Goal: Task Accomplishment & Management: Complete application form

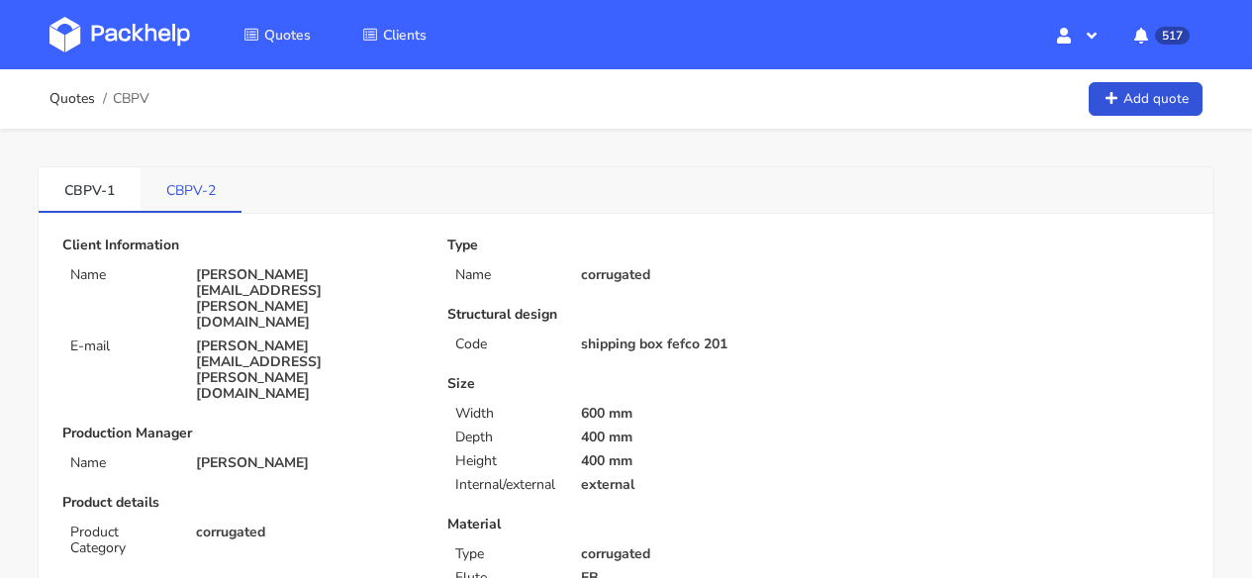
click at [216, 209] on link "CBPV-2" at bounding box center [191, 189] width 101 height 44
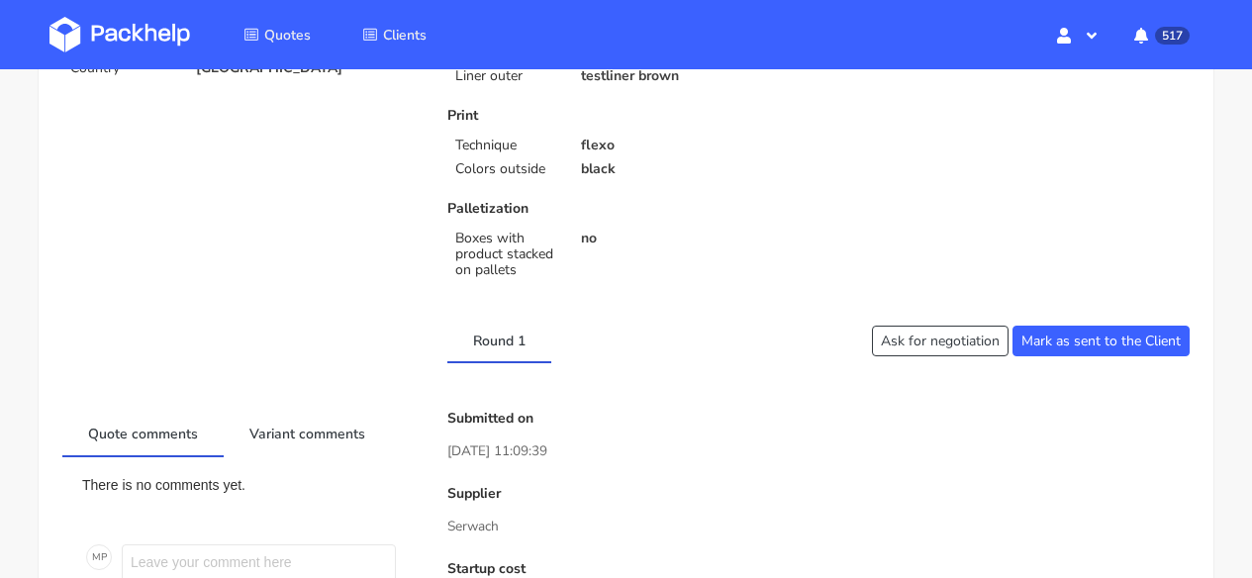
scroll to position [806, 0]
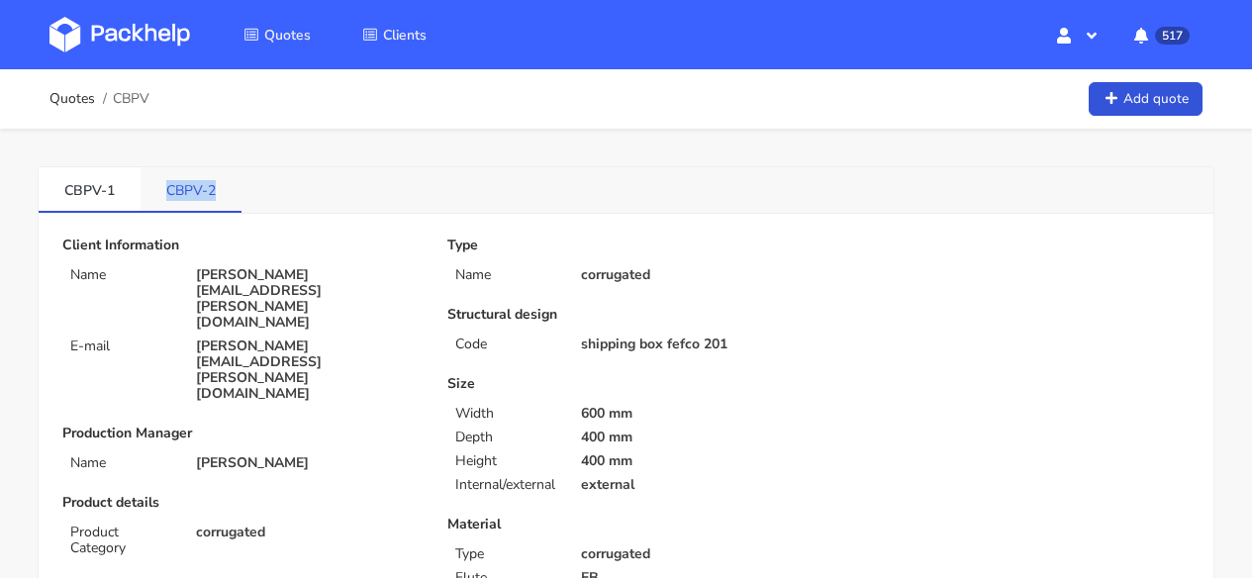
drag, startPoint x: 220, startPoint y: 189, endPoint x: 160, endPoint y: 191, distance: 59.4
click at [160, 191] on link "CBPV-2" at bounding box center [191, 189] width 101 height 44
copy link "CBPV-2"
drag, startPoint x: 230, startPoint y: 203, endPoint x: 155, endPoint y: 192, distance: 75.0
click at [155, 192] on link "CBPV-2" at bounding box center [192, 189] width 102 height 44
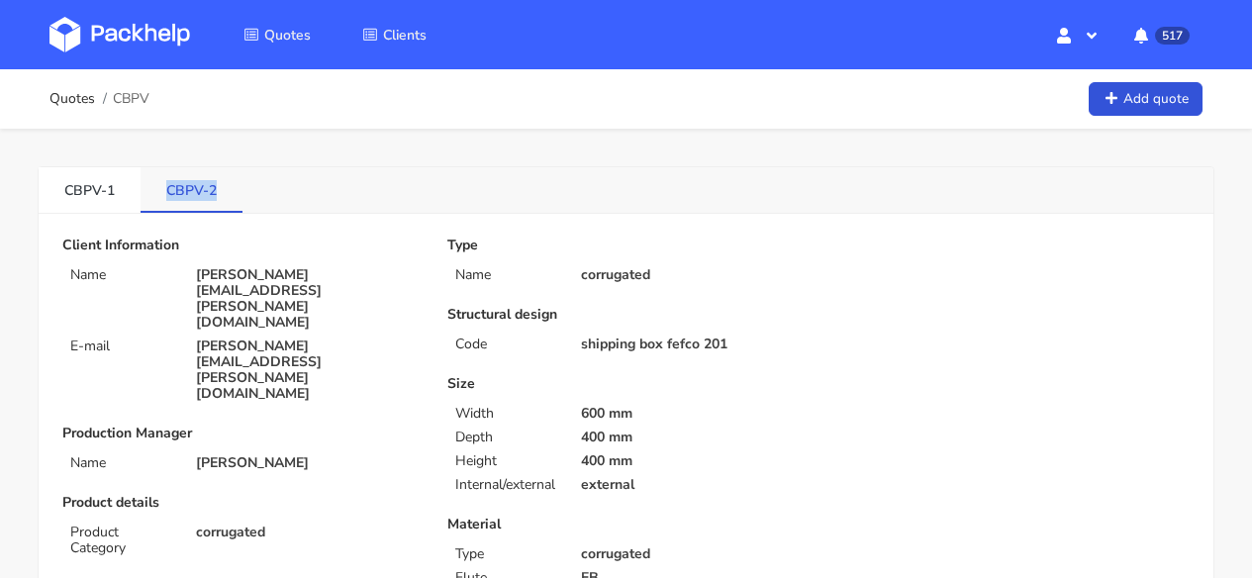
copy link "CBPV-2"
click at [130, 30] on img at bounding box center [119, 35] width 141 height 36
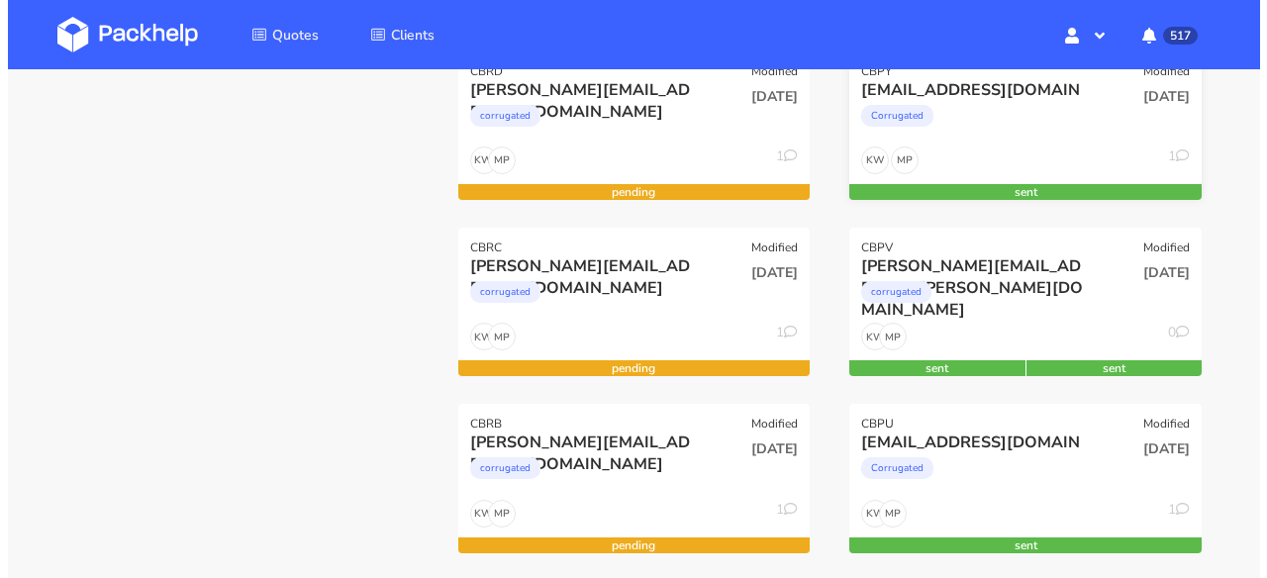
scroll to position [534, 0]
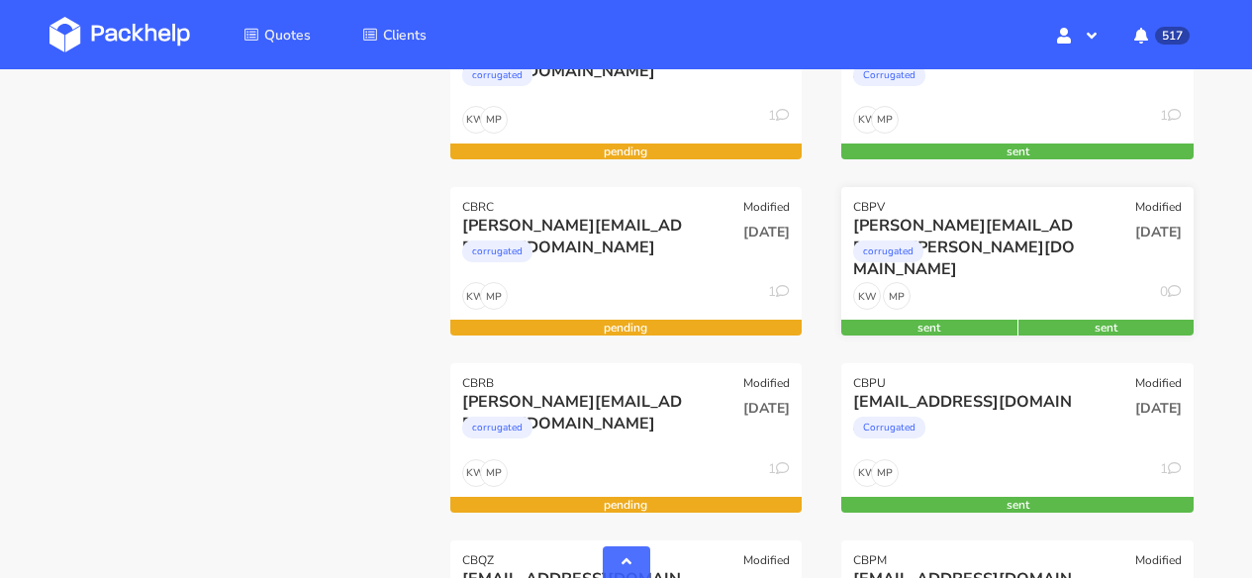
click at [1031, 245] on div "corrugated" at bounding box center [965, 257] width 224 height 40
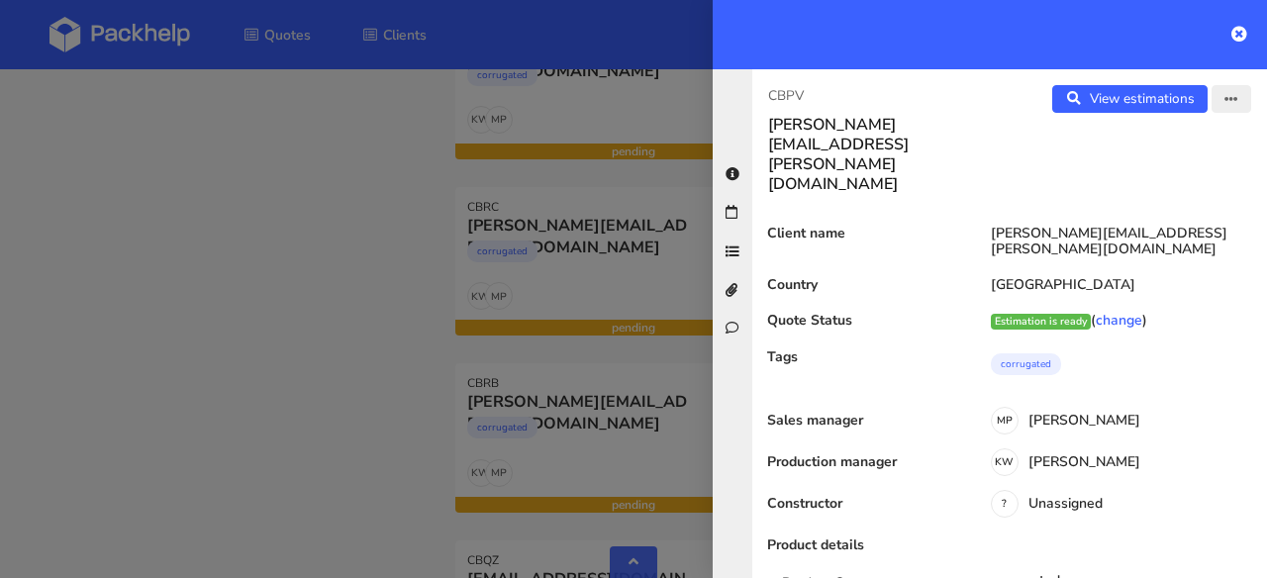
click at [1222, 92] on button "button" at bounding box center [1231, 99] width 40 height 28
click at [1105, 172] on link "Edit quote" at bounding box center [1167, 176] width 174 height 33
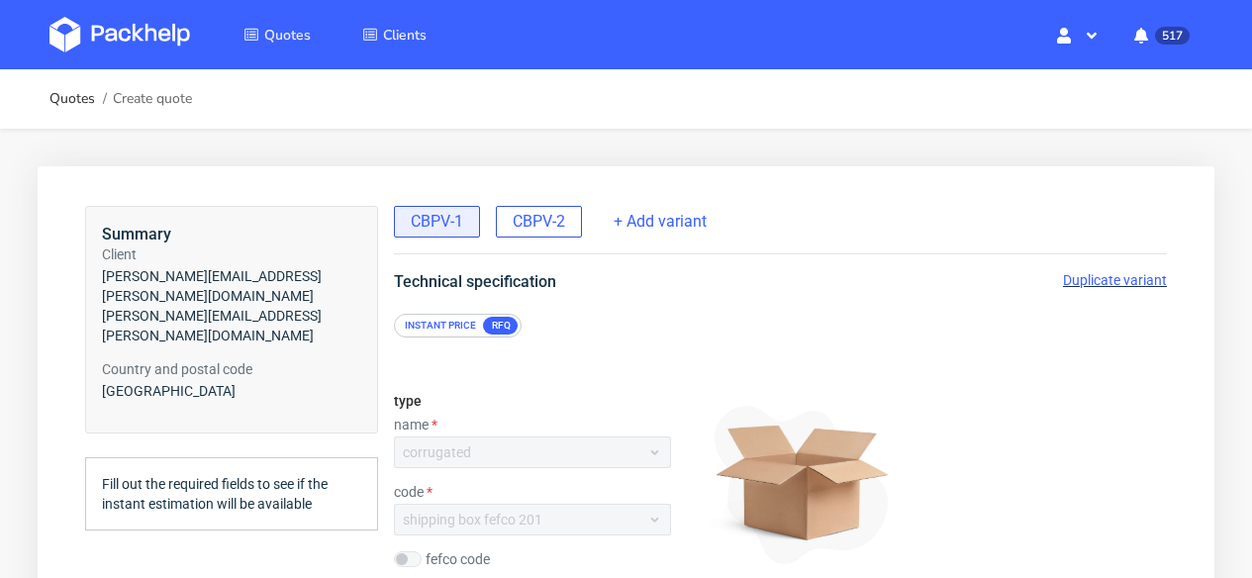
click at [535, 225] on span "CBPV-2" at bounding box center [539, 222] width 52 height 22
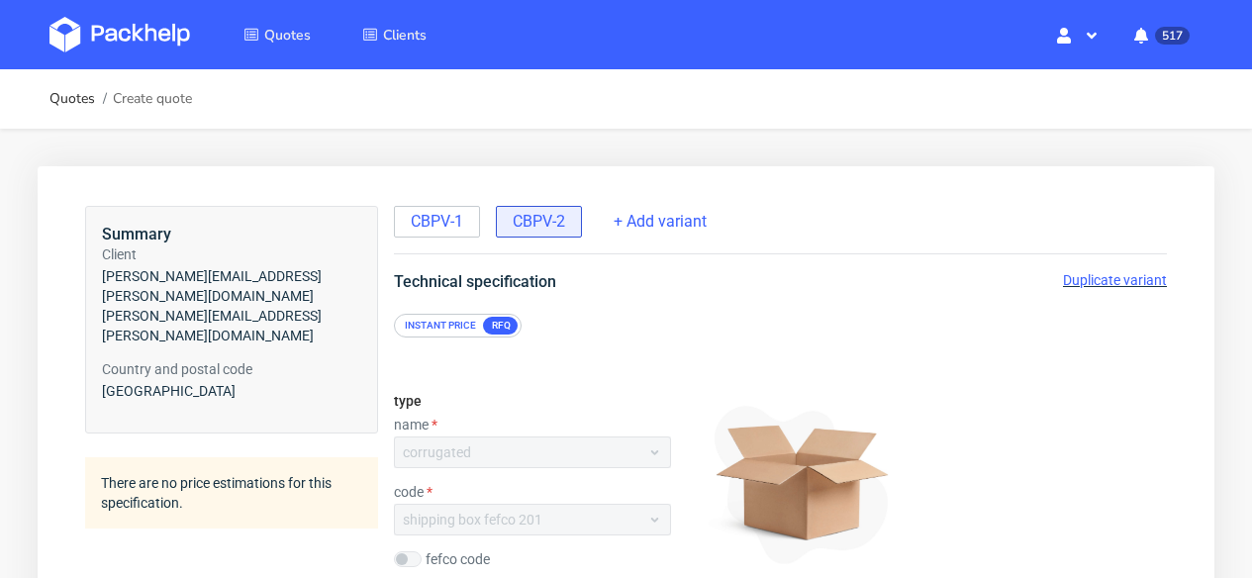
click at [1097, 286] on span "Duplicate variant" at bounding box center [1115, 280] width 104 height 16
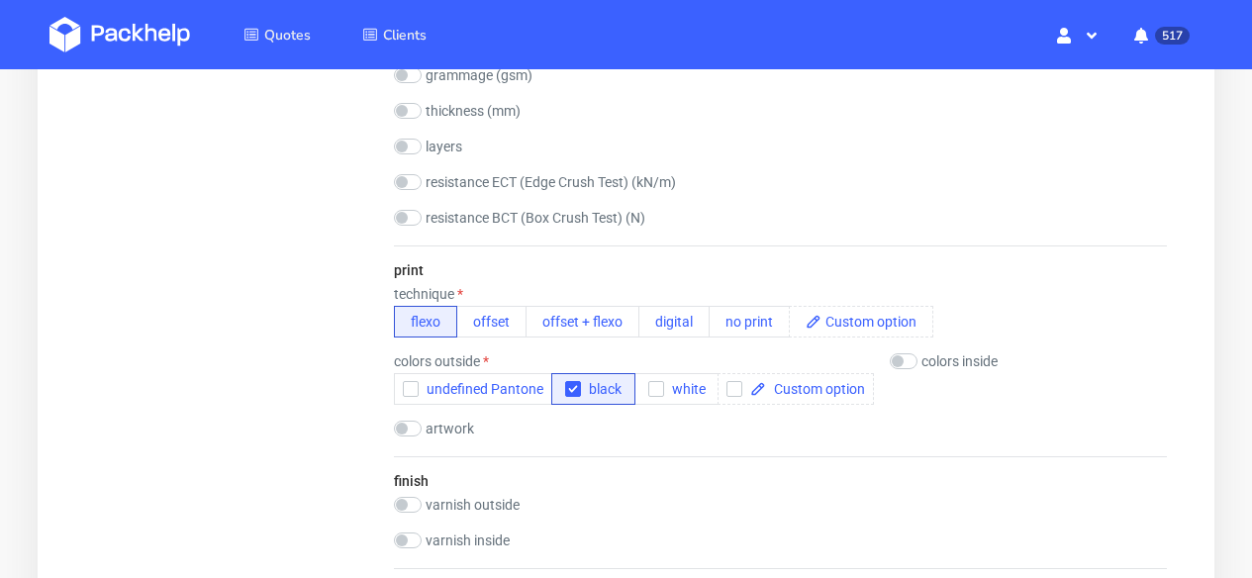
scroll to position [1199, 0]
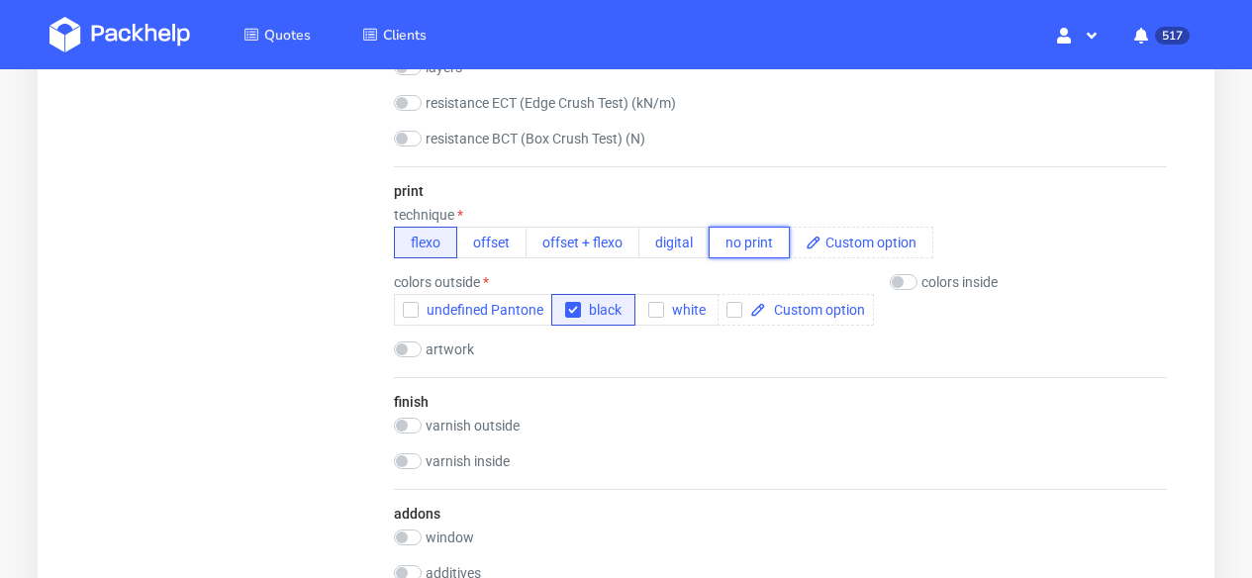
click at [750, 236] on button "no print" at bounding box center [749, 243] width 81 height 32
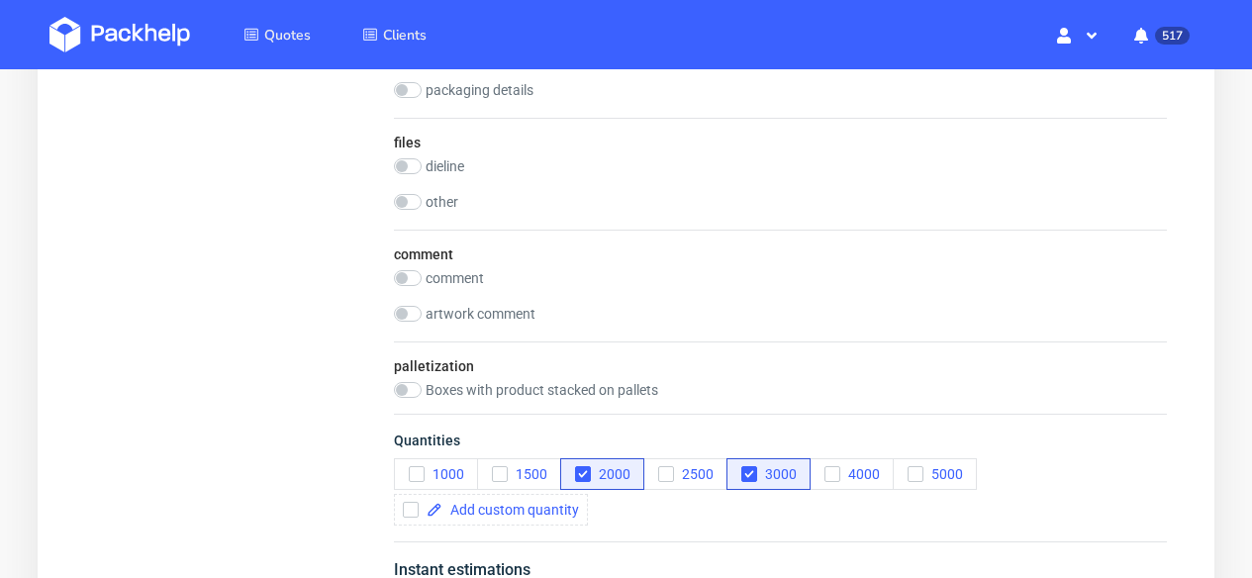
scroll to position [2176, 0]
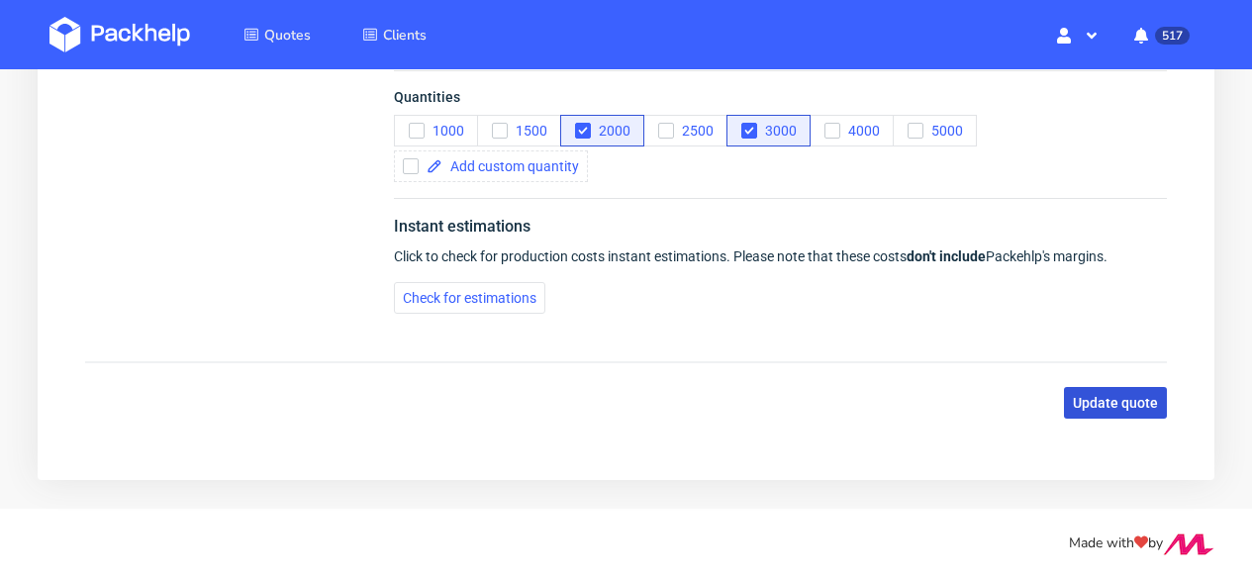
click at [1105, 396] on span "Update quote" at bounding box center [1115, 403] width 85 height 14
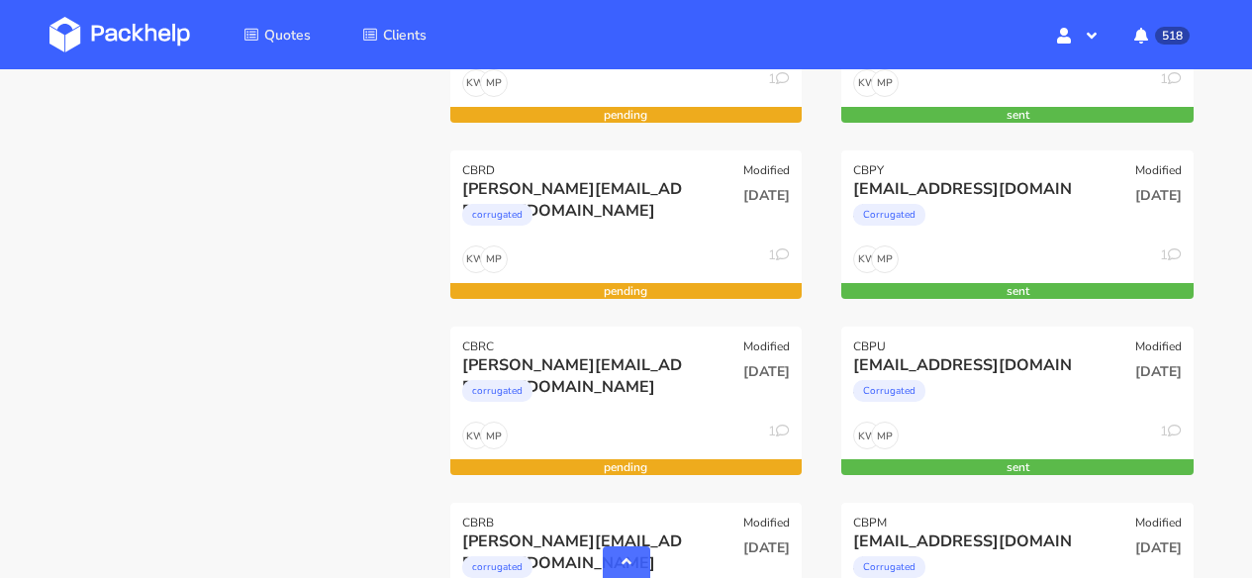
scroll to position [26, 0]
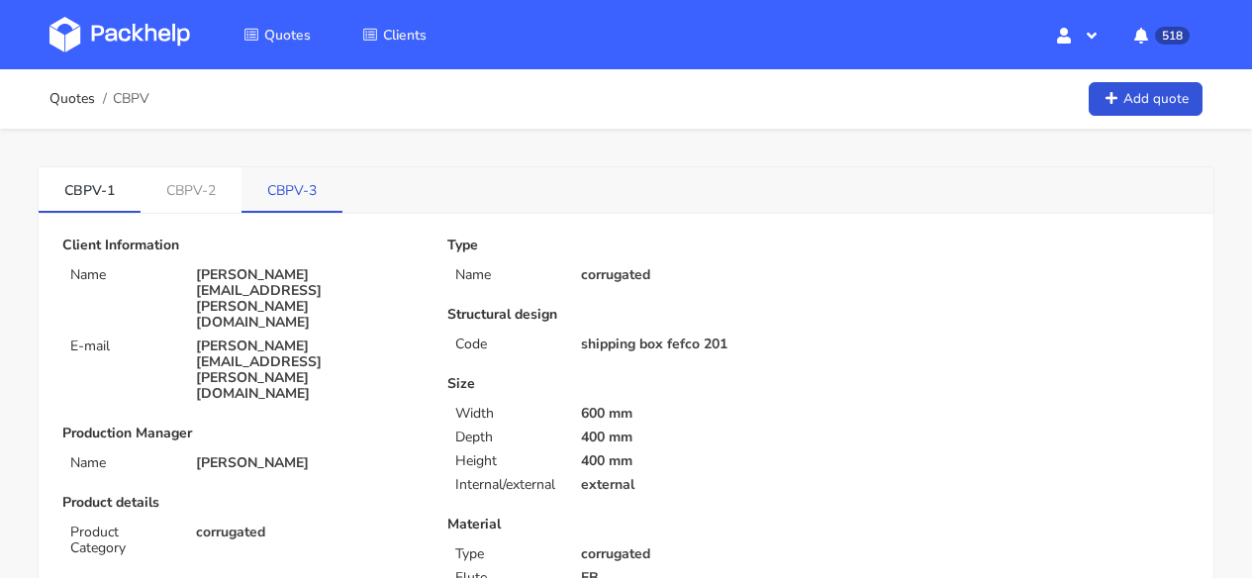
click at [305, 202] on link "CBPV-3" at bounding box center [292, 189] width 101 height 44
drag, startPoint x: 318, startPoint y: 194, endPoint x: 258, endPoint y: 187, distance: 59.8
click at [258, 187] on link "CBPV-3" at bounding box center [293, 189] width 102 height 44
copy link "CBPV-3"
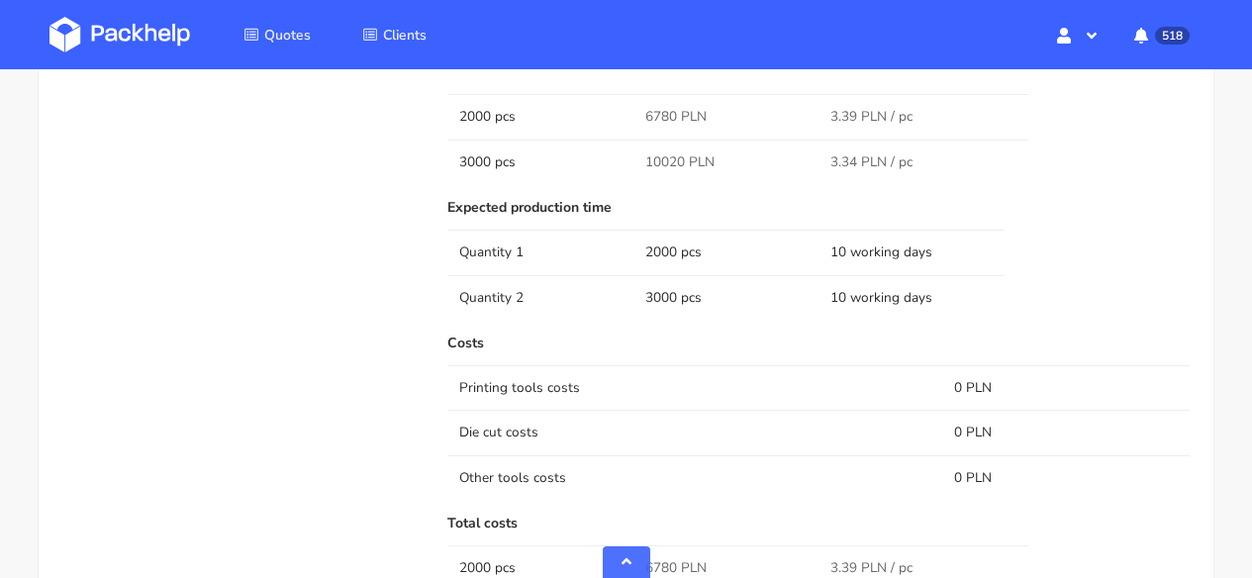
scroll to position [1028, 0]
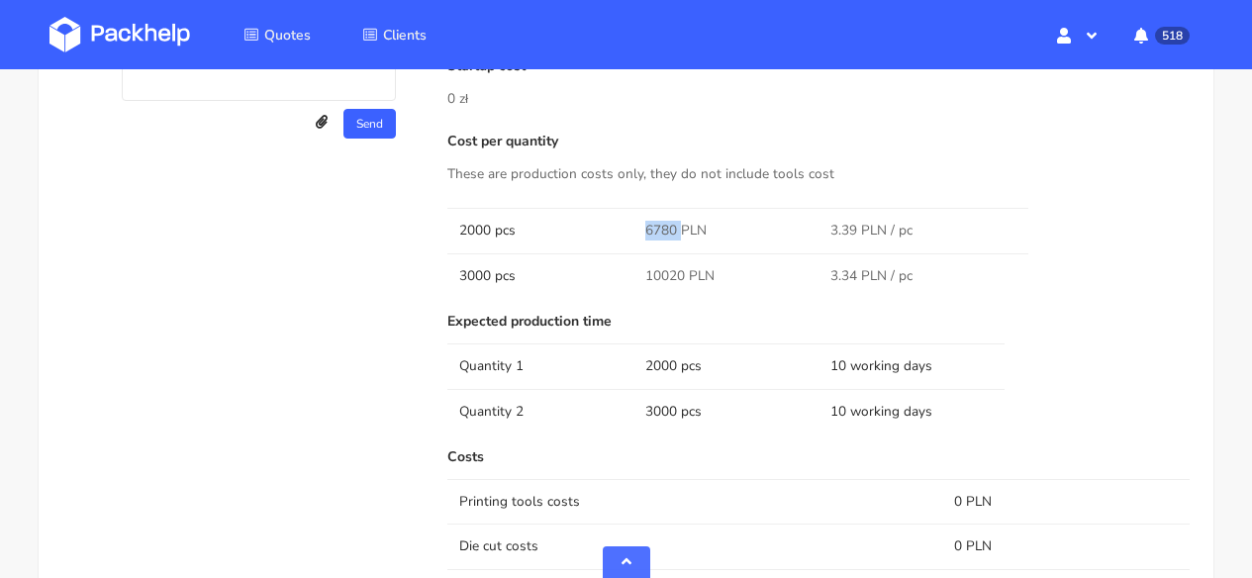
drag, startPoint x: 677, startPoint y: 234, endPoint x: 629, endPoint y: 234, distance: 47.5
click at [629, 234] on tr "2000 pcs 6780 PLN 3.39 PLN / pc" at bounding box center [818, 230] width 742 height 45
copy tr "6780"
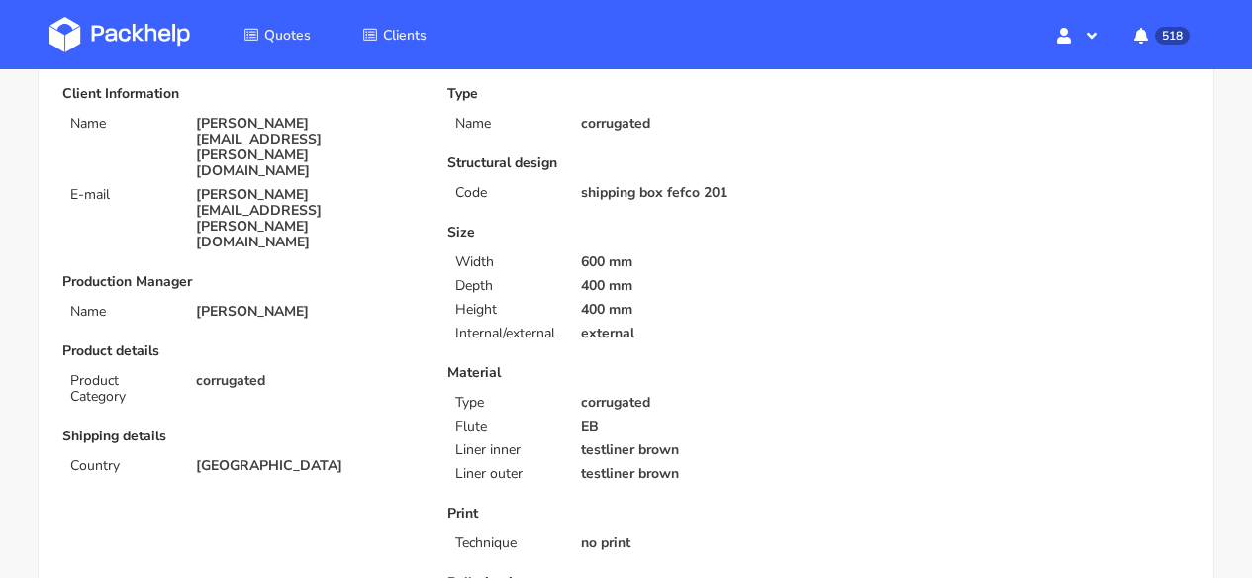
scroll to position [0, 0]
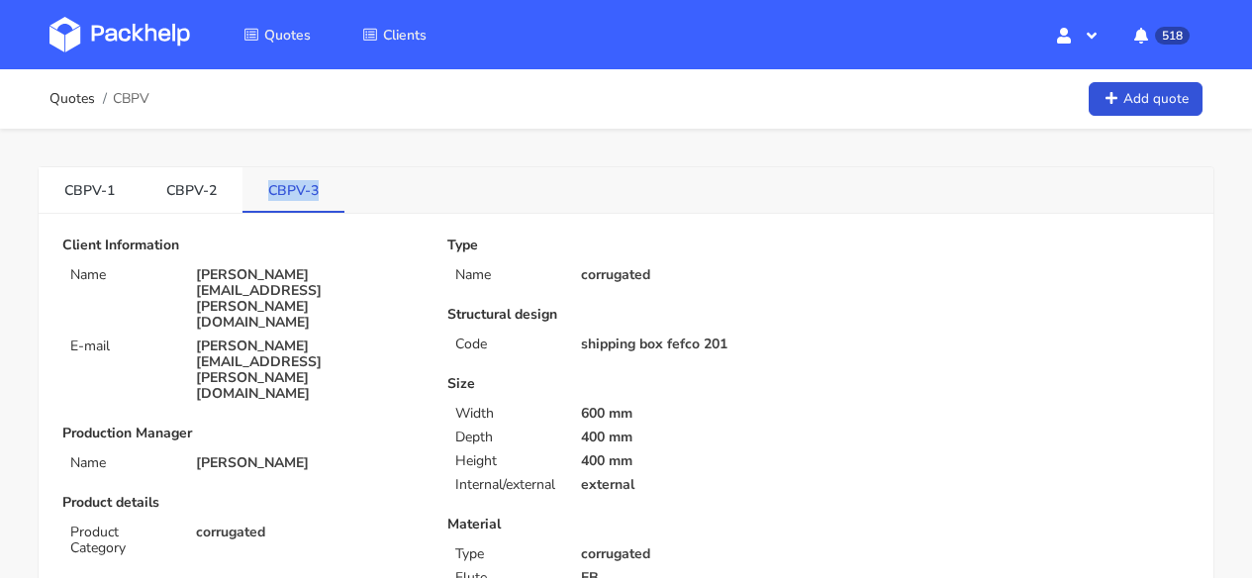
drag, startPoint x: 326, startPoint y: 186, endPoint x: 241, endPoint y: 193, distance: 85.4
click at [242, 193] on link "CBPV-3" at bounding box center [293, 189] width 102 height 44
copy link "CBPV-3"
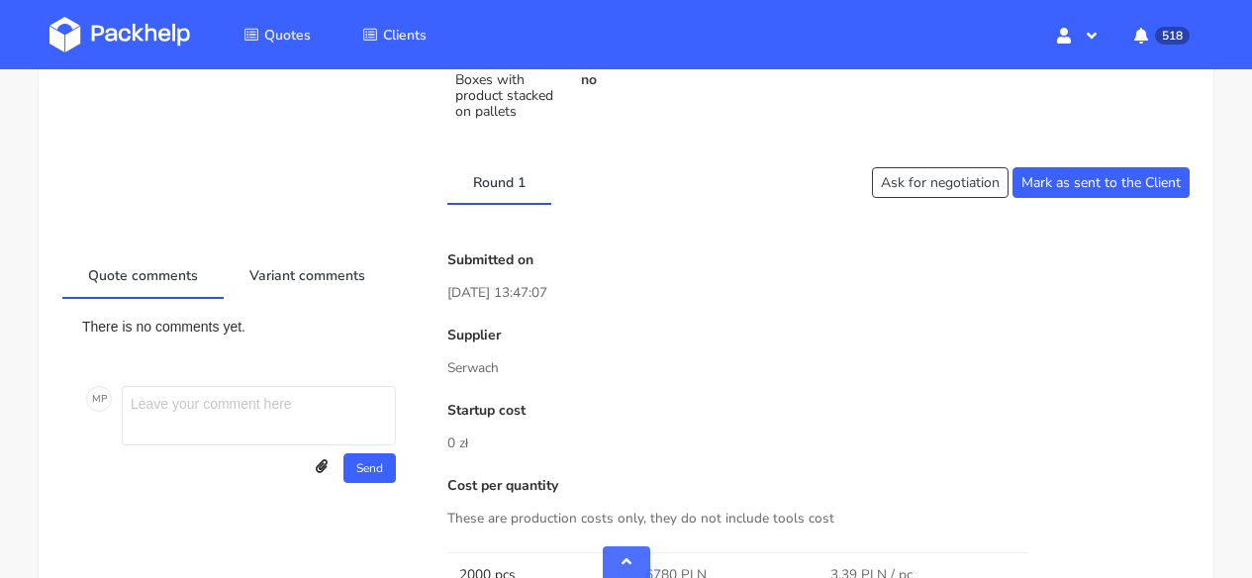
scroll to position [1042, 0]
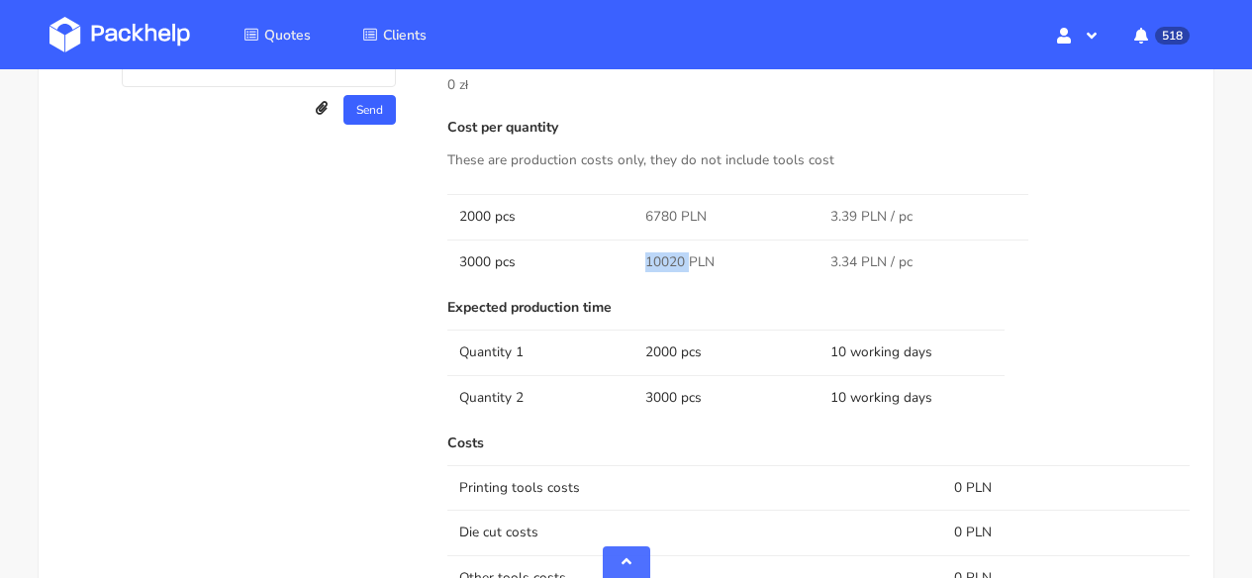
drag, startPoint x: 686, startPoint y: 260, endPoint x: 636, endPoint y: 257, distance: 49.6
click at [636, 257] on td "10020 PLN" at bounding box center [726, 262] width 186 height 45
copy span "10020"
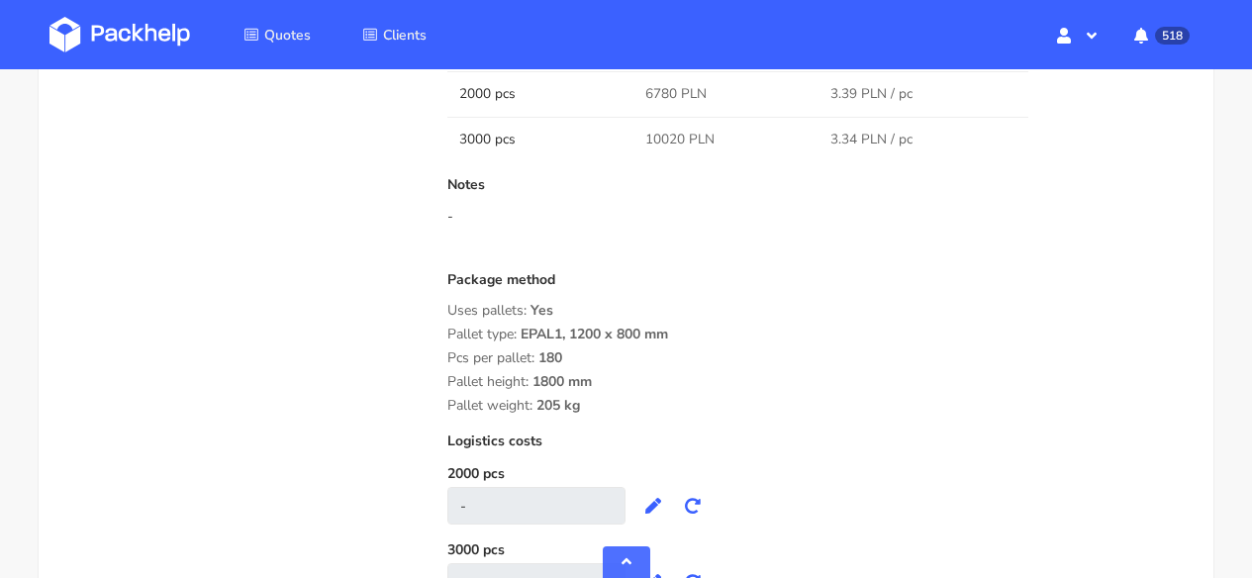
scroll to position [1509, 0]
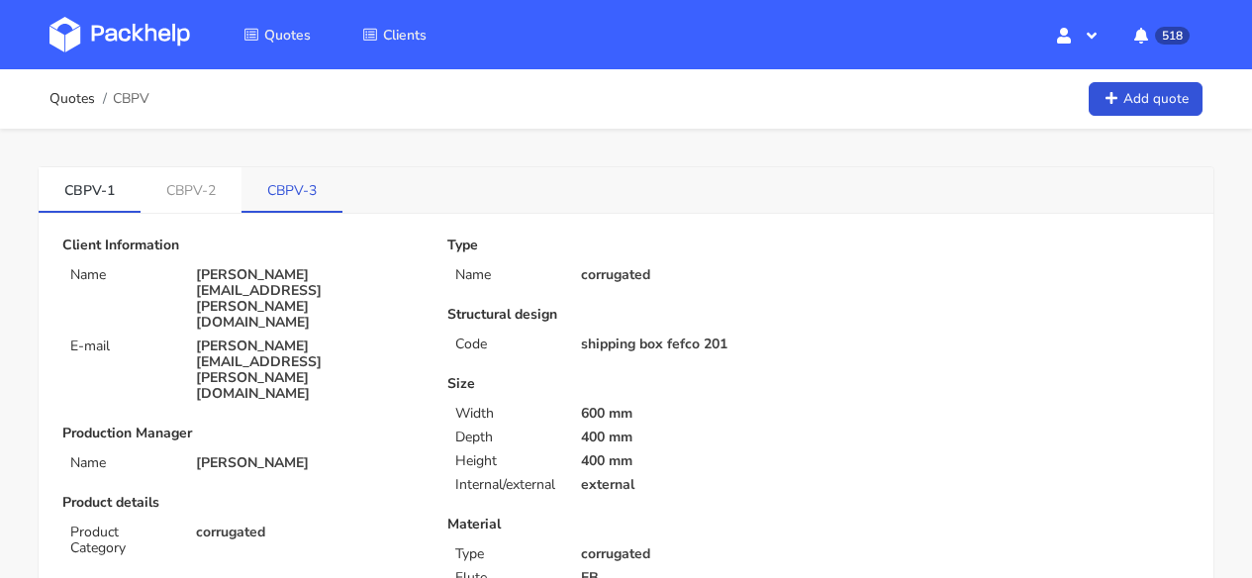
click at [322, 203] on link "CBPV-3" at bounding box center [292, 189] width 101 height 44
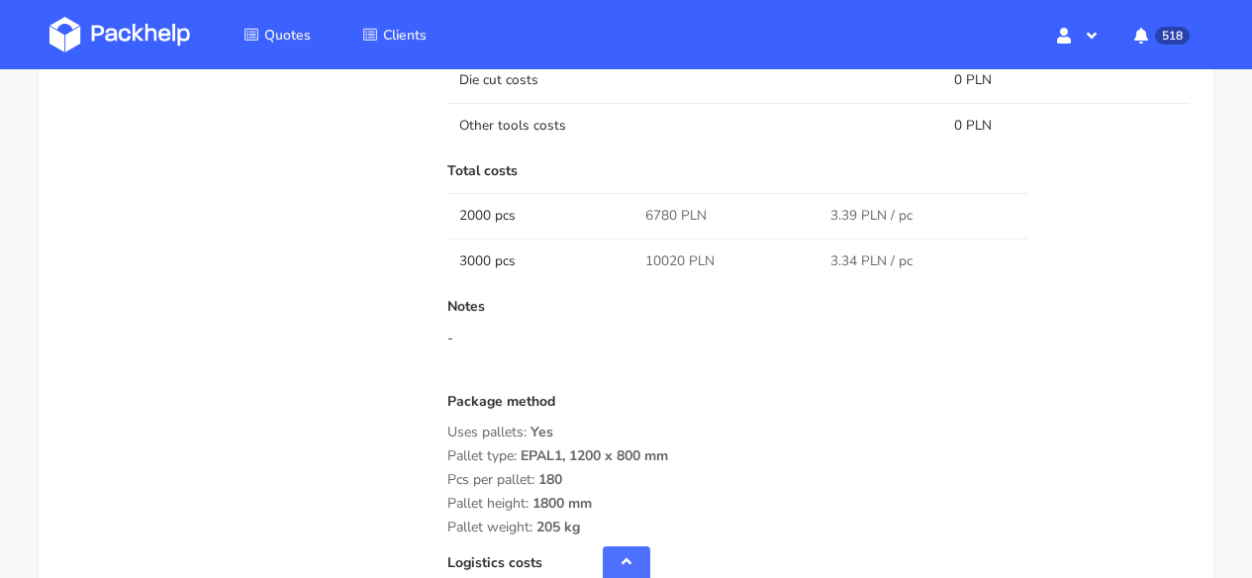
scroll to position [1514, 0]
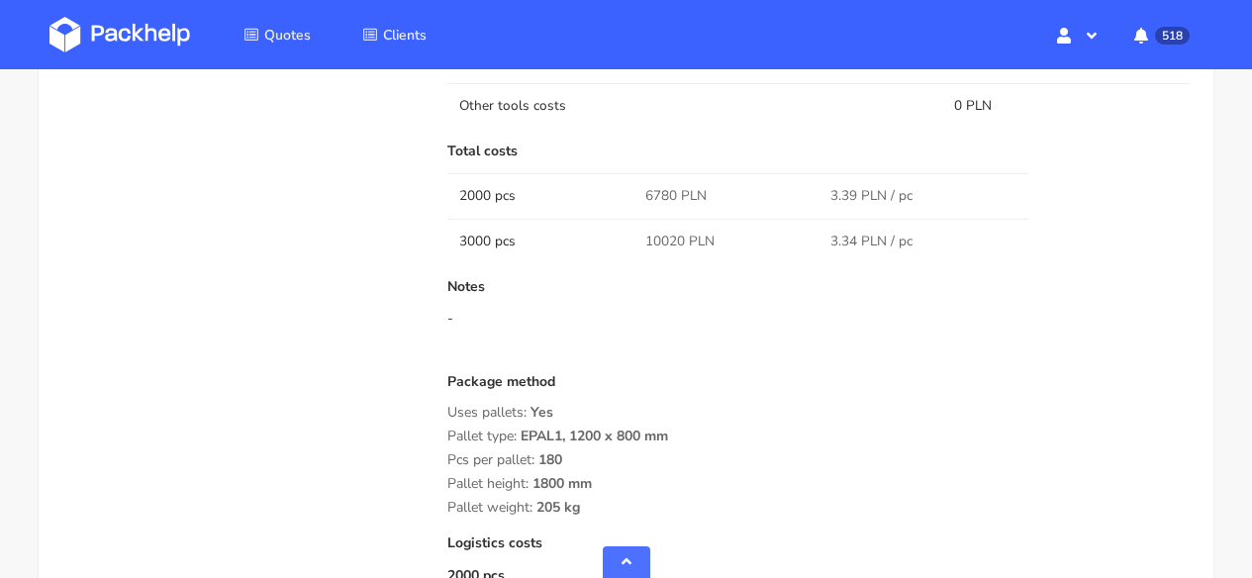
drag, startPoint x: 592, startPoint y: 507, endPoint x: 446, endPoint y: 427, distance: 166.1
click at [446, 427] on div "Submitted on 02 Oct 2025 13:47:07 Supplier Serwach Startup cost 0 zł Cost per q…" at bounding box center [819, 72] width 770 height 1301
drag, startPoint x: 447, startPoint y: 432, endPoint x: 606, endPoint y: 502, distance: 173.3
click at [606, 502] on div "Package method Uses pallets: Yes Pallet type: EPAL1, 1200 x 800 mm Pcs per pall…" at bounding box center [818, 445] width 742 height 142
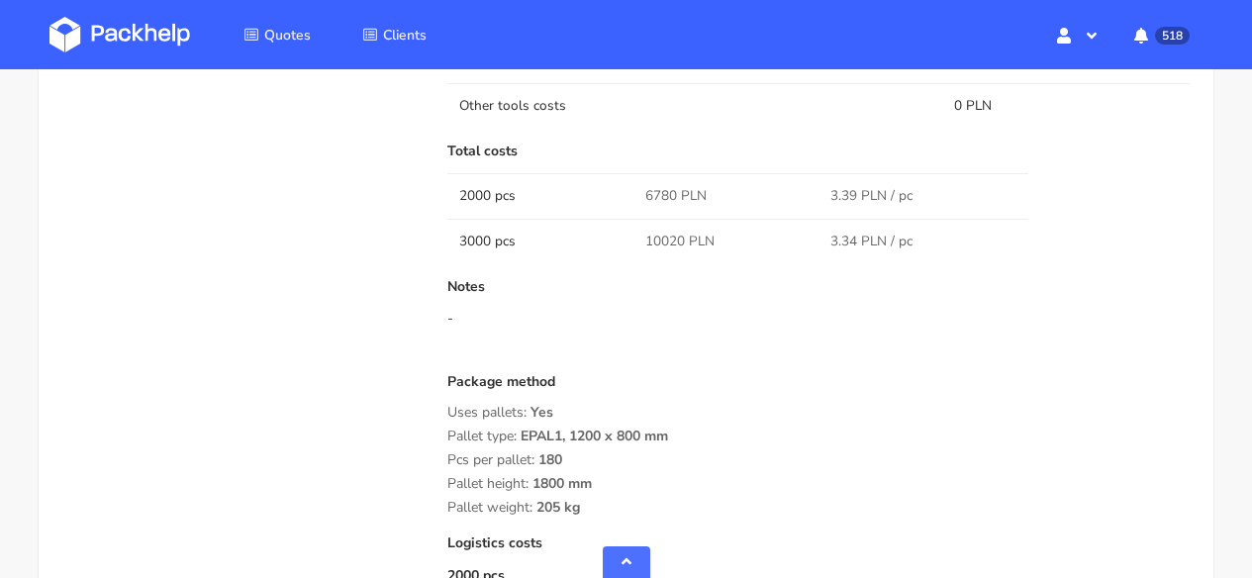
copy div "Pallet type: EPAL1, 1200 x 800 mm Pcs per pallet: 180 Pallet height: 1800 mm Pa…"
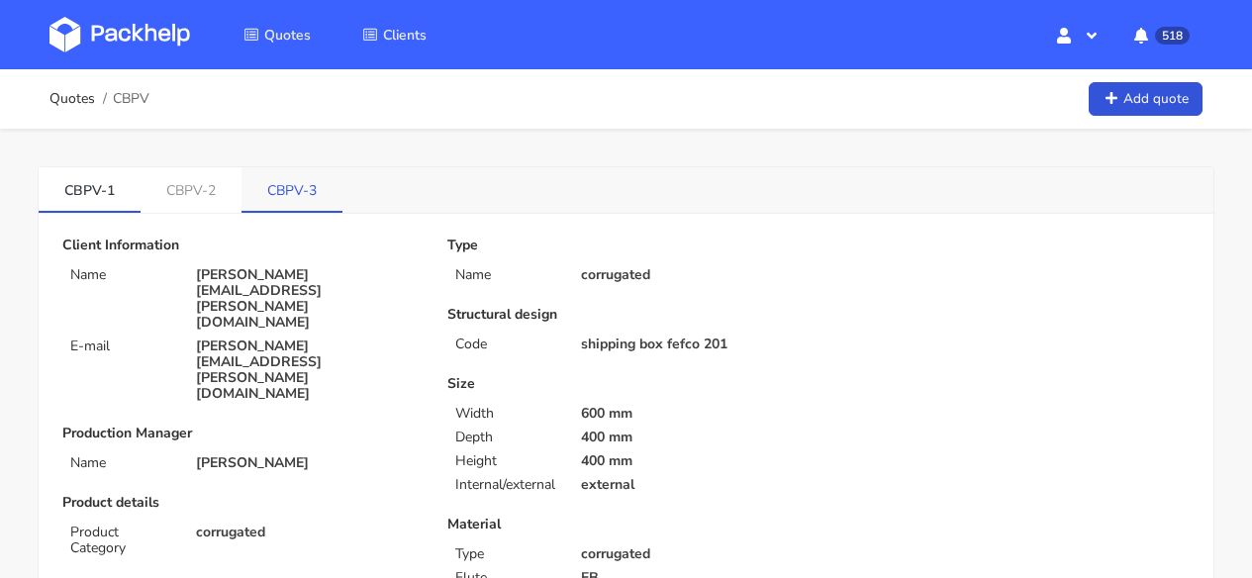
click at [301, 181] on link "CBPV-3" at bounding box center [292, 189] width 101 height 44
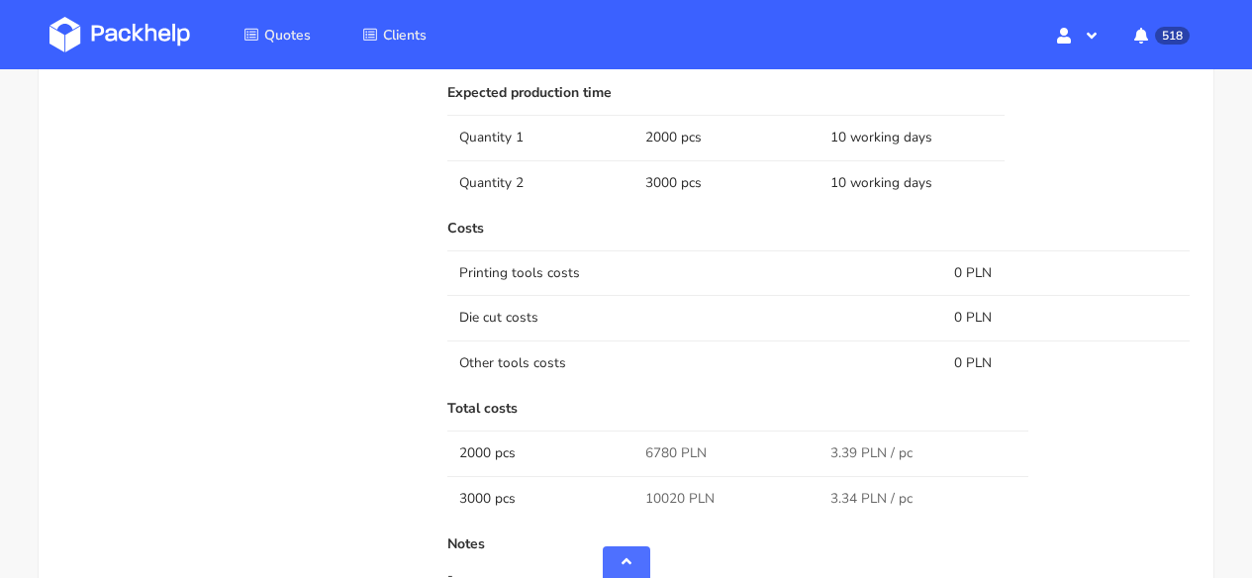
scroll to position [1265, 0]
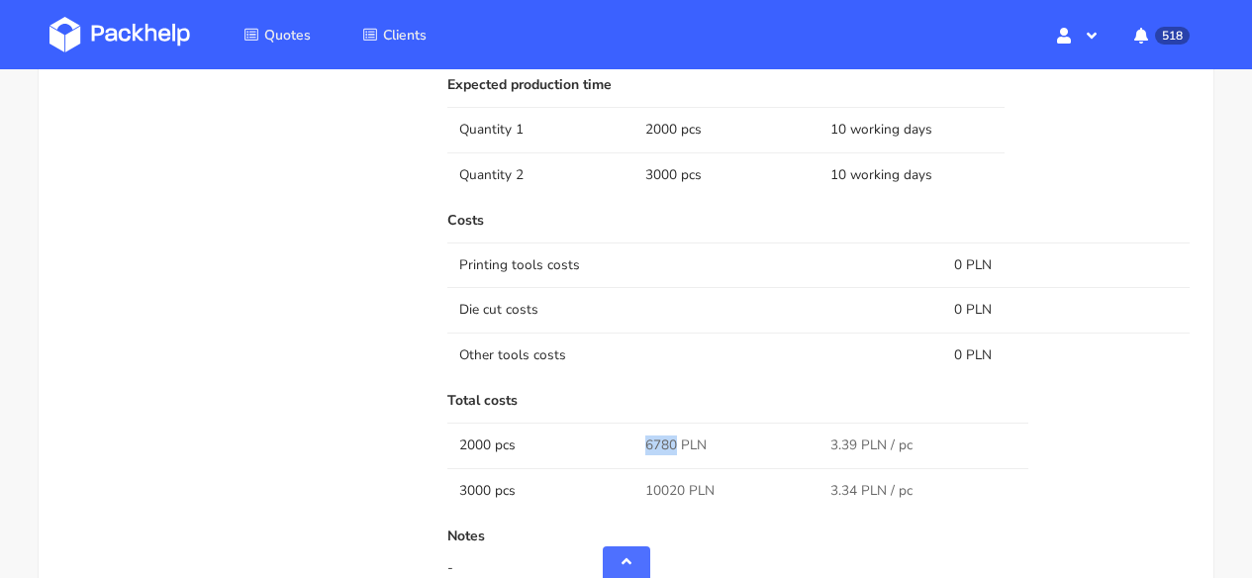
drag, startPoint x: 676, startPoint y: 440, endPoint x: 638, endPoint y: 444, distance: 37.8
click at [638, 444] on td "6780 PLN" at bounding box center [726, 445] width 186 height 45
copy span "6780"
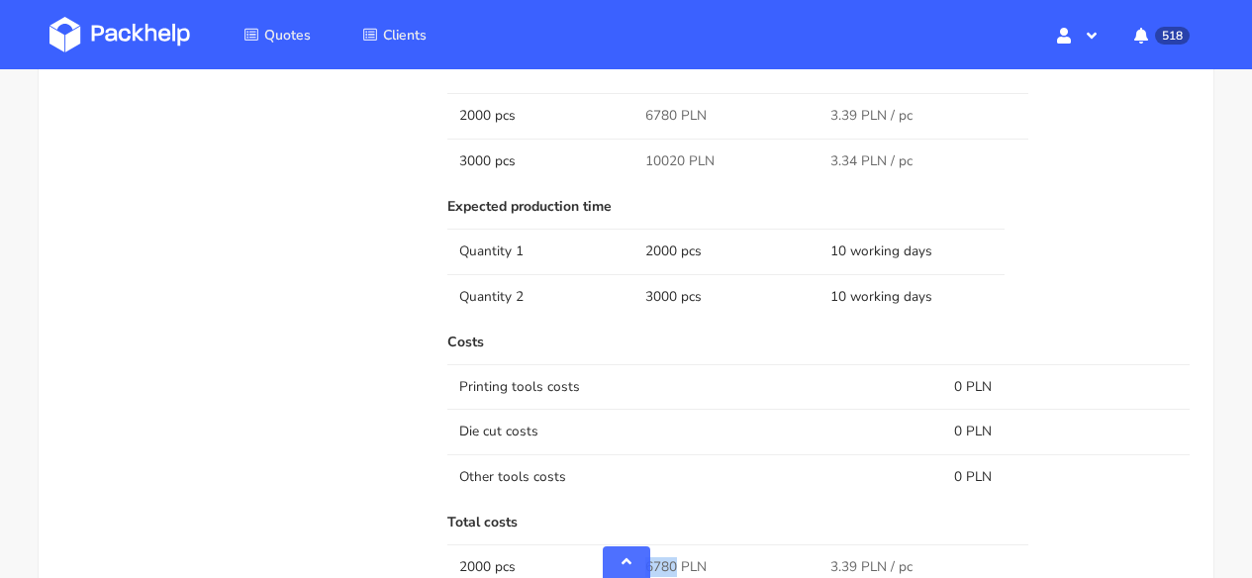
scroll to position [1540, 0]
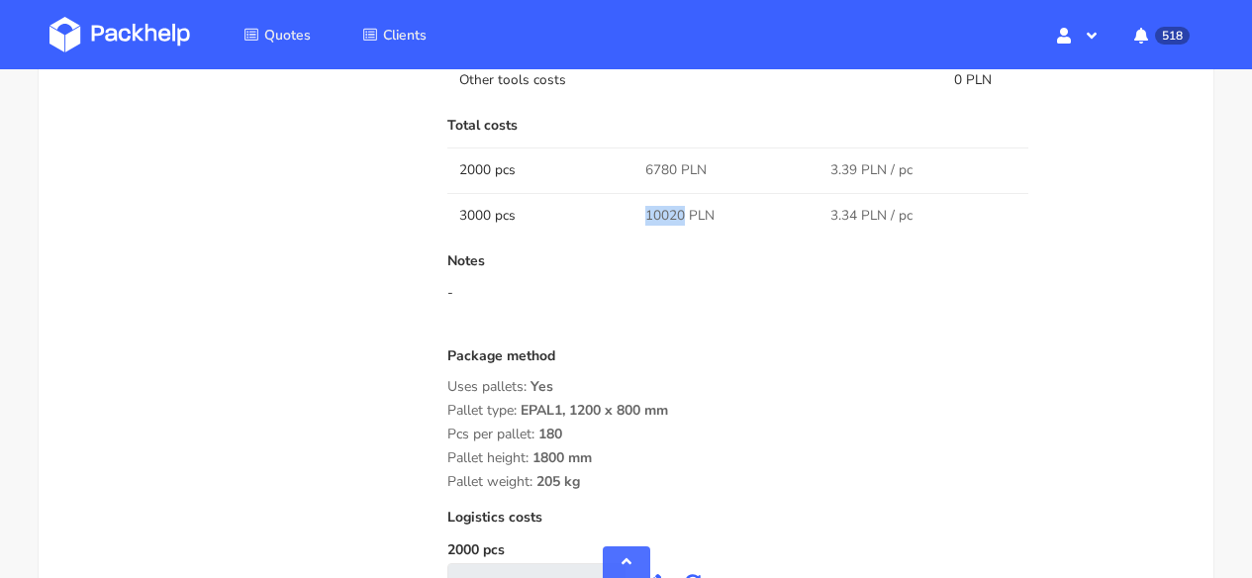
drag, startPoint x: 682, startPoint y: 215, endPoint x: 638, endPoint y: 215, distance: 43.5
click at [638, 215] on td "10020 PLN" at bounding box center [726, 215] width 186 height 45
copy span "10020"
click at [93, 35] on img at bounding box center [119, 35] width 141 height 36
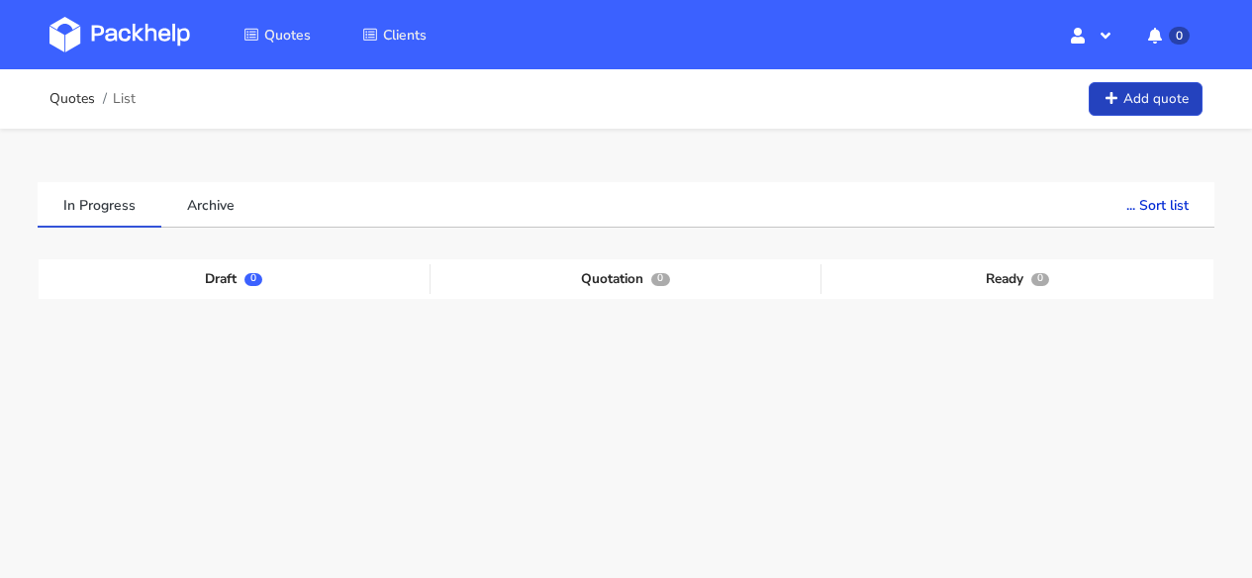
click at [1142, 97] on link "Add quote" at bounding box center [1146, 99] width 114 height 35
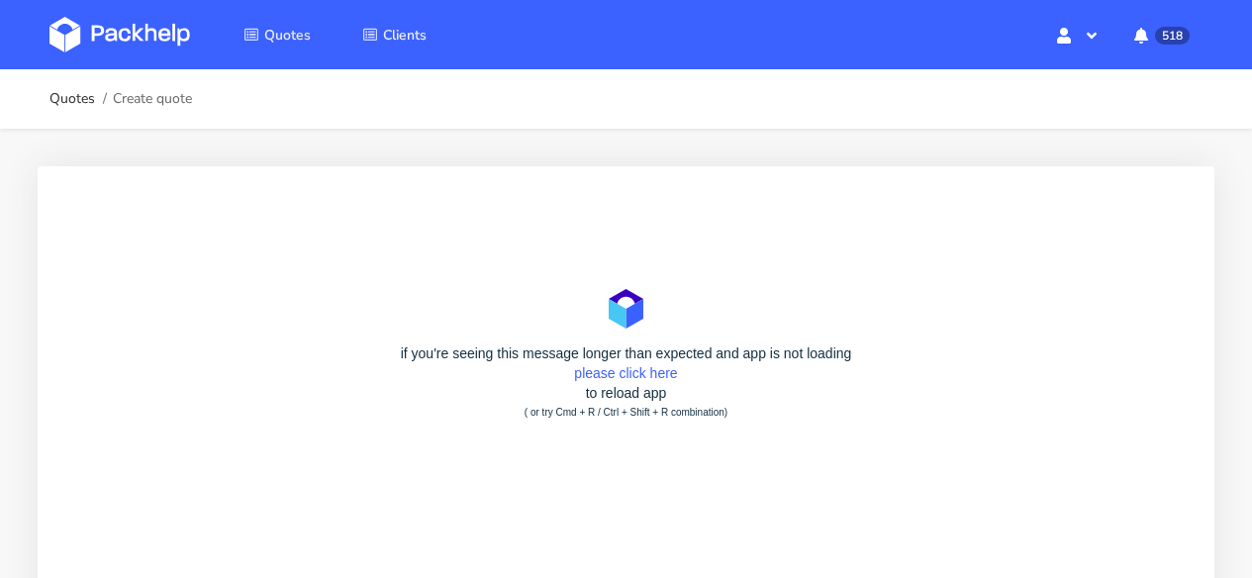
click at [625, 381] on div "if you're seeing this message longer than expected and app is not loading pleas…" at bounding box center [625, 382] width 1129 height 79
click at [626, 377] on link "please click here" at bounding box center [625, 373] width 103 height 16
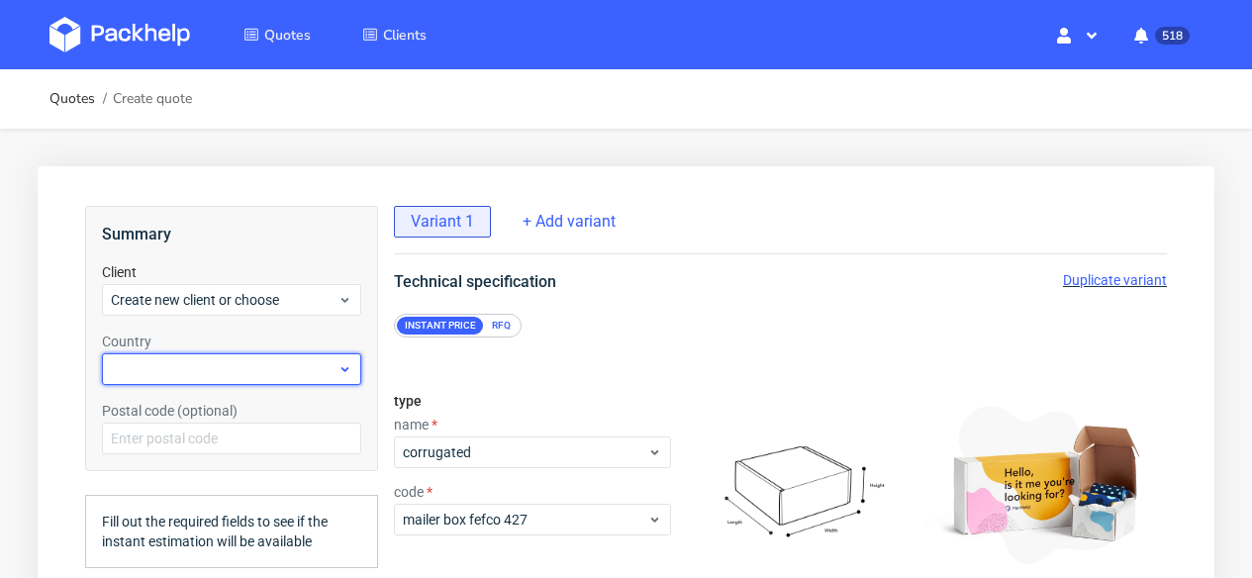
click at [218, 356] on div at bounding box center [231, 369] width 259 height 32
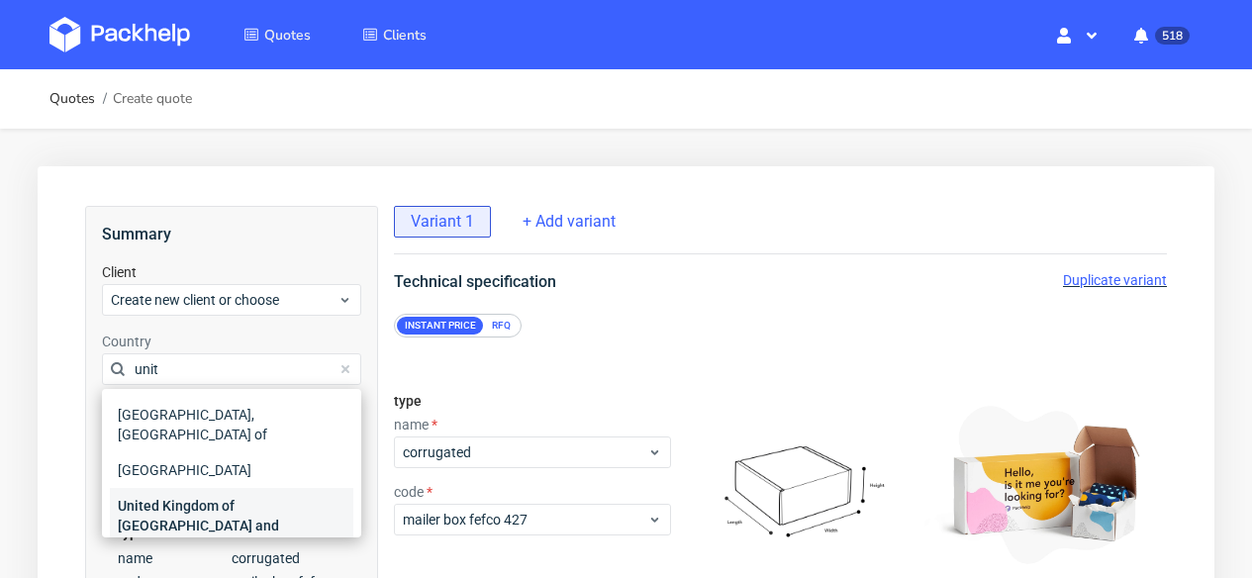
type input "unit"
click at [202, 488] on div "United Kingdom of [GEOGRAPHIC_DATA] and [GEOGRAPHIC_DATA]" at bounding box center [231, 525] width 243 height 75
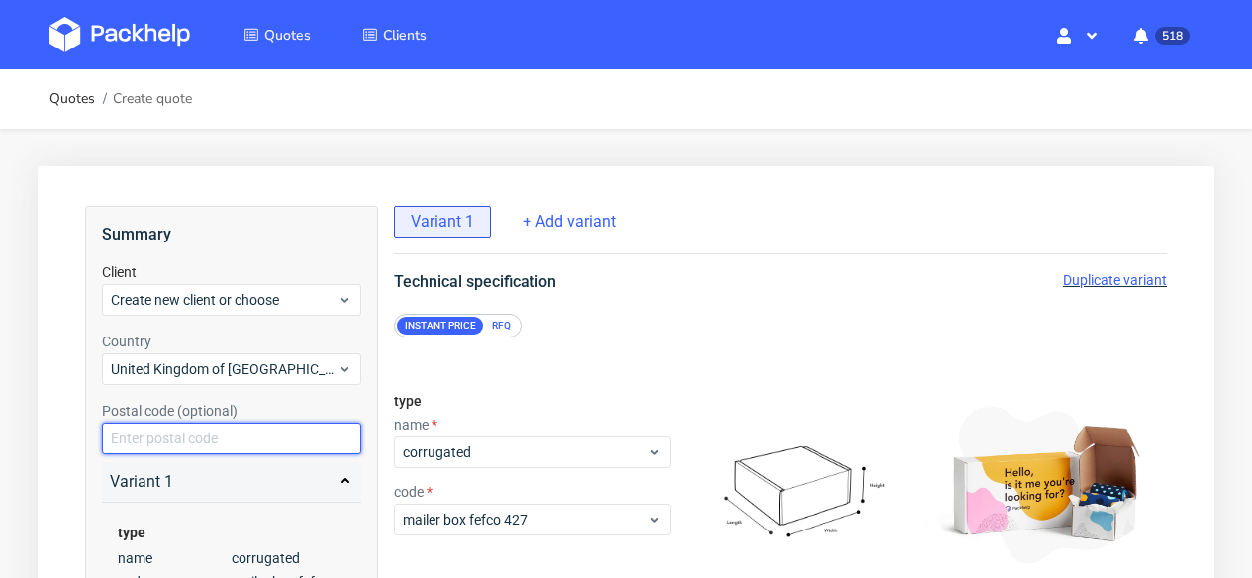
click at [188, 438] on input "text" at bounding box center [231, 439] width 259 height 32
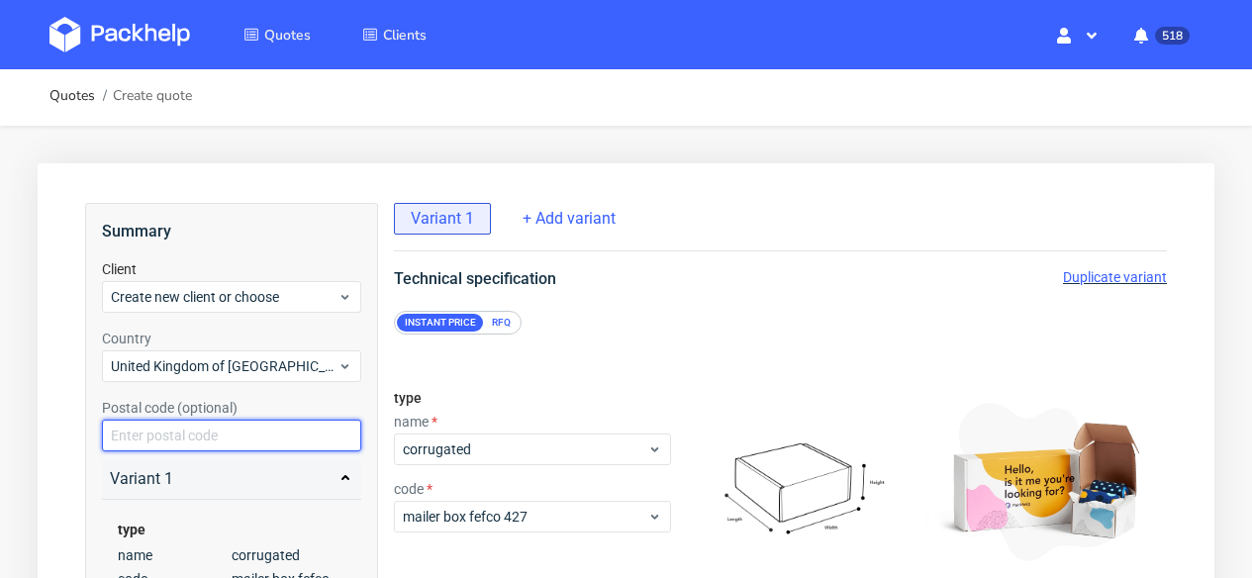
scroll to position [4, 0]
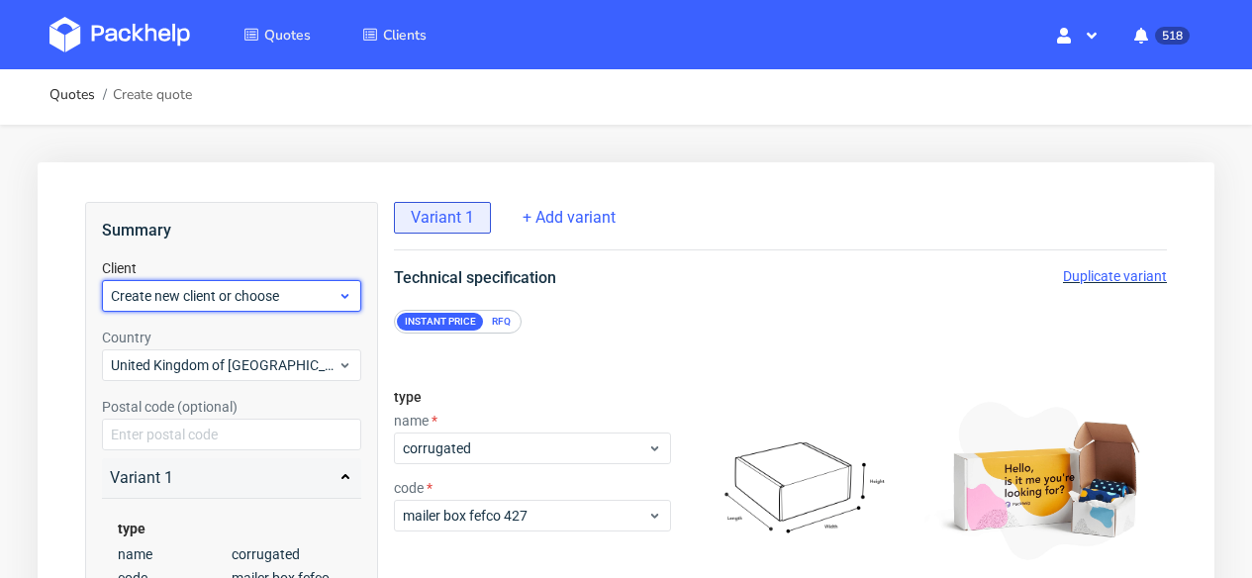
click at [216, 301] on span "Create new client or choose" at bounding box center [224, 296] width 227 height 20
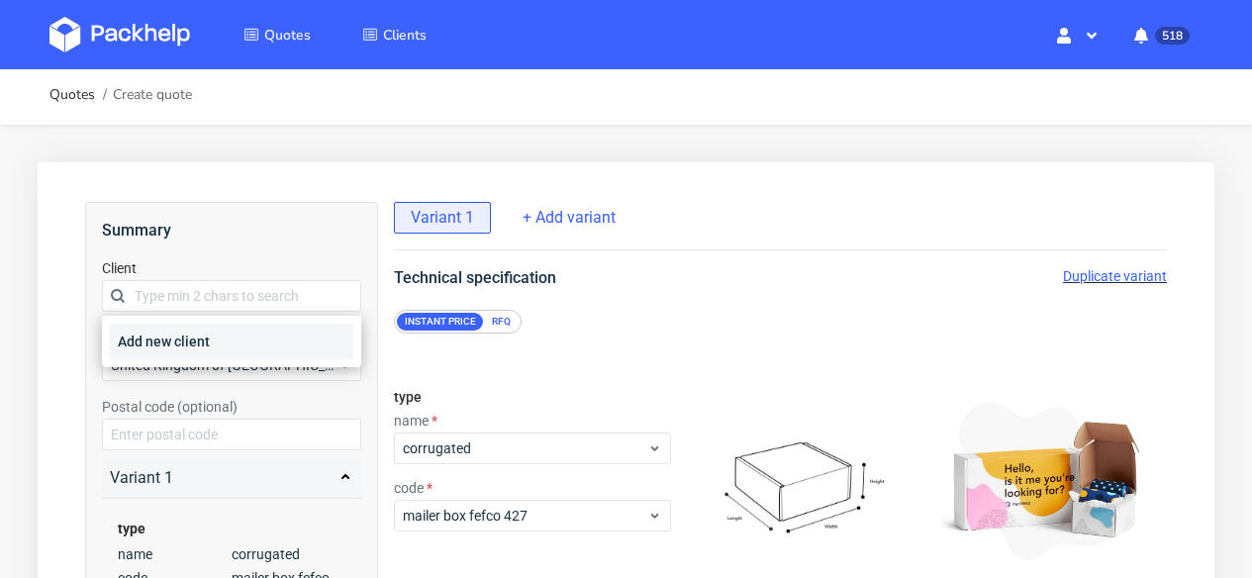
click at [196, 339] on div "Add new client" at bounding box center [231, 342] width 243 height 36
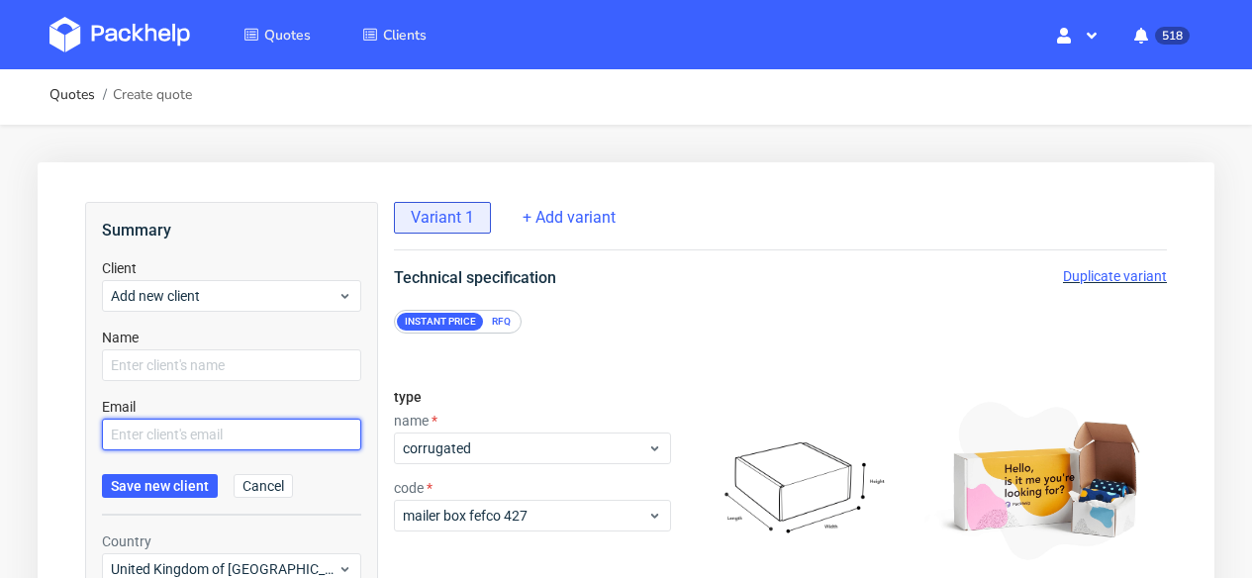
click at [156, 428] on input "text" at bounding box center [231, 435] width 259 height 32
paste input "[PERSON_NAME][EMAIL_ADDRESS][DOMAIN_NAME]"
type input "[PERSON_NAME][EMAIL_ADDRESS][DOMAIN_NAME]"
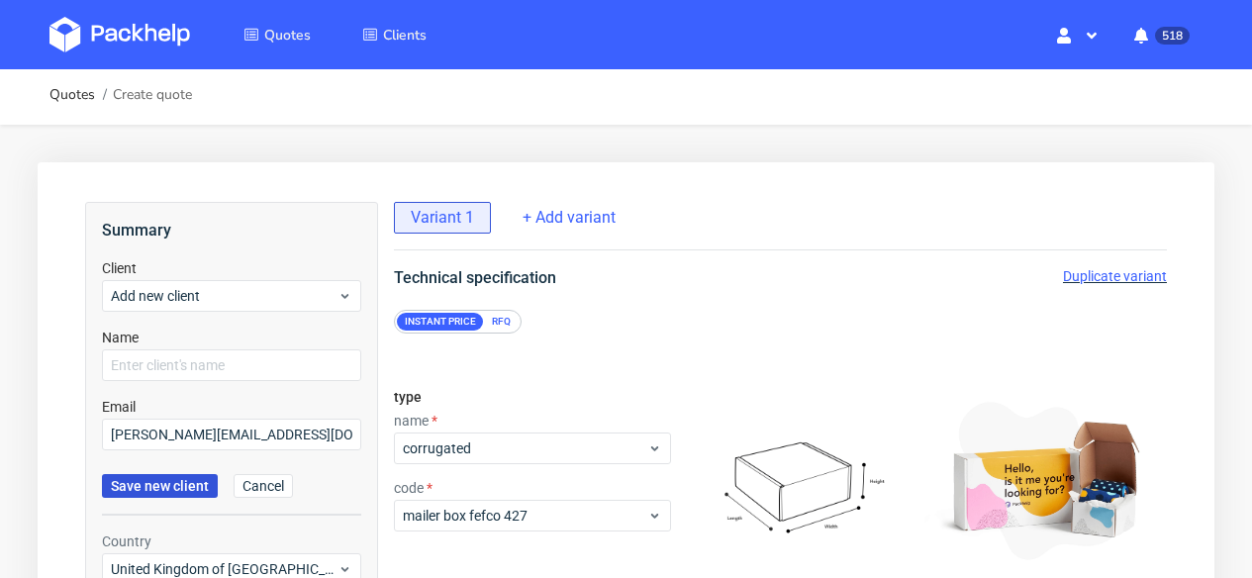
click at [161, 482] on span "Save new client" at bounding box center [160, 486] width 98 height 14
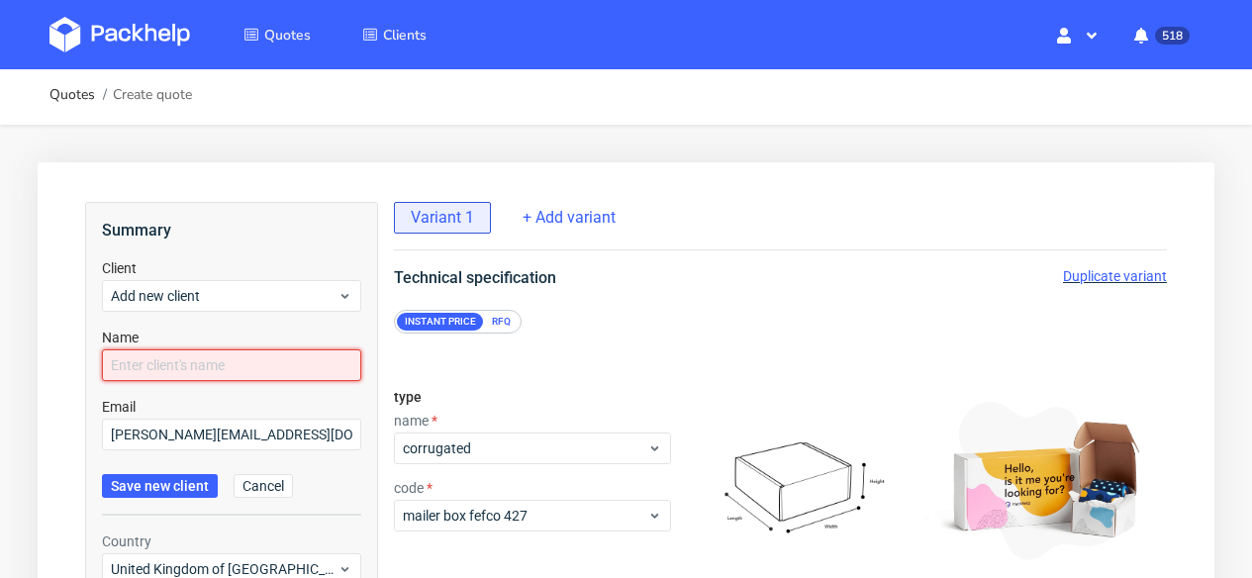
click at [180, 365] on input "text" at bounding box center [231, 365] width 259 height 32
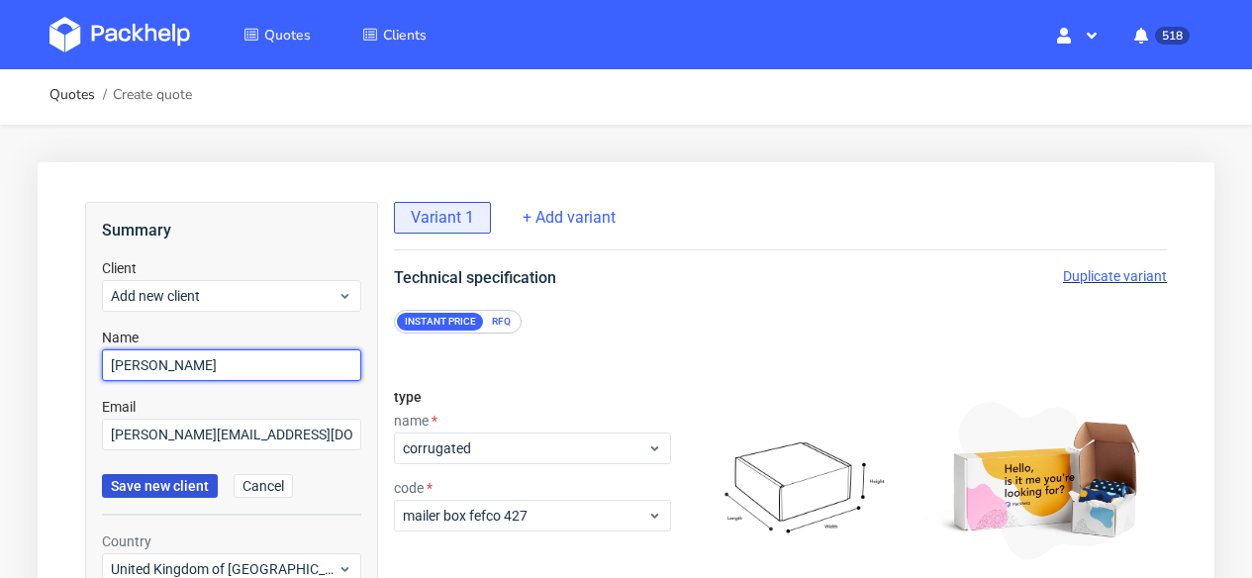
type input "Jessica Morris"
click at [165, 492] on span "Save new client" at bounding box center [160, 486] width 98 height 14
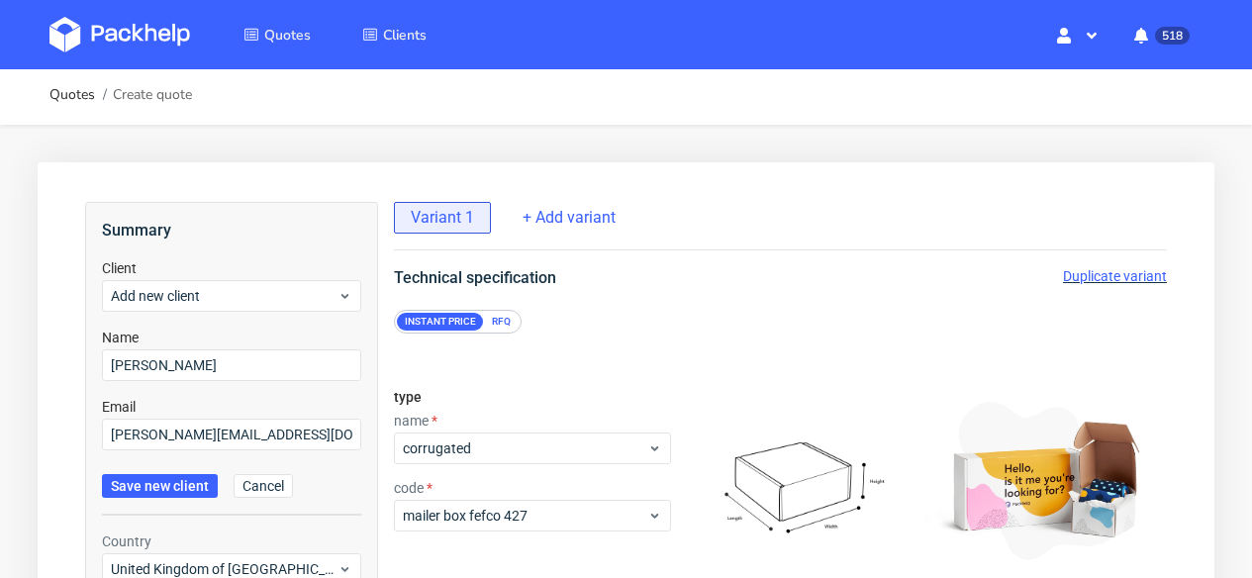
click at [509, 320] on div "RFQ" at bounding box center [501, 322] width 35 height 18
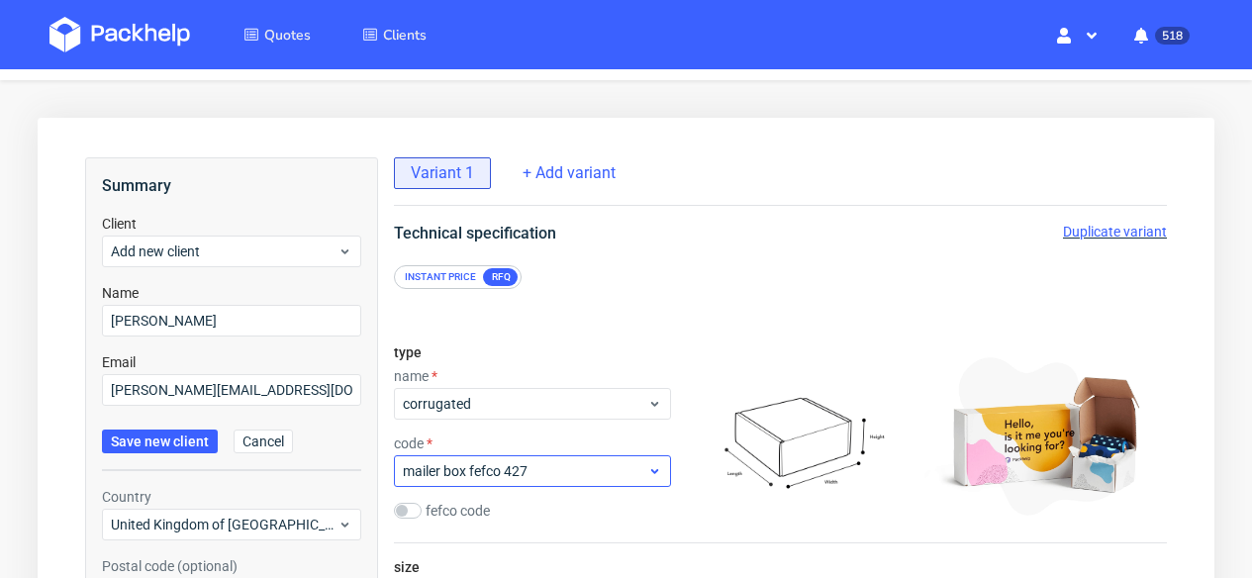
scroll to position [154, 0]
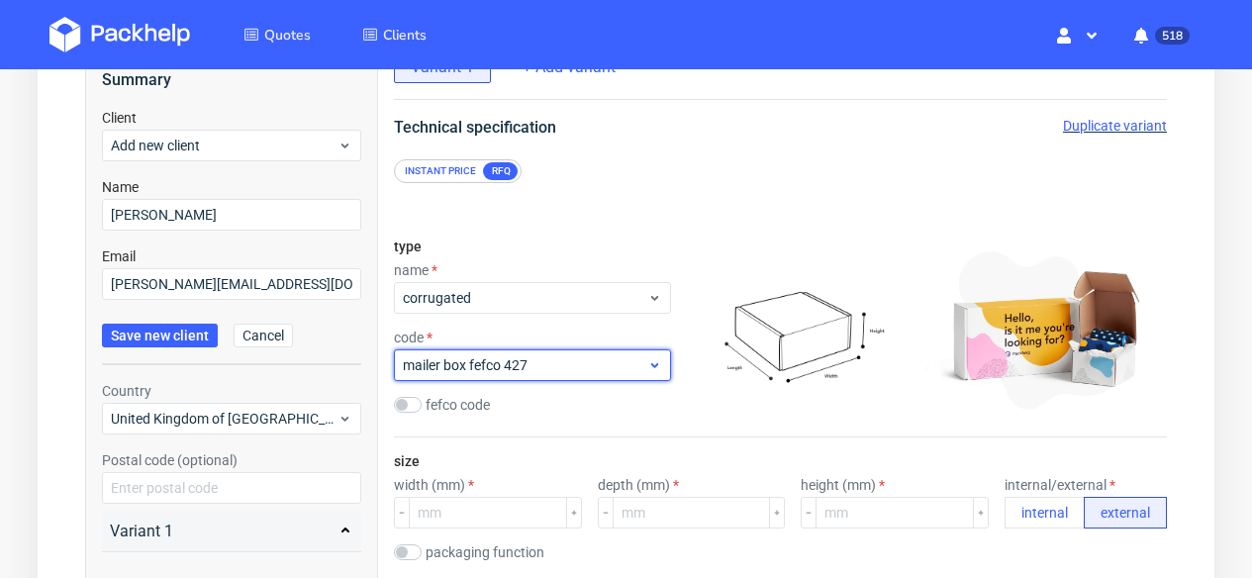
click at [527, 364] on span "mailer box fefco 427" at bounding box center [525, 365] width 244 height 20
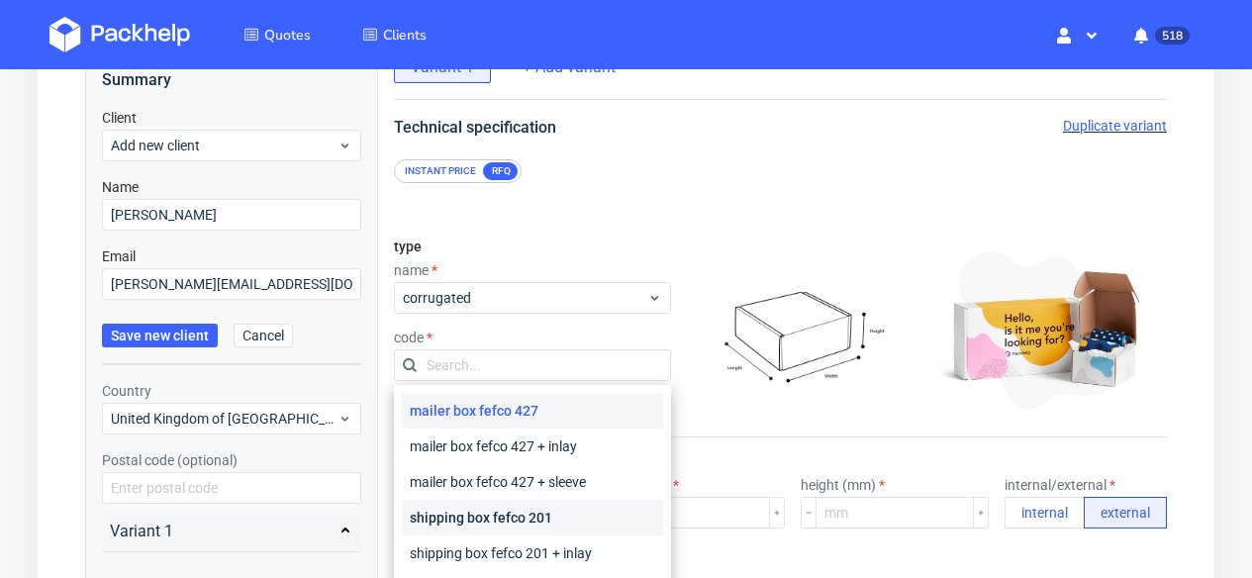
click at [529, 504] on div "shipping box fefco 201" at bounding box center [532, 518] width 261 height 36
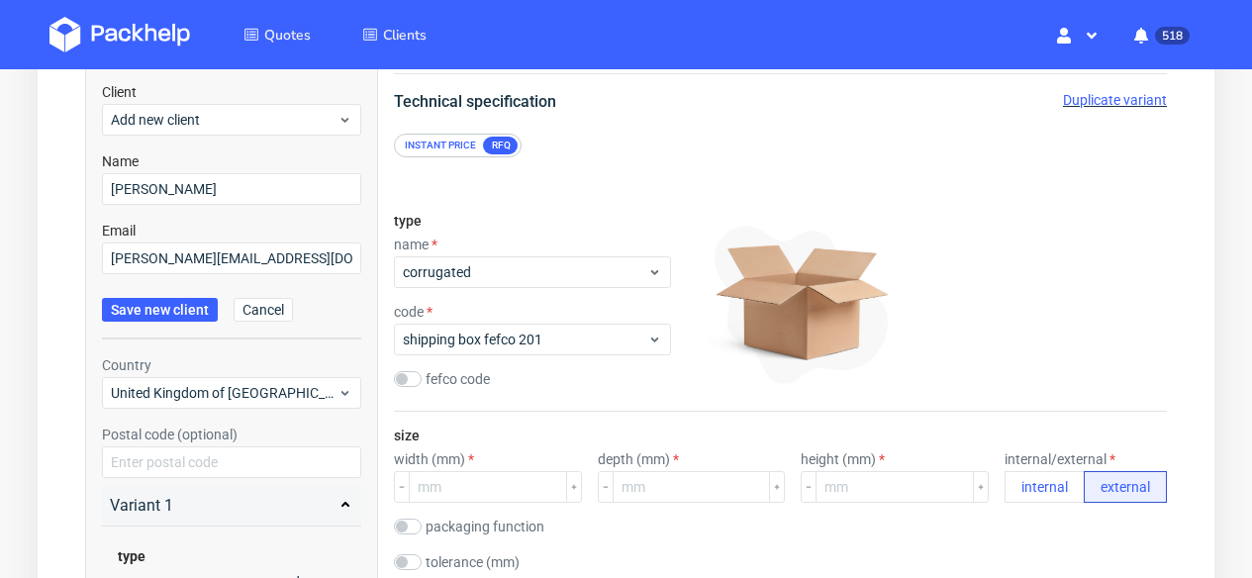
scroll to position [183, 0]
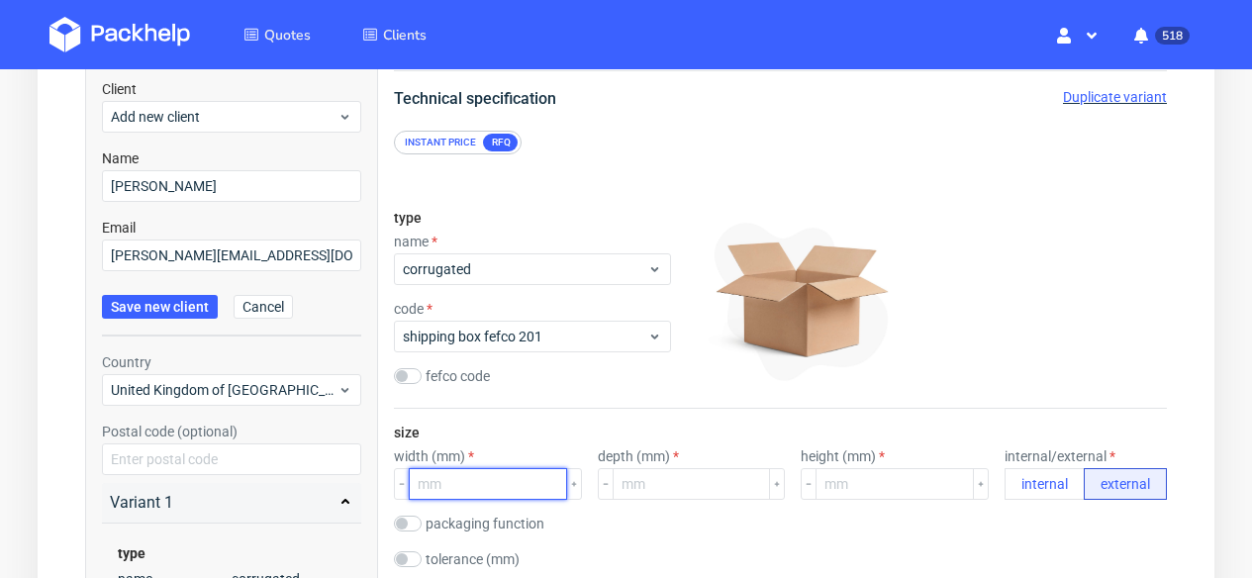
click at [515, 478] on input "number" at bounding box center [488, 484] width 158 height 32
type input "600"
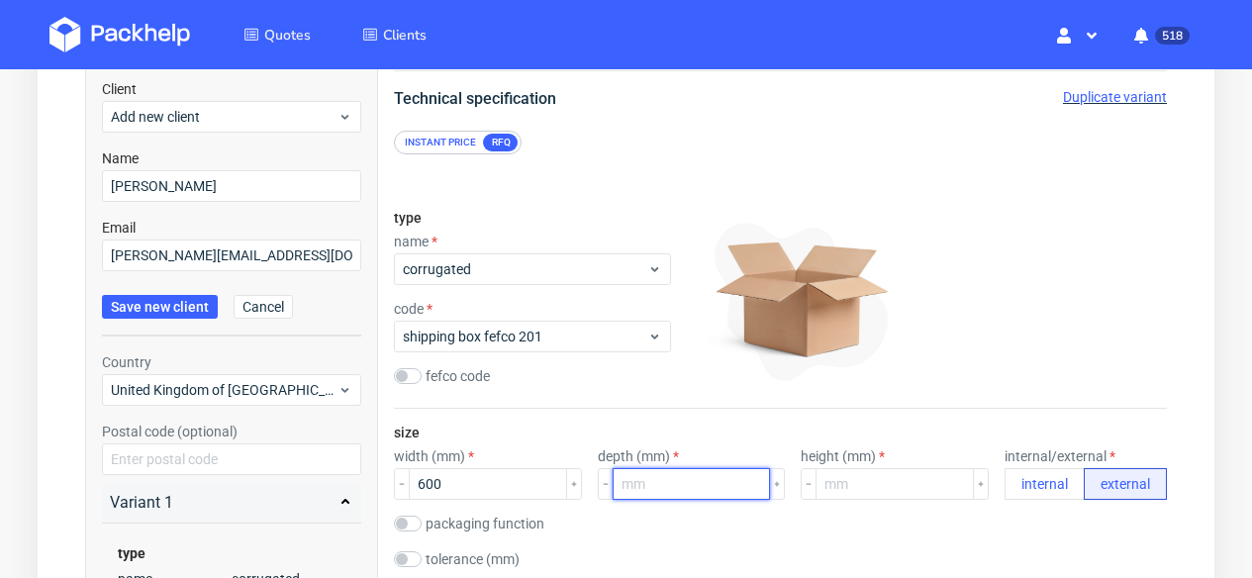
click at [655, 479] on input "number" at bounding box center [692, 484] width 158 height 32
type input "400"
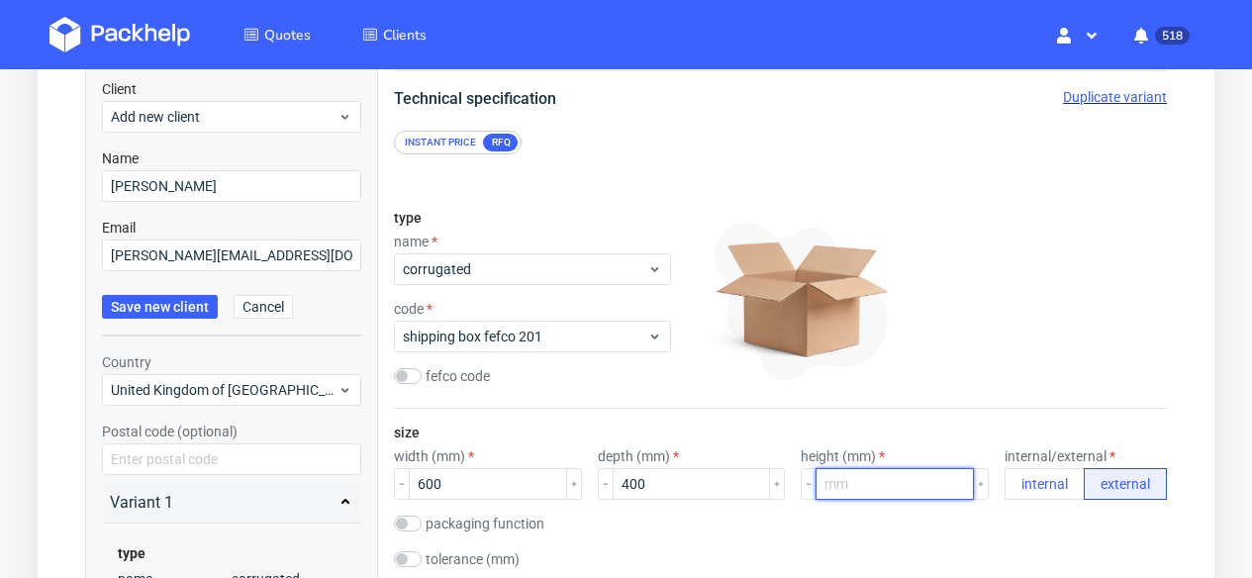
click at [840, 489] on input "number" at bounding box center [895, 484] width 158 height 32
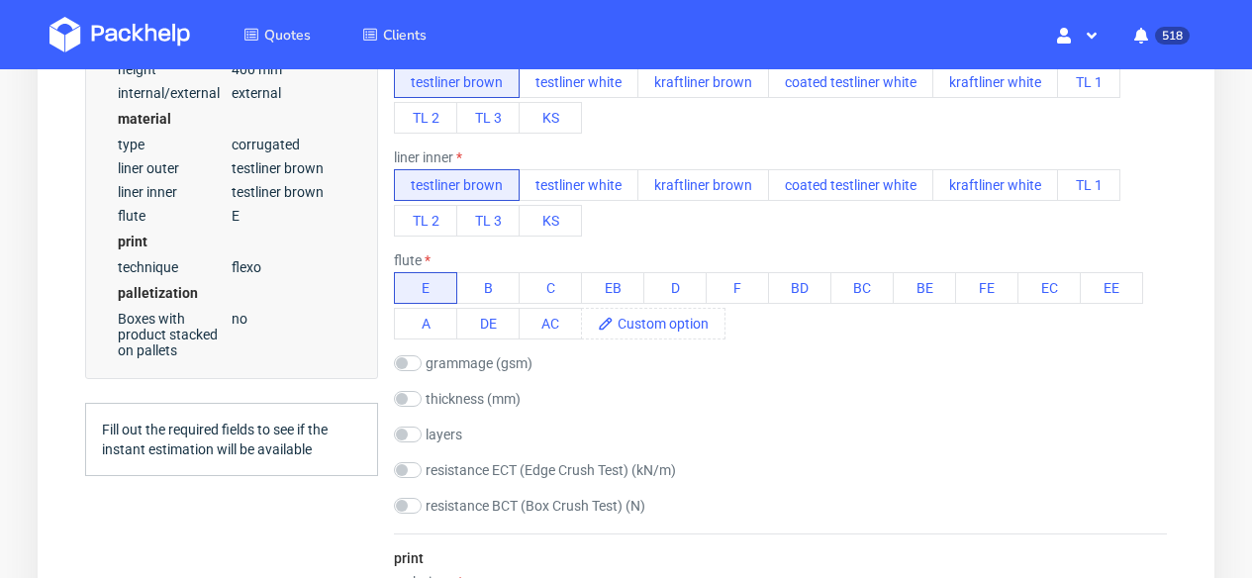
scroll to position [832, 0]
type input "400"
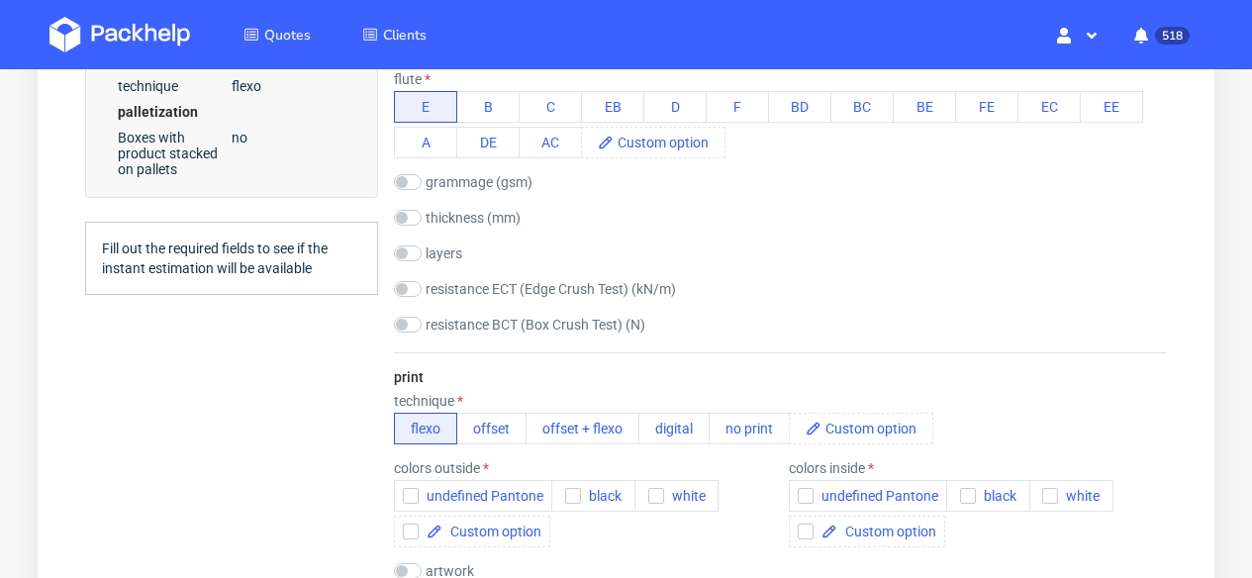
scroll to position [1228, 0]
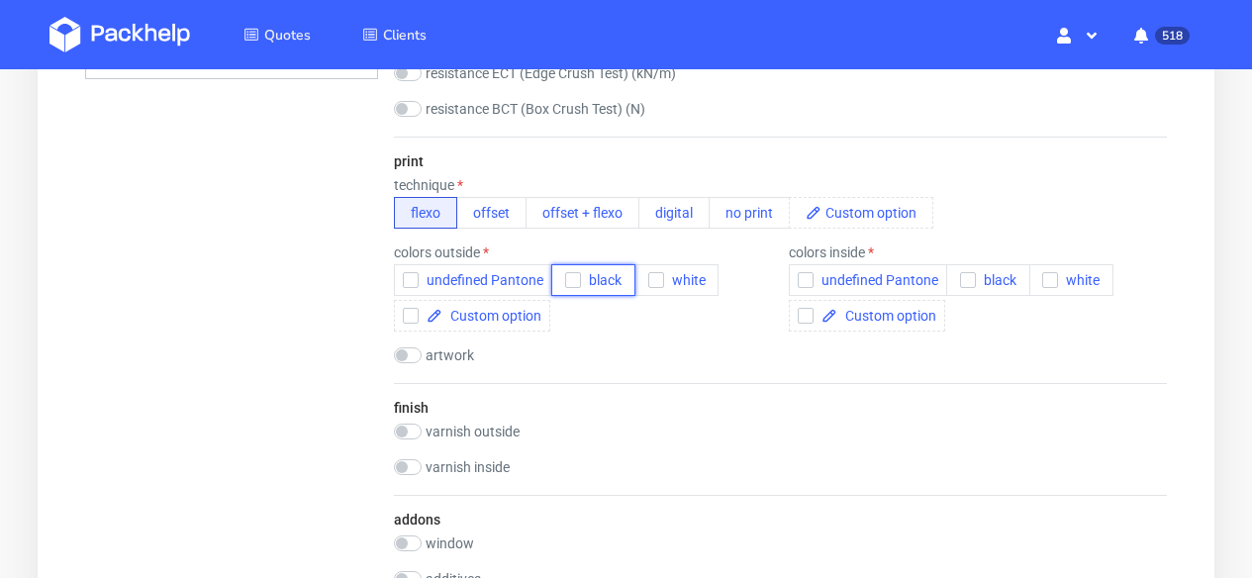
click at [594, 274] on span "black" at bounding box center [601, 280] width 41 height 16
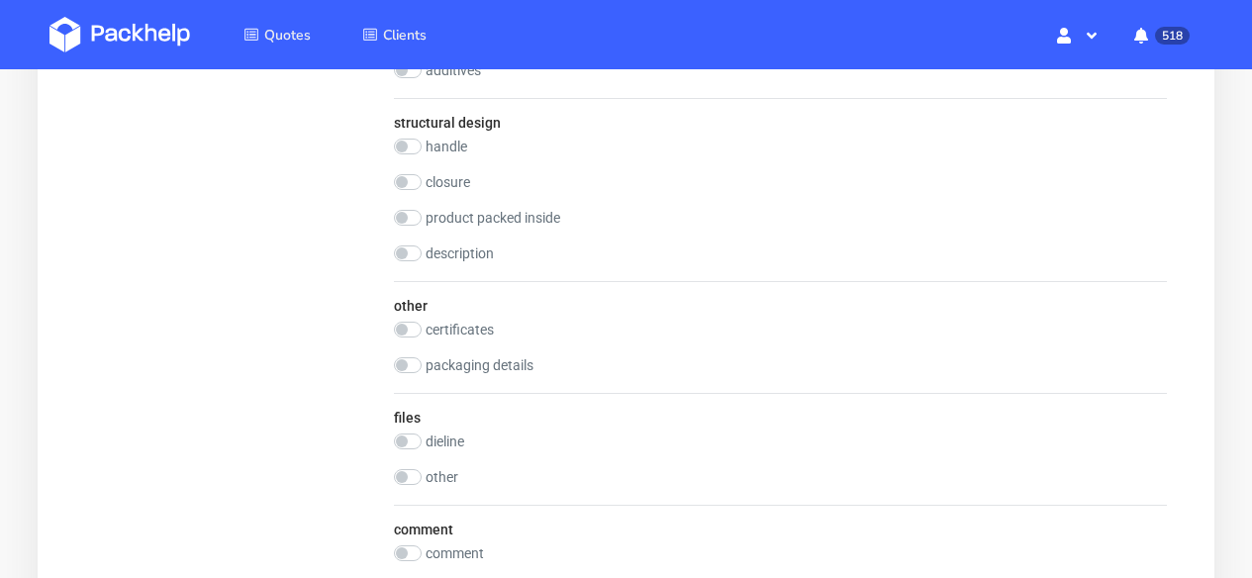
scroll to position [1793, 0]
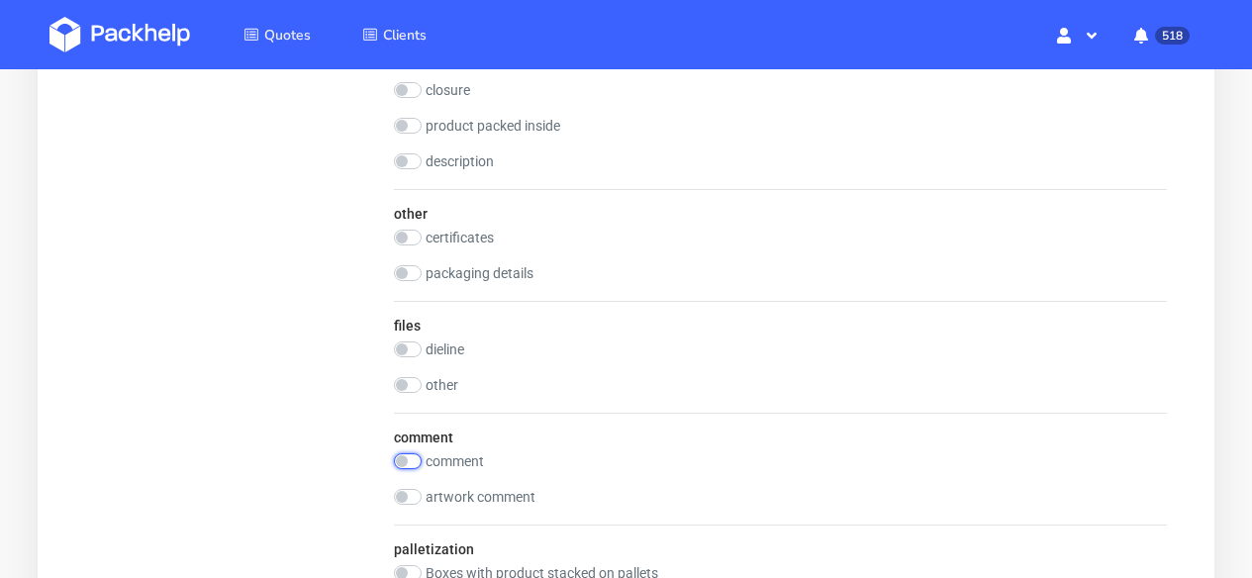
click at [414, 462] on input "checkbox" at bounding box center [408, 461] width 28 height 16
checkbox input "true"
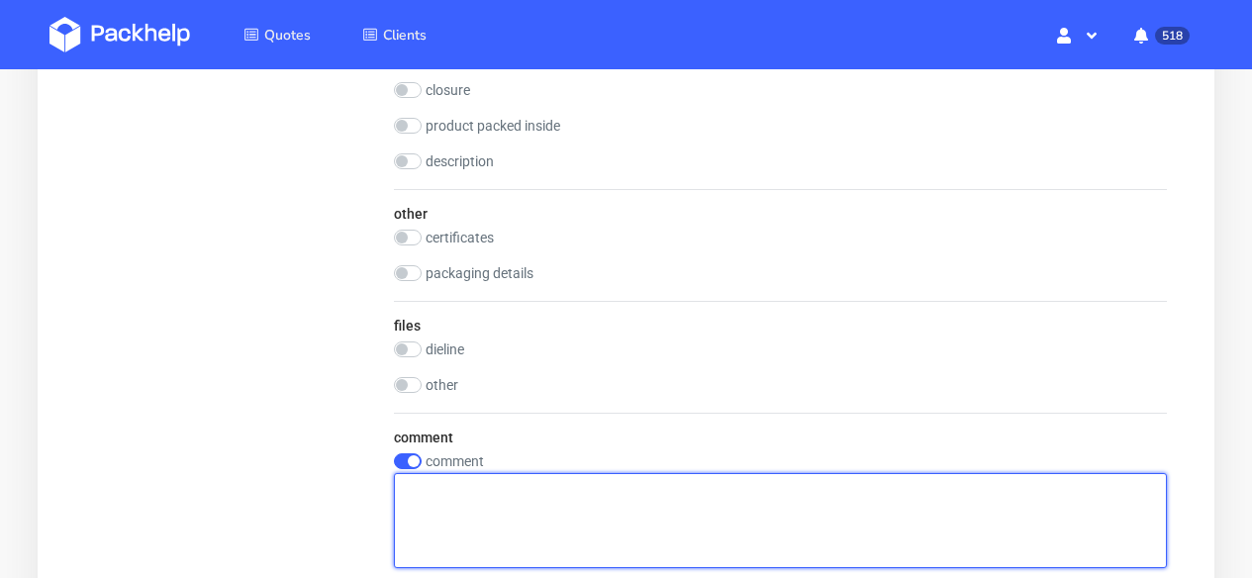
click at [449, 490] on textarea at bounding box center [780, 520] width 773 height 95
paste textarea "Weight of goods will only be around 500-700g"
click at [510, 489] on textarea "Weight of goods will only be around 500-700g" at bounding box center [780, 520] width 773 height 95
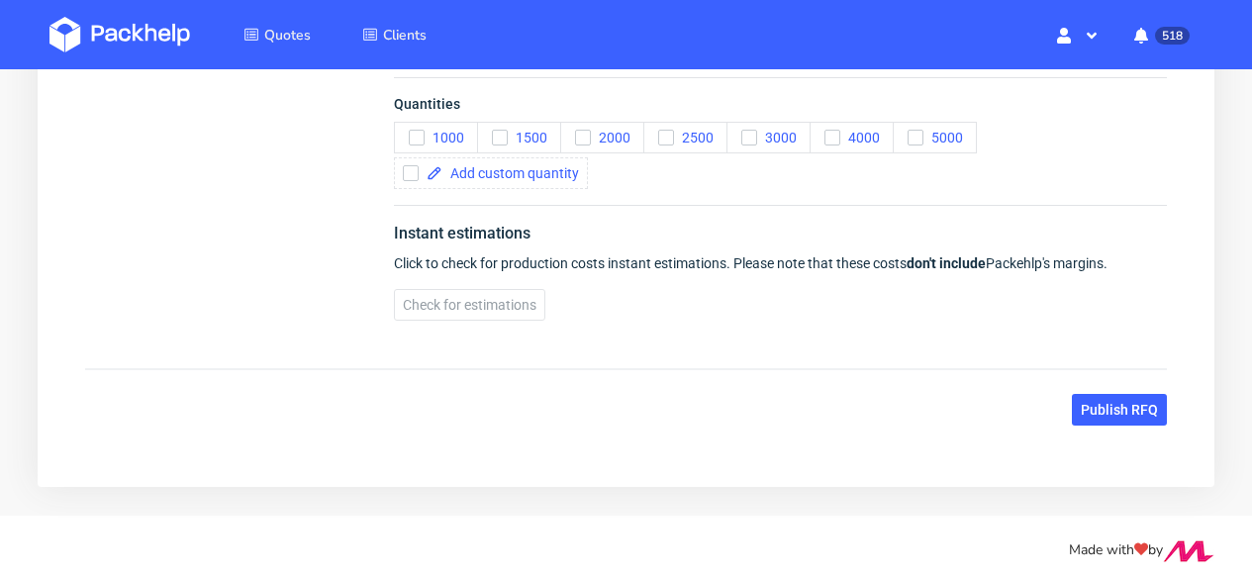
type textarea "Weight of goods packed will only be around 500-700g"
click at [502, 170] on span at bounding box center [510, 173] width 137 height 14
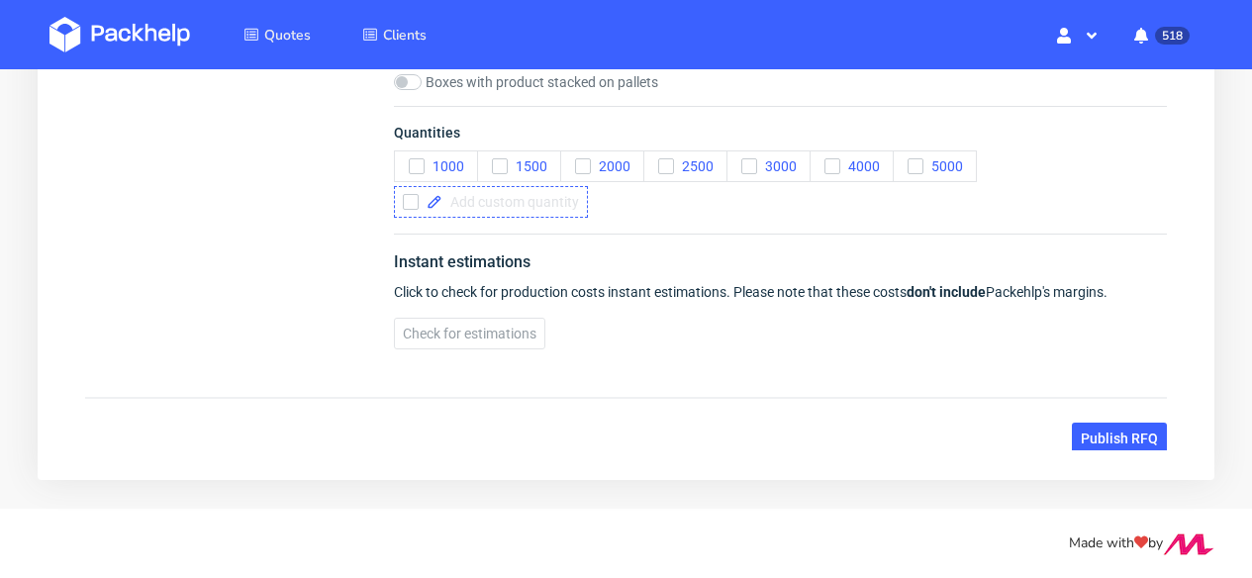
scroll to position [2379, 0]
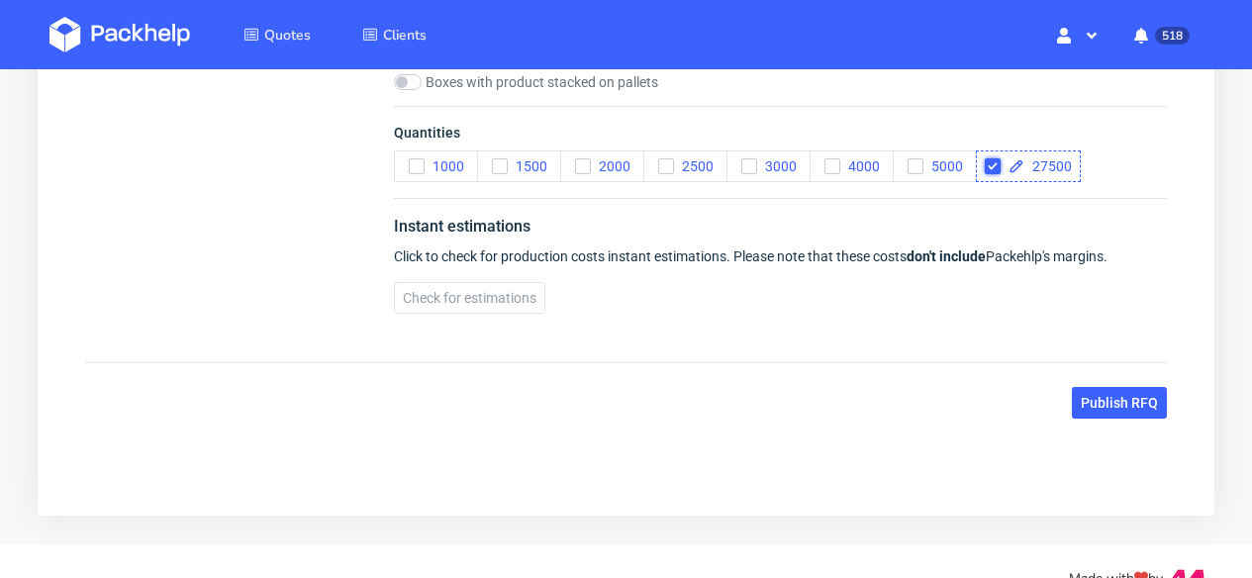
click at [997, 171] on input "checkbox" at bounding box center [993, 166] width 16 height 16
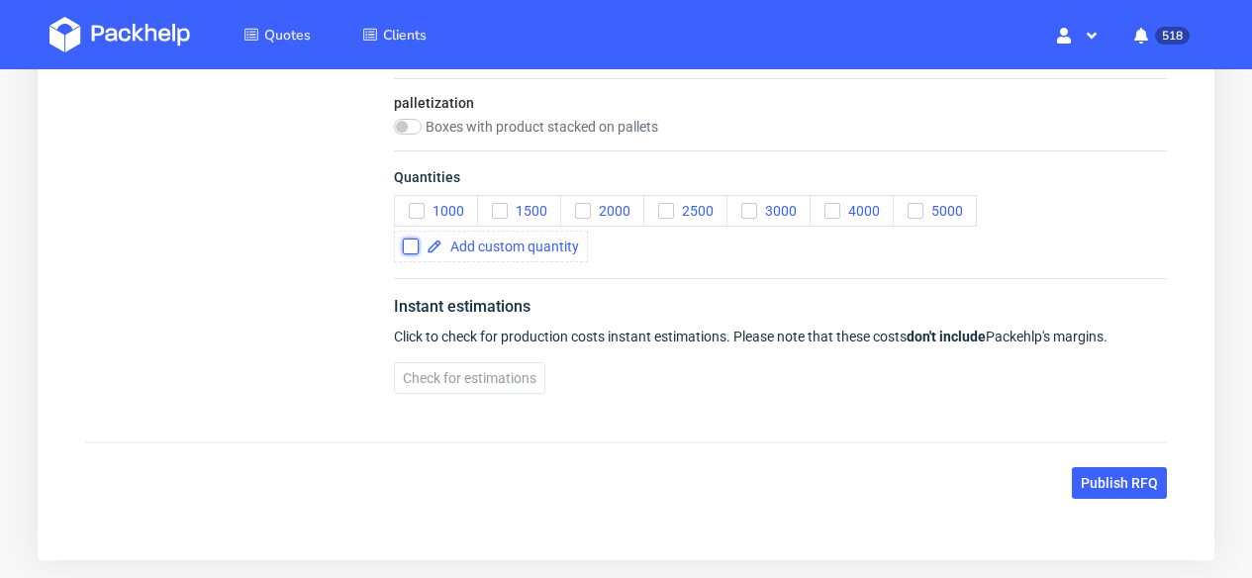
scroll to position [2061, 0]
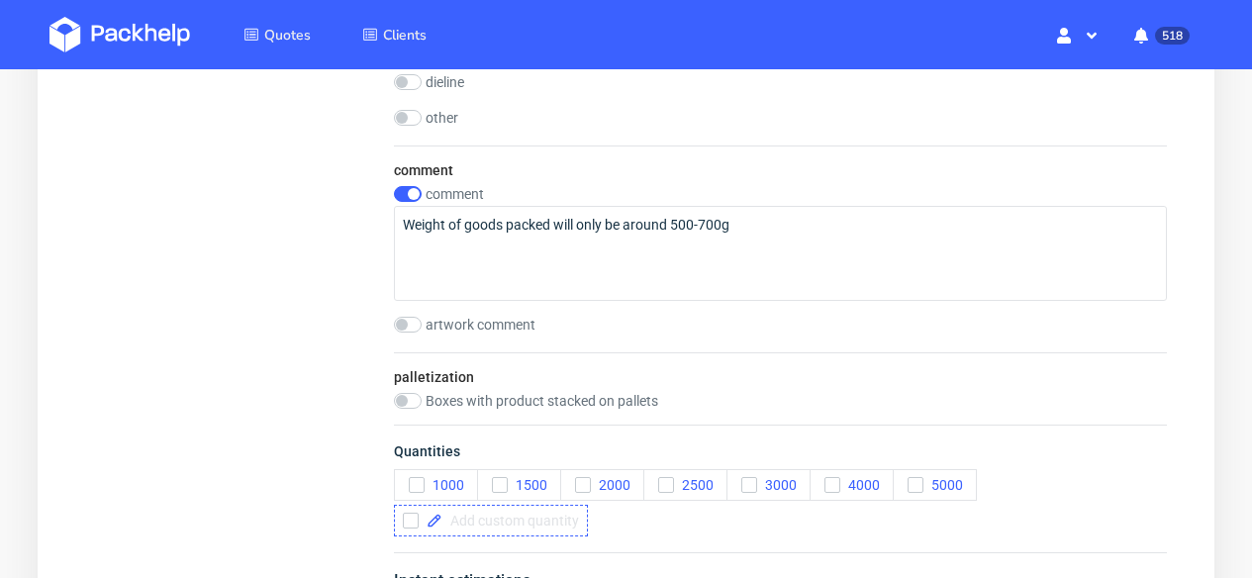
click at [552, 514] on span at bounding box center [510, 521] width 137 height 14
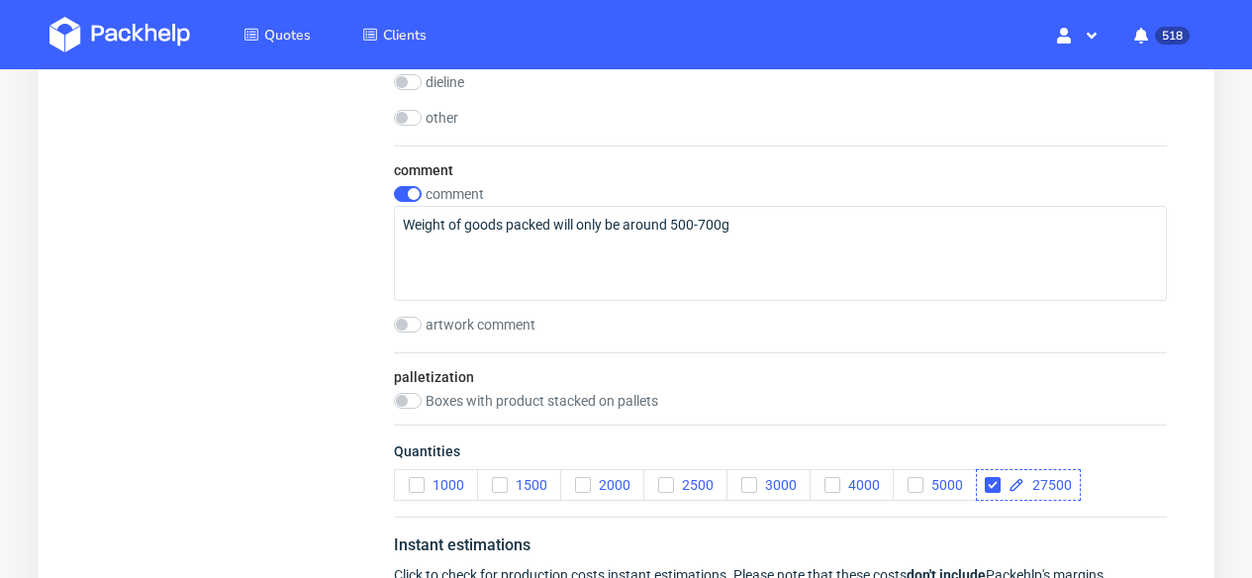
checkbox input "true"
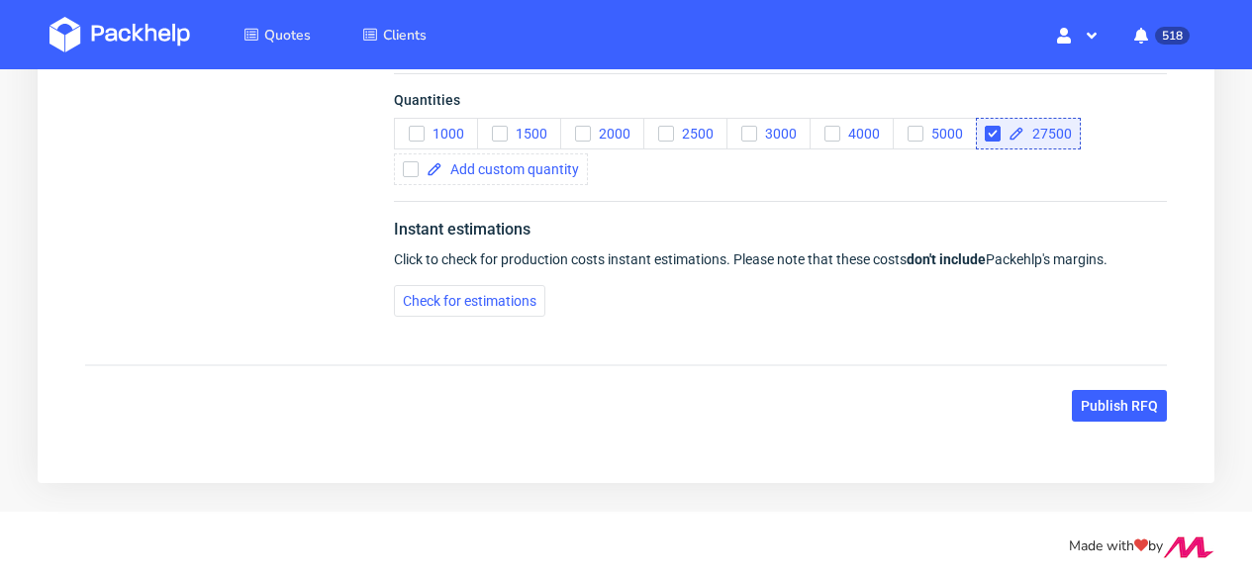
scroll to position [2415, 0]
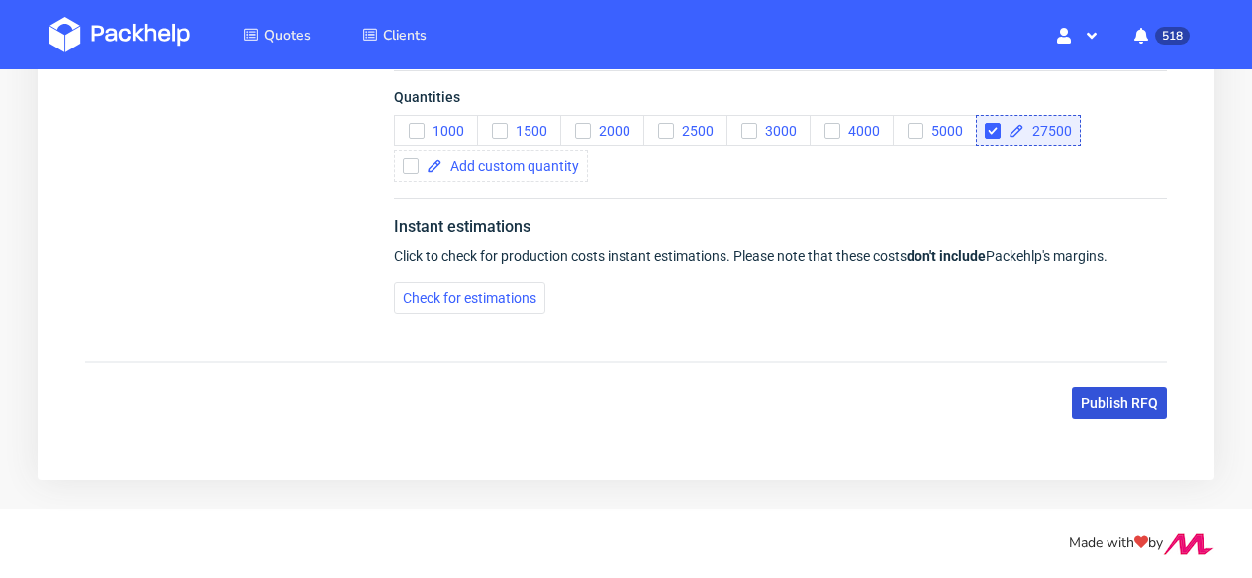
click at [1097, 409] on span "Publish RFQ" at bounding box center [1119, 403] width 77 height 14
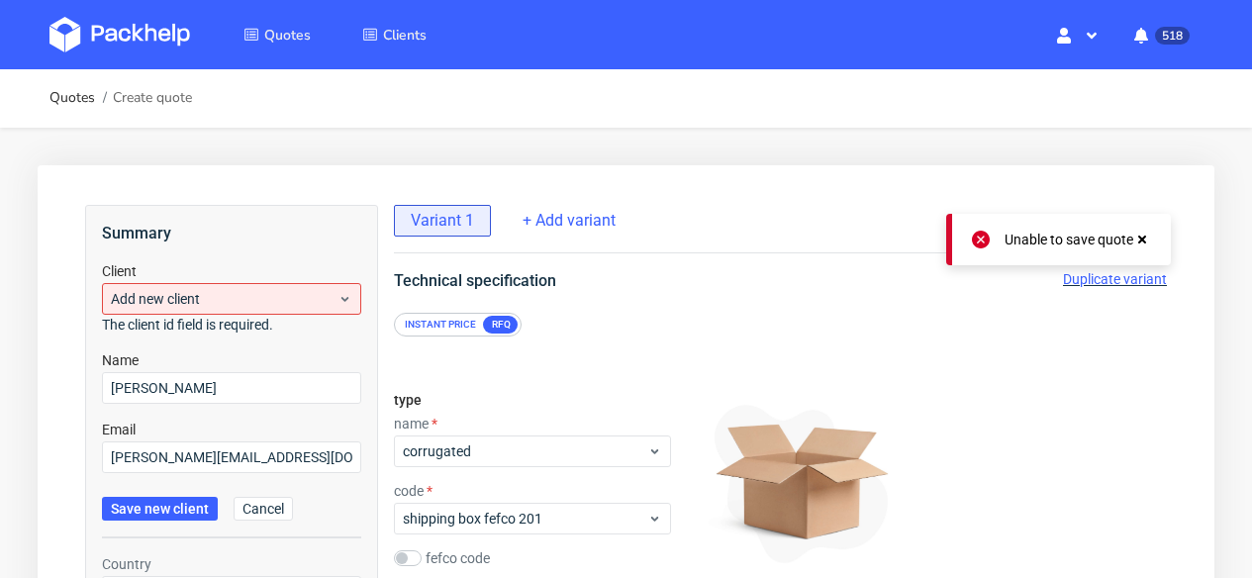
scroll to position [0, 0]
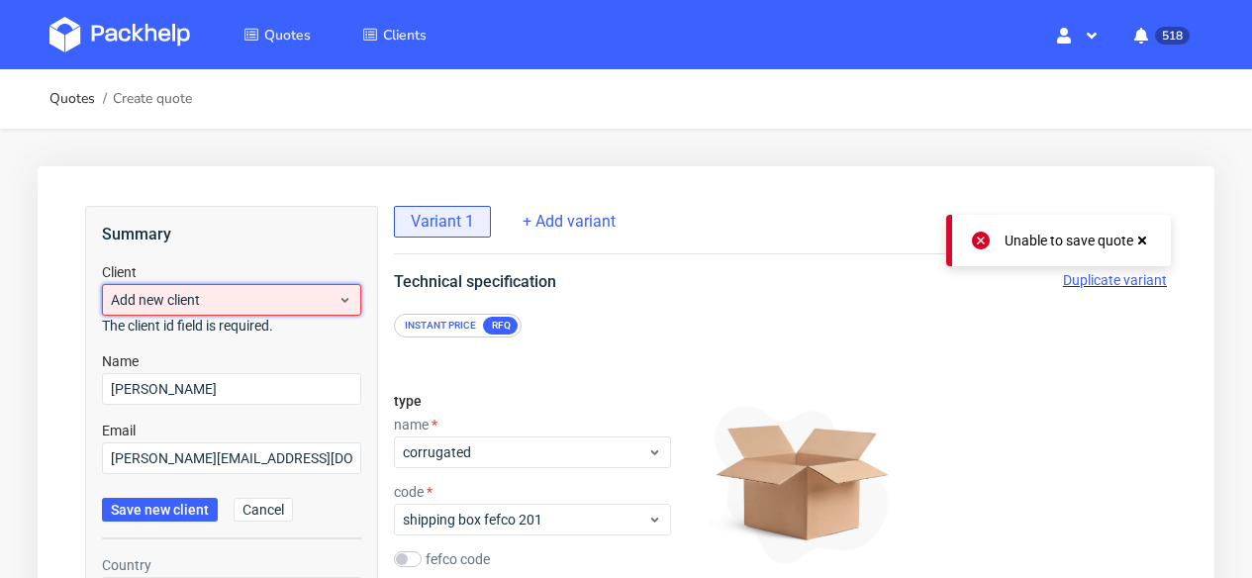
click at [297, 299] on span "Add new client" at bounding box center [224, 300] width 227 height 20
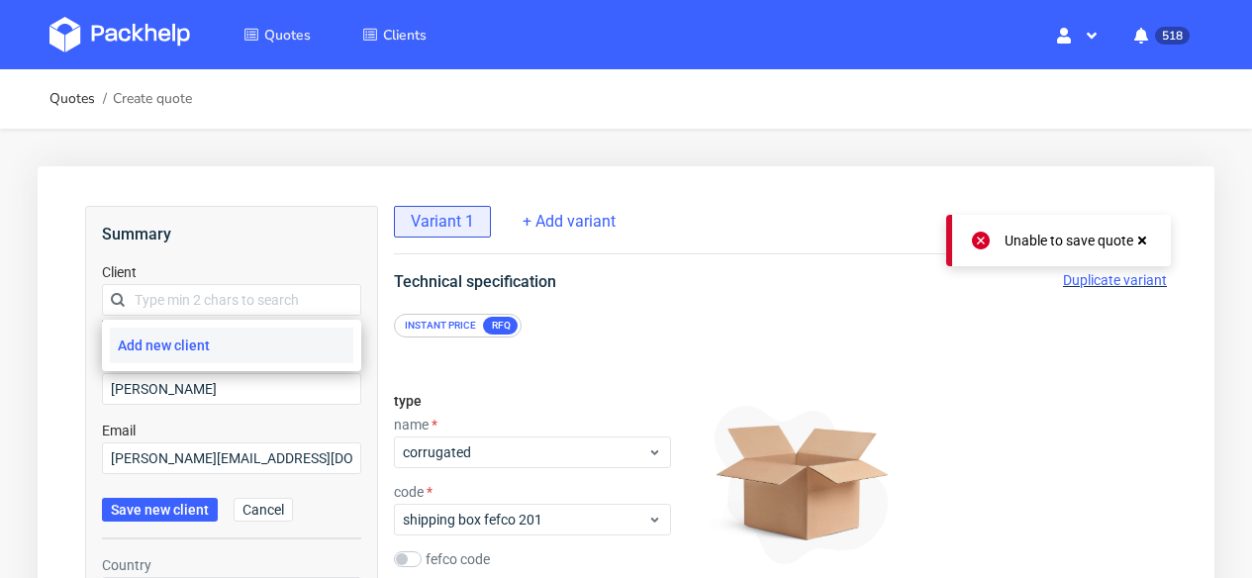
click at [236, 346] on div "Add new client" at bounding box center [231, 346] width 243 height 36
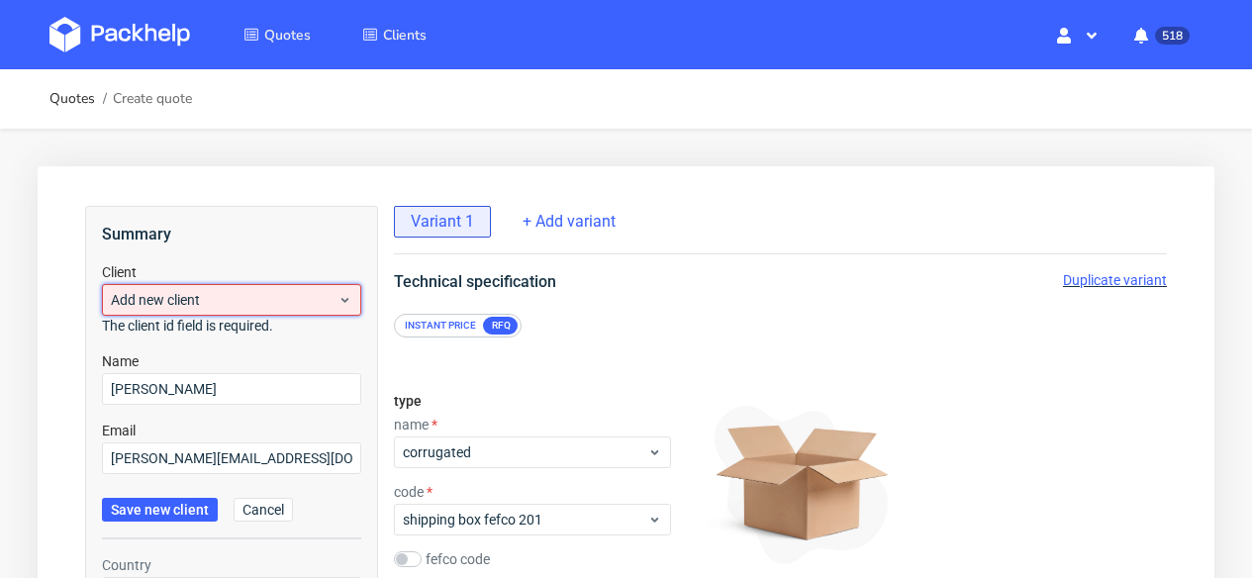
click at [288, 298] on span "Add new client" at bounding box center [224, 300] width 227 height 20
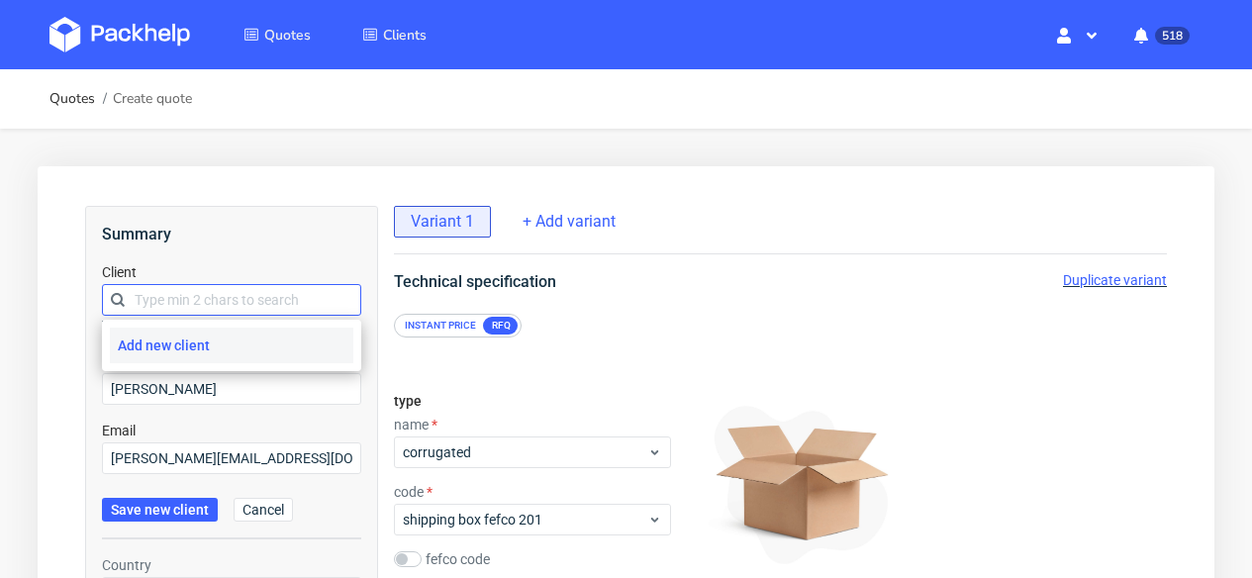
click at [253, 299] on input "text" at bounding box center [231, 300] width 259 height 32
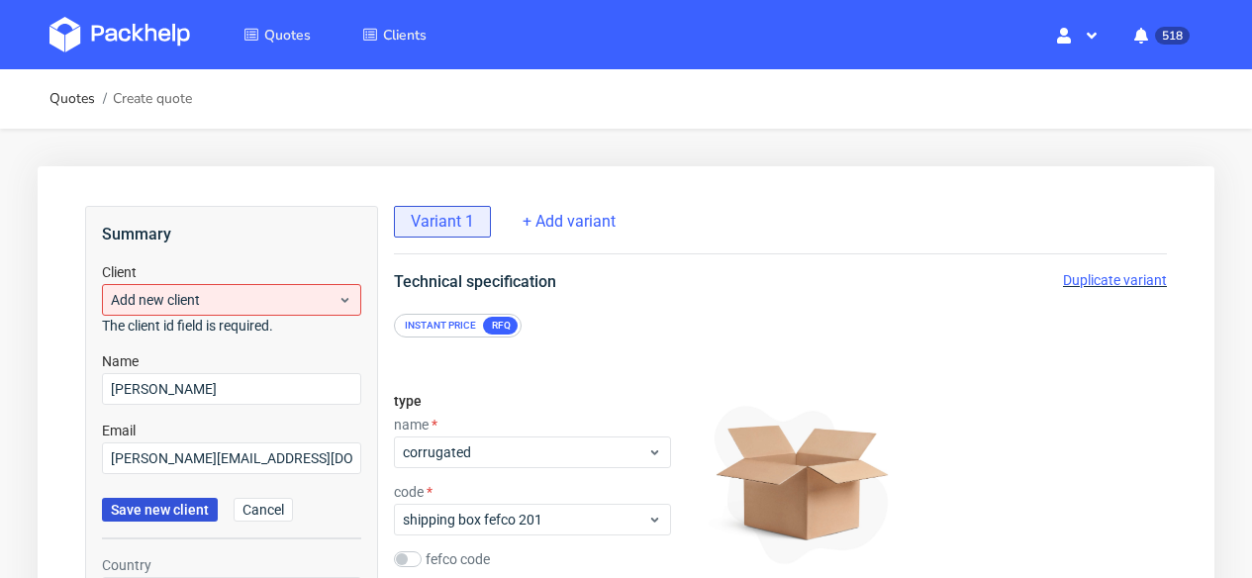
click at [161, 515] on span "Save new client" at bounding box center [160, 510] width 98 height 14
click at [270, 505] on span "Cancel" at bounding box center [263, 510] width 42 height 14
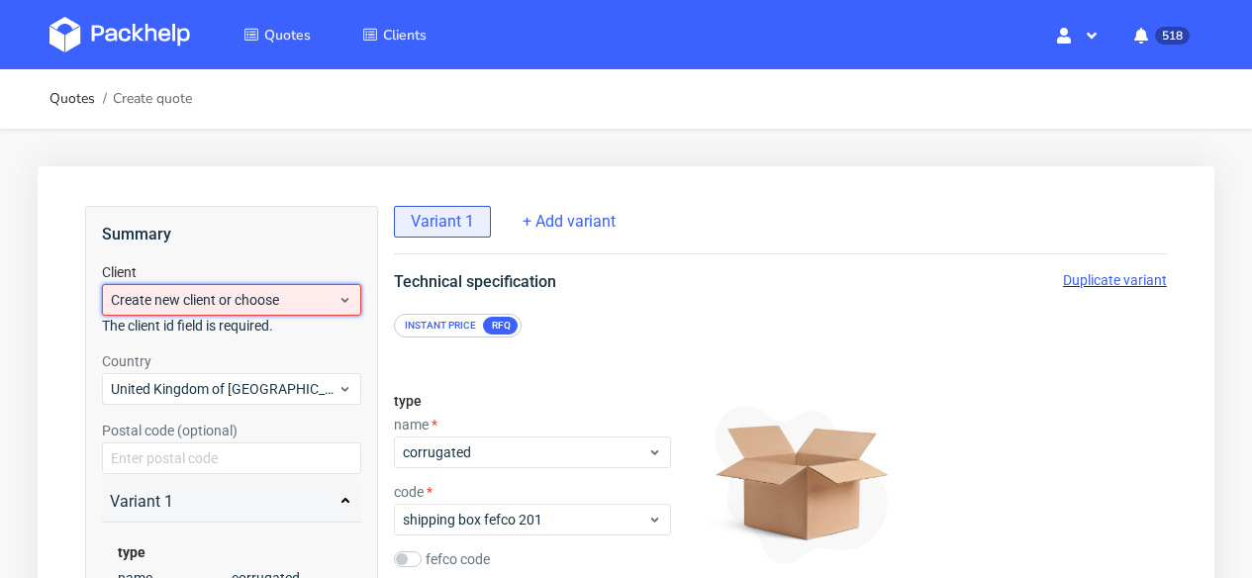
click at [306, 298] on span "Create new client or choose" at bounding box center [224, 300] width 227 height 20
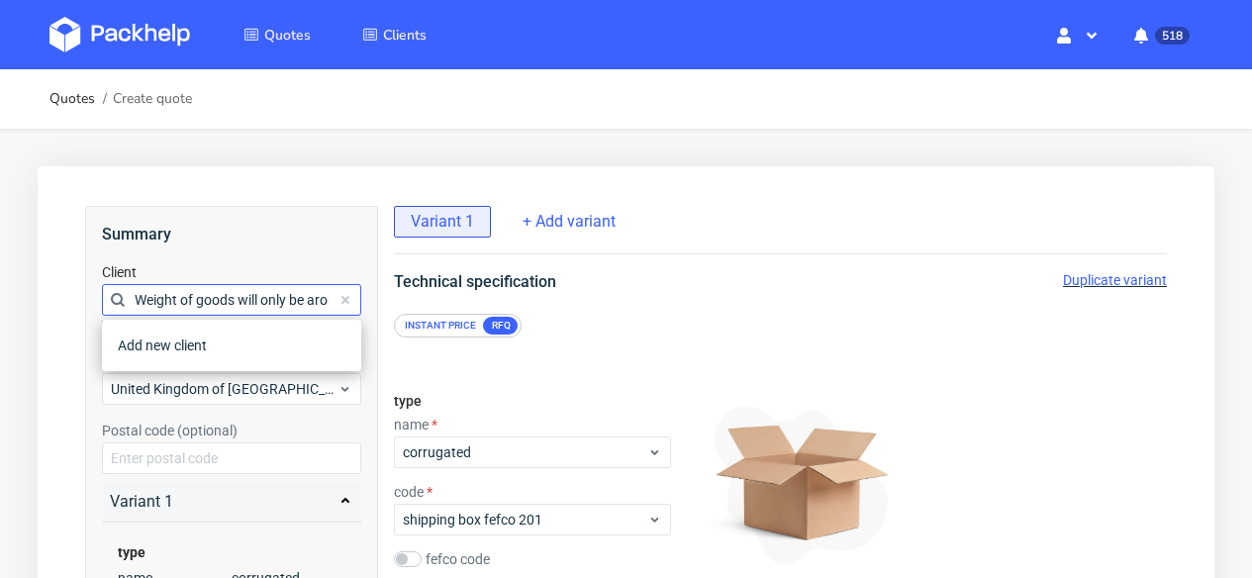
scroll to position [0, 86]
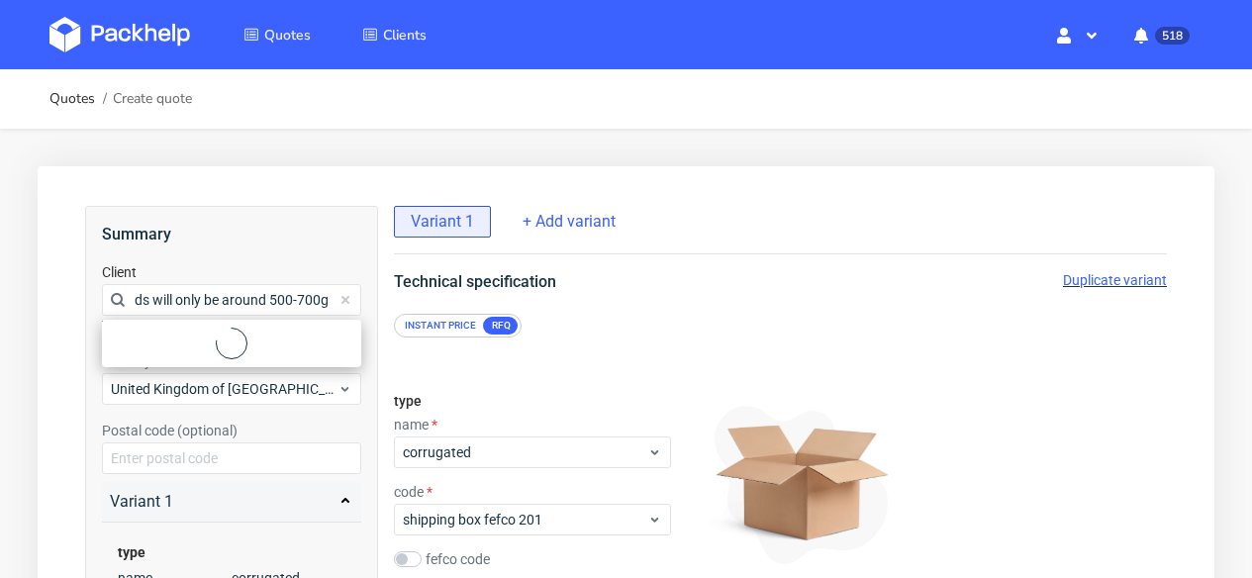
type input "Weight of goods will only be around 500-700g"
click at [339, 298] on span at bounding box center [346, 300] width 24 height 24
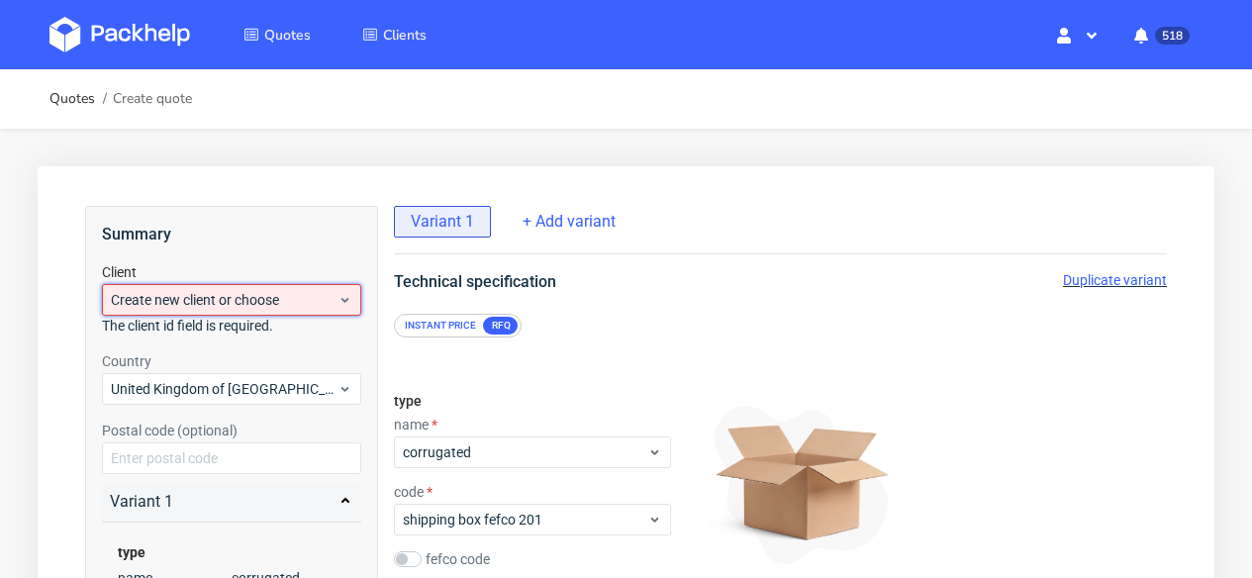
click at [299, 291] on span "Create new client or choose" at bounding box center [224, 300] width 227 height 20
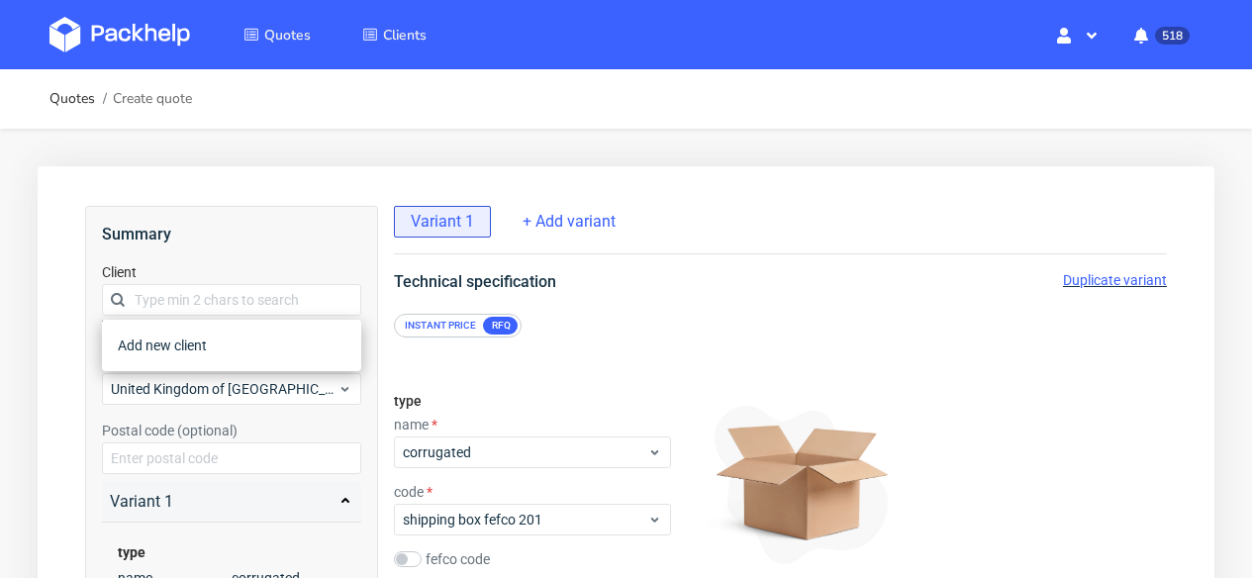
type input "k"
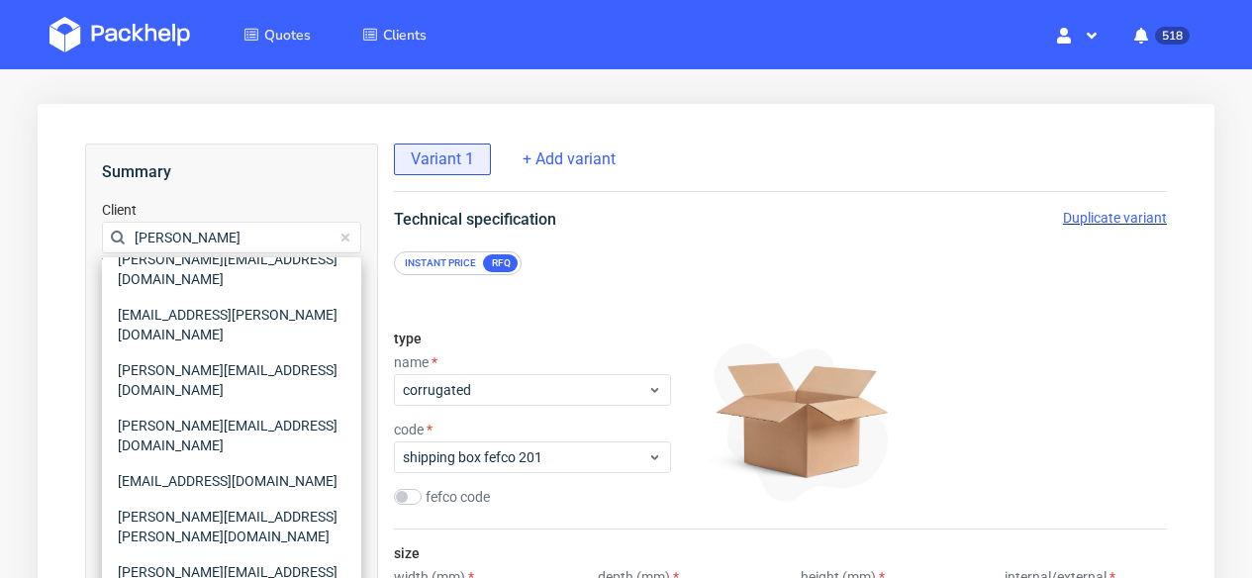
scroll to position [177, 0]
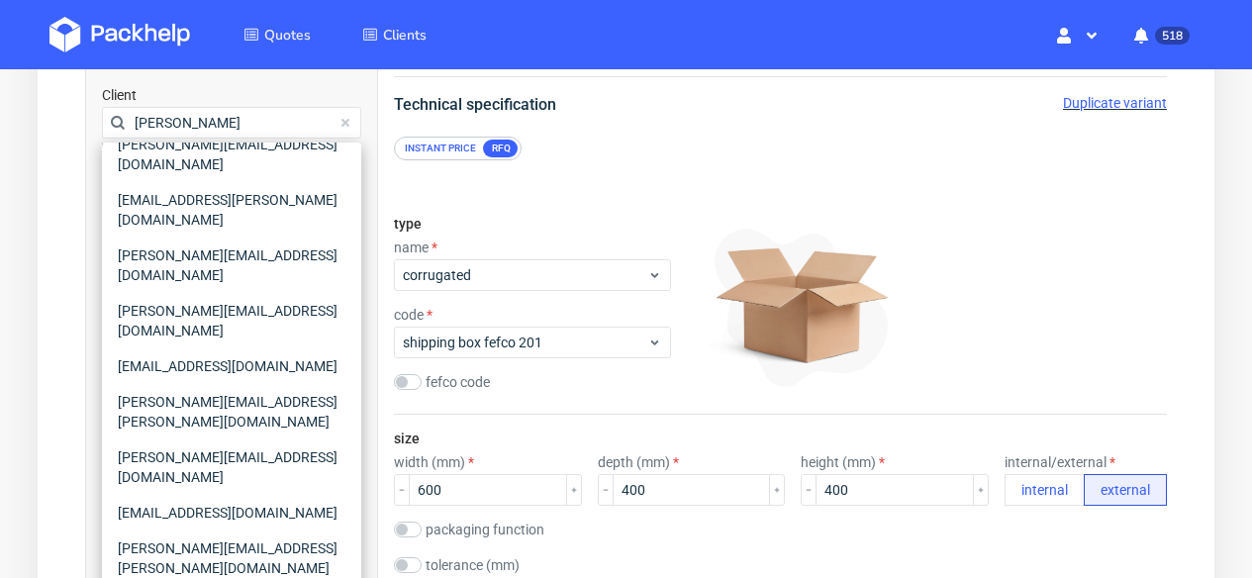
type input "jessica"
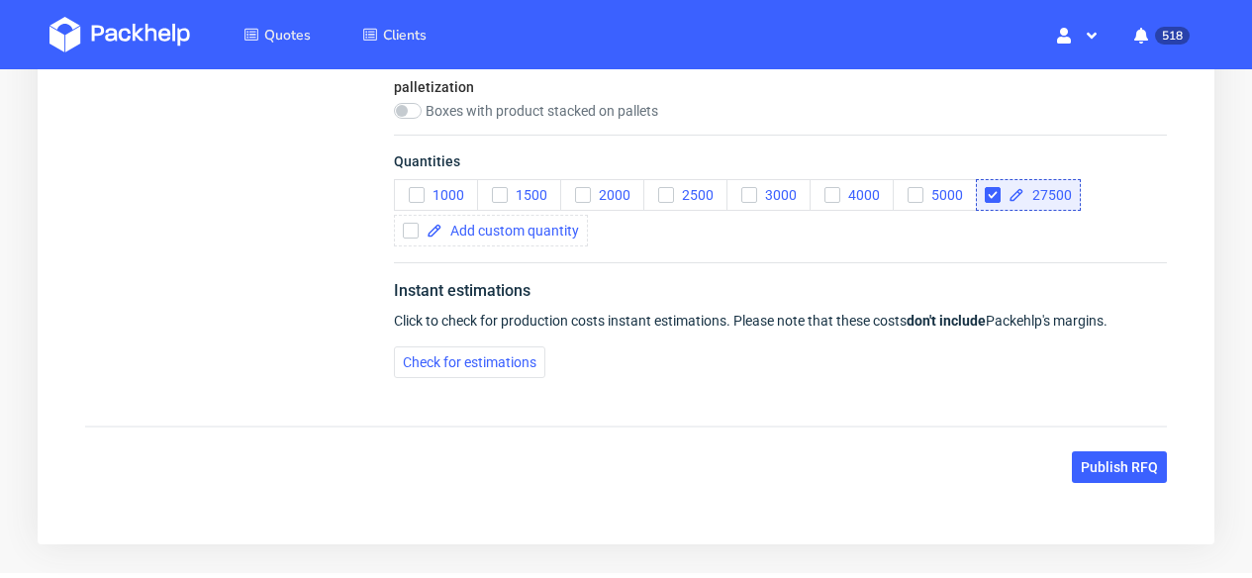
scroll to position [2415, 0]
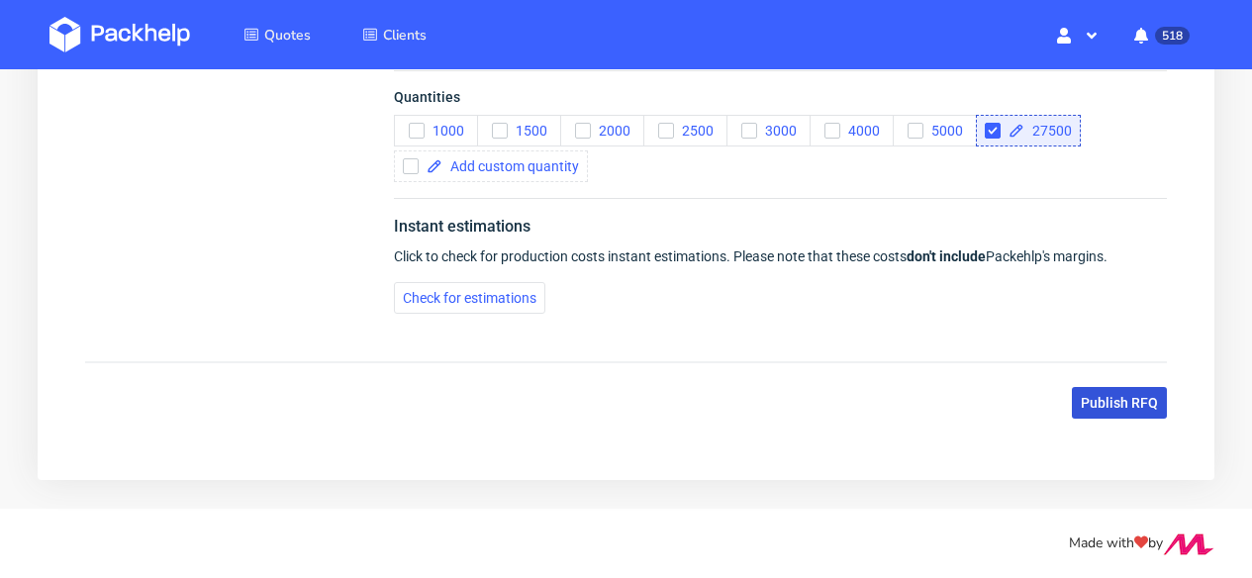
click at [1114, 391] on button "Publish RFQ" at bounding box center [1119, 403] width 95 height 32
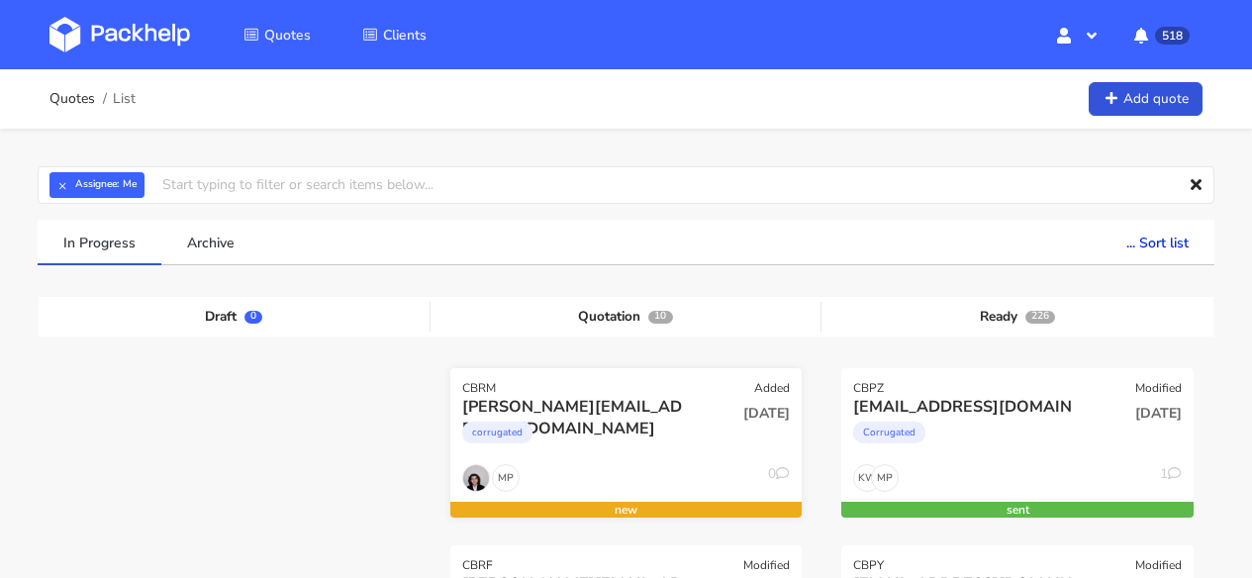
click at [673, 396] on div "jessica@thecaninemenu.co.uk" at bounding box center [574, 407] width 224 height 22
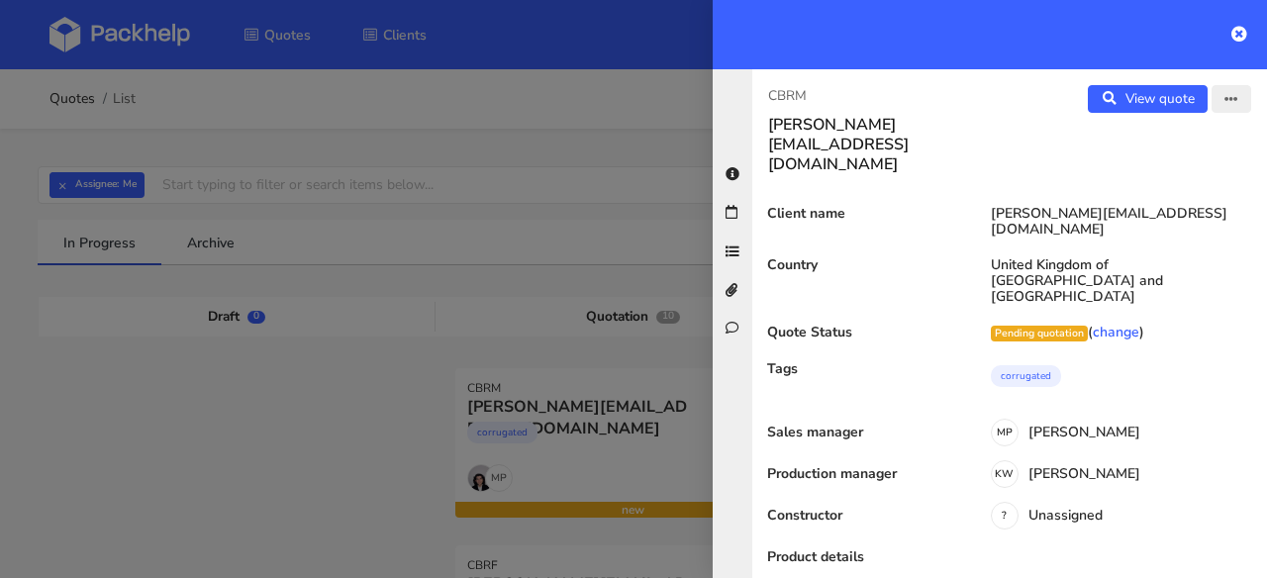
click at [1224, 101] on icon "button" at bounding box center [1231, 100] width 14 height 14
click at [1156, 139] on link "Edit quote" at bounding box center [1167, 140] width 174 height 33
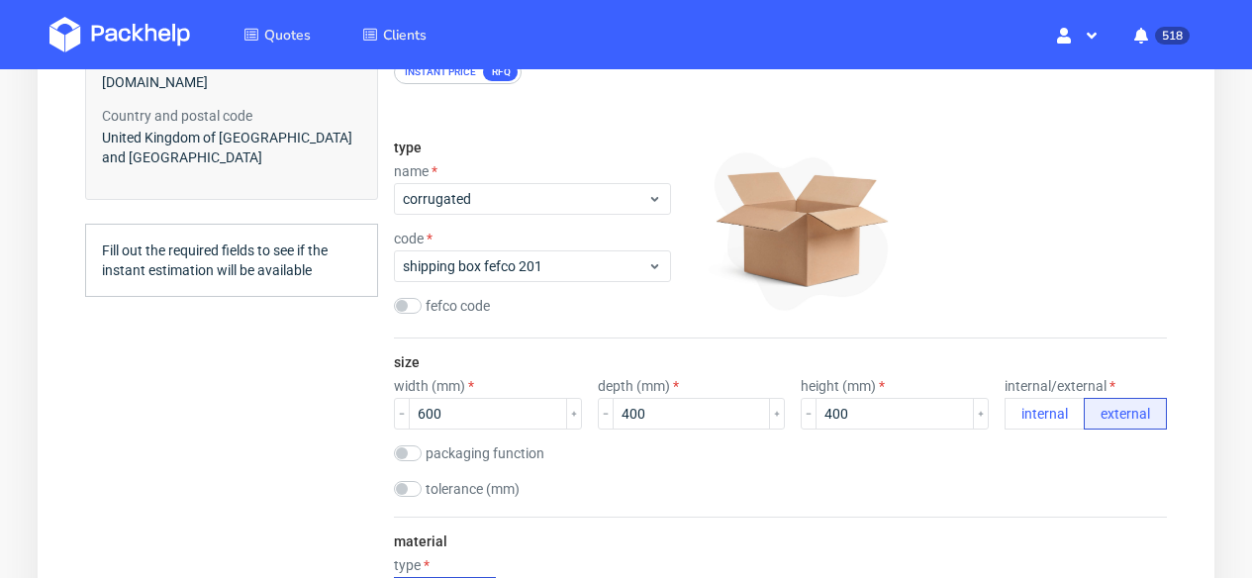
scroll to position [525, 0]
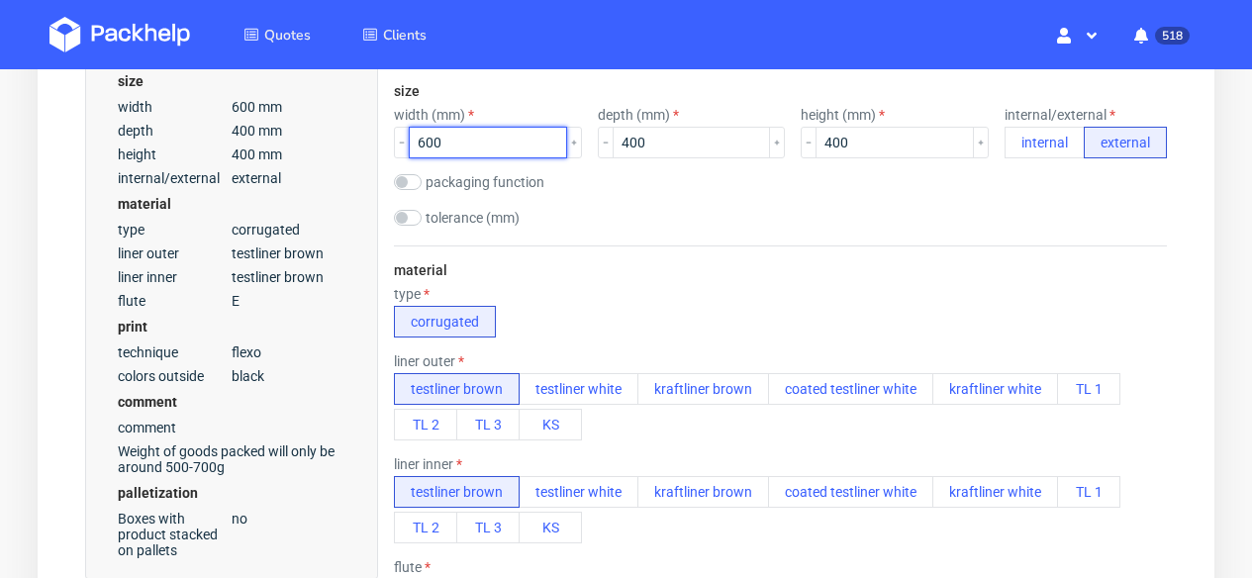
drag, startPoint x: 491, startPoint y: 142, endPoint x: 372, endPoint y: 142, distance: 118.8
type input "380"
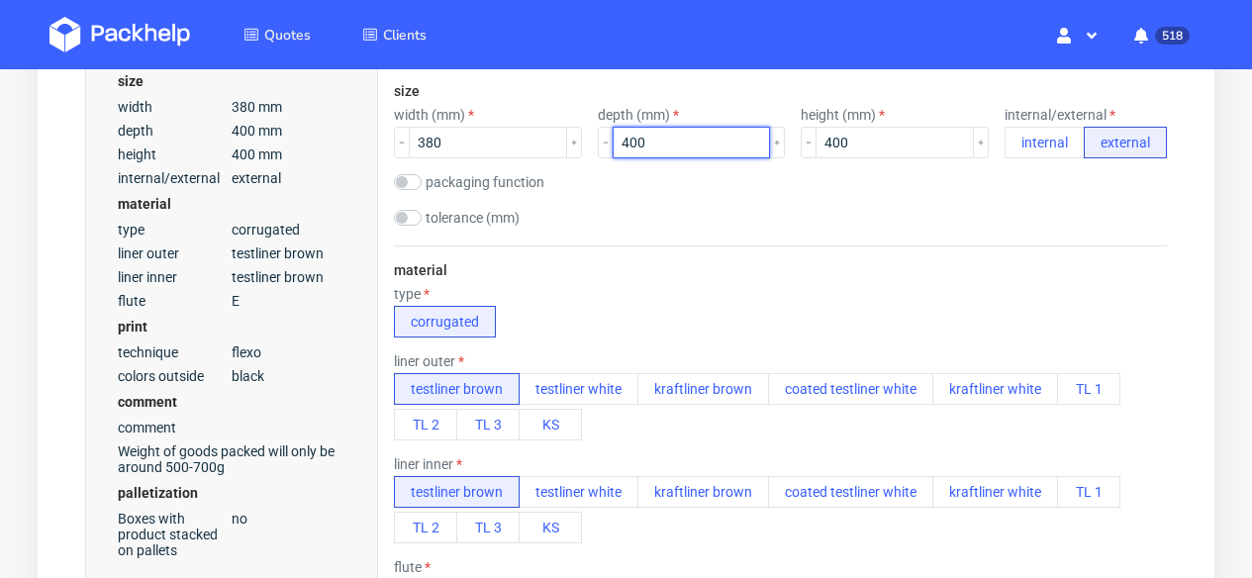
drag, startPoint x: 609, startPoint y: 138, endPoint x: 595, endPoint y: 137, distance: 13.9
click at [595, 137] on div "width (mm) 380 depth (mm) 400 height (mm) 400 internal/external internal extern…" at bounding box center [780, 132] width 773 height 51
type input "90"
drag, startPoint x: 789, startPoint y: 139, endPoint x: 737, endPoint y: 139, distance: 51.5
click at [737, 139] on div "width (mm) 380 depth (mm) 90 height (mm) 400 internal/external internal external" at bounding box center [780, 132] width 773 height 51
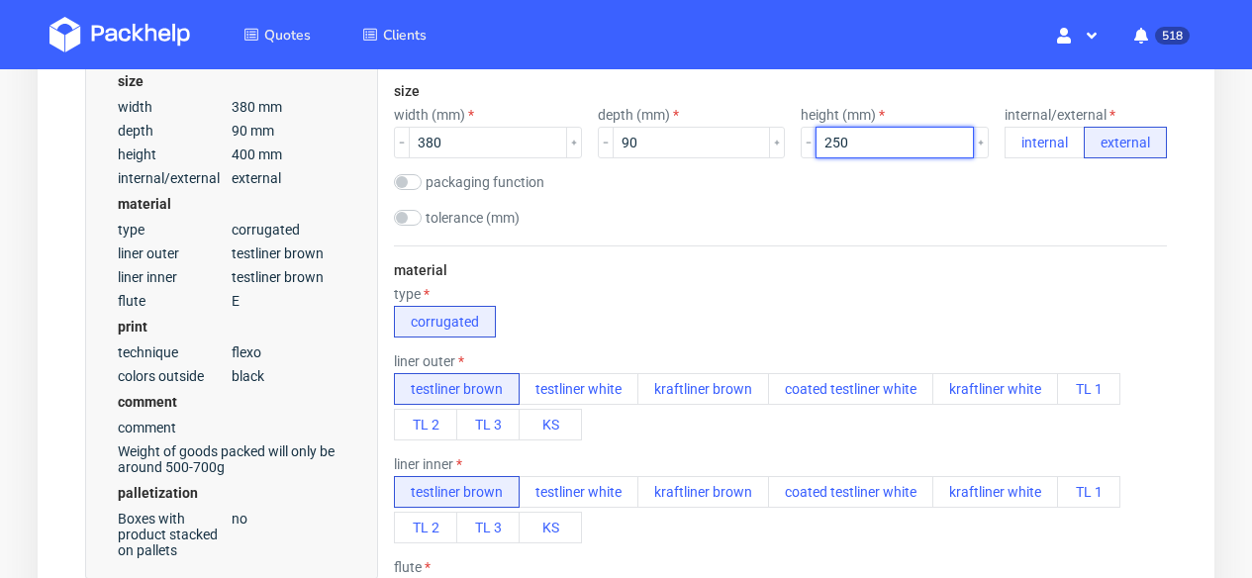
type input "250"
click at [925, 238] on div "size width (mm) 380 depth (mm) 90 height (mm) 250 internal/external internal ex…" at bounding box center [780, 156] width 773 height 178
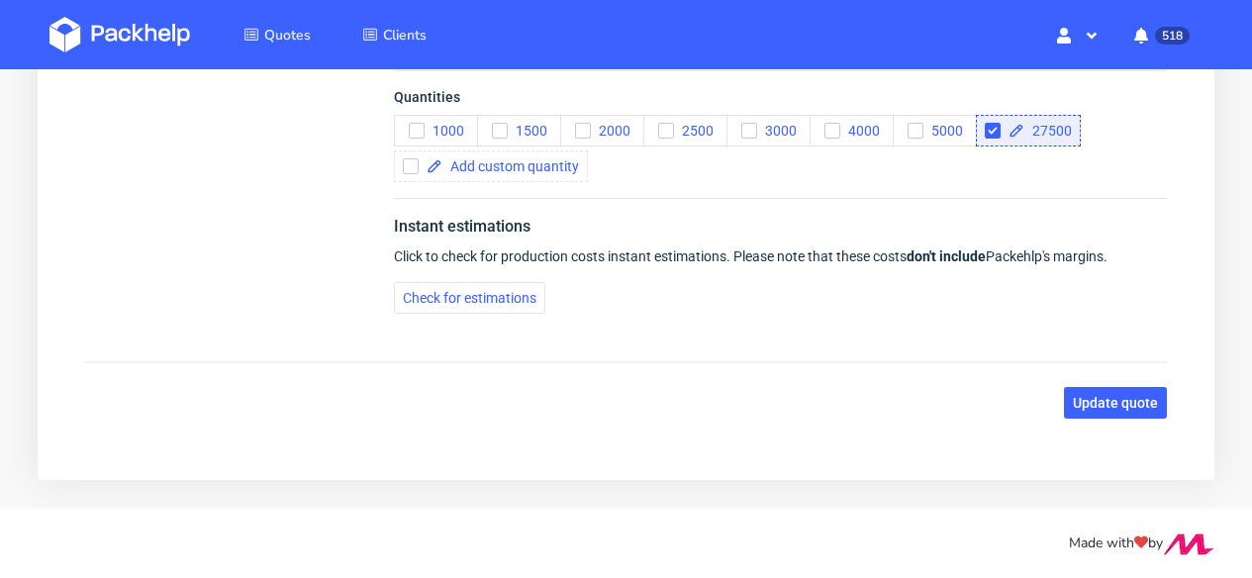
scroll to position [2415, 0]
click at [1112, 402] on span "Update quote" at bounding box center [1115, 403] width 85 height 14
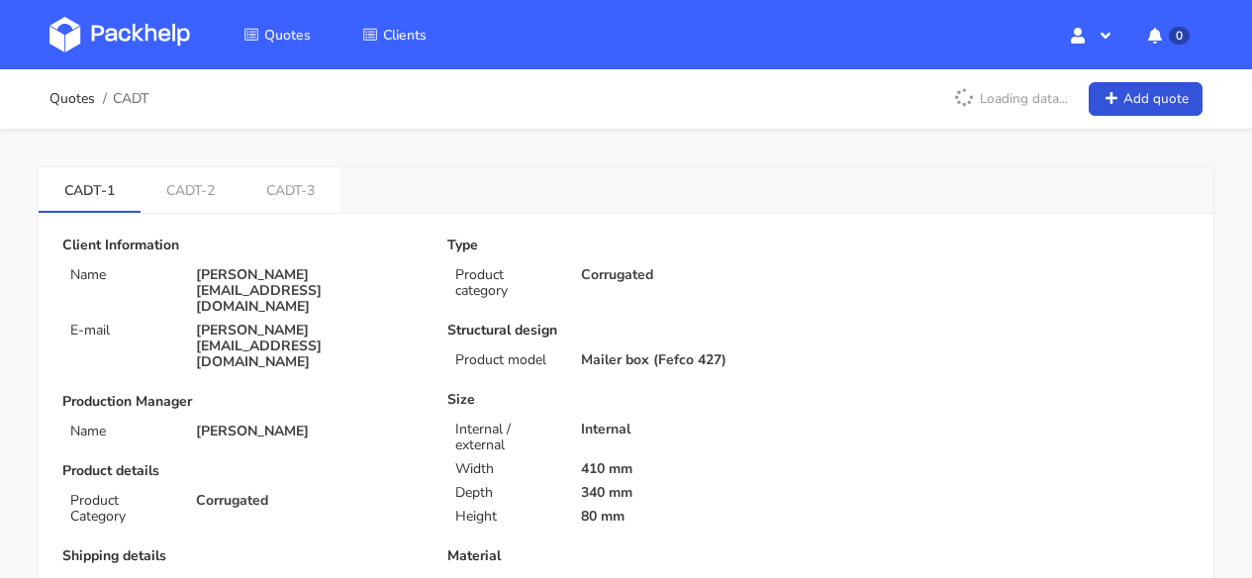
click at [167, 36] on img at bounding box center [119, 35] width 141 height 36
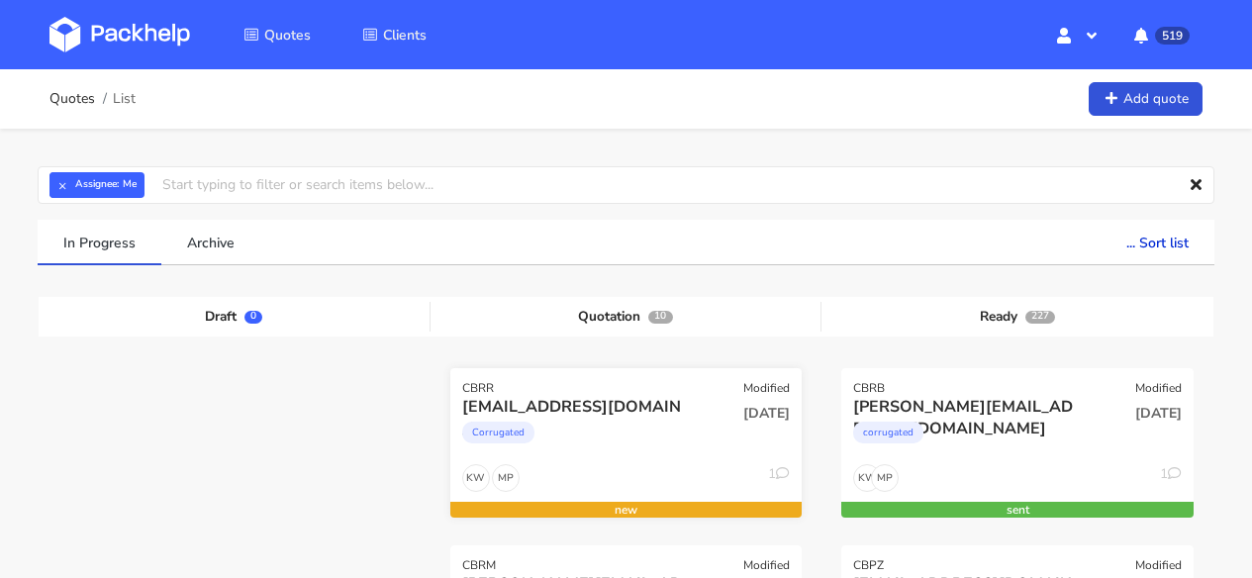
click at [700, 404] on div "03 Oct 2025" at bounding box center [744, 413] width 91 height 19
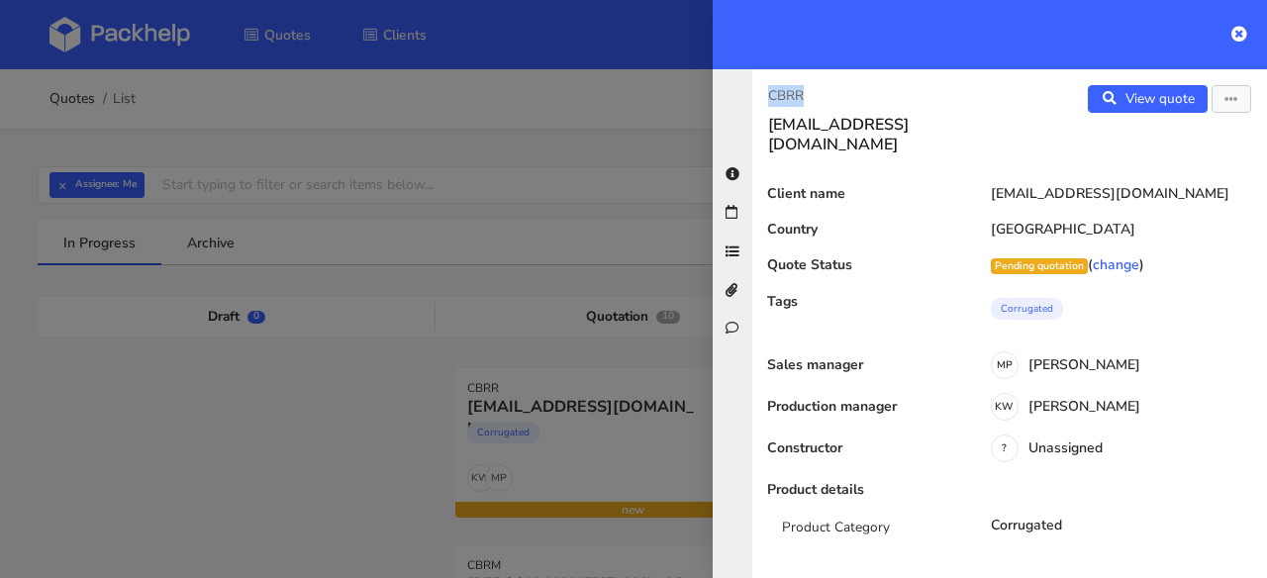
drag, startPoint x: 828, startPoint y: 98, endPoint x: 767, endPoint y: 96, distance: 61.4
click at [767, 96] on div "CBRR hello@awesomehamperco.co.uk" at bounding box center [880, 119] width 257 height 69
copy p "CBRR"
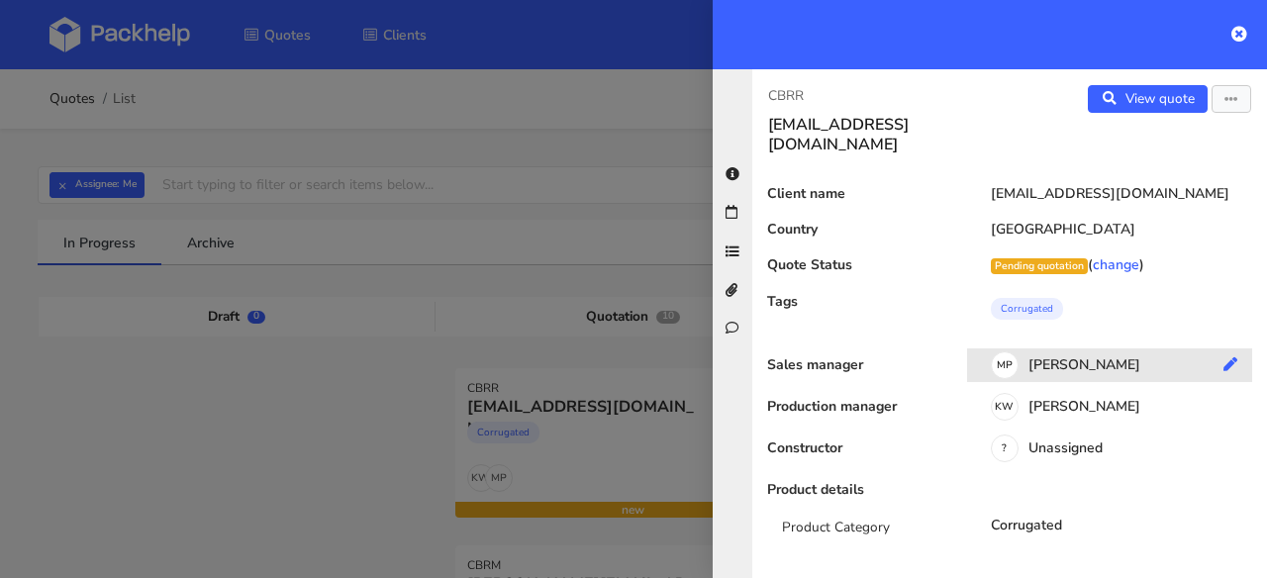
click at [1223, 357] on icon at bounding box center [1230, 364] width 14 height 14
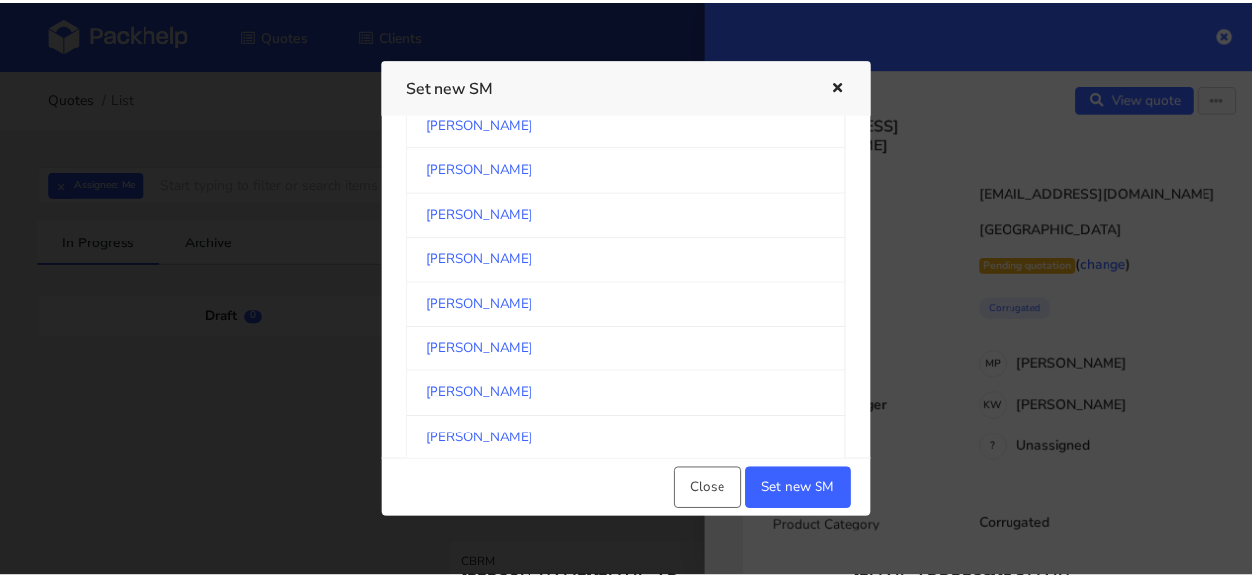
scroll to position [4345, 0]
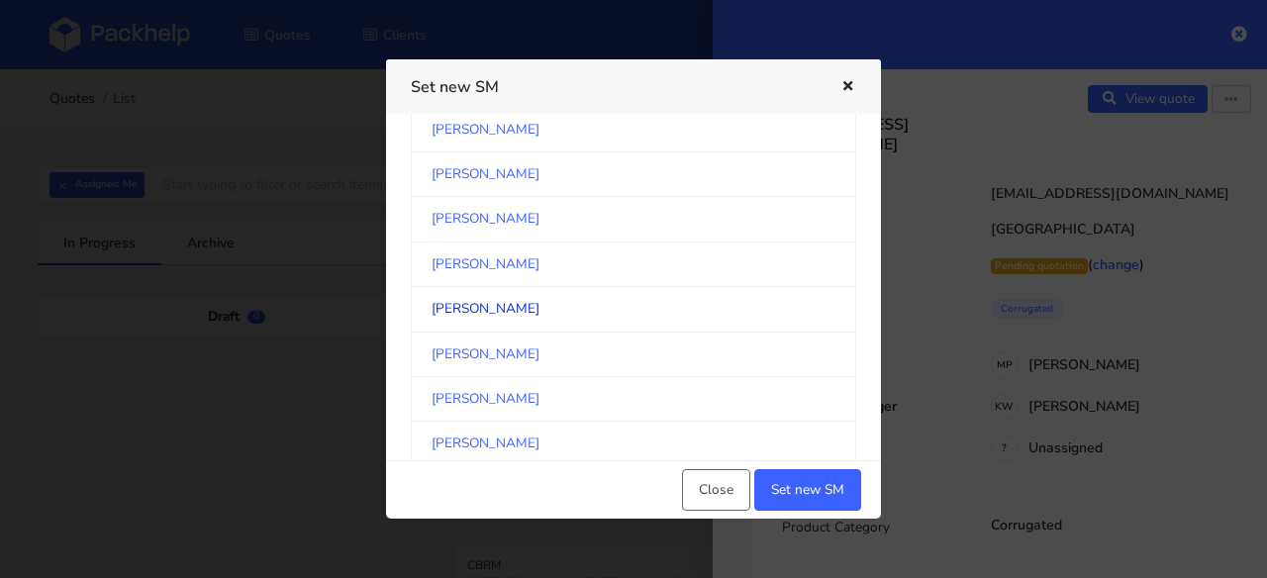
click at [597, 296] on link "Cristina Martinez" at bounding box center [633, 309] width 445 height 45
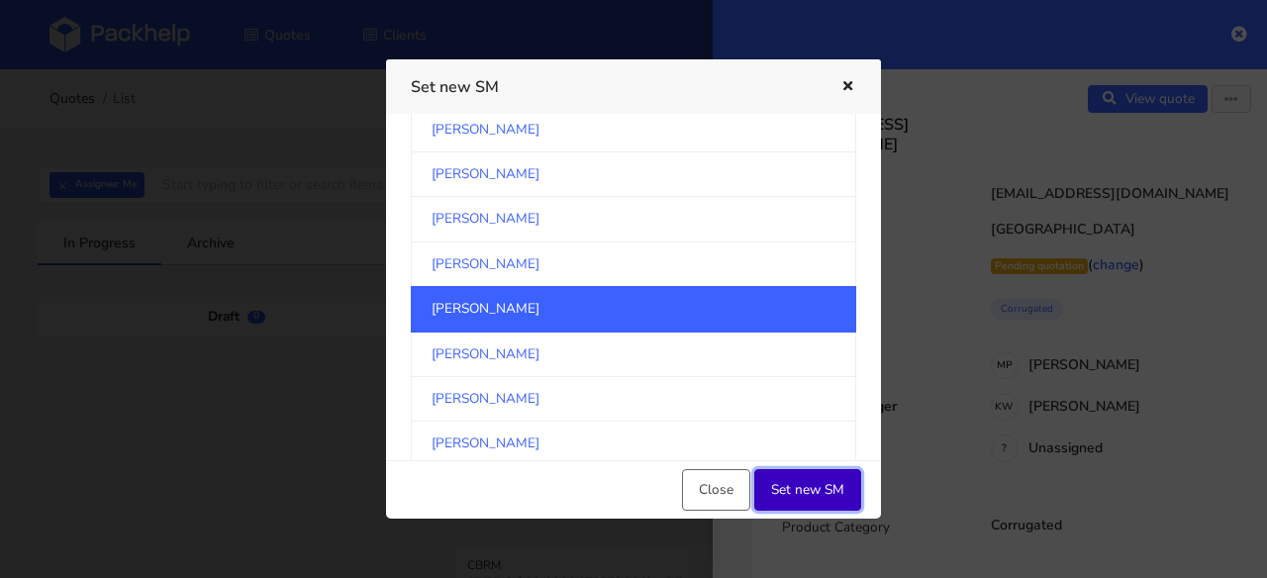
click at [833, 489] on button "Set new SM" at bounding box center [807, 490] width 107 height 42
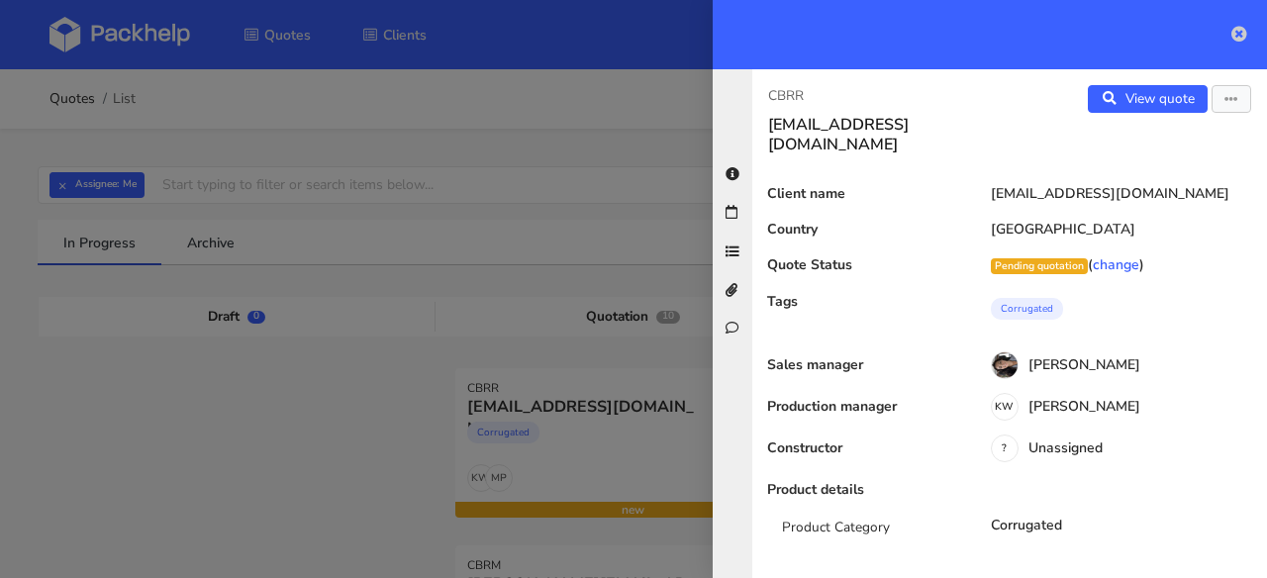
click at [1241, 30] on icon at bounding box center [1239, 34] width 16 height 16
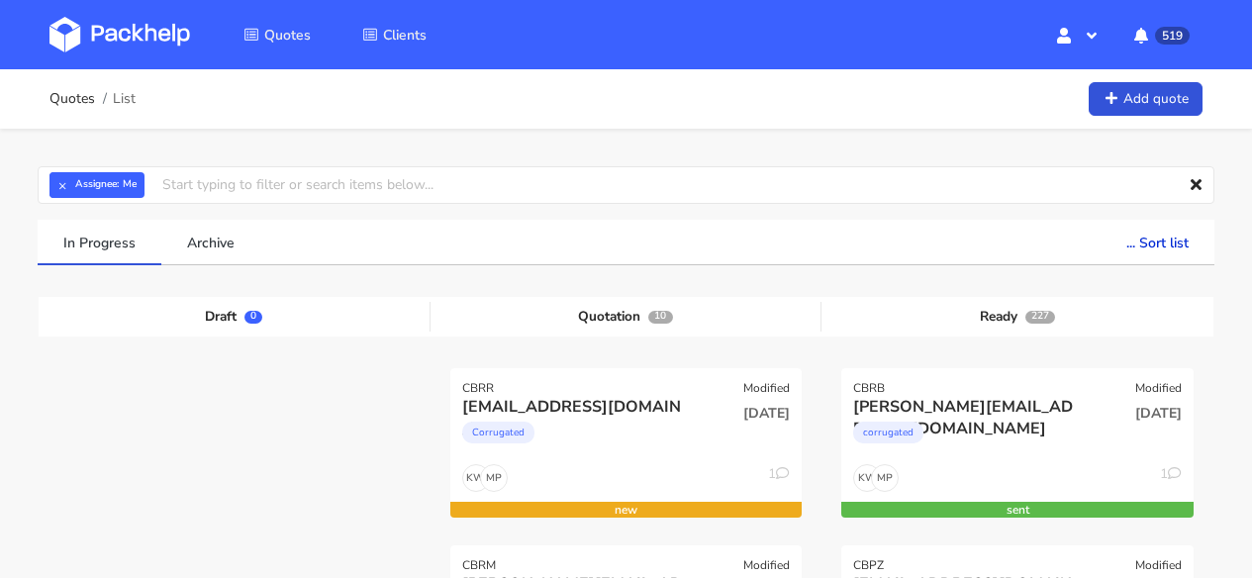
click at [166, 29] on img at bounding box center [119, 35] width 141 height 36
click at [213, 178] on input "text" at bounding box center [626, 185] width 1177 height 38
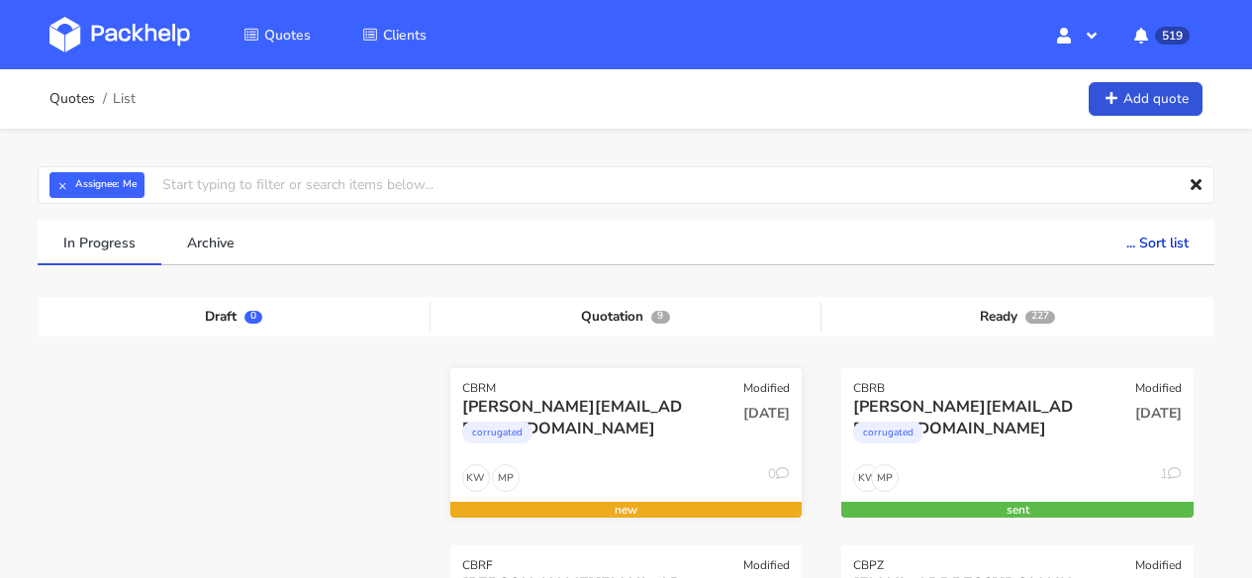
click at [636, 377] on div "CBRM Modified" at bounding box center [626, 382] width 352 height 28
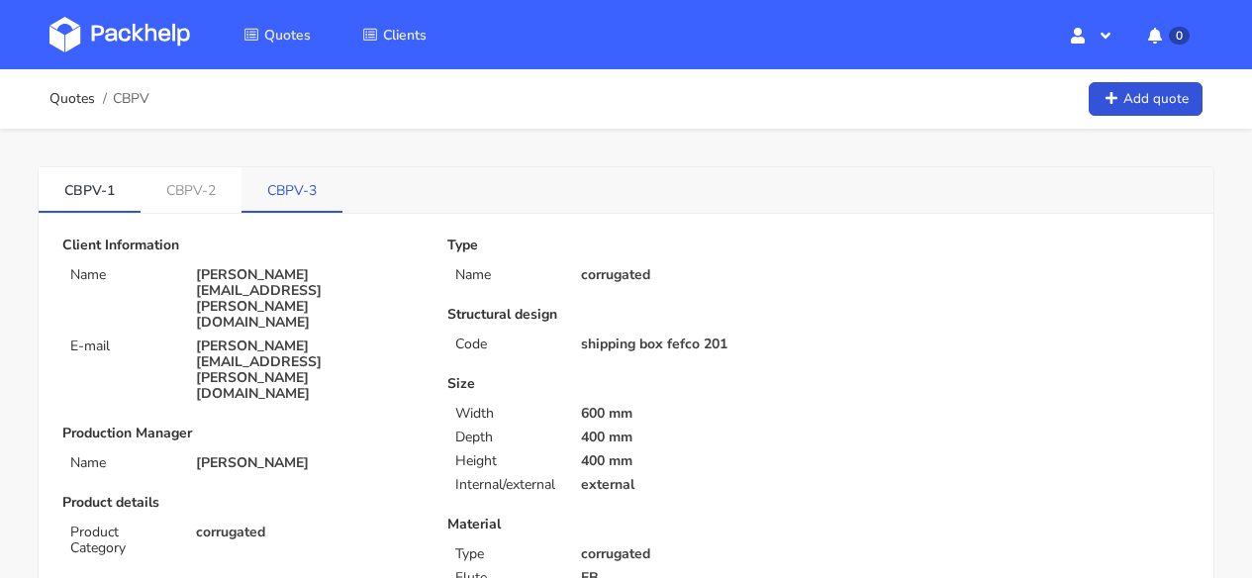
click at [315, 201] on link "CBPV-3" at bounding box center [292, 189] width 101 height 44
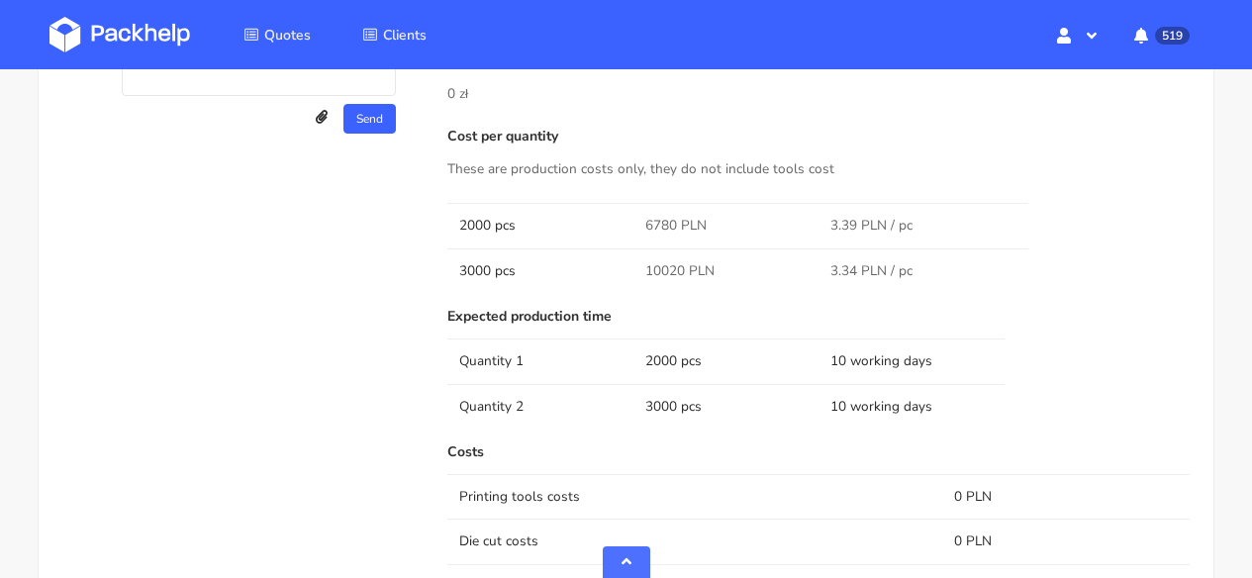
scroll to position [954, 0]
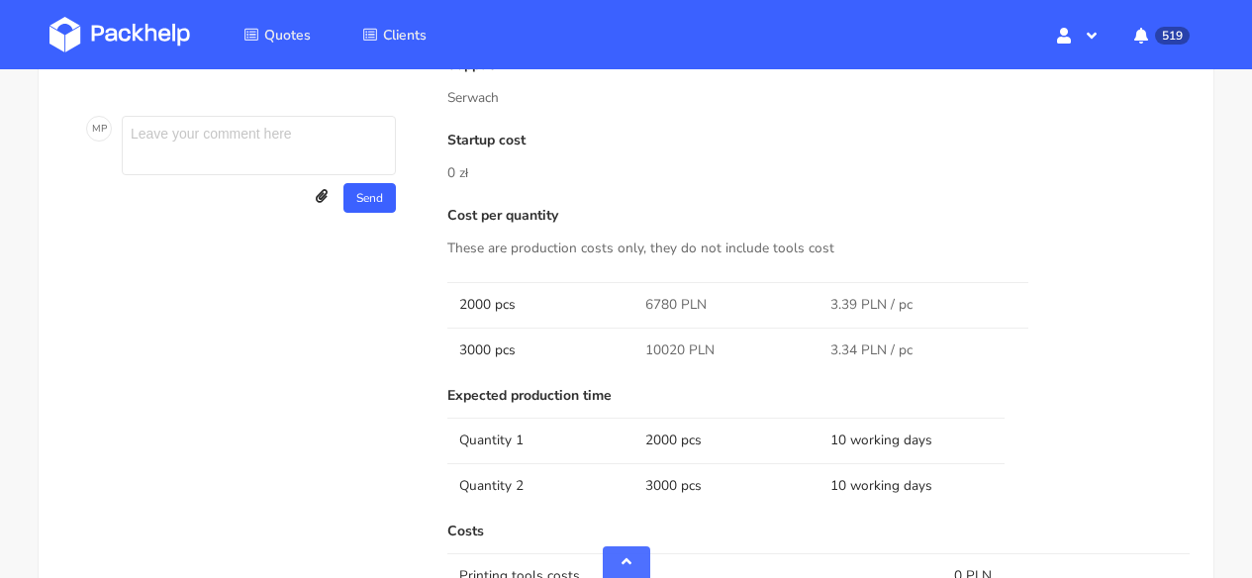
click at [151, 36] on img at bounding box center [119, 35] width 141 height 36
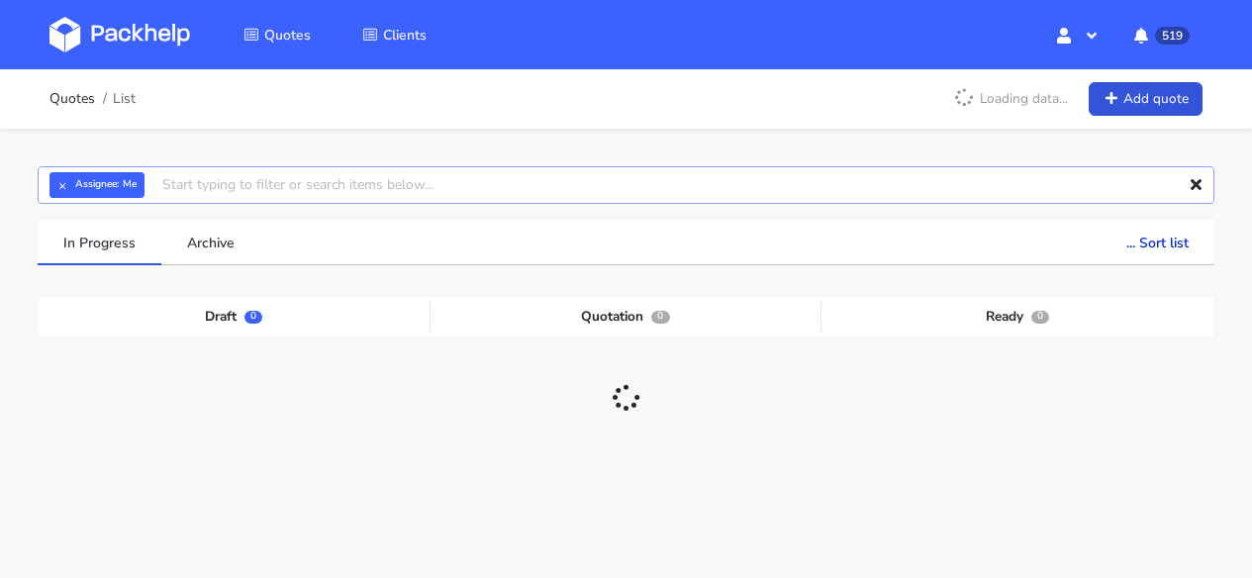
click at [279, 174] on input "text" at bounding box center [626, 185] width 1177 height 38
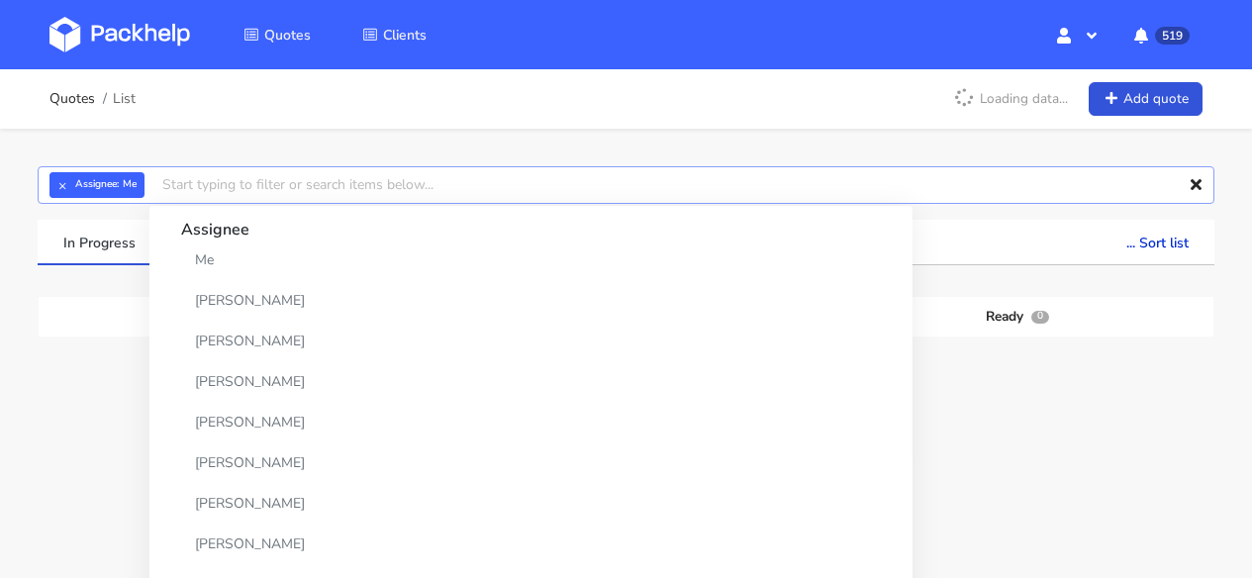
paste input "CBPV"
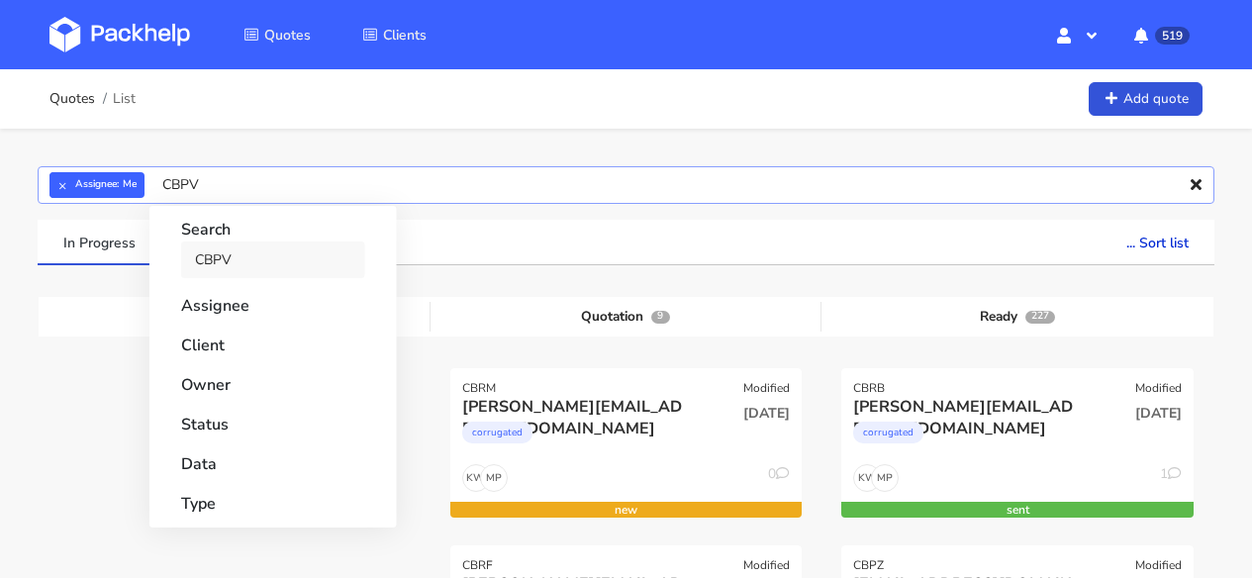
type input "CBPV"
click at [248, 245] on link "CBPV" at bounding box center [273, 260] width 184 height 37
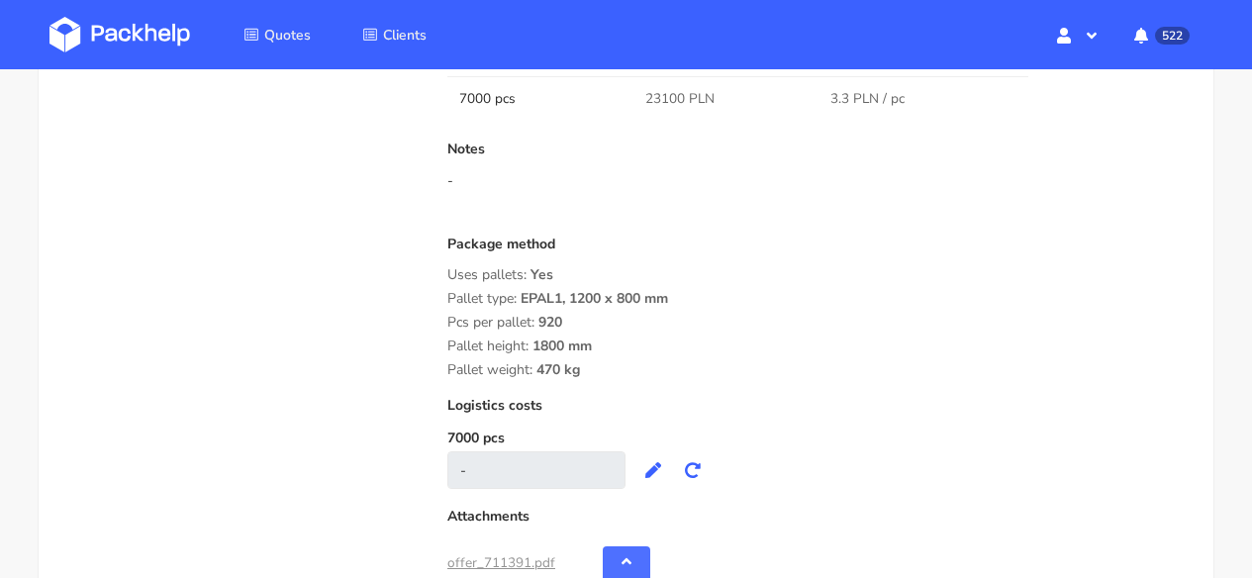
scroll to position [2132, 0]
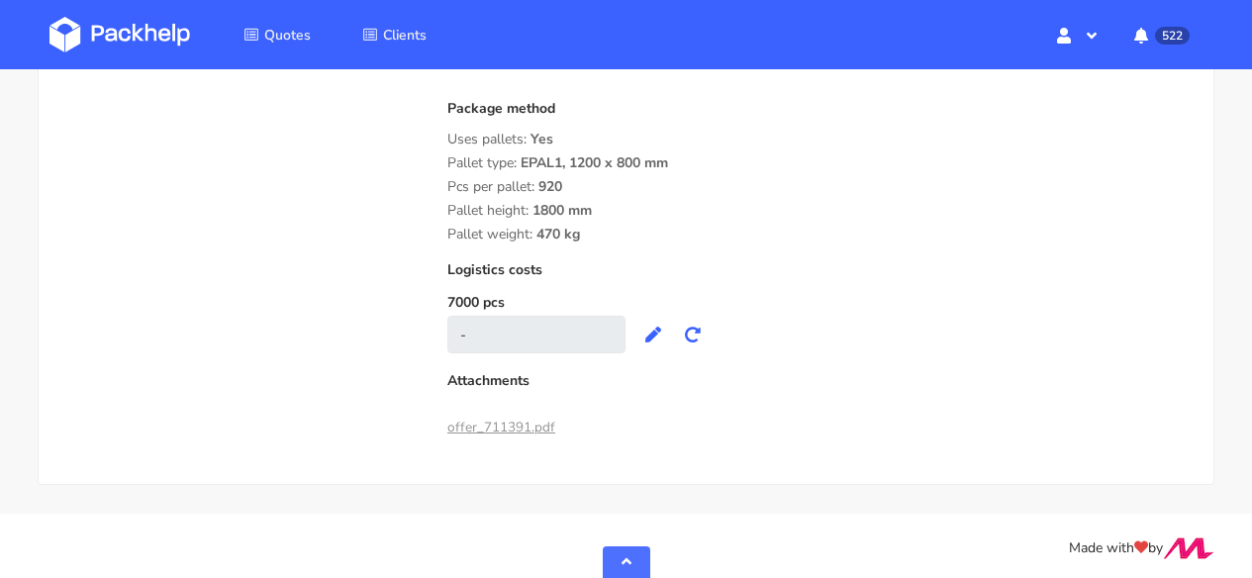
drag, startPoint x: 605, startPoint y: 240, endPoint x: 444, endPoint y: 168, distance: 175.5
copy div "Pallet type: EPAL1, 1200 x 800 mm Pcs per pallet: 920 Pallet height: 1800 mm Pa…"
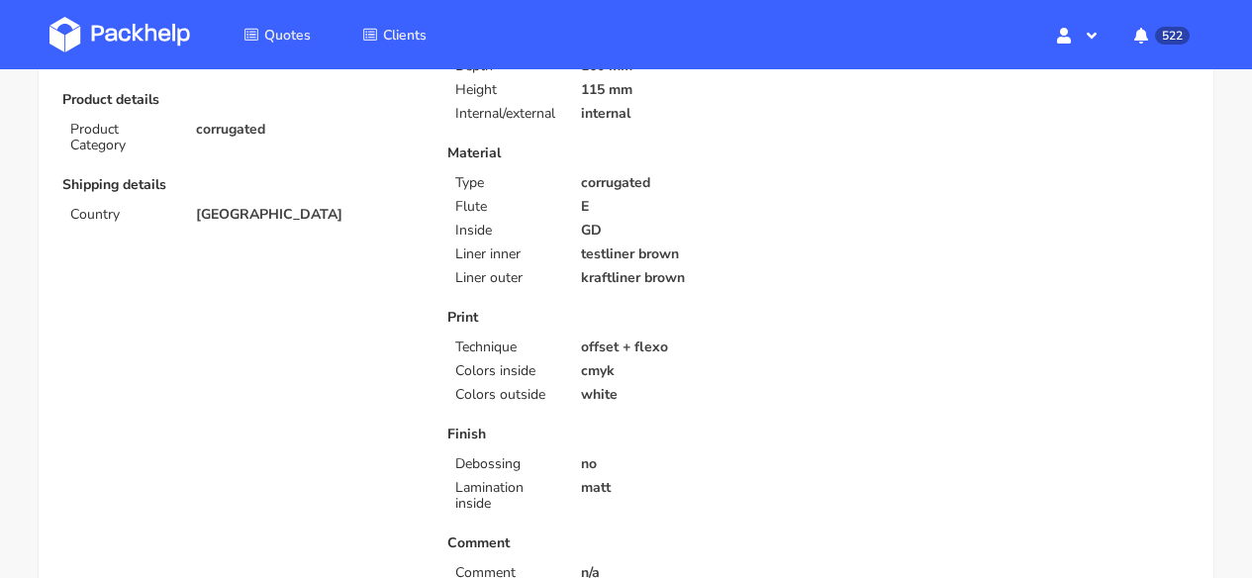
scroll to position [0, 0]
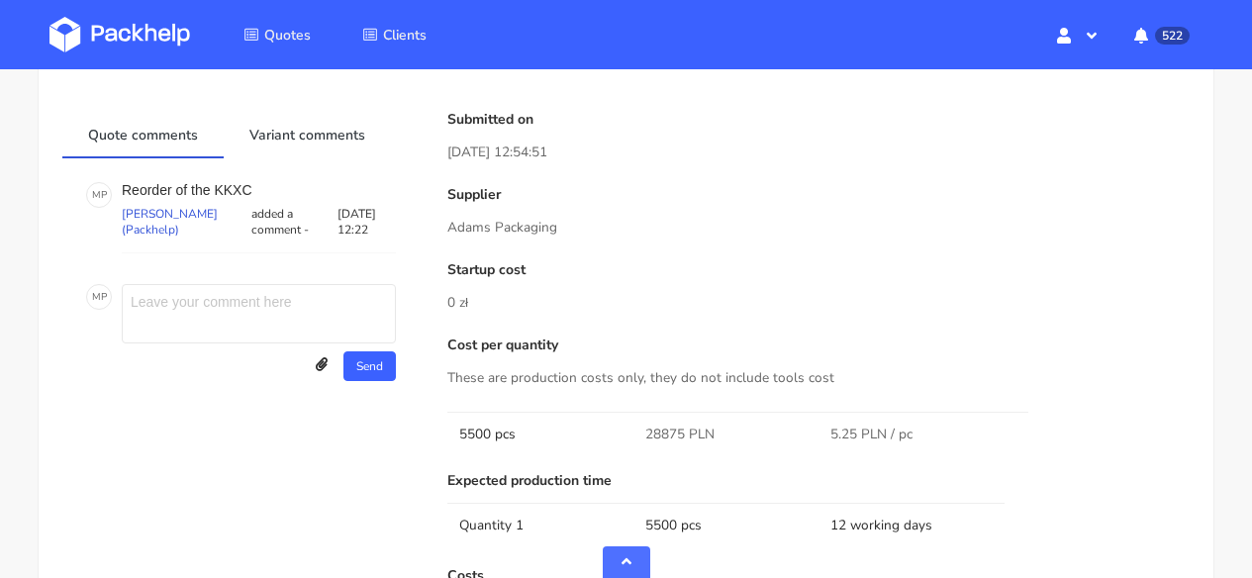
scroll to position [1965, 0]
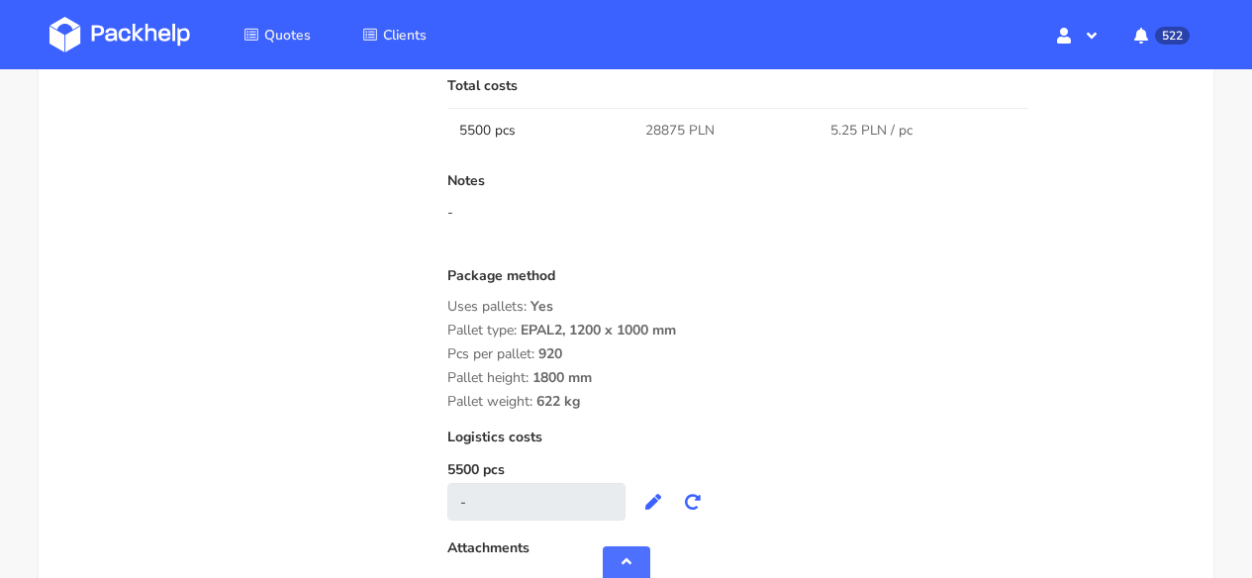
drag, startPoint x: 589, startPoint y: 402, endPoint x: 442, endPoint y: 338, distance: 160.0
click at [442, 338] on div "Submitted on [DATE] 12:54:51 Supplier [PERSON_NAME] Packaging Startup cost 0 zł…" at bounding box center [819, 27] width 770 height 1170
copy div "Pallet type: EPAL2, 1200 x 1000 mm Pcs per pallet: 920 Pallet height: 1800 mm P…"
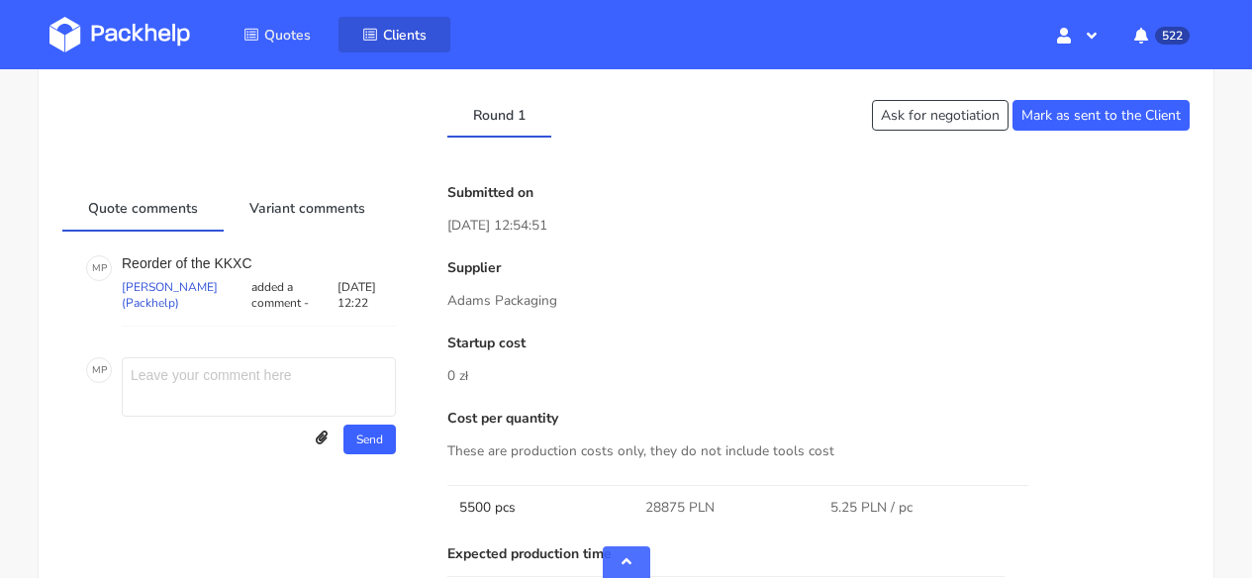
scroll to position [1225, 0]
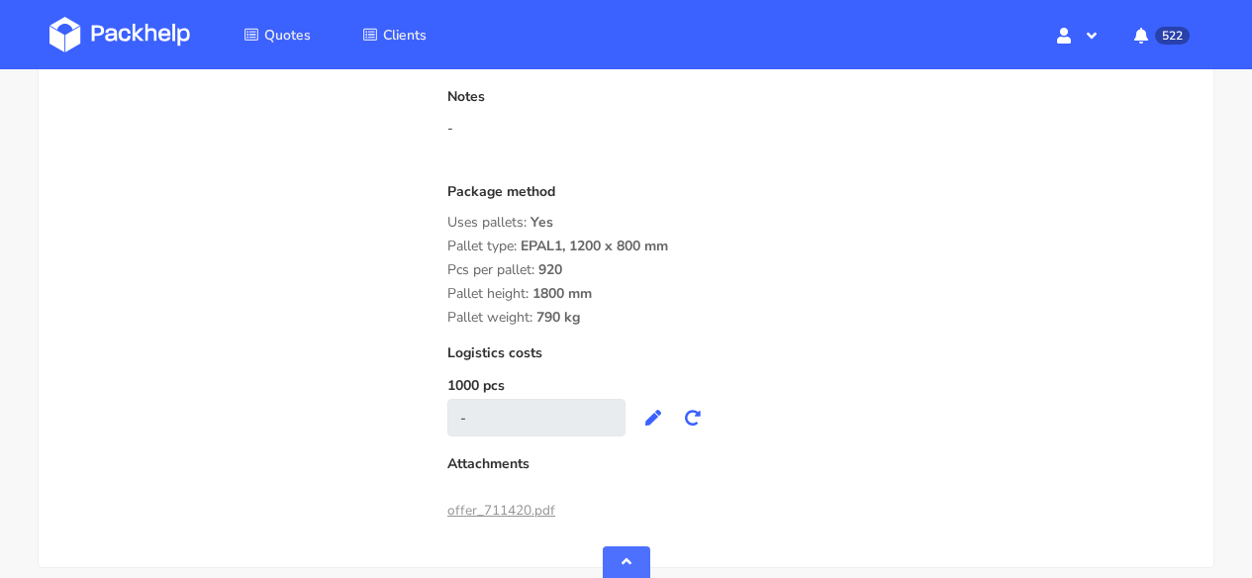
scroll to position [2137, 0]
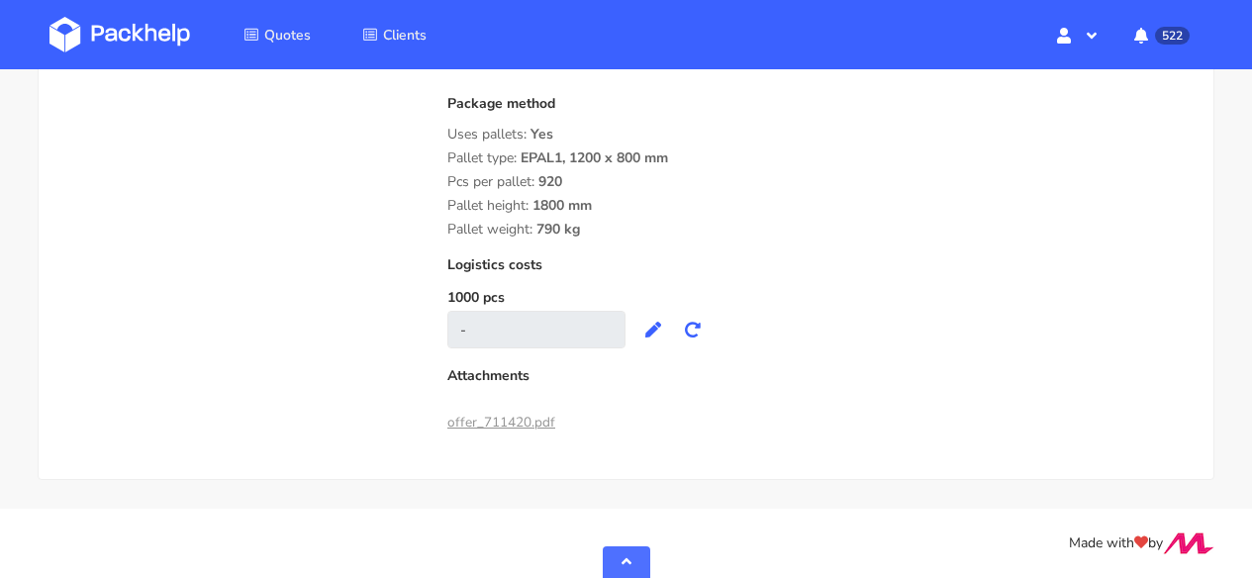
drag, startPoint x: 584, startPoint y: 236, endPoint x: 446, endPoint y: 155, distance: 159.2
click at [447, 155] on div "Package method Uses pallets: Yes Pallet type: EPAL1, 1200 x 800 mm Pcs per pall…" at bounding box center [818, 167] width 742 height 142
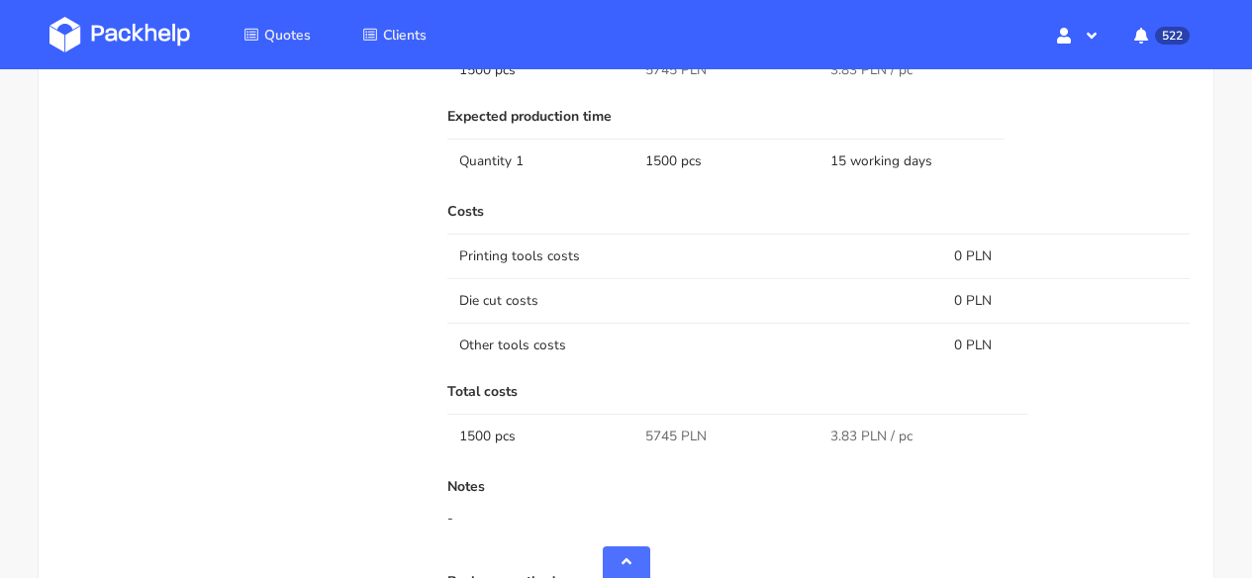
scroll to position [2011, 0]
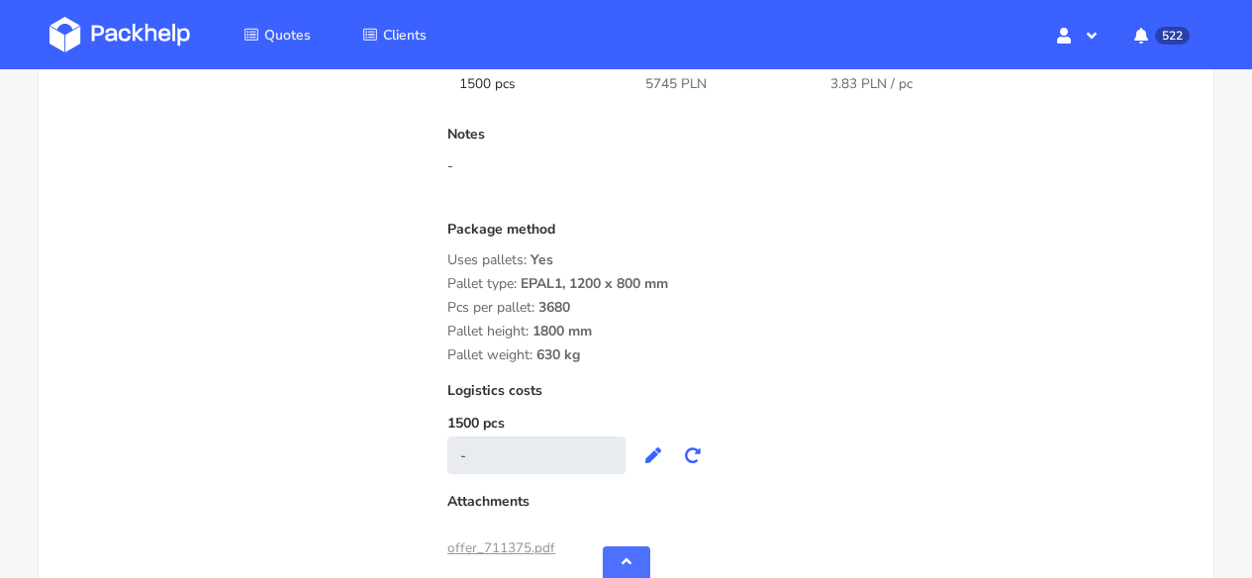
drag, startPoint x: 592, startPoint y: 351, endPoint x: 443, endPoint y: 284, distance: 163.0
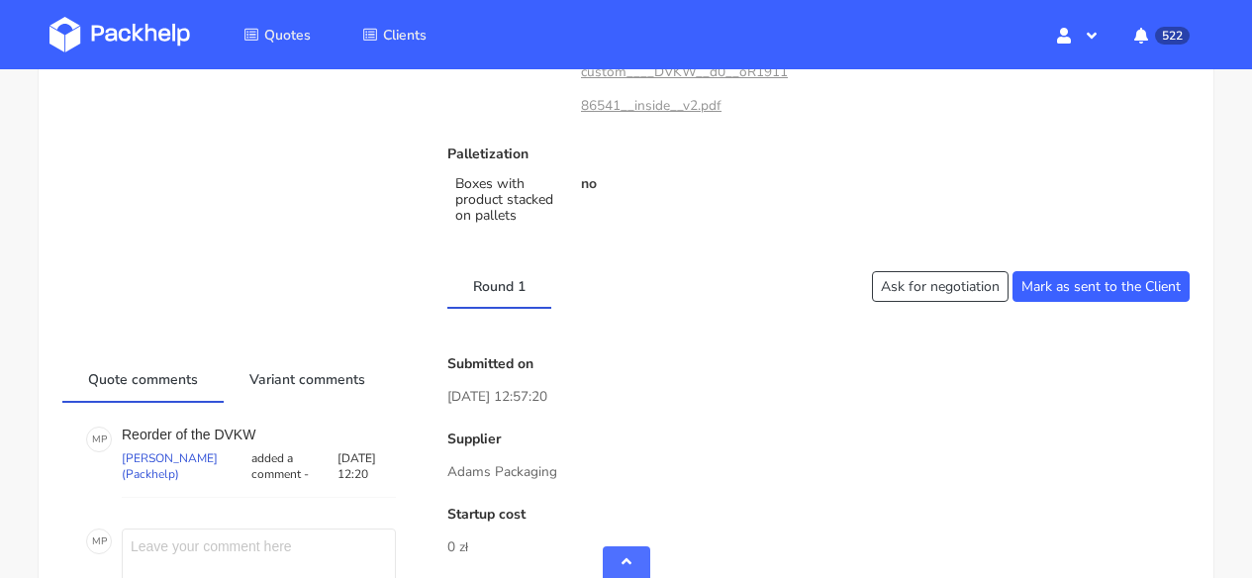
scroll to position [1055, 0]
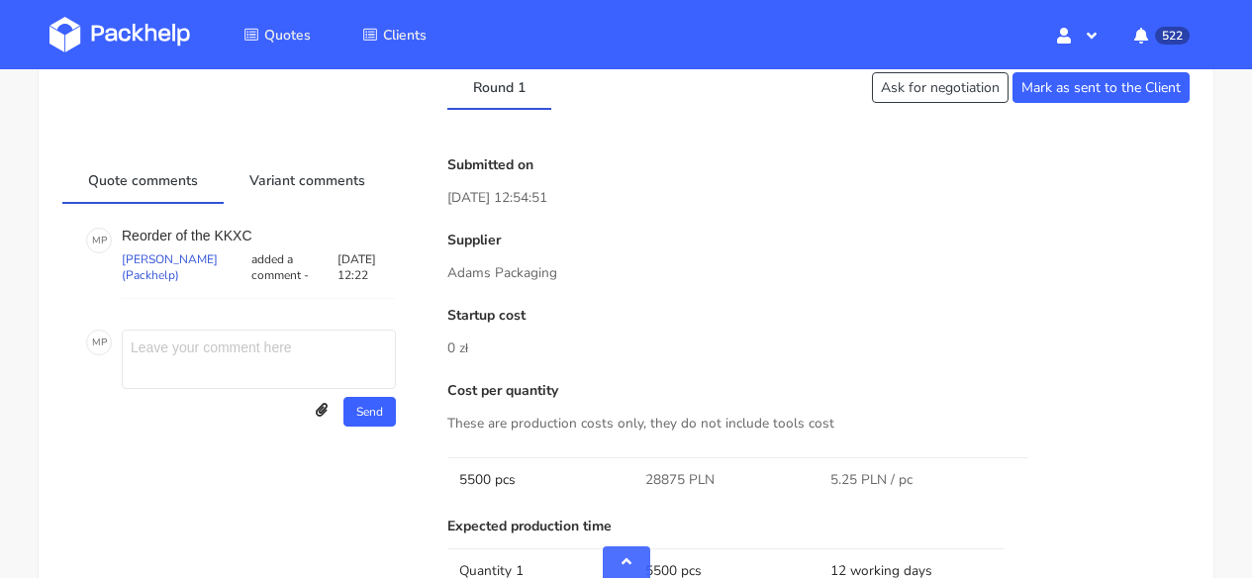
scroll to position [1253, 0]
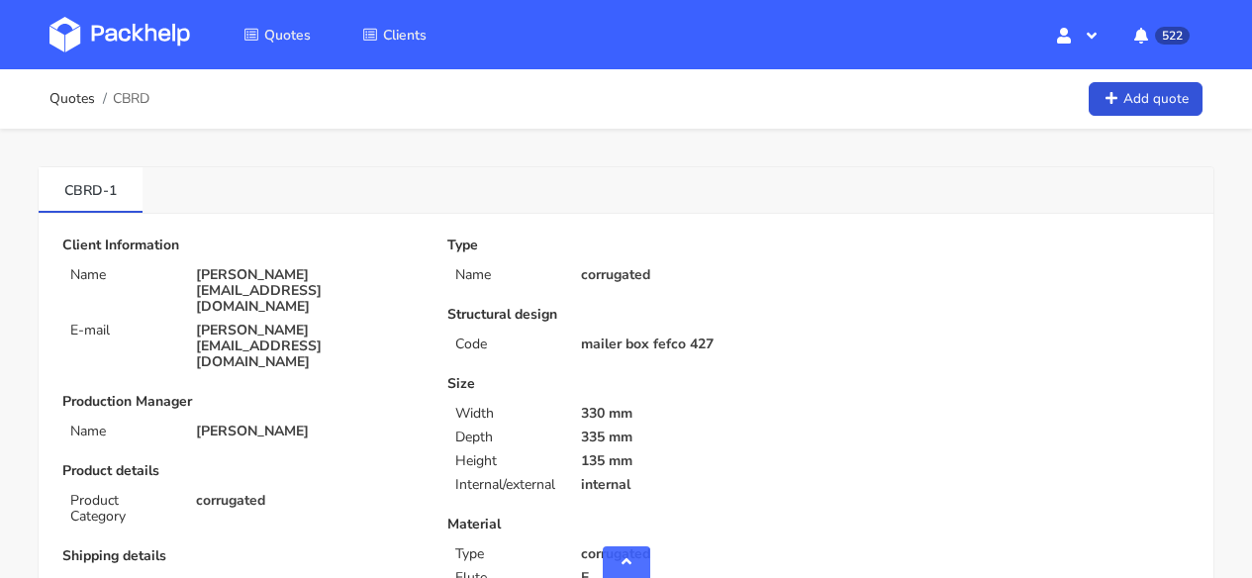
scroll to position [1253, 0]
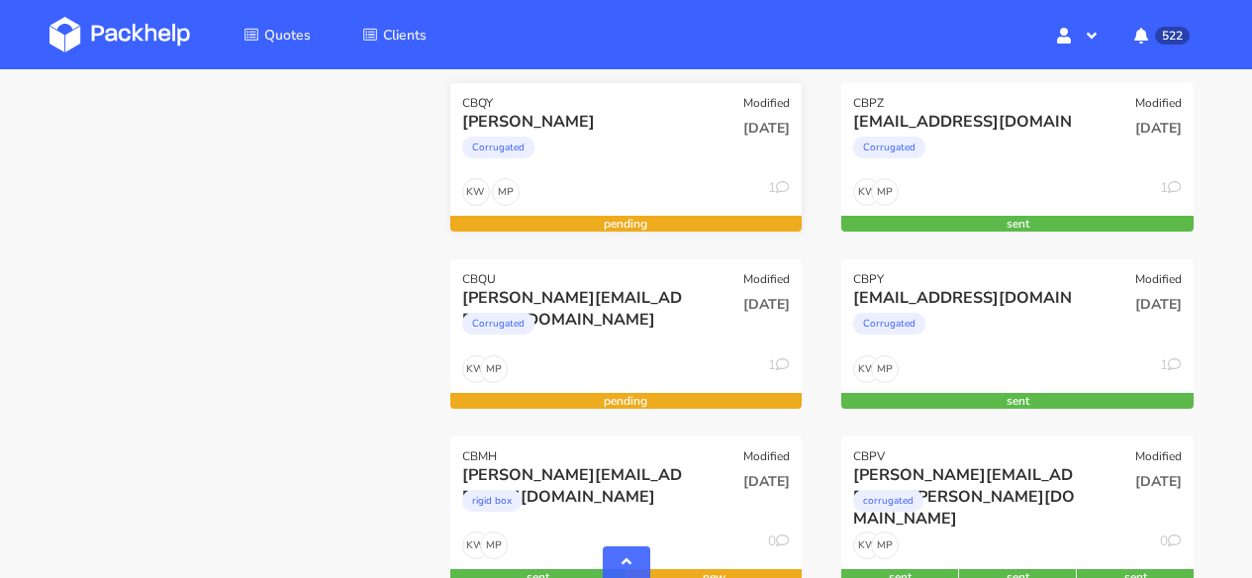
scroll to position [1476, 0]
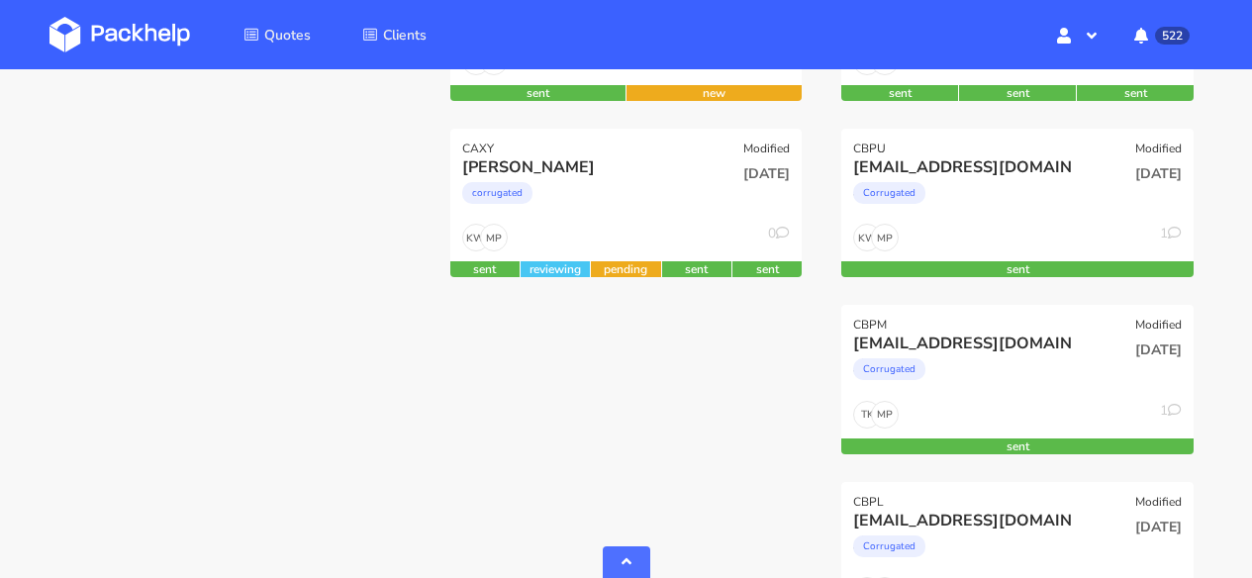
click at [152, 30] on img at bounding box center [119, 35] width 141 height 36
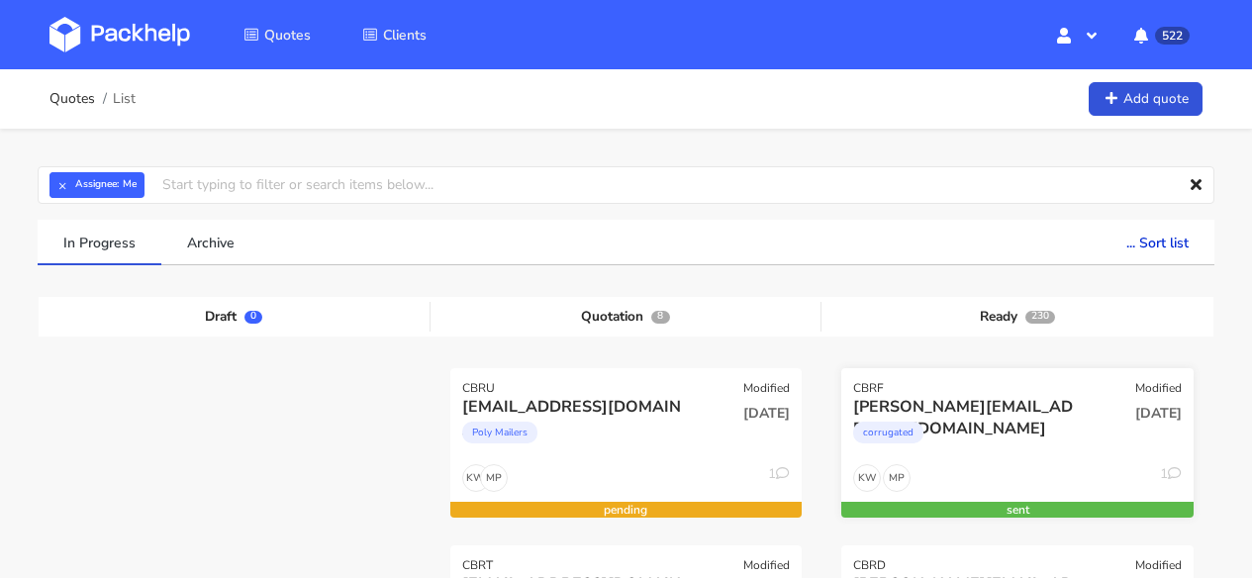
click at [1005, 415] on div "[PERSON_NAME][EMAIL_ADDRESS][DOMAIN_NAME]" at bounding box center [965, 407] width 224 height 22
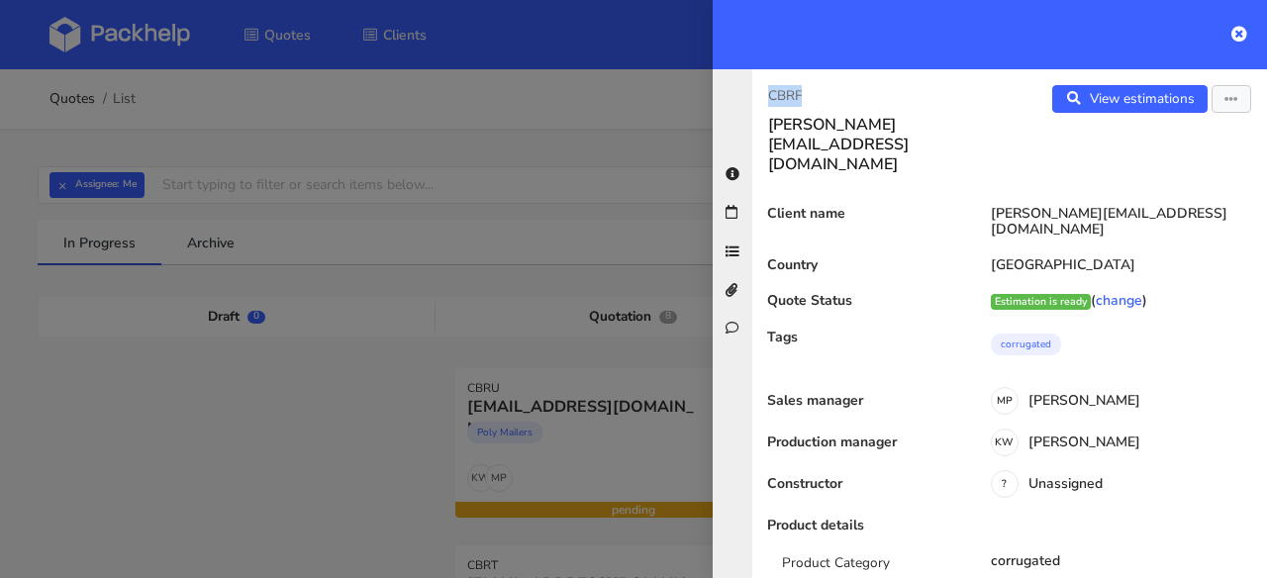
drag, startPoint x: 817, startPoint y: 95, endPoint x: 765, endPoint y: 92, distance: 51.6
click at [765, 92] on div "CBRF petter@rungne.com" at bounding box center [880, 129] width 257 height 89
copy p "CBRF"
drag, startPoint x: 809, startPoint y: 88, endPoint x: 754, endPoint y: 89, distance: 54.4
click at [754, 89] on div "CBRF petter@rungne.com" at bounding box center [880, 129] width 257 height 89
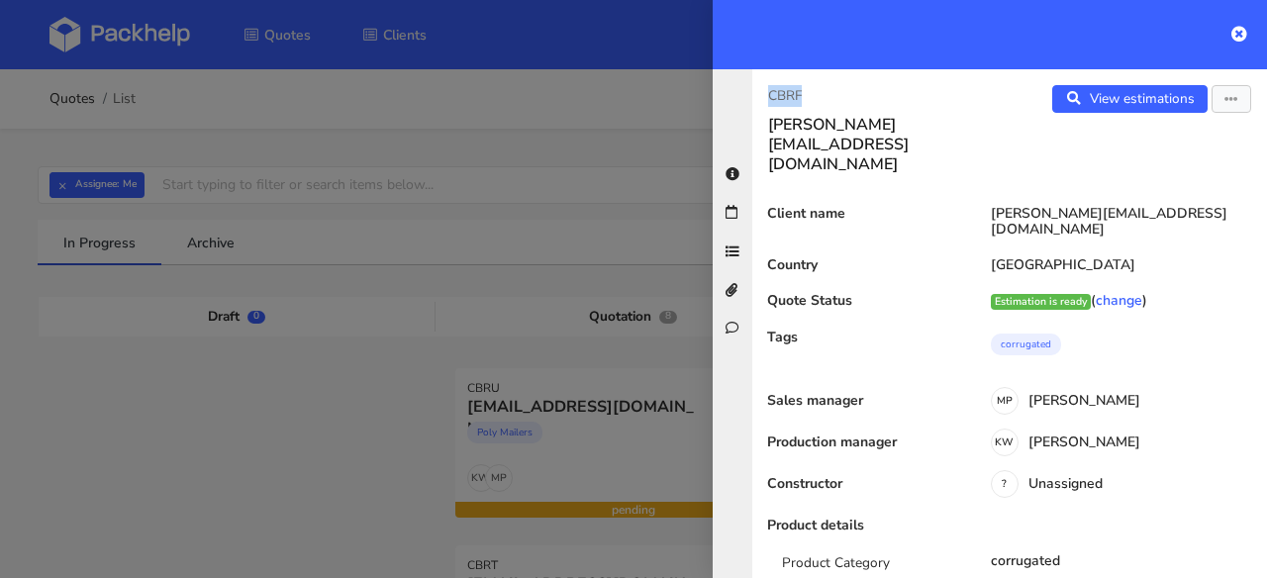
copy p "CBRF"
click at [1234, 33] on icon at bounding box center [1239, 34] width 16 height 16
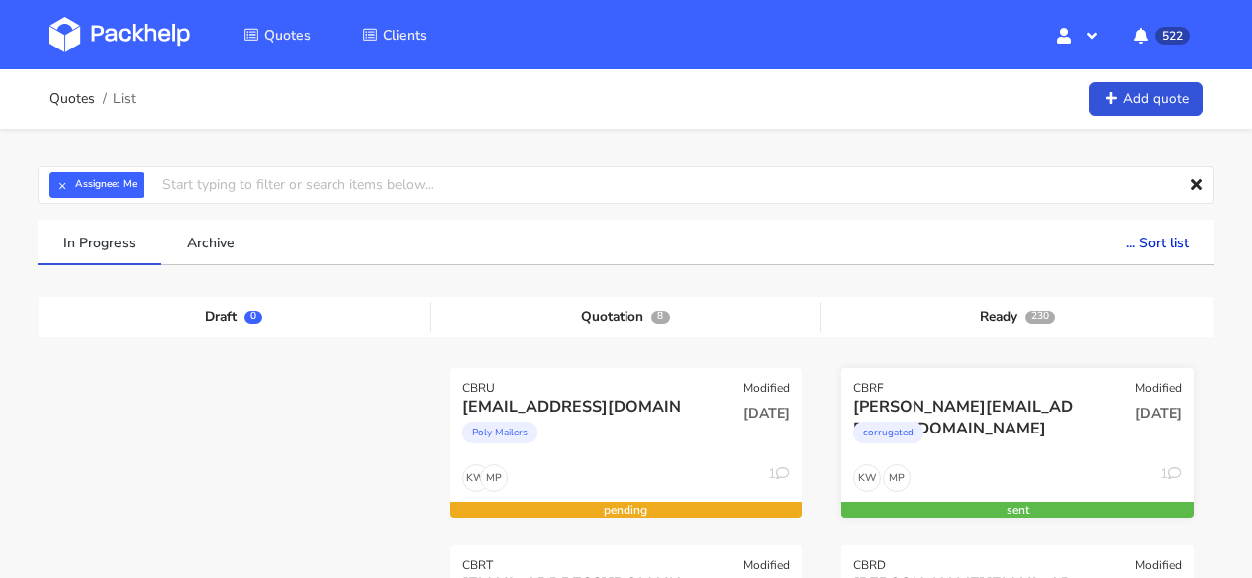
click at [1026, 397] on div "[PERSON_NAME][EMAIL_ADDRESS][DOMAIN_NAME]" at bounding box center [965, 407] width 224 height 22
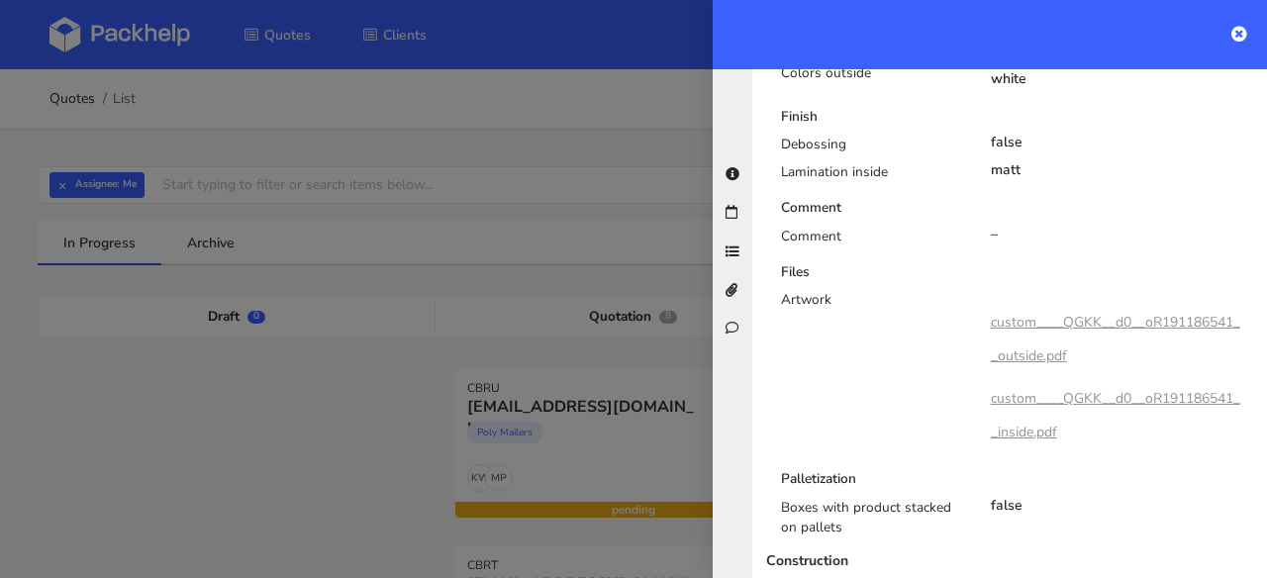
scroll to position [1651, 0]
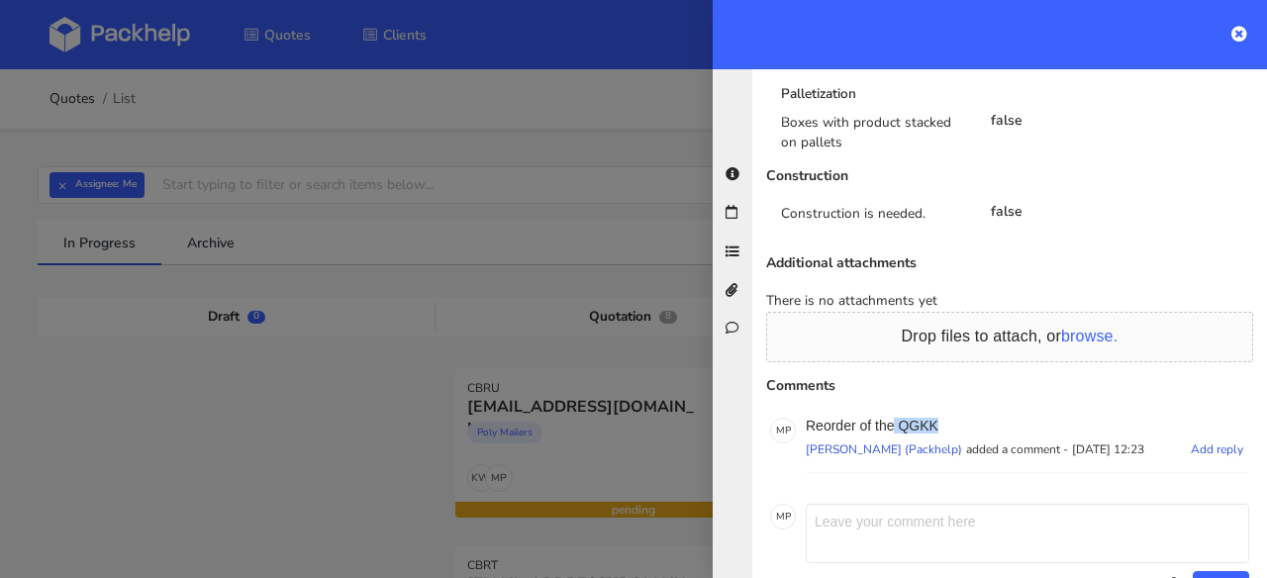
drag, startPoint x: 953, startPoint y: 373, endPoint x: 896, endPoint y: 361, distance: 58.6
click at [896, 418] on p "Reorder of the QGKK" at bounding box center [1027, 426] width 443 height 16
copy p "QGKK"
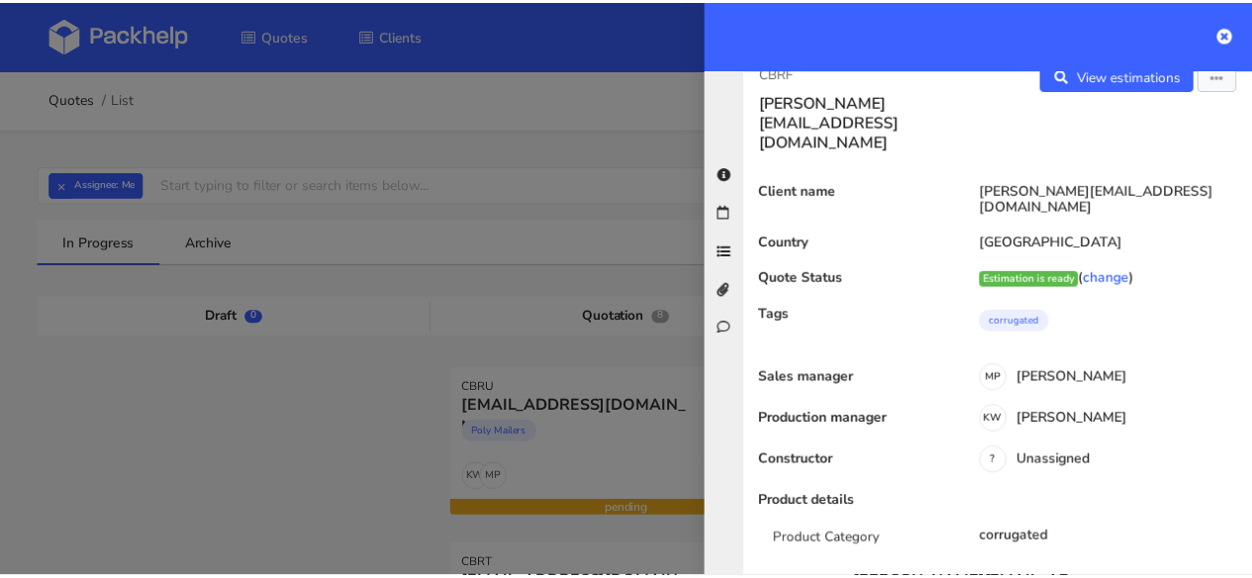
scroll to position [0, 0]
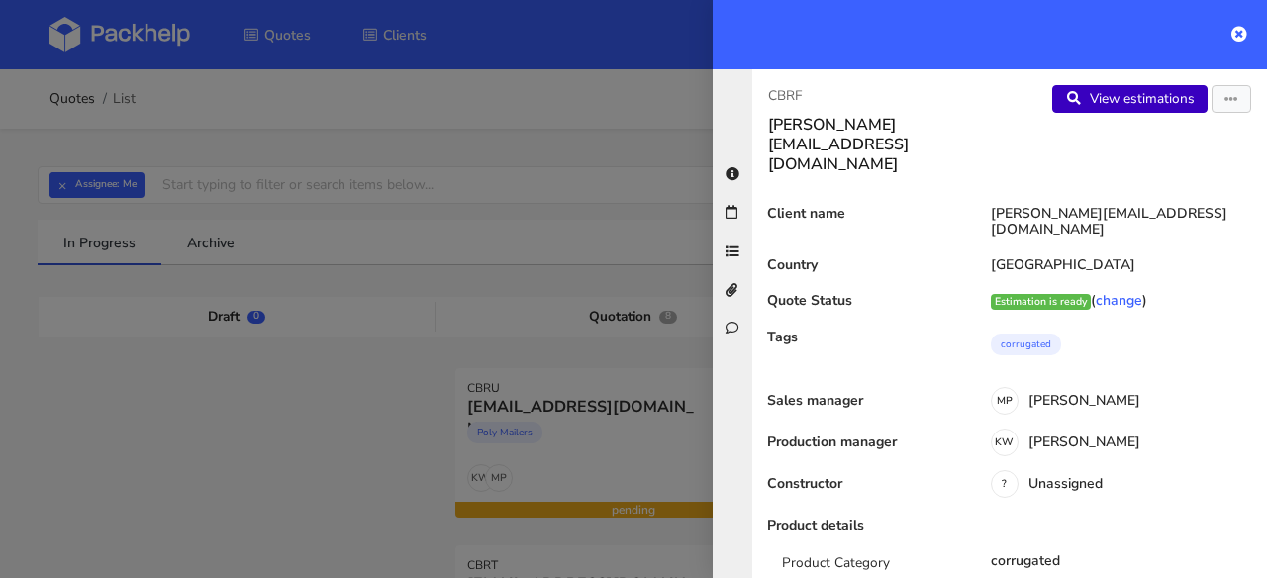
click at [1120, 100] on link "View estimations" at bounding box center [1129, 99] width 155 height 28
click at [1234, 32] on icon at bounding box center [1239, 34] width 16 height 16
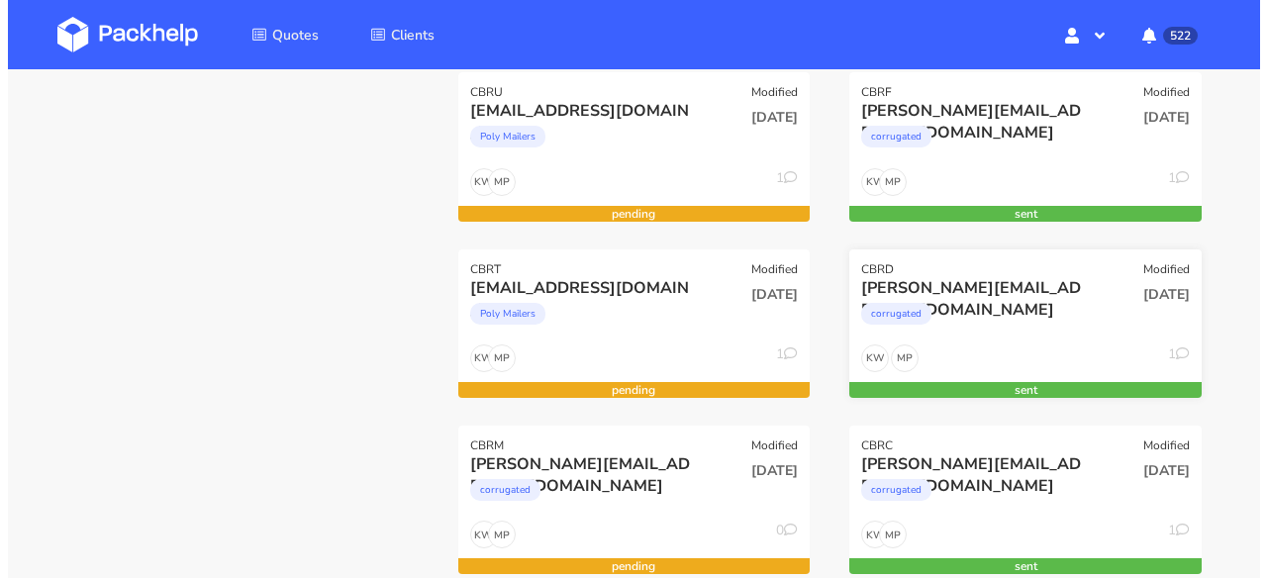
scroll to position [297, 0]
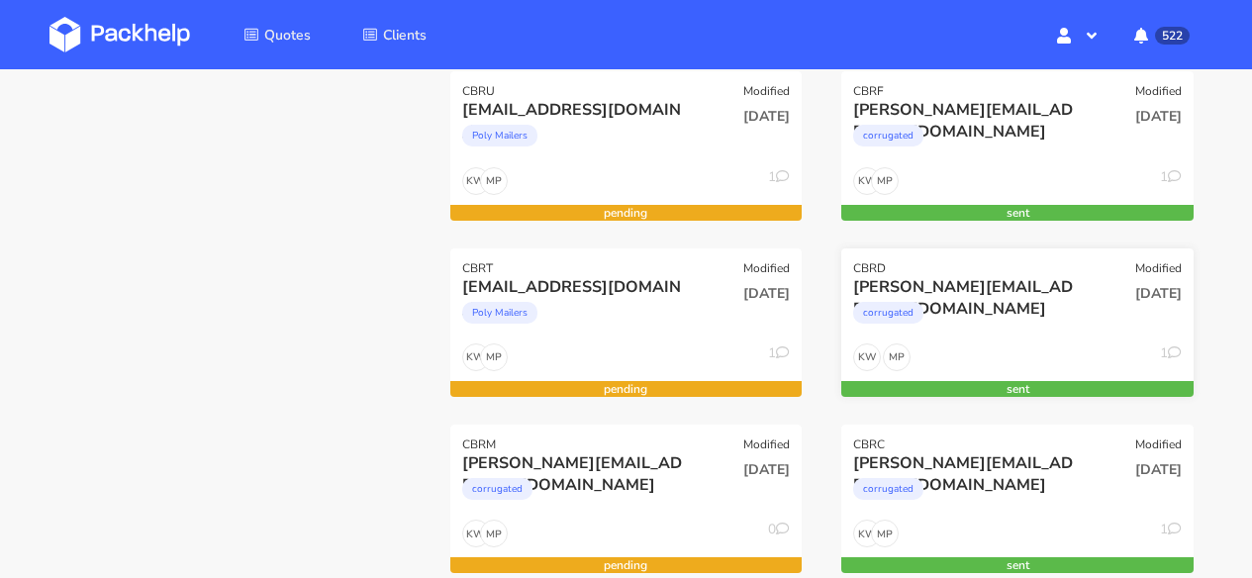
click at [1063, 363] on div "MP KW 1" at bounding box center [1017, 362] width 352 height 38
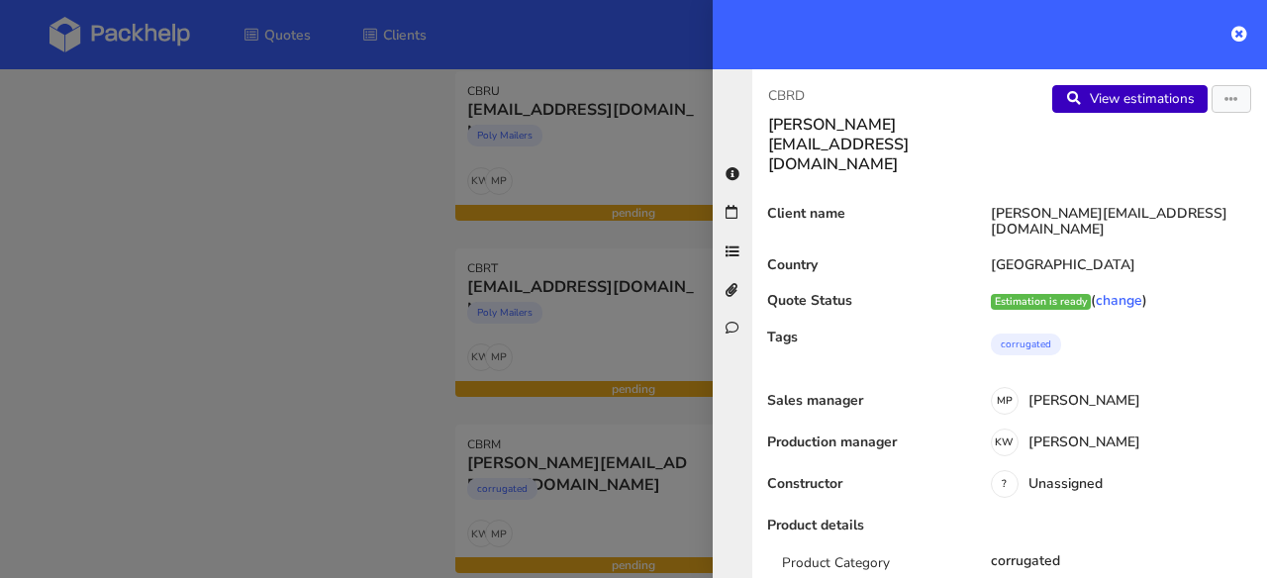
click at [1101, 94] on link "View estimations" at bounding box center [1129, 99] width 155 height 28
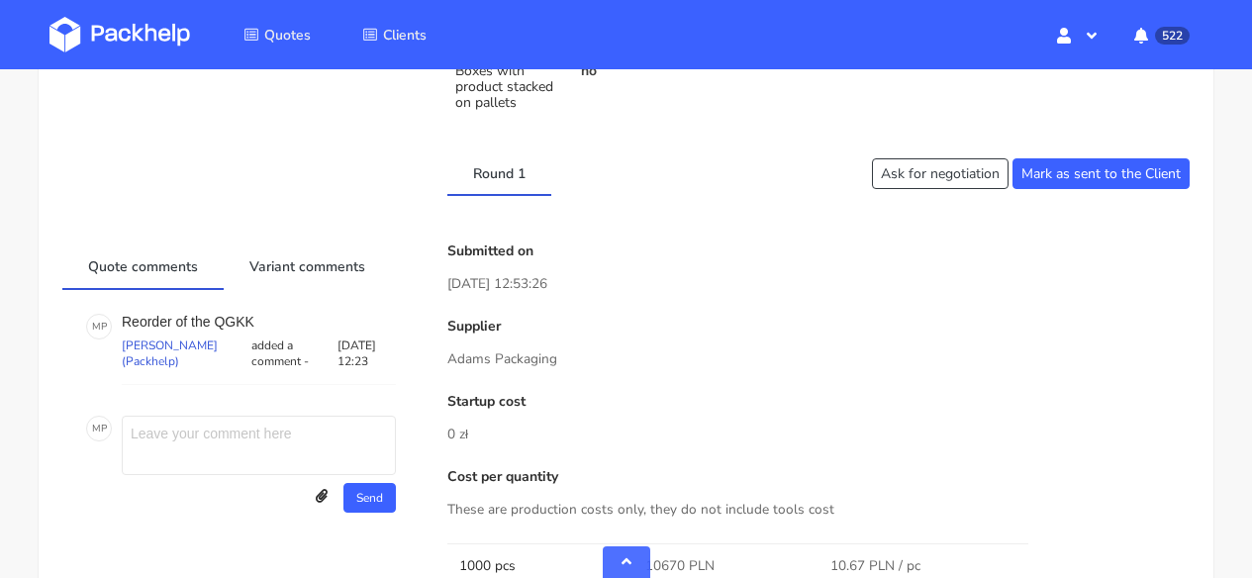
scroll to position [1421, 0]
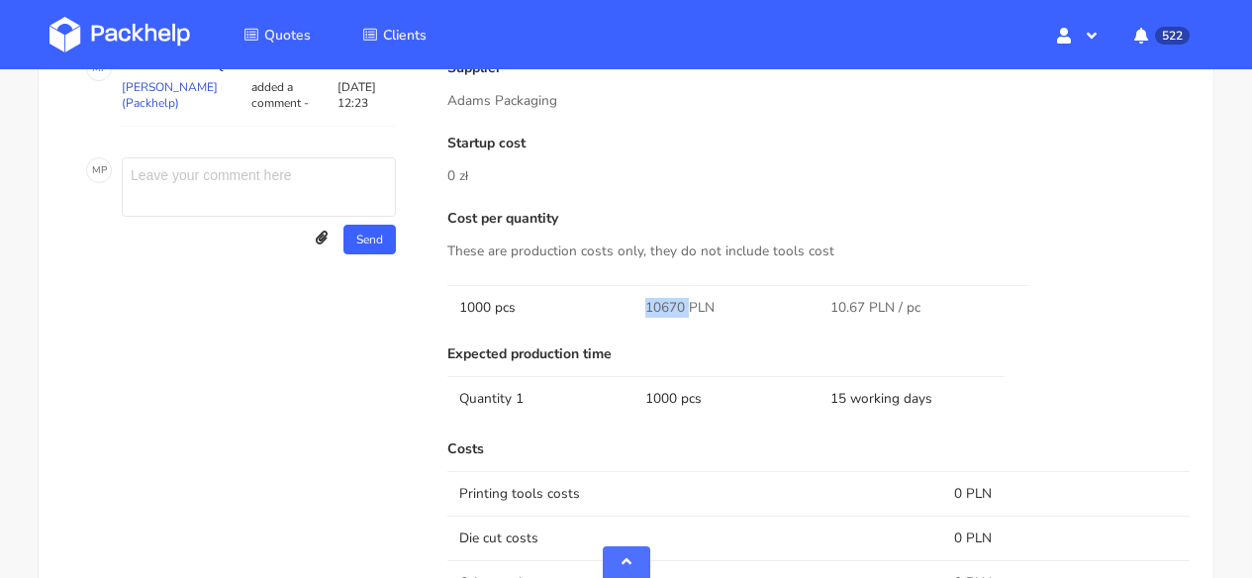
drag, startPoint x: 687, startPoint y: 304, endPoint x: 619, endPoint y: 304, distance: 68.3
click at [619, 304] on tr "1000 pcs 10670 PLN 10.67 PLN / pc" at bounding box center [818, 307] width 742 height 45
copy tr "10670"
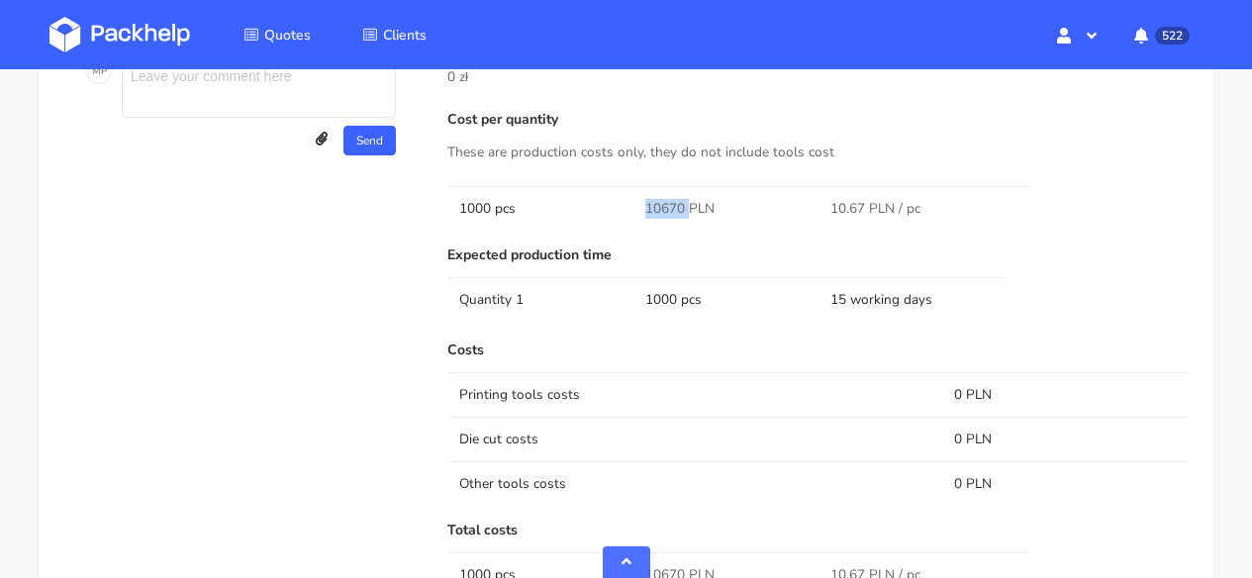
scroll to position [1566, 0]
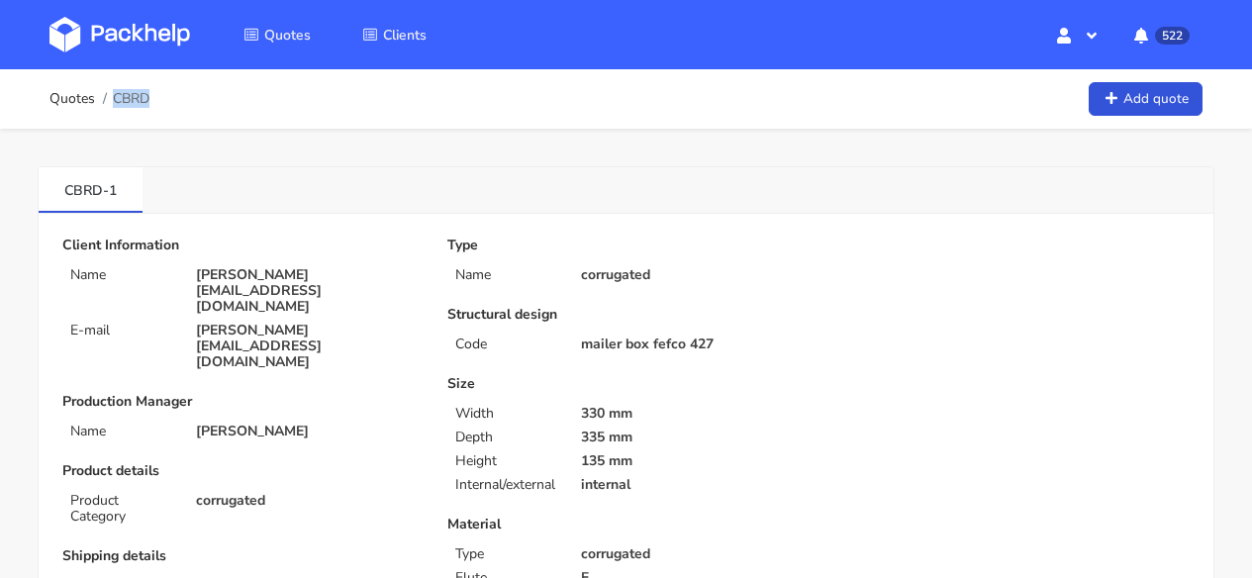
drag, startPoint x: 149, startPoint y: 101, endPoint x: 151, endPoint y: 112, distance: 11.1
click at [151, 112] on div "Quotes CBRD Add quote" at bounding box center [625, 99] width 1153 height 40
copy span "CBRD"
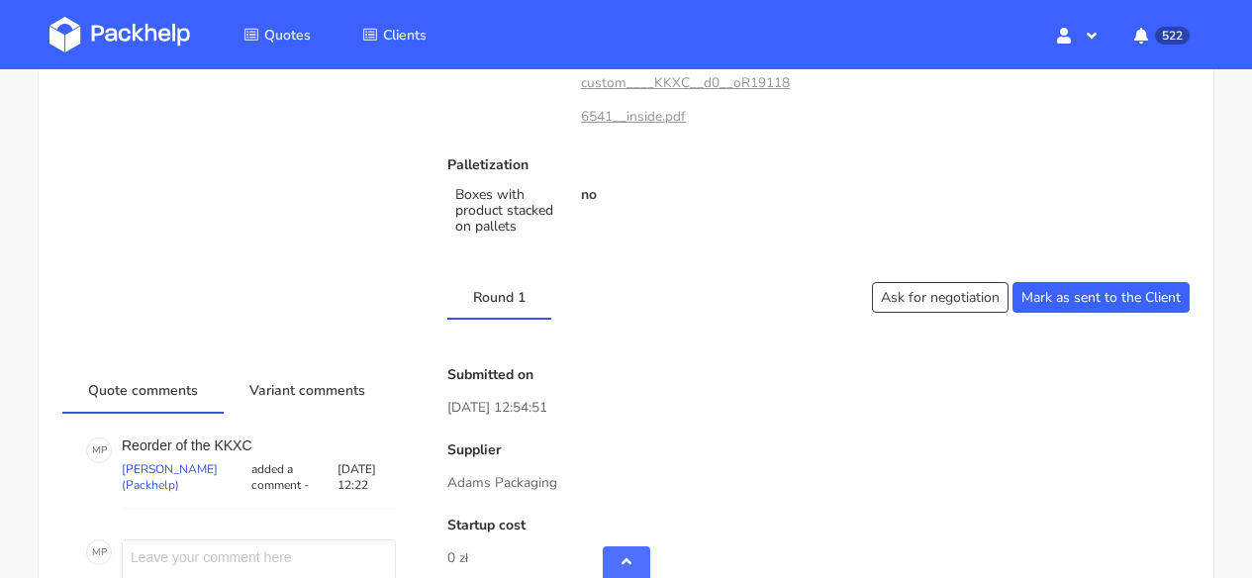
scroll to position [1274, 0]
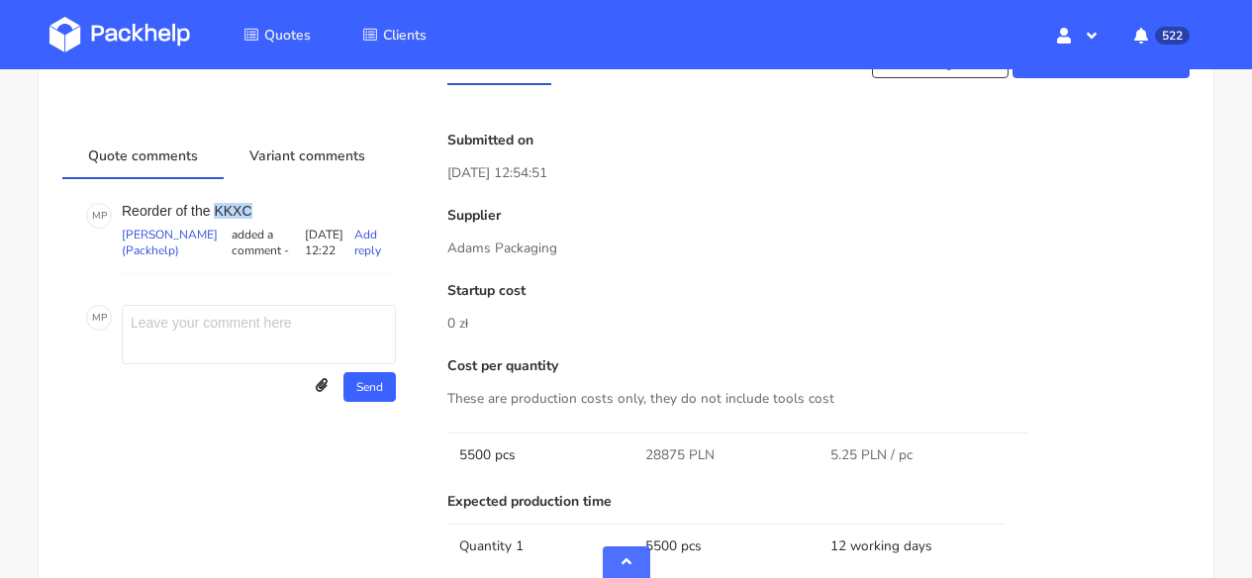
drag, startPoint x: 278, startPoint y: 210, endPoint x: 218, endPoint y: 210, distance: 60.4
click at [218, 210] on p "Reorder of the KKXC" at bounding box center [259, 211] width 274 height 16
copy p "KKXC"
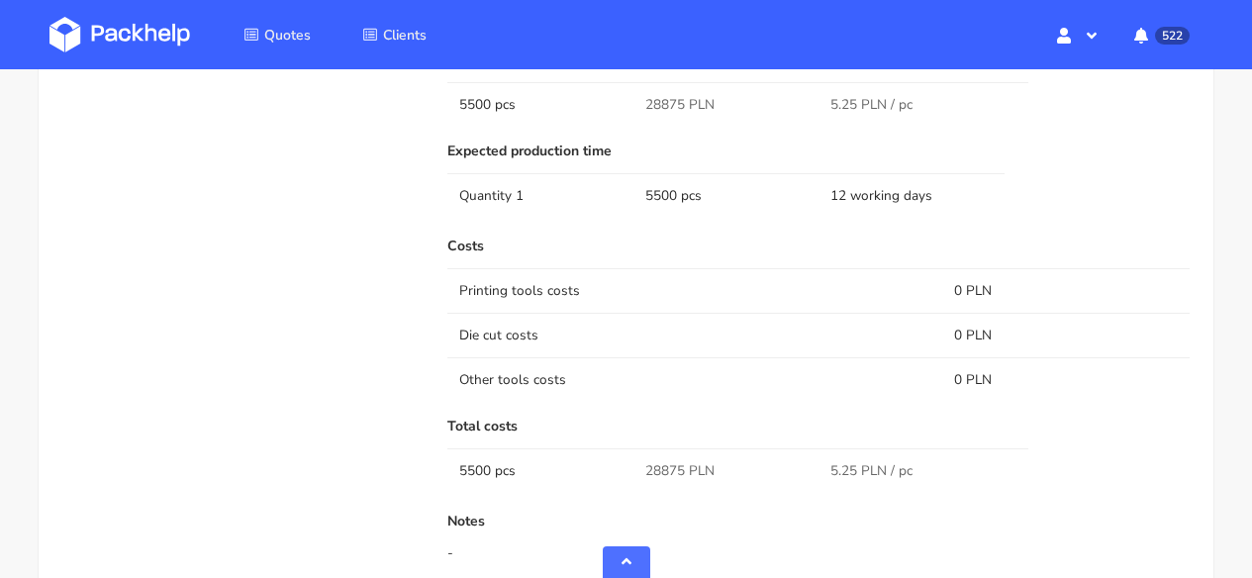
scroll to position [1633, 0]
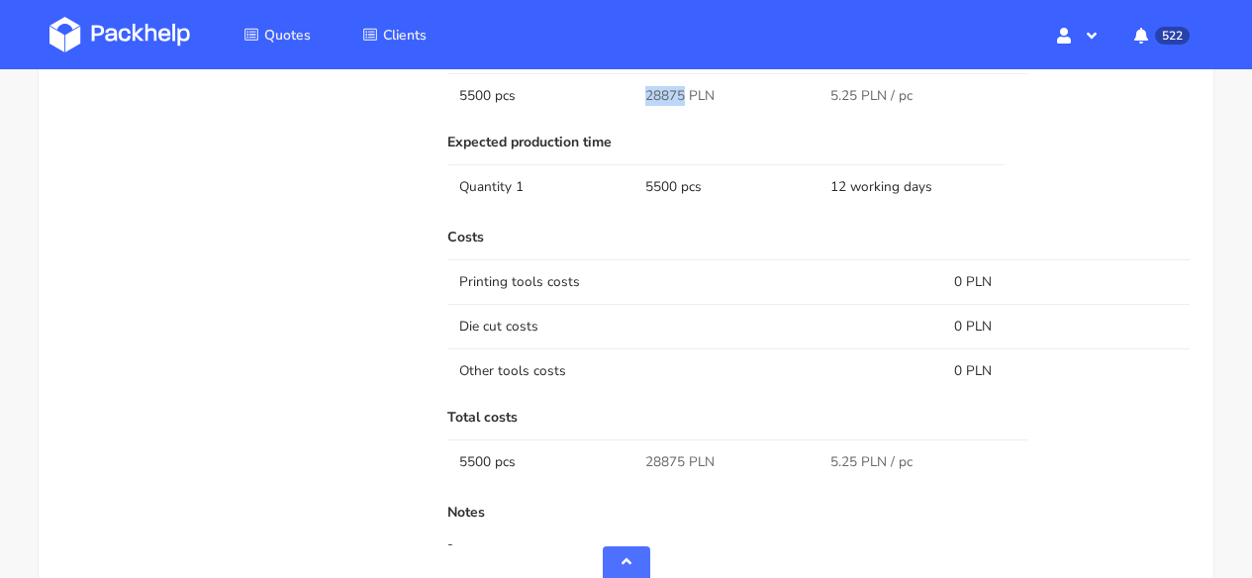
drag, startPoint x: 682, startPoint y: 97, endPoint x: 626, endPoint y: 100, distance: 56.5
click at [626, 100] on tr "5500 pcs 28875 PLN 5.25 PLN / pc" at bounding box center [818, 95] width 742 height 45
click at [626, 100] on td "5500 pcs" at bounding box center [540, 95] width 186 height 45
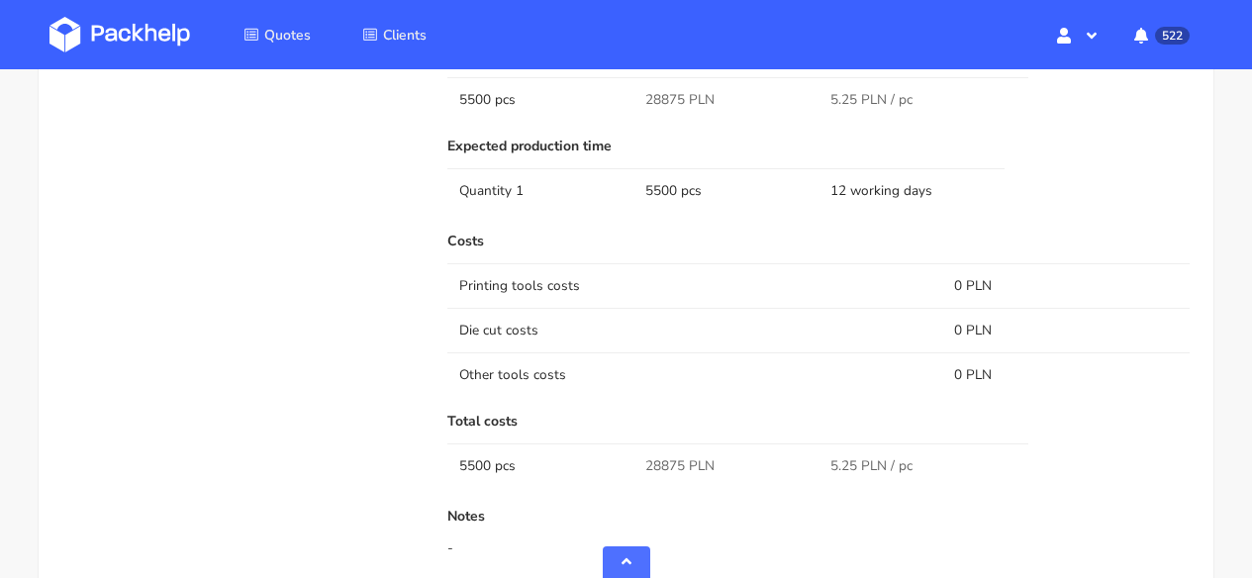
click at [707, 216] on div "Expected production time Quantity 1 5500 pcs 12 working days" at bounding box center [818, 178] width 742 height 79
drag, startPoint x: 684, startPoint y: 91, endPoint x: 637, endPoint y: 95, distance: 46.7
click at [637, 95] on td "28875 PLN" at bounding box center [726, 99] width 186 height 45
copy span "28875"
click at [88, 40] on img at bounding box center [119, 35] width 141 height 36
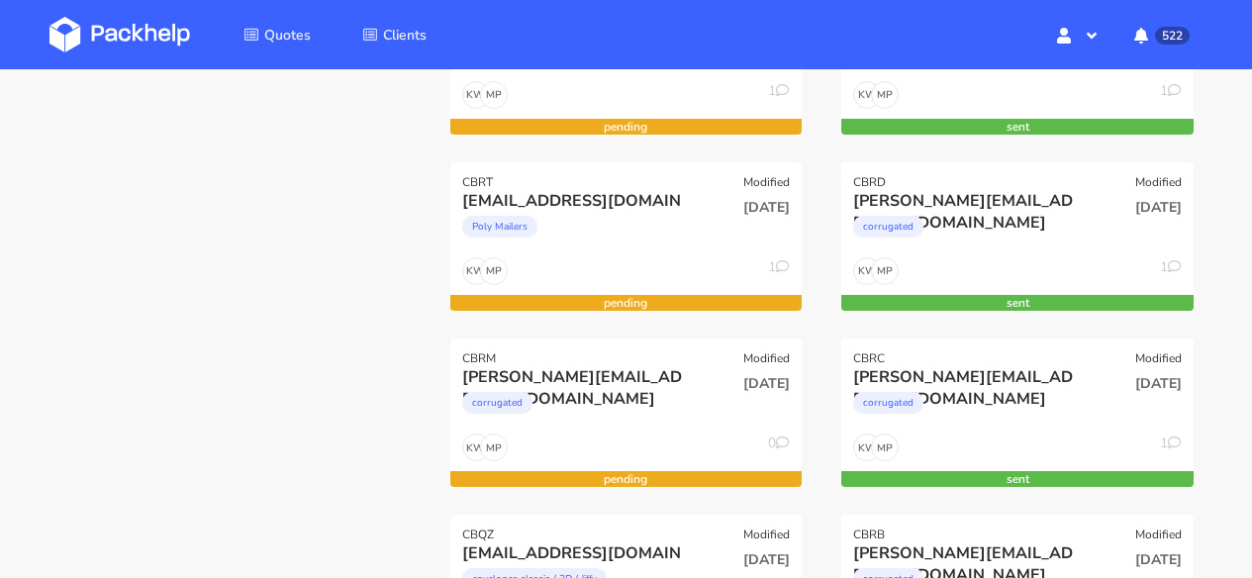
scroll to position [384, 0]
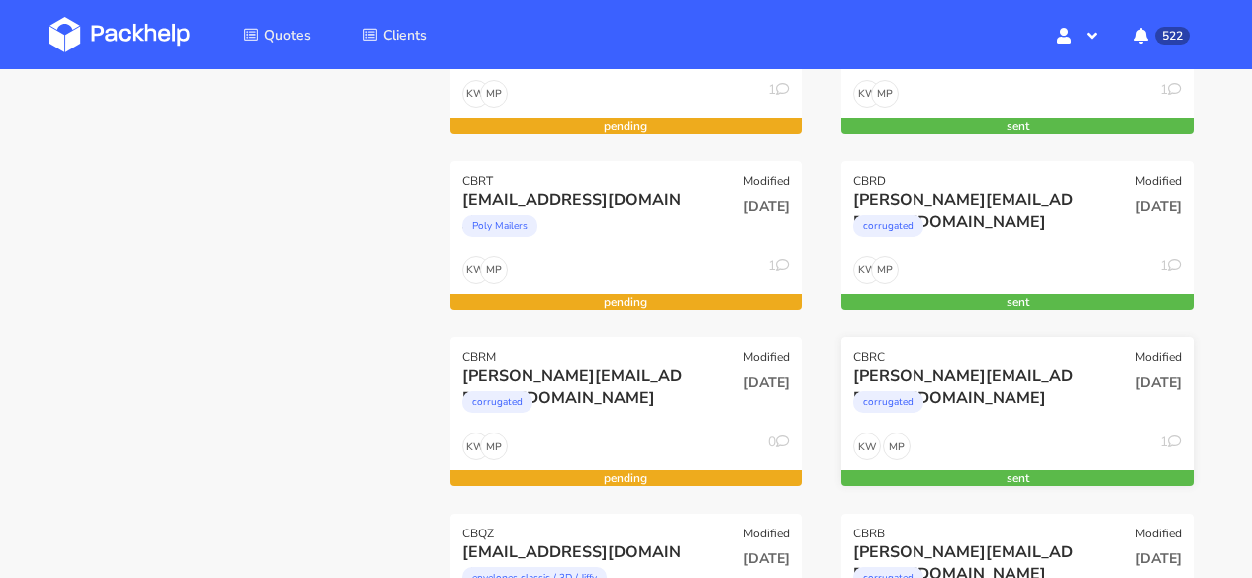
click at [948, 361] on div "CBRC Modified" at bounding box center [1017, 352] width 352 height 28
click at [979, 353] on div "CBRC Modified" at bounding box center [1017, 352] width 352 height 28
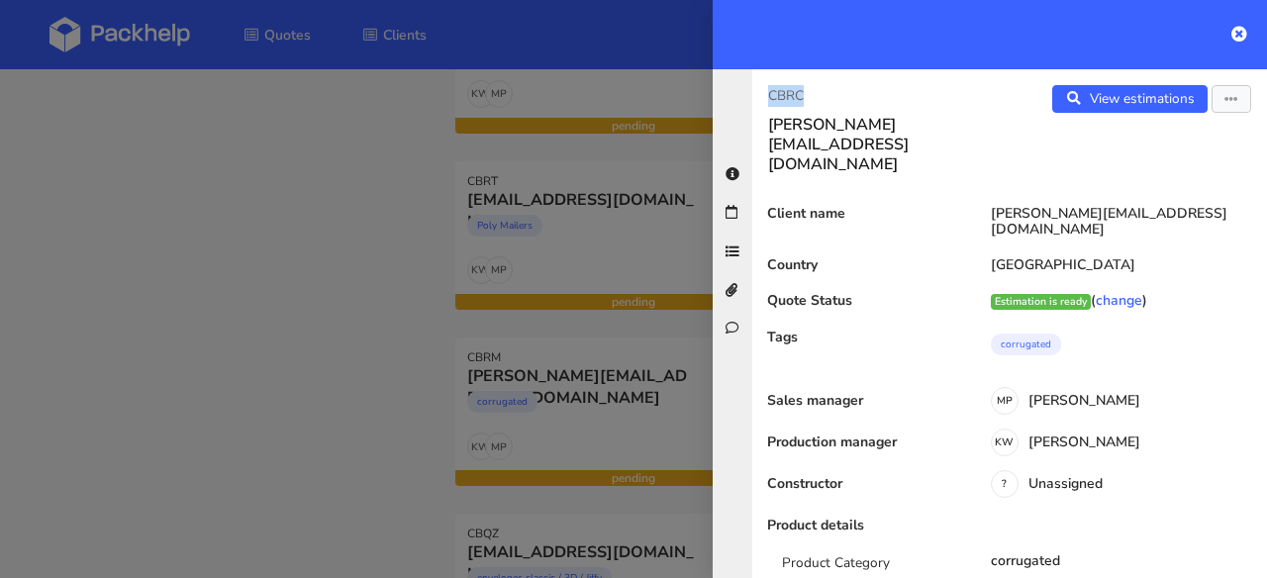
drag, startPoint x: 812, startPoint y: 90, endPoint x: 767, endPoint y: 95, distance: 44.8
click at [767, 95] on div "CBRC petter@rungne.com" at bounding box center [880, 129] width 257 height 89
copy p "CBRC"
click at [1139, 98] on link "View estimations" at bounding box center [1129, 99] width 155 height 28
click at [1243, 26] on icon at bounding box center [1239, 34] width 16 height 16
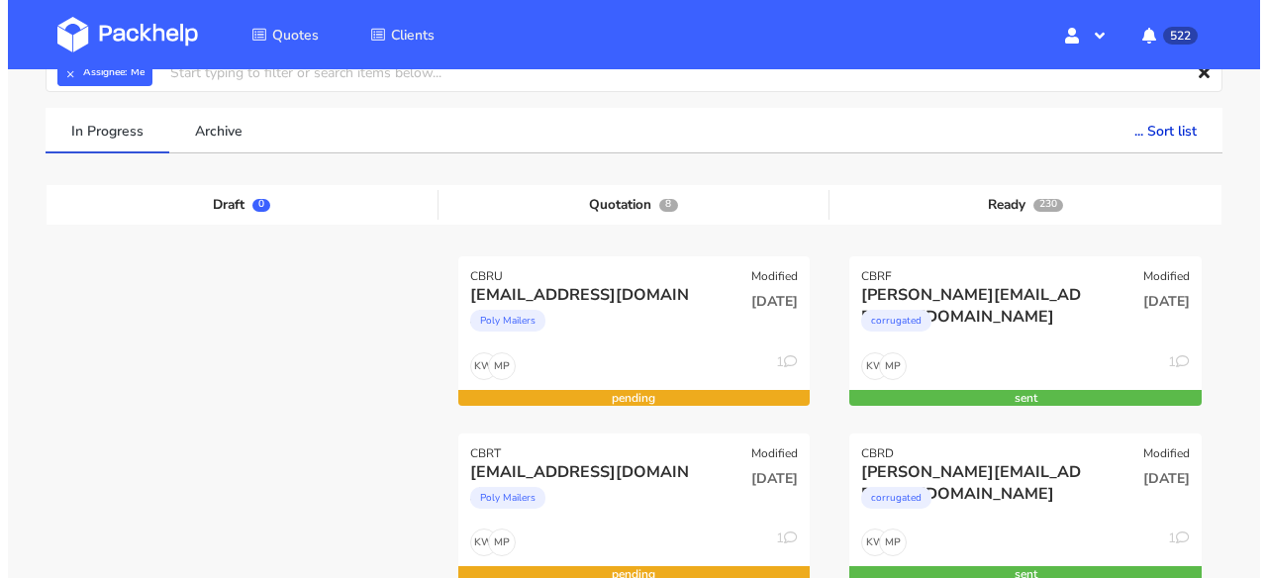
scroll to position [219, 0]
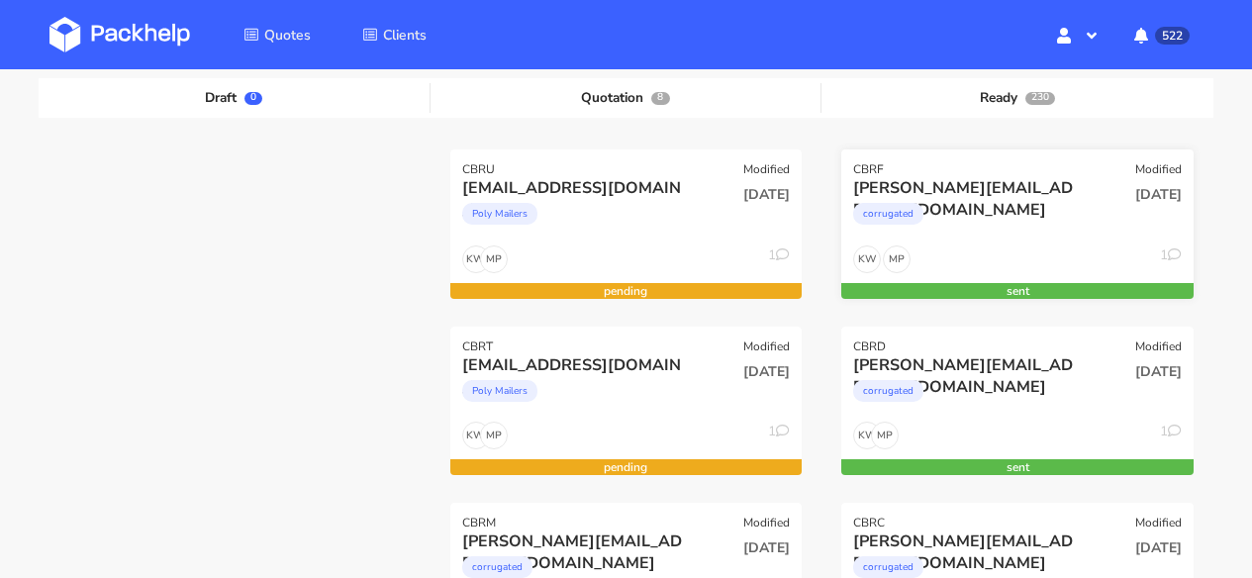
click at [1066, 210] on div "corrugated" at bounding box center [965, 219] width 224 height 40
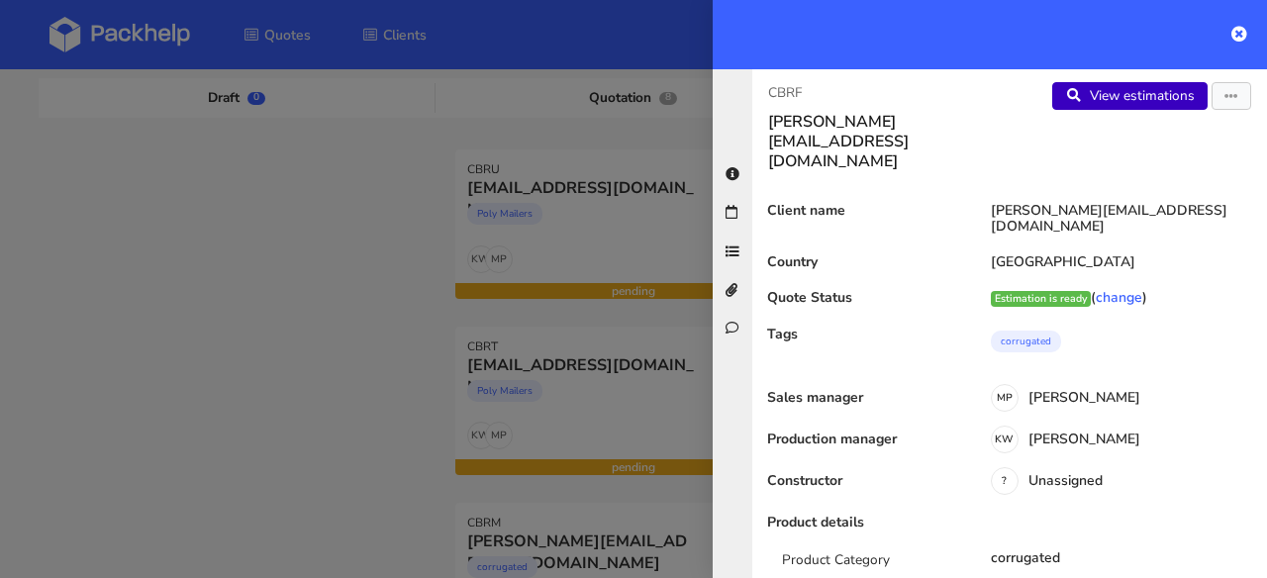
scroll to position [4, 0]
click at [1121, 102] on link "View estimations" at bounding box center [1129, 95] width 155 height 28
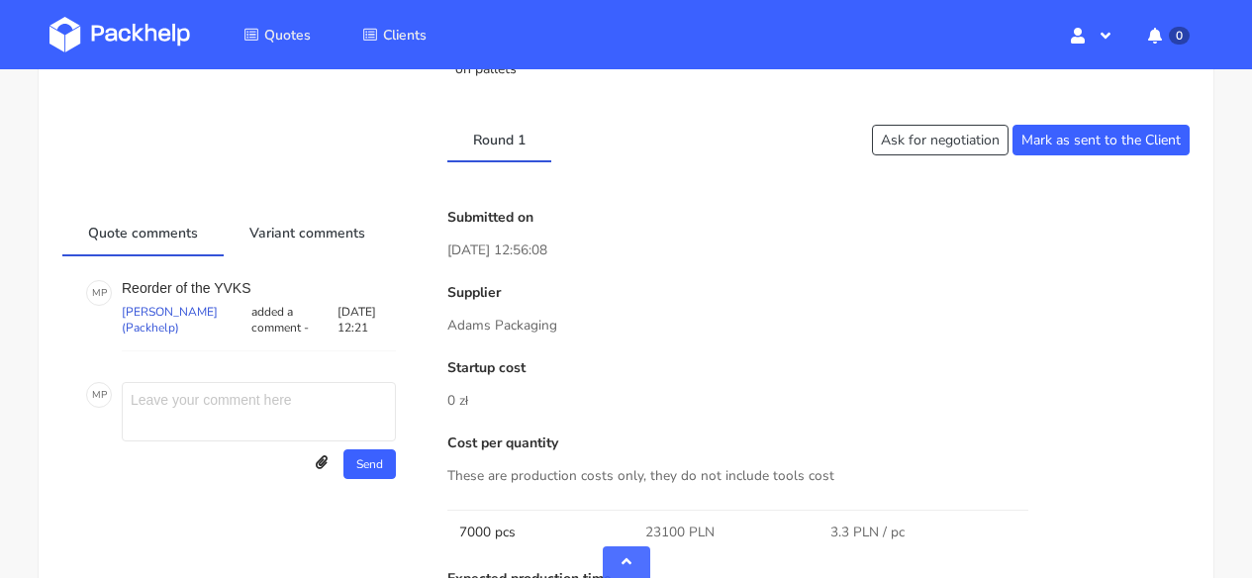
scroll to position [1387, 0]
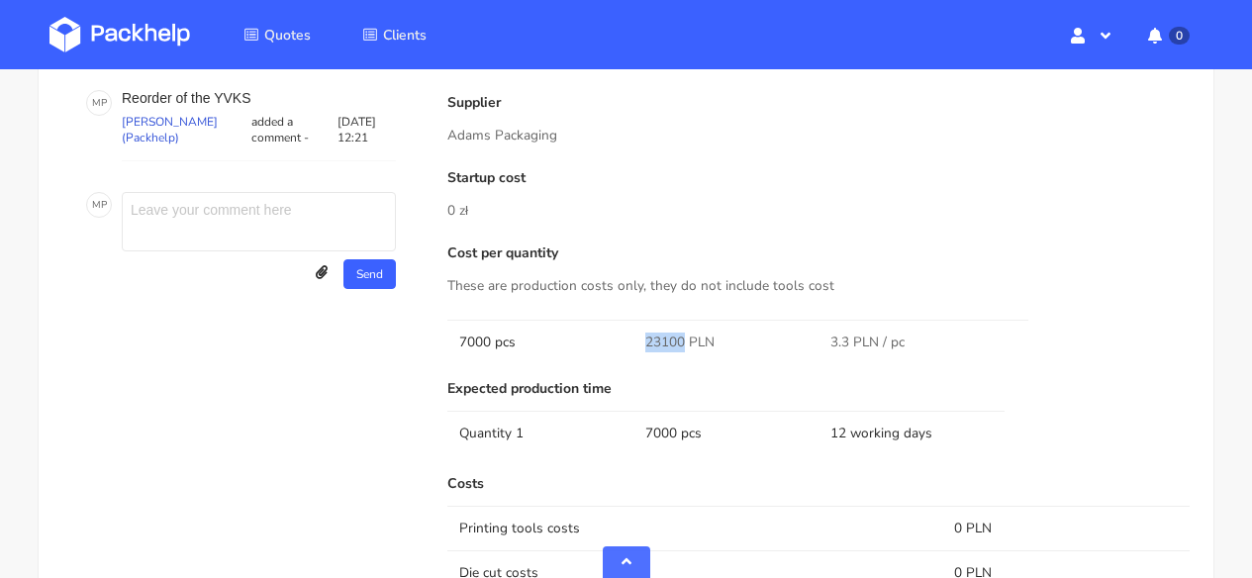
drag, startPoint x: 683, startPoint y: 339, endPoint x: 641, endPoint y: 339, distance: 41.6
click at [641, 339] on td "23100 PLN" at bounding box center [726, 342] width 186 height 45
copy span "23100"
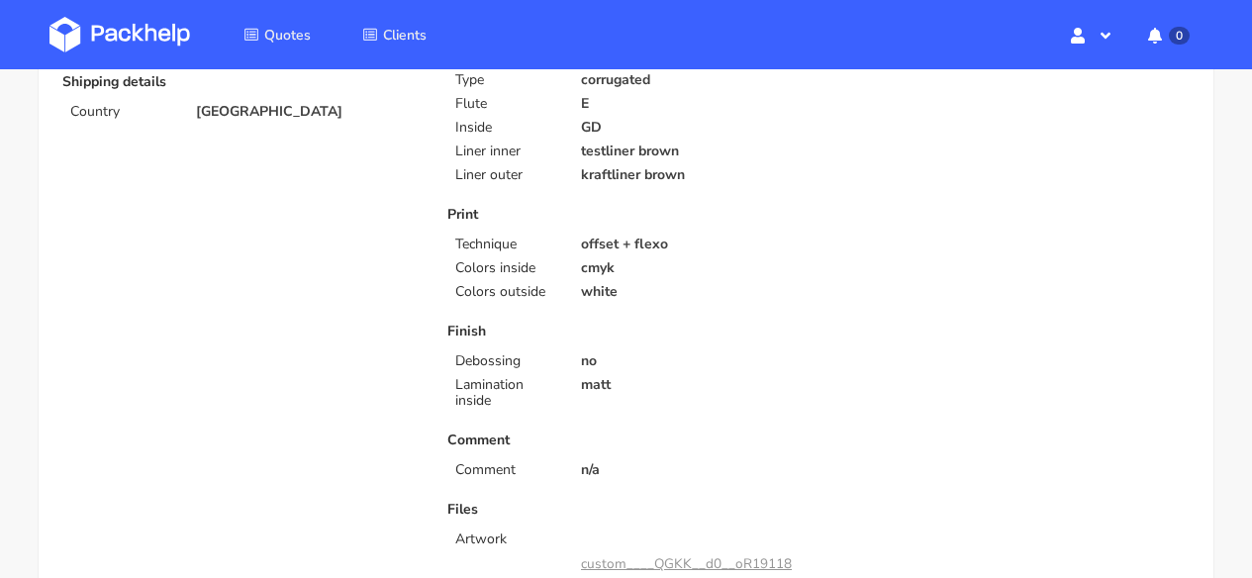
scroll to position [1014, 0]
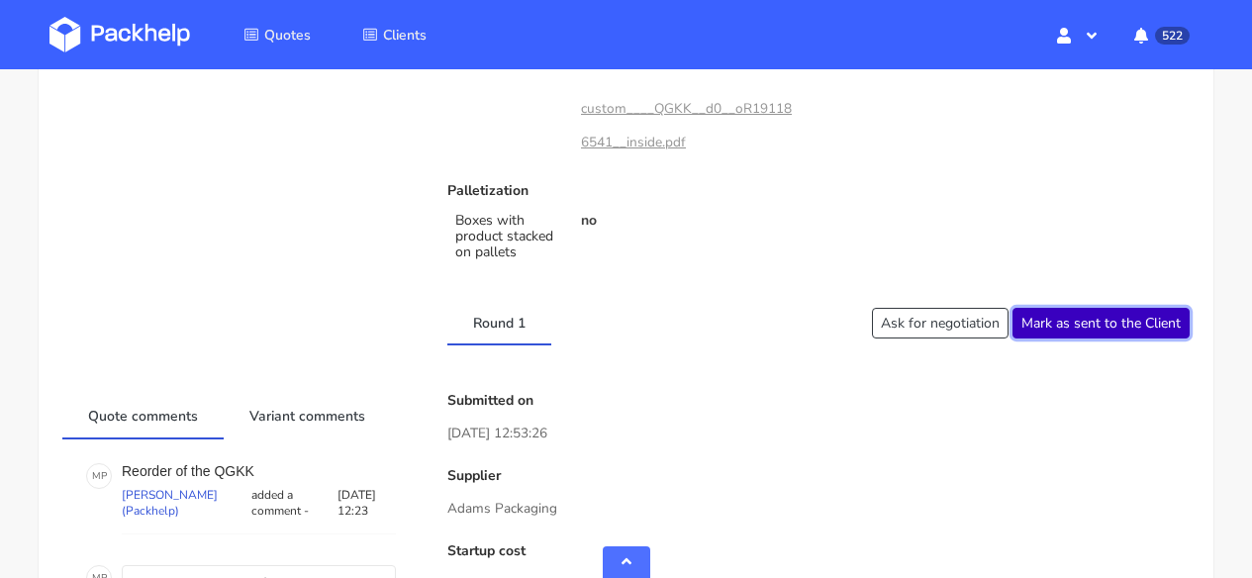
click at [1068, 321] on button "Mark as sent to the Client" at bounding box center [1101, 323] width 177 height 31
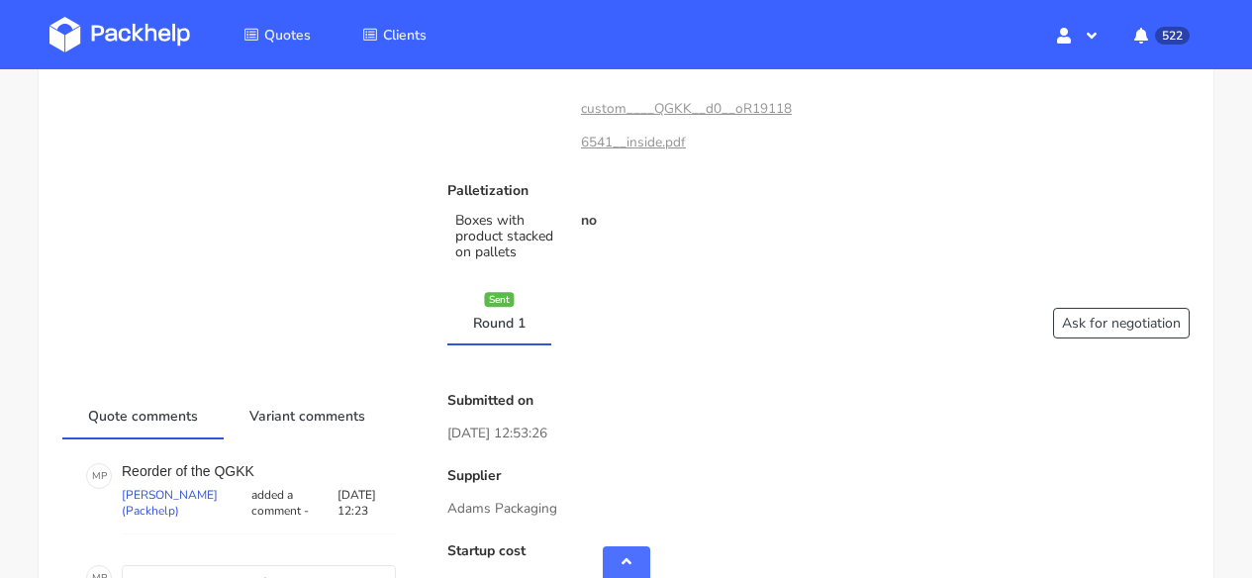
click at [101, 42] on img at bounding box center [119, 35] width 141 height 36
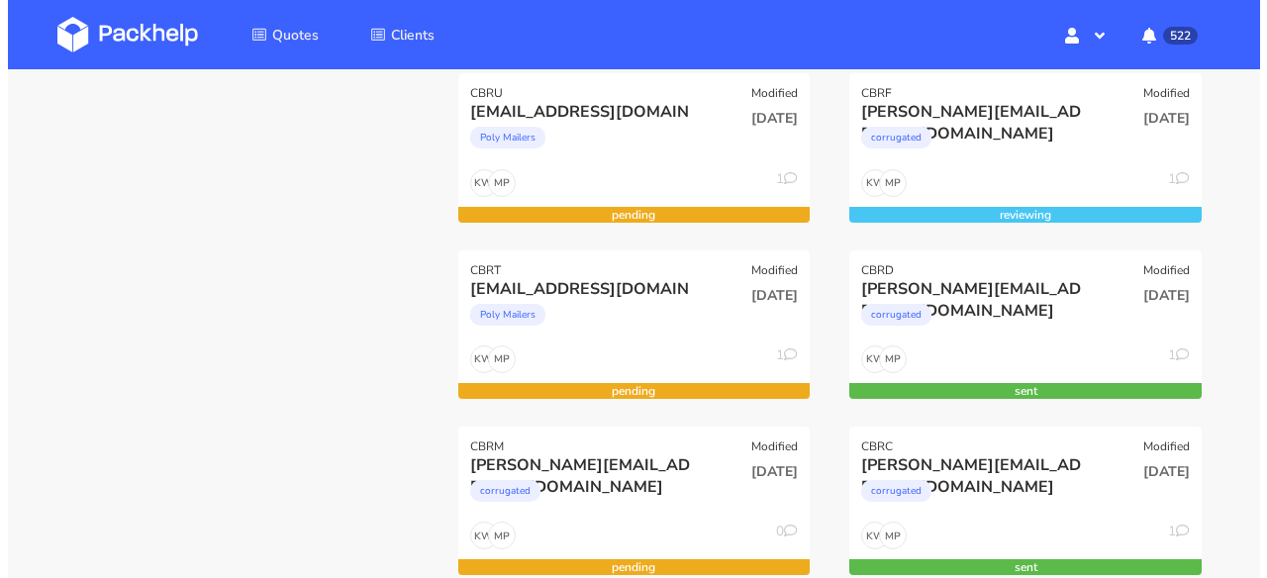
scroll to position [313, 0]
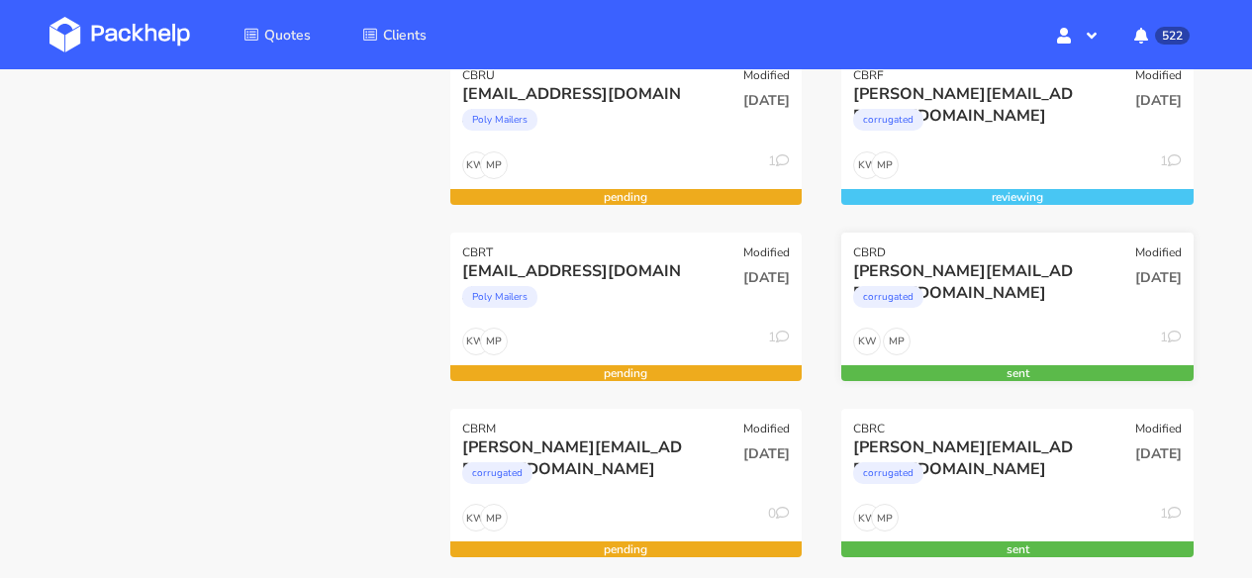
click at [1073, 282] on div "corrugated" at bounding box center [965, 302] width 224 height 40
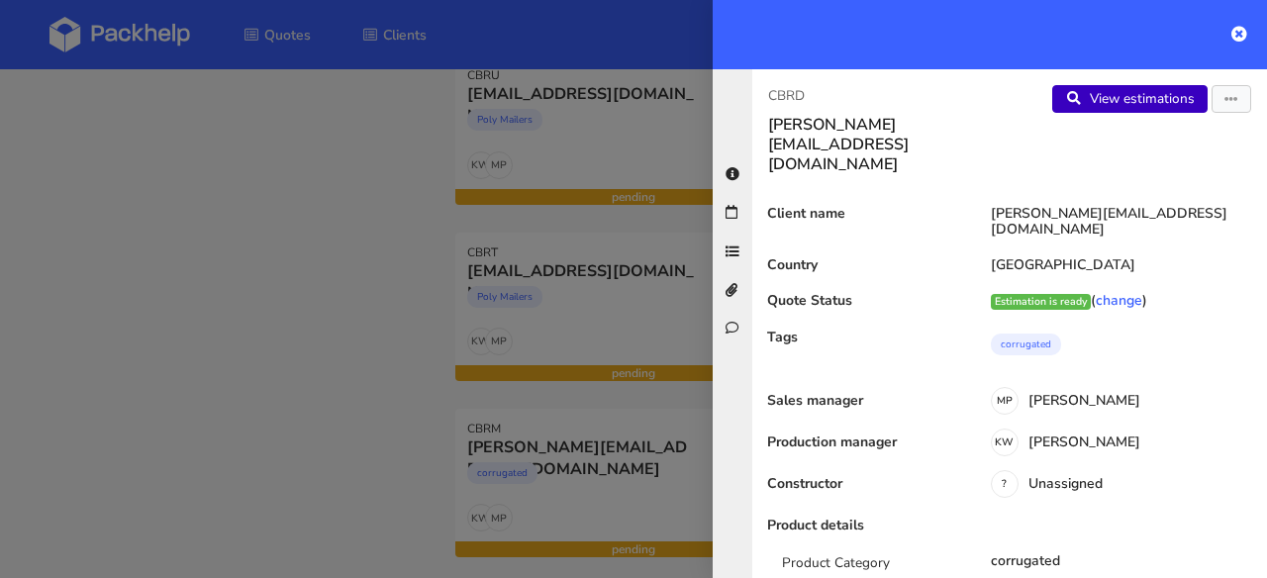
click at [1151, 92] on link "View estimations" at bounding box center [1129, 99] width 155 height 28
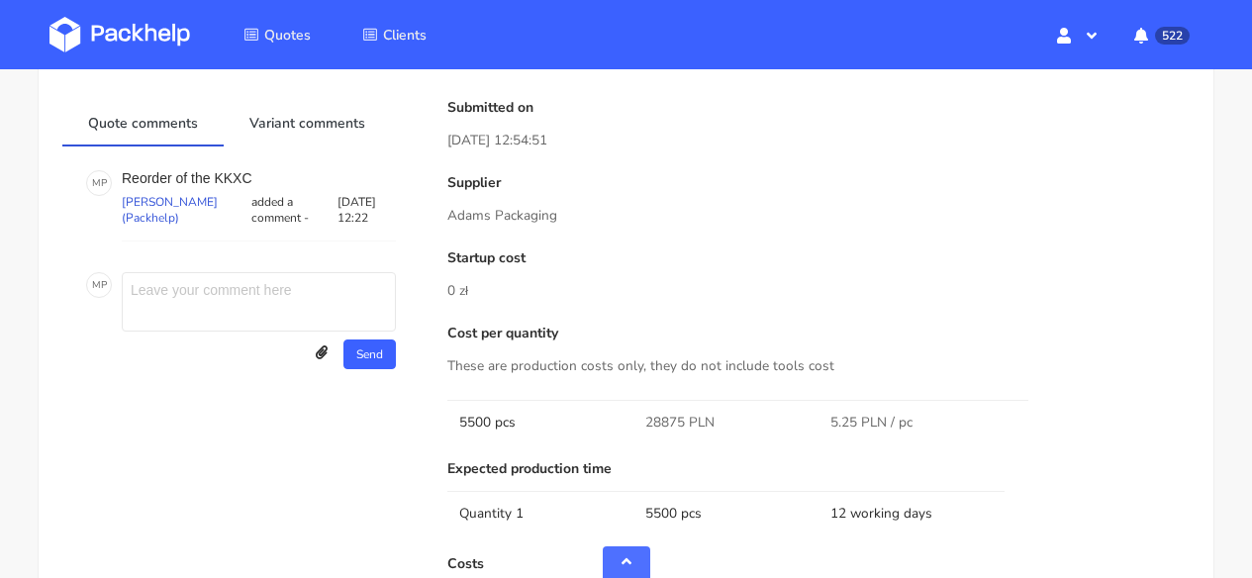
scroll to position [1176, 0]
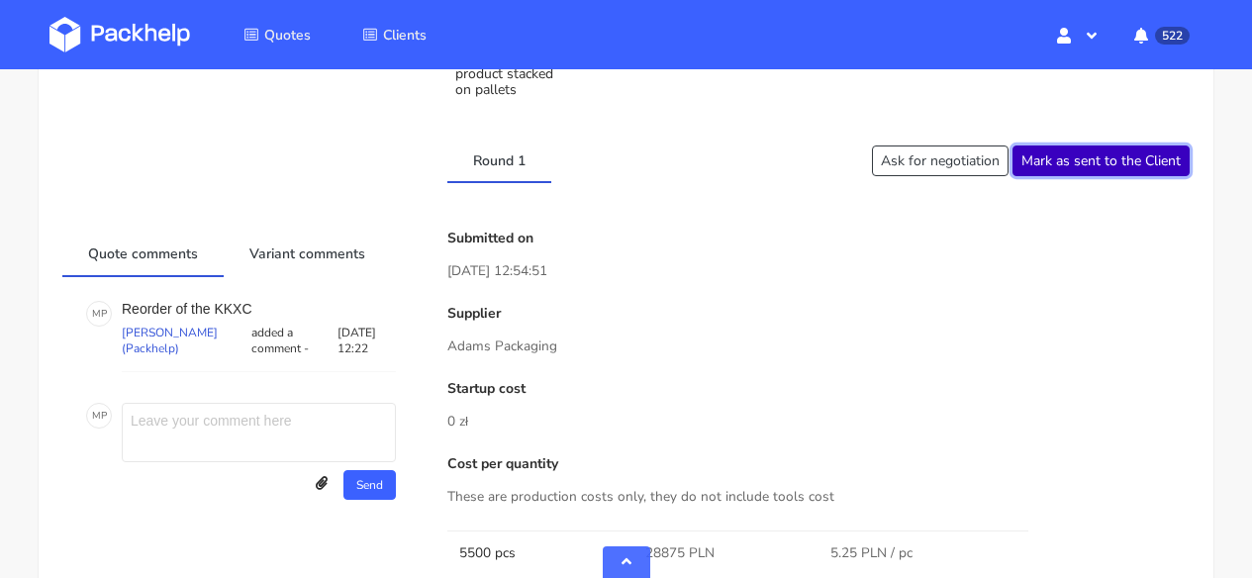
click at [1127, 170] on button "Mark as sent to the Client" at bounding box center [1101, 160] width 177 height 31
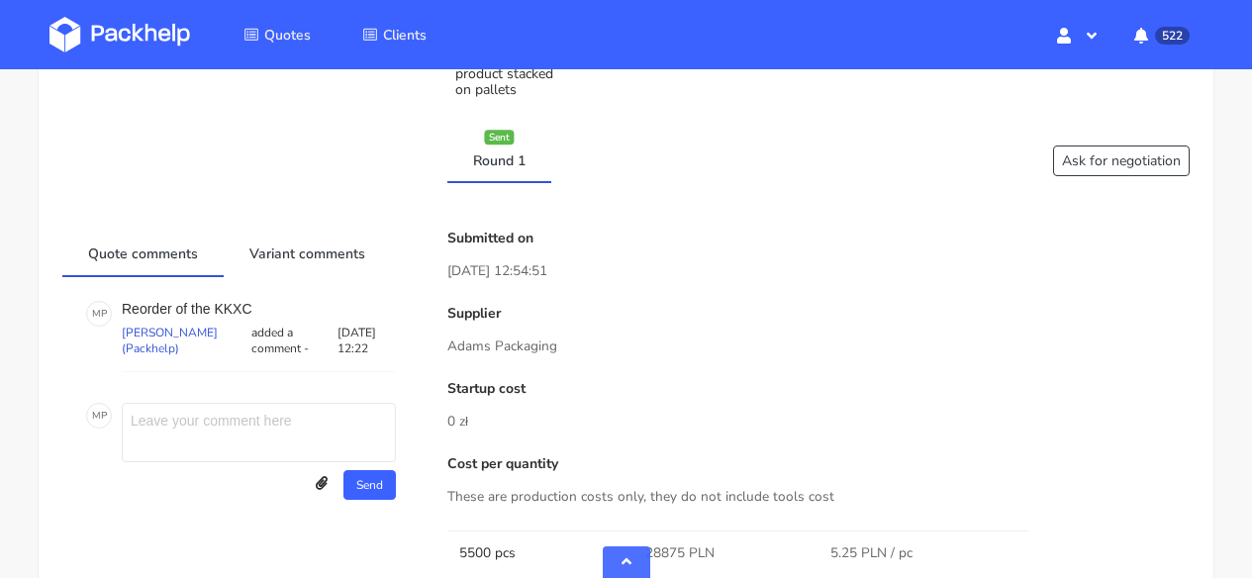
click at [134, 27] on img at bounding box center [119, 35] width 141 height 36
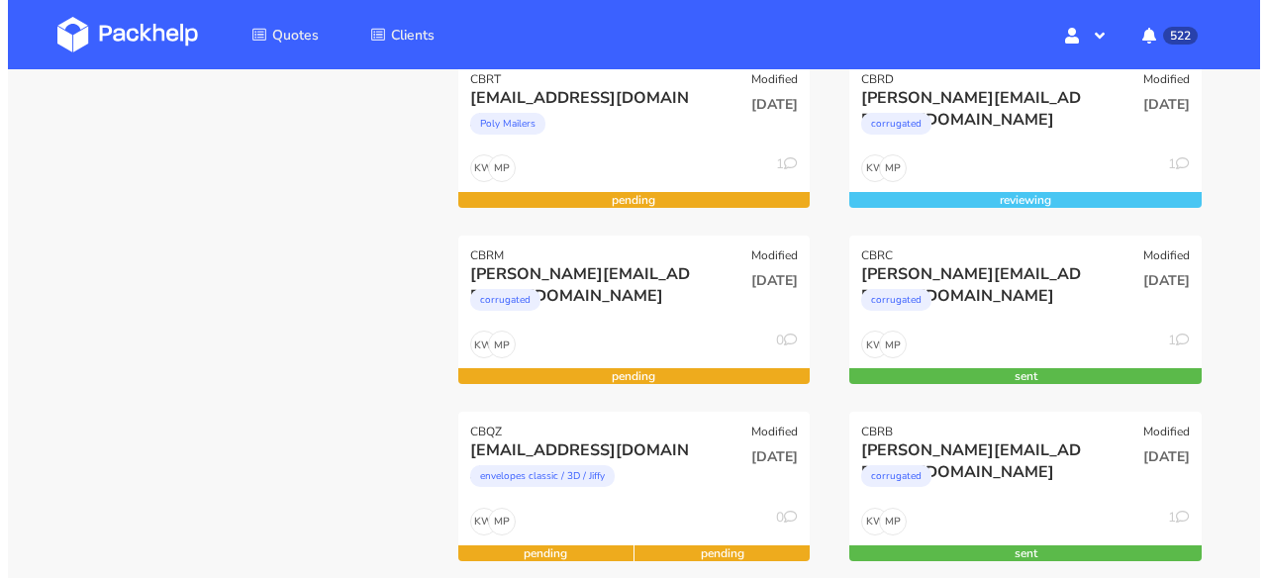
scroll to position [609, 0]
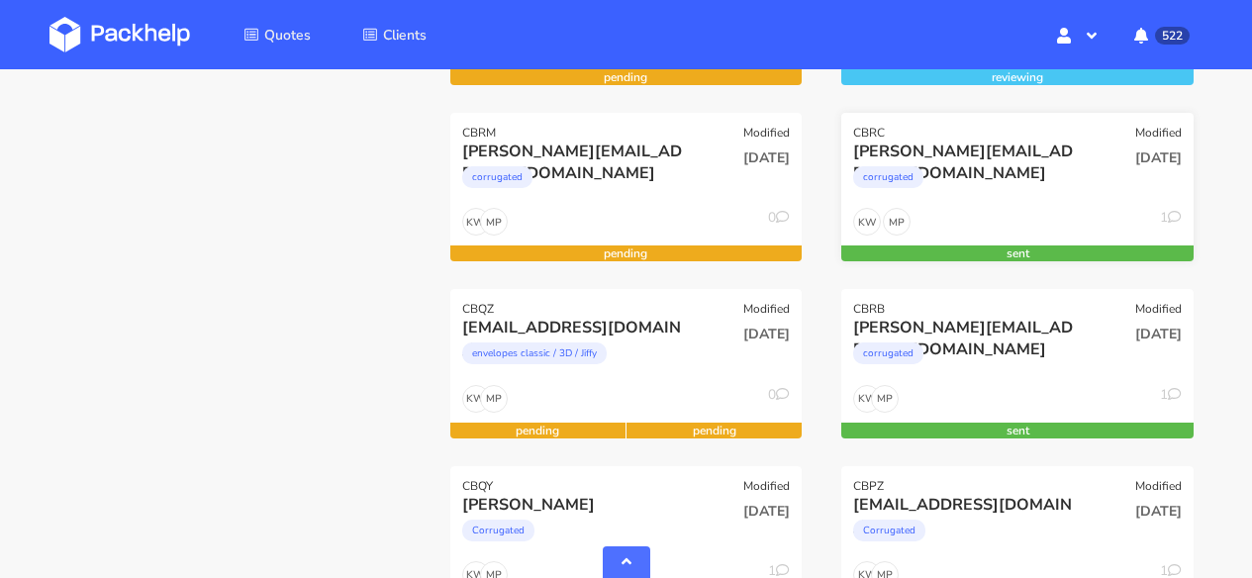
click at [1046, 200] on div "corrugated" at bounding box center [965, 182] width 224 height 40
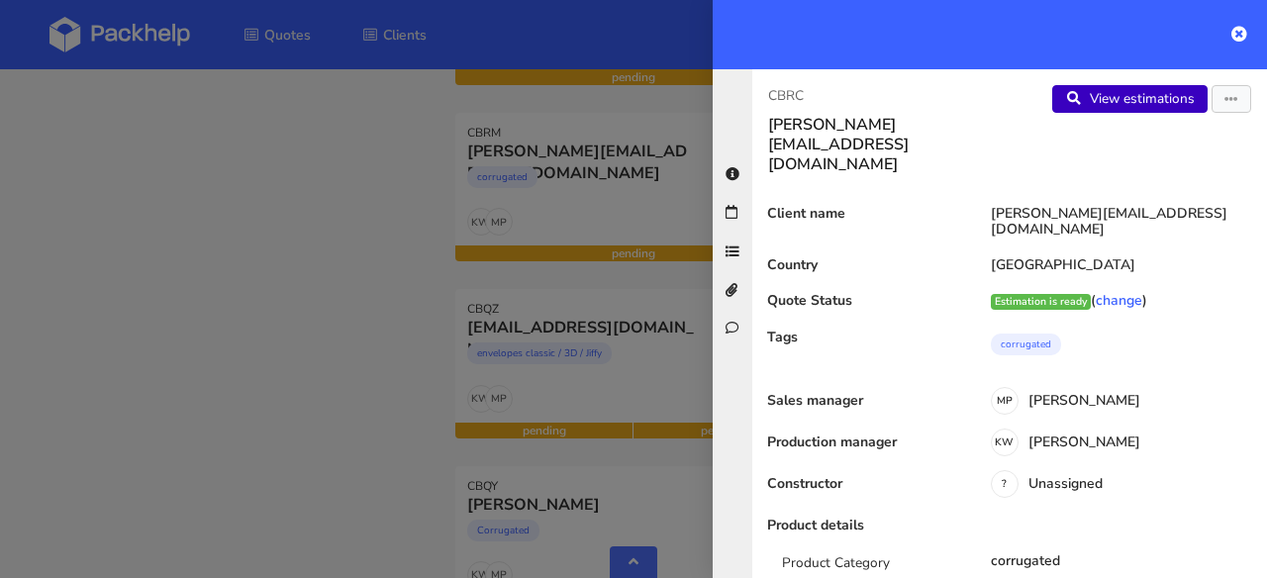
click at [1095, 107] on link "View estimations" at bounding box center [1129, 99] width 155 height 28
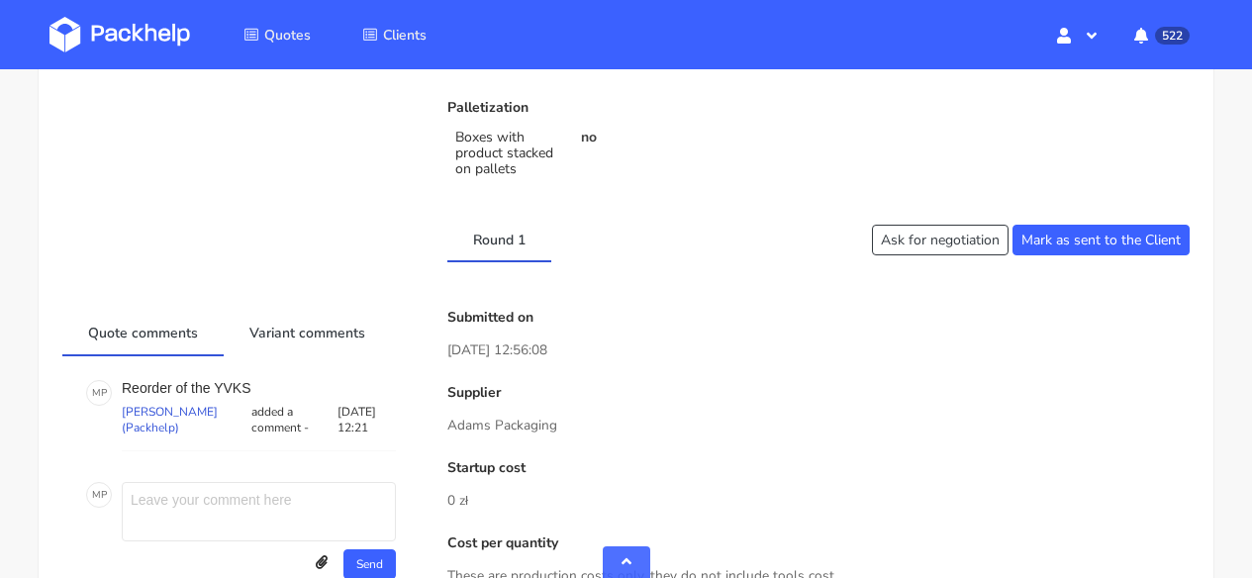
scroll to position [1108, 0]
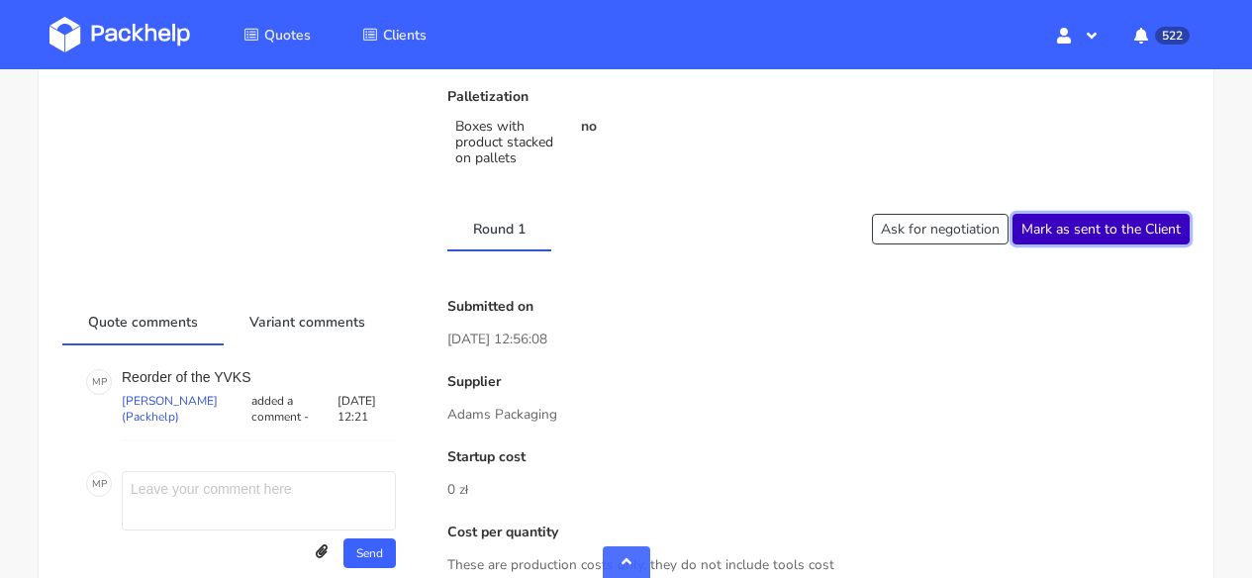
click at [1090, 239] on button "Mark as sent to the Client" at bounding box center [1101, 229] width 177 height 31
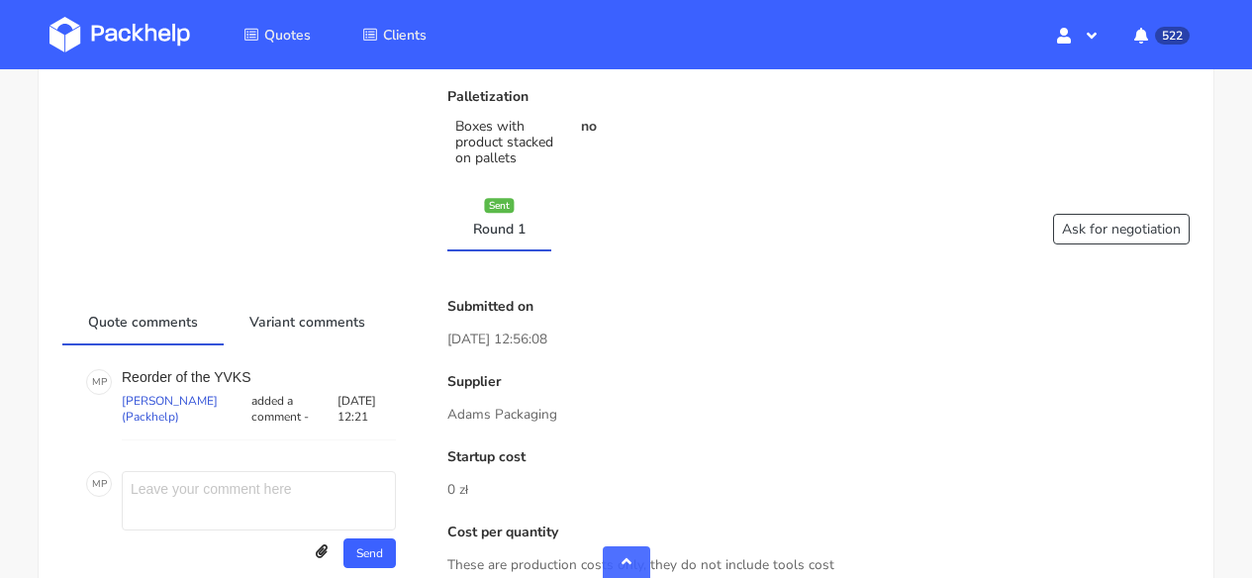
click at [127, 34] on img at bounding box center [119, 35] width 141 height 36
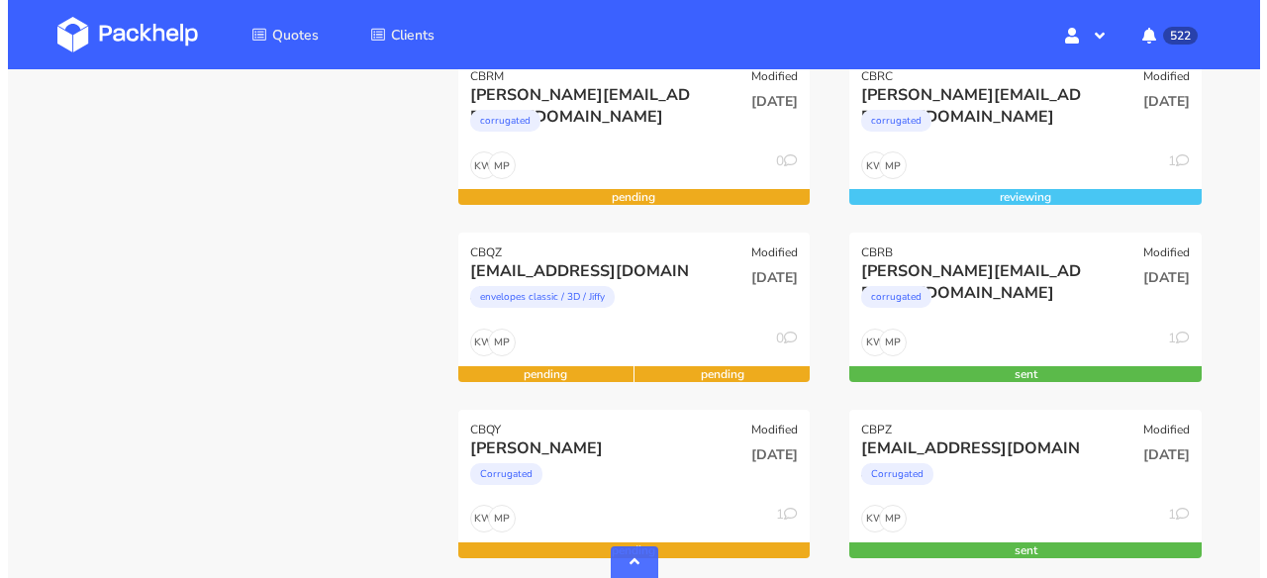
scroll to position [743, 0]
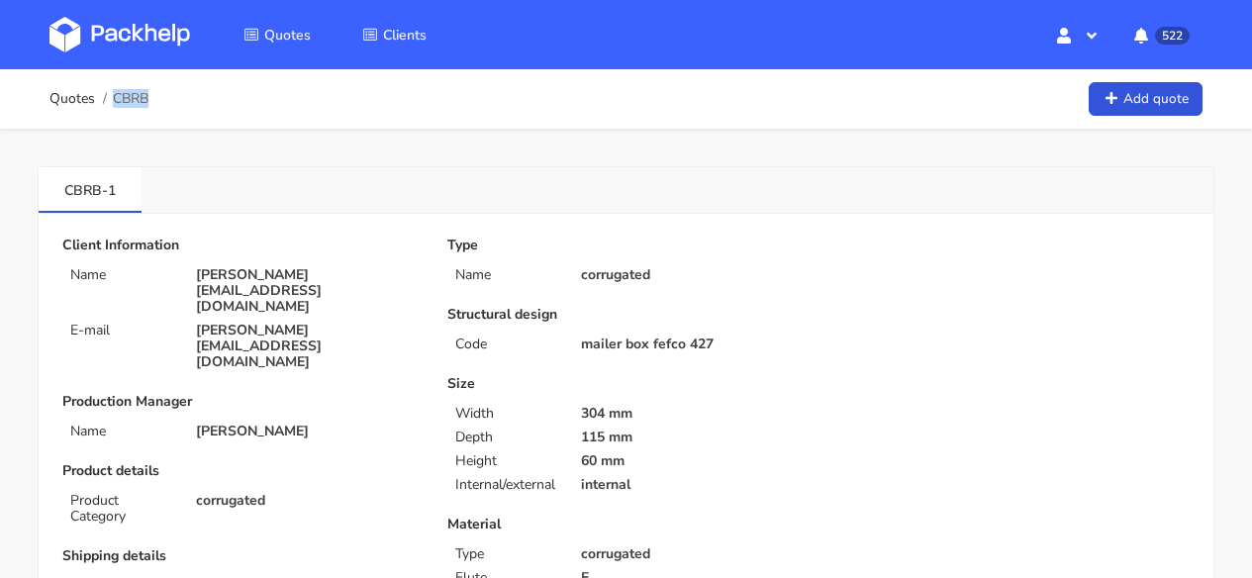
click at [146, 100] on div "Quotes CBRB Add quote" at bounding box center [625, 99] width 1153 height 40
copy span "CBRB"
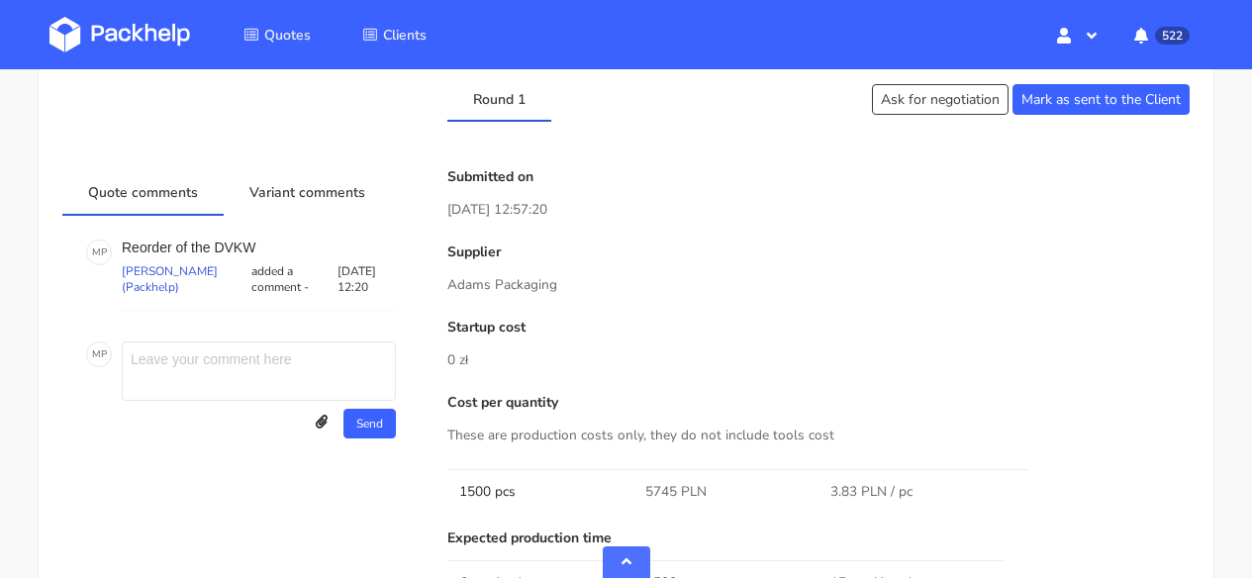
scroll to position [1299, 0]
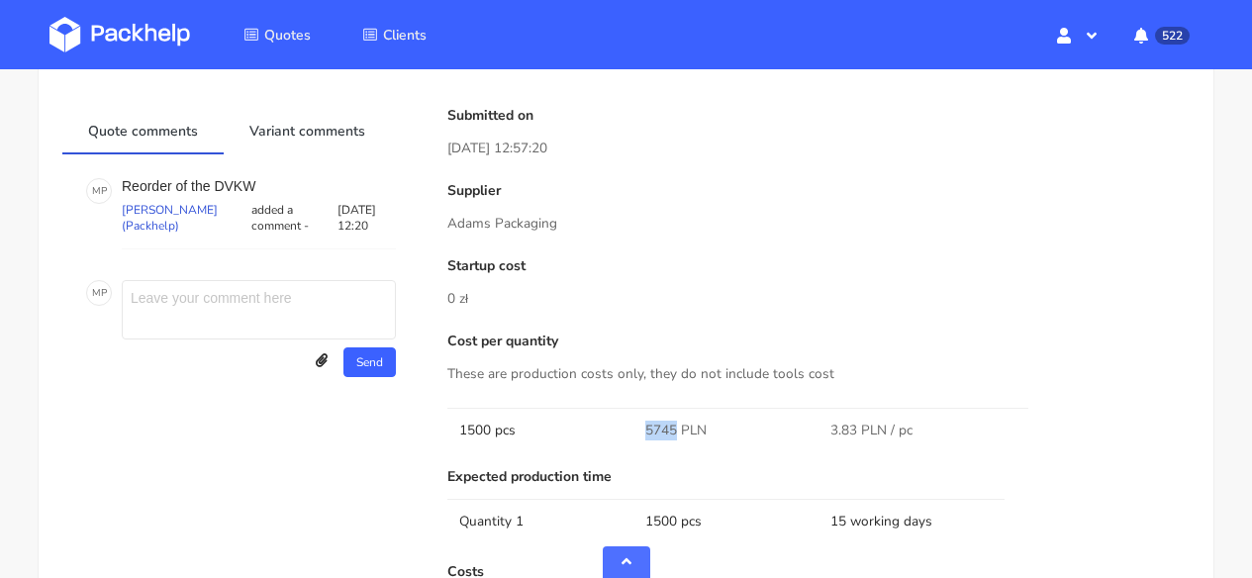
drag, startPoint x: 674, startPoint y: 435, endPoint x: 624, endPoint y: 435, distance: 50.5
click at [624, 435] on tr "1500 pcs 5745 PLN 3.83 PLN / pc" at bounding box center [818, 430] width 742 height 45
copy tr "5745"
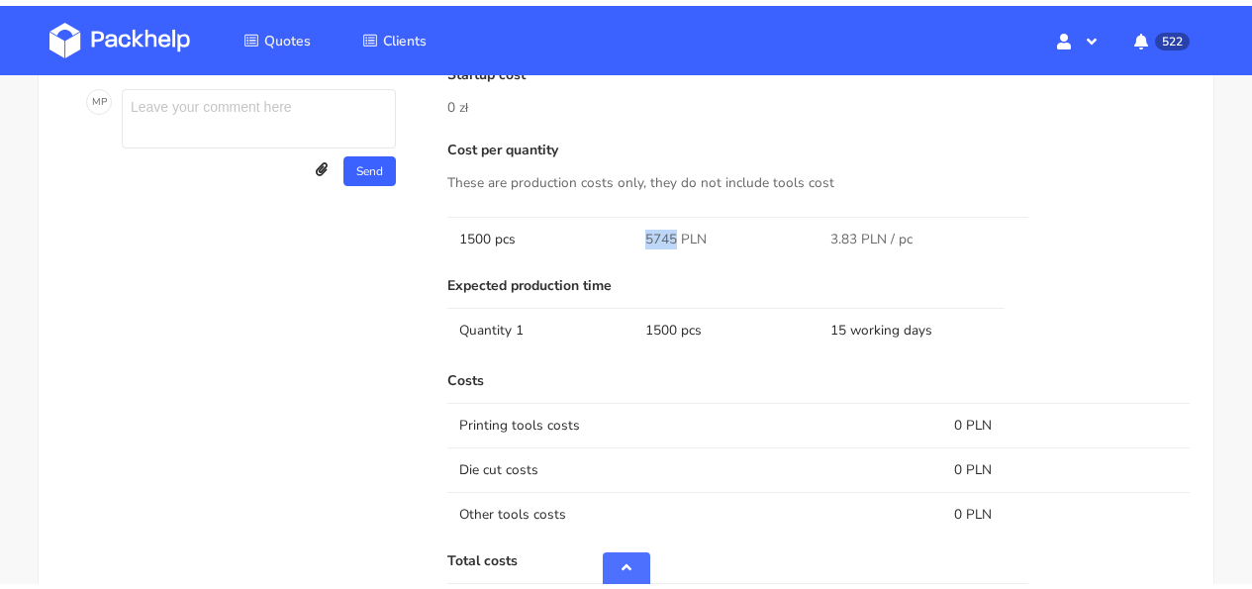
scroll to position [1568, 0]
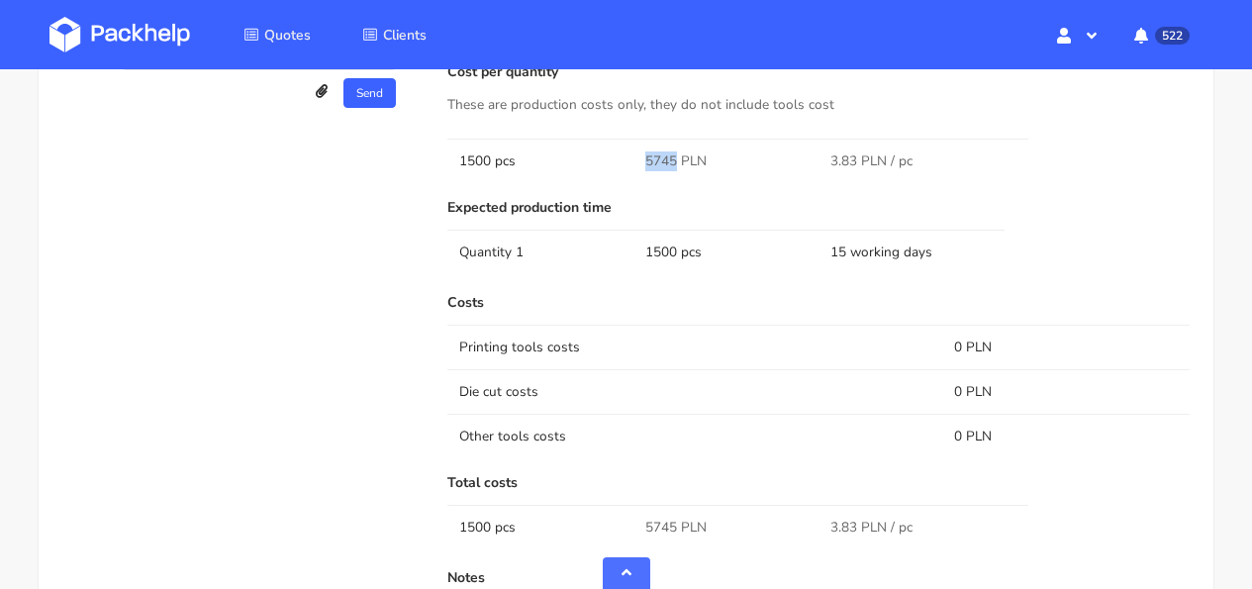
click at [169, 32] on img at bounding box center [119, 35] width 141 height 36
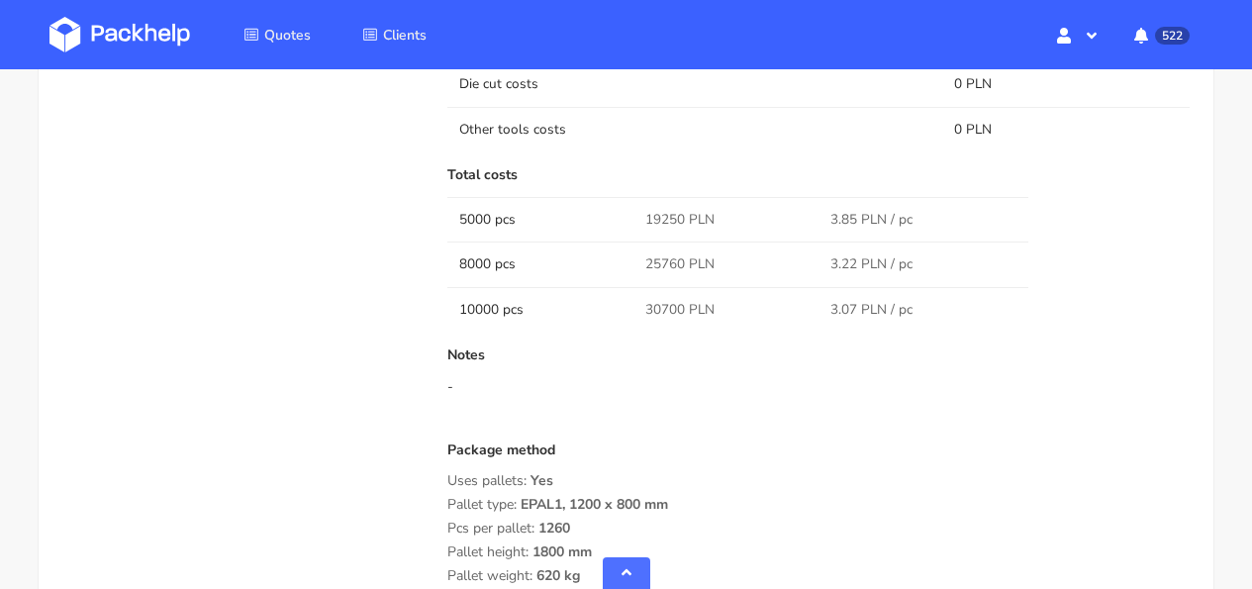
scroll to position [1915, 0]
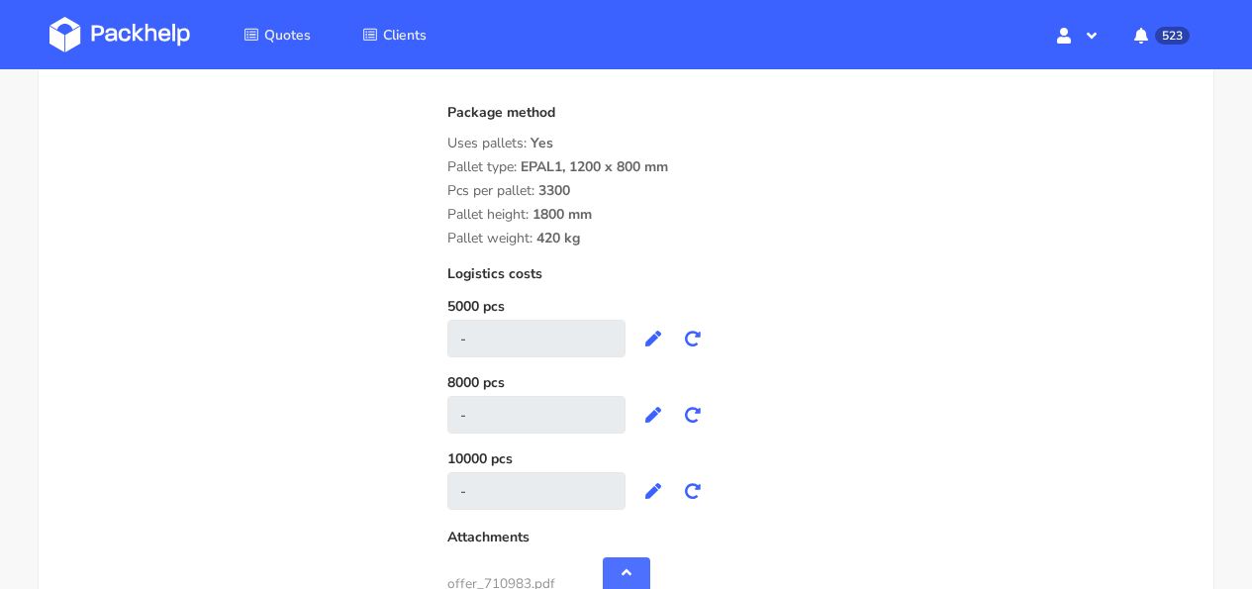
scroll to position [2374, 0]
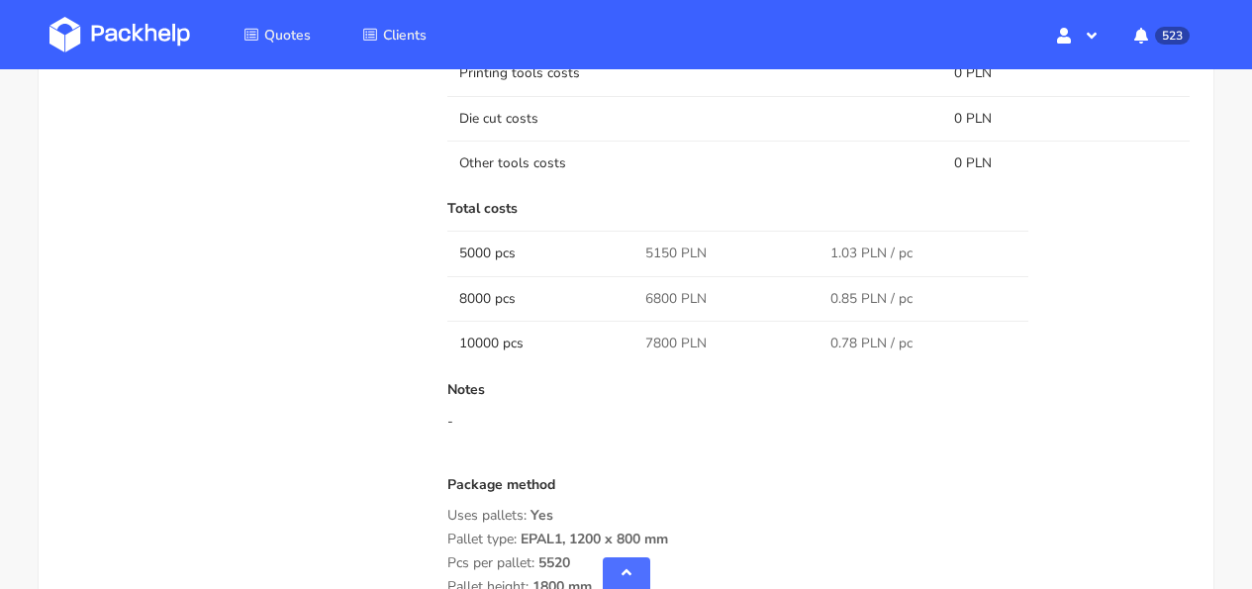
scroll to position [1942, 0]
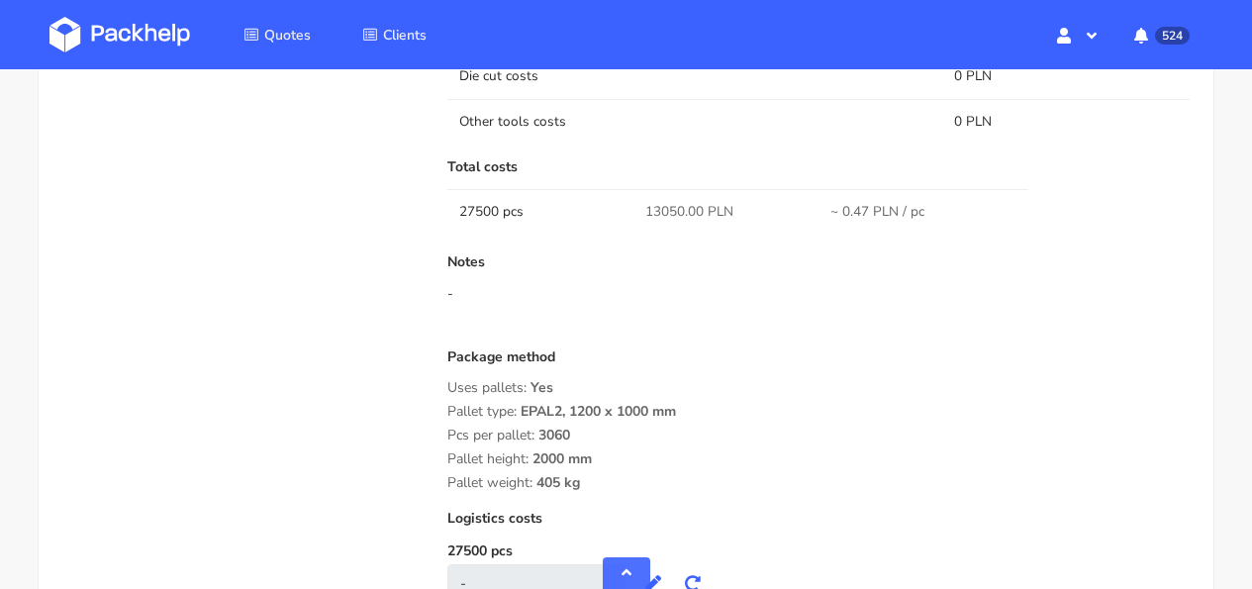
scroll to position [1570, 0]
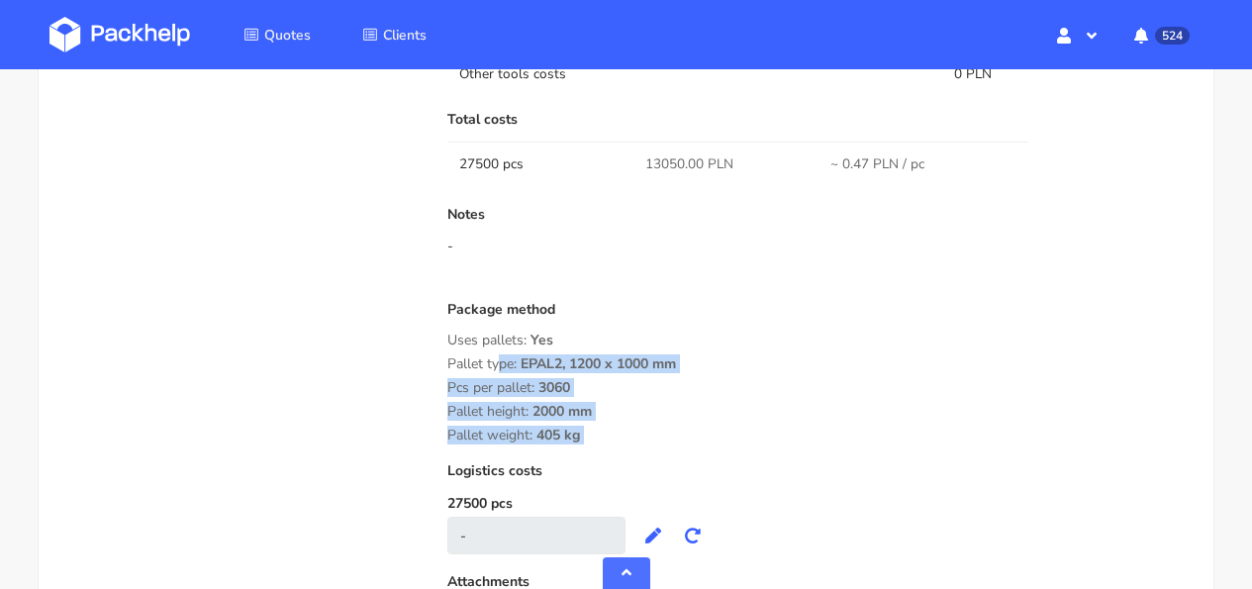
drag, startPoint x: 478, startPoint y: 369, endPoint x: 590, endPoint y: 445, distance: 135.3
click at [590, 445] on div "Costs Printing tools costs 400 PLN Die cut costs 0 PLN Other tools costs 0 PLN …" at bounding box center [818, 243] width 742 height 623
copy div "Pallet type: EPAL2, 1200 x 1000 mm Pcs per pallet: 3060 Pallet height: 2000 mm …"
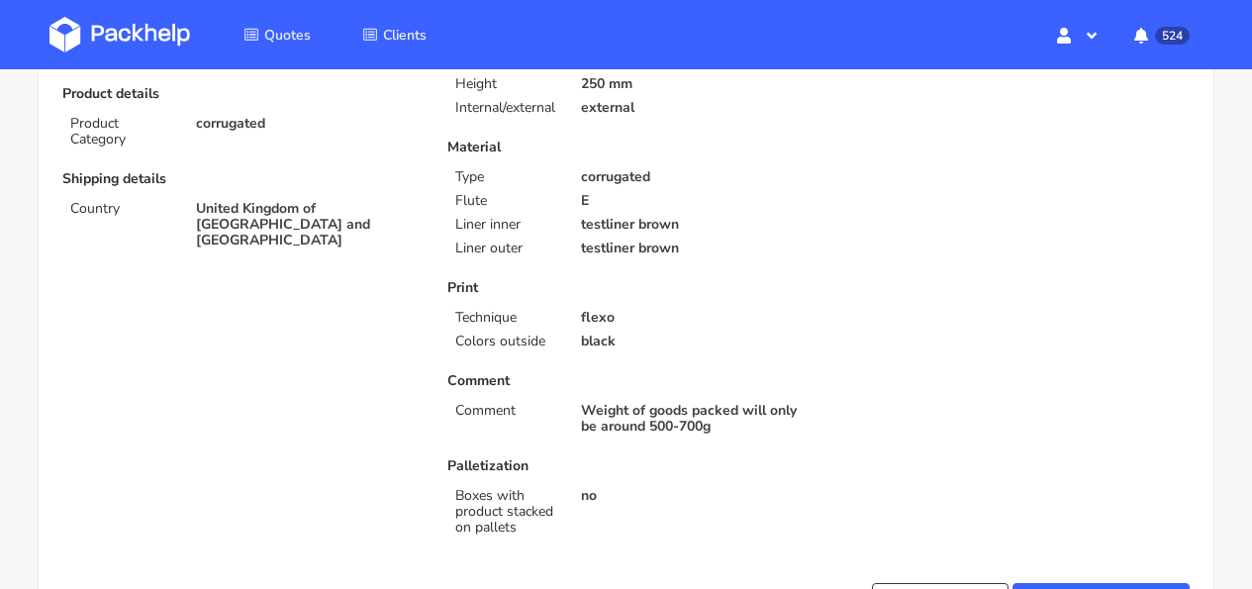
scroll to position [0, 0]
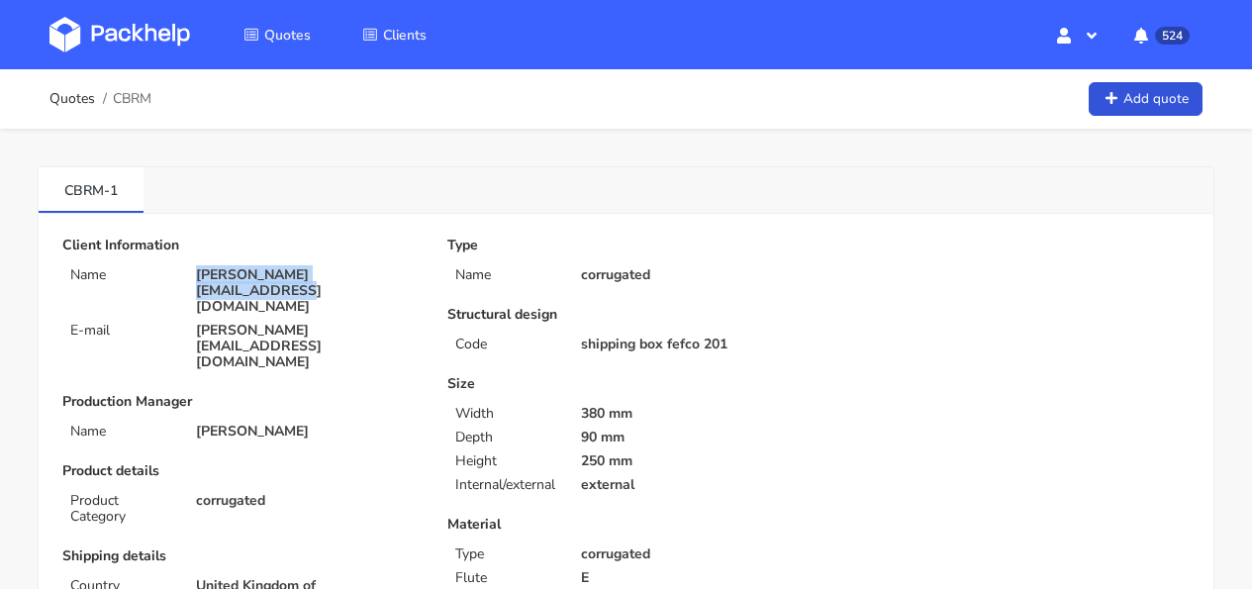
drag, startPoint x: 405, startPoint y: 273, endPoint x: 185, endPoint y: 275, distance: 219.7
click at [185, 275] on div "jessica@thecaninemenu.co.uk" at bounding box center [307, 291] width 251 height 48
copy p "jessica@thecaninemenu.co.uk"
click at [164, 93] on div "Quotes CBRM Add quote" at bounding box center [625, 99] width 1153 height 40
click at [161, 96] on div "Quotes CBRM Add quote" at bounding box center [625, 99] width 1153 height 40
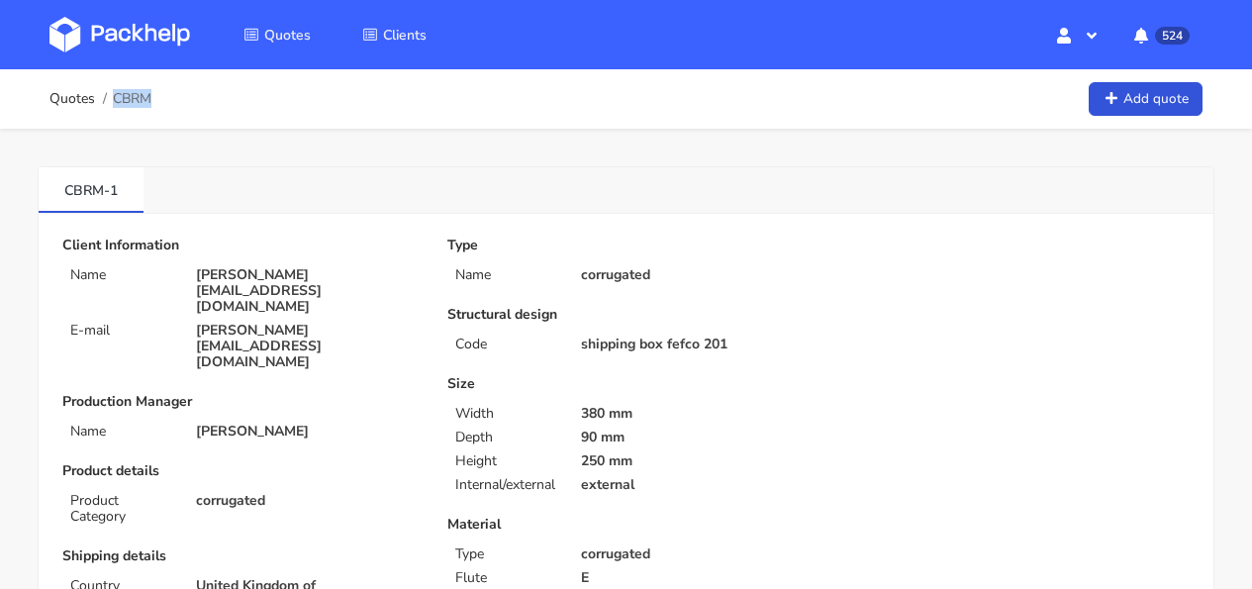
drag, startPoint x: 161, startPoint y: 96, endPoint x: 134, endPoint y: 97, distance: 27.7
click at [134, 97] on div "Quotes CBRM Add quote" at bounding box center [625, 99] width 1153 height 40
copy span "CBRM"
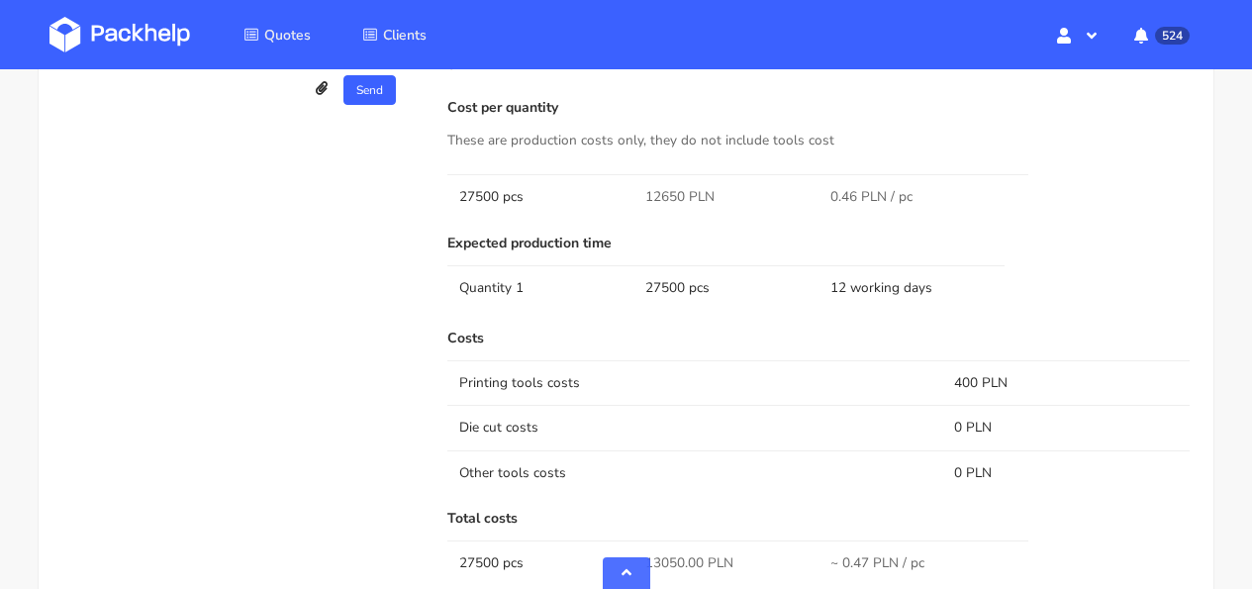
scroll to position [1164, 0]
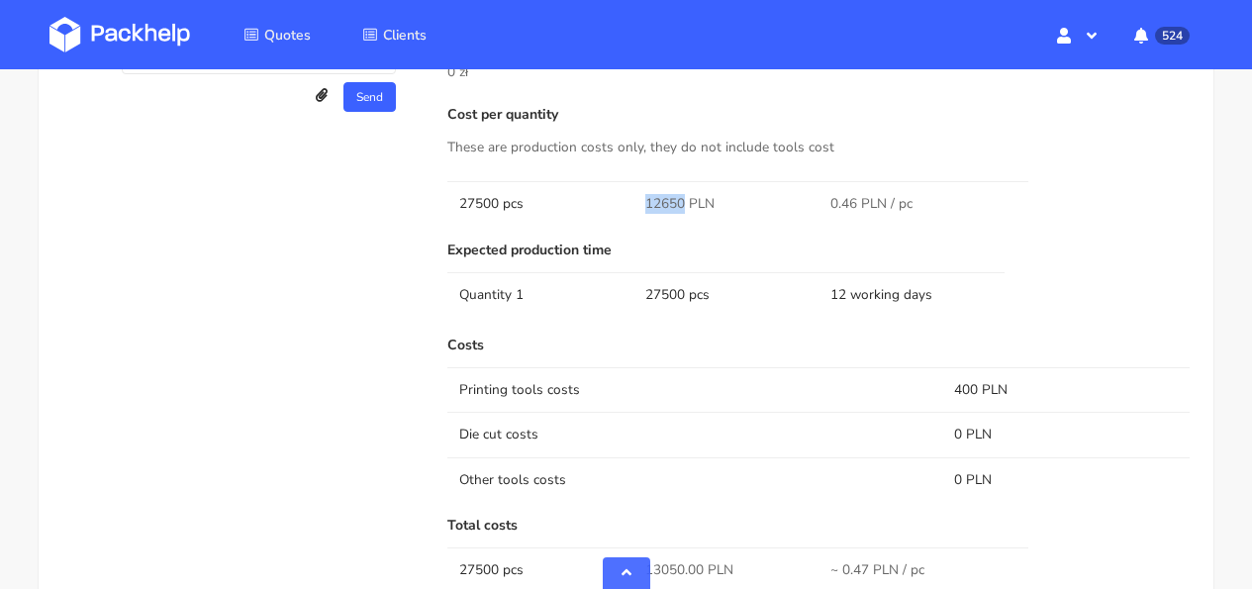
drag, startPoint x: 681, startPoint y: 194, endPoint x: 642, endPoint y: 199, distance: 38.9
click at [642, 199] on td "12650 PLN" at bounding box center [726, 203] width 186 height 45
copy span "12650"
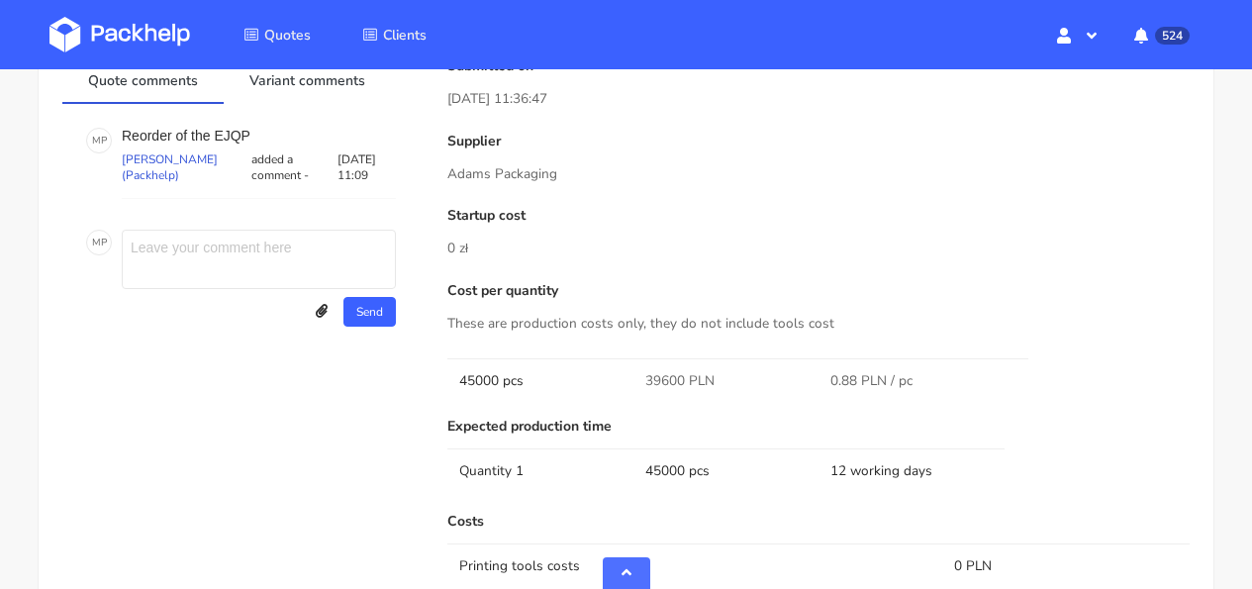
scroll to position [2176, 0]
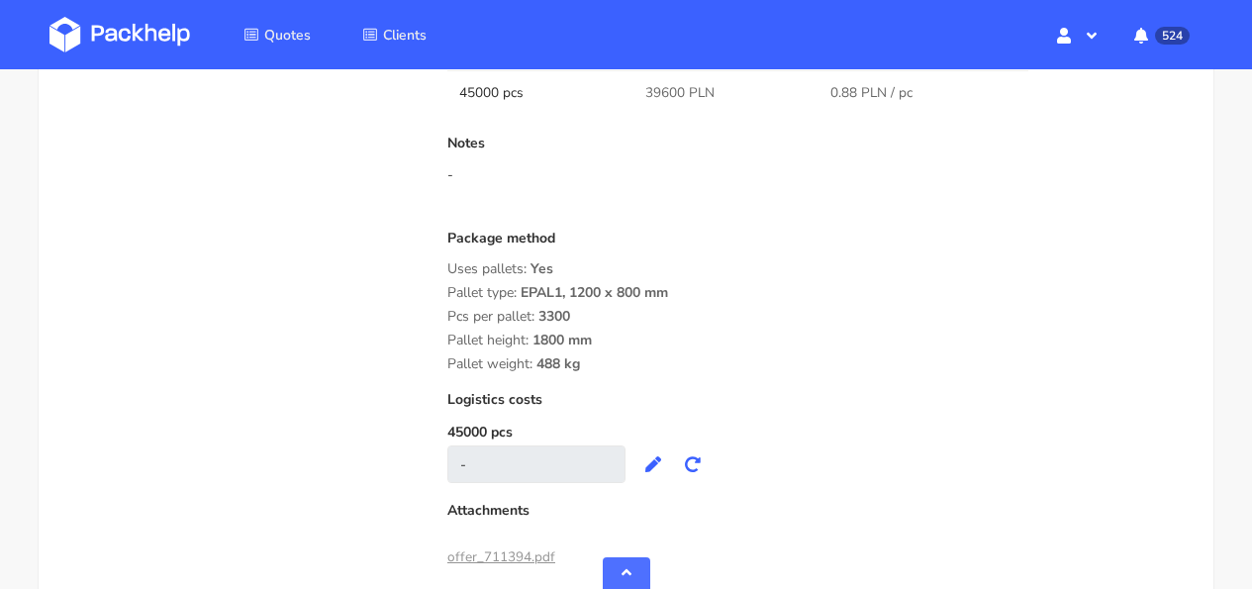
drag, startPoint x: 554, startPoint y: 362, endPoint x: 450, endPoint y: 298, distance: 122.2
click at [450, 298] on div "Package method Uses pallets: Yes Pallet type: EPAL1, 1200 x 800 mm Pcs per pall…" at bounding box center [818, 302] width 742 height 142
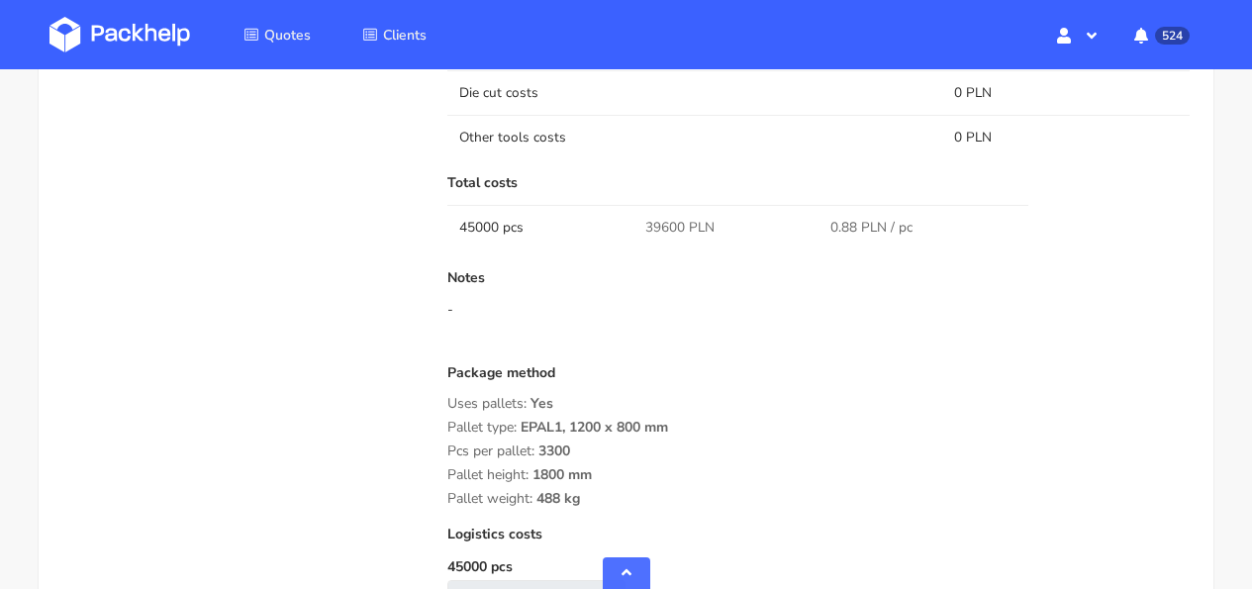
scroll to position [2028, 0]
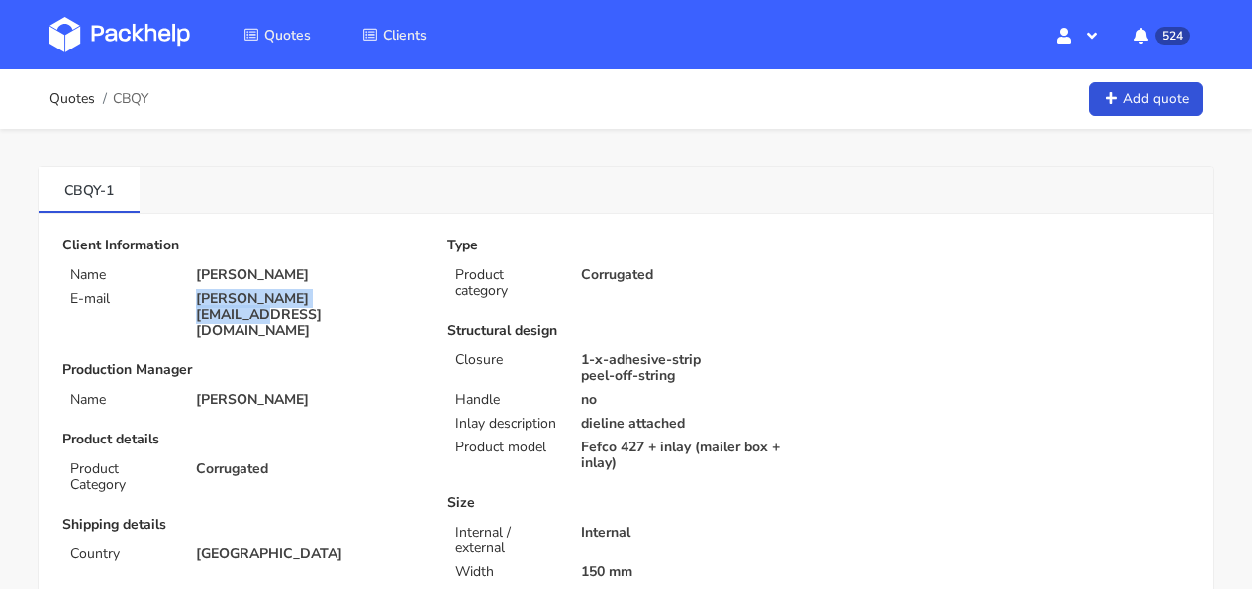
drag, startPoint x: 358, startPoint y: 304, endPoint x: 189, endPoint y: 305, distance: 169.3
click at [189, 305] on div "[PERSON_NAME][EMAIL_ADDRESS][DOMAIN_NAME]" at bounding box center [307, 315] width 251 height 48
copy p "[PERSON_NAME][EMAIL_ADDRESS][DOMAIN_NAME]"
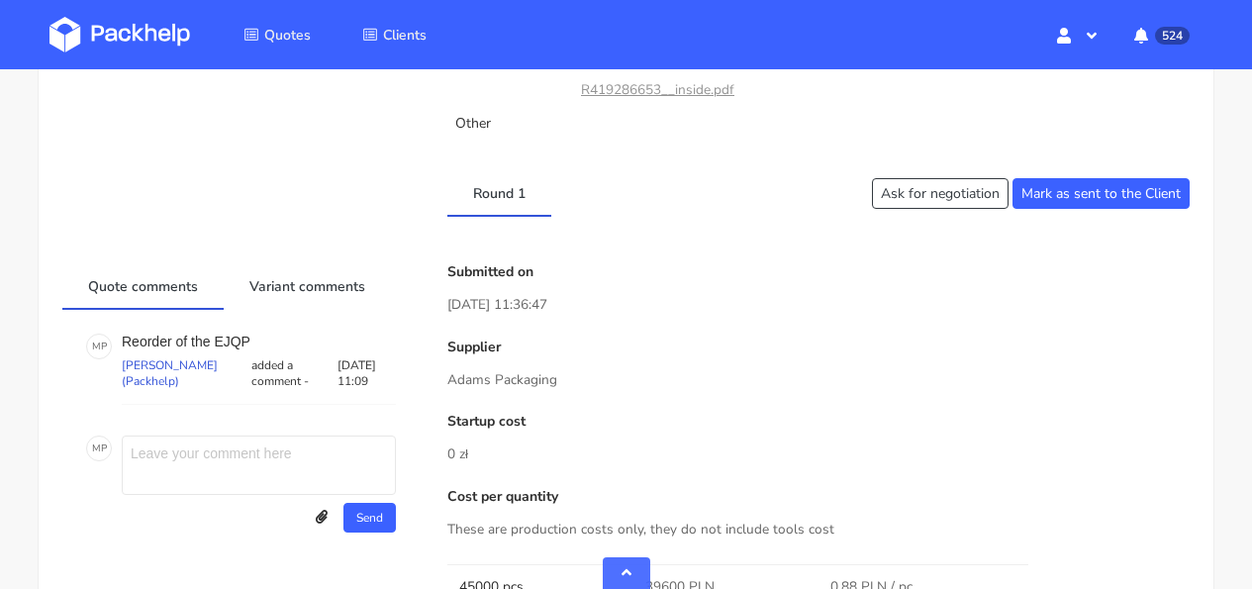
scroll to position [1310, 0]
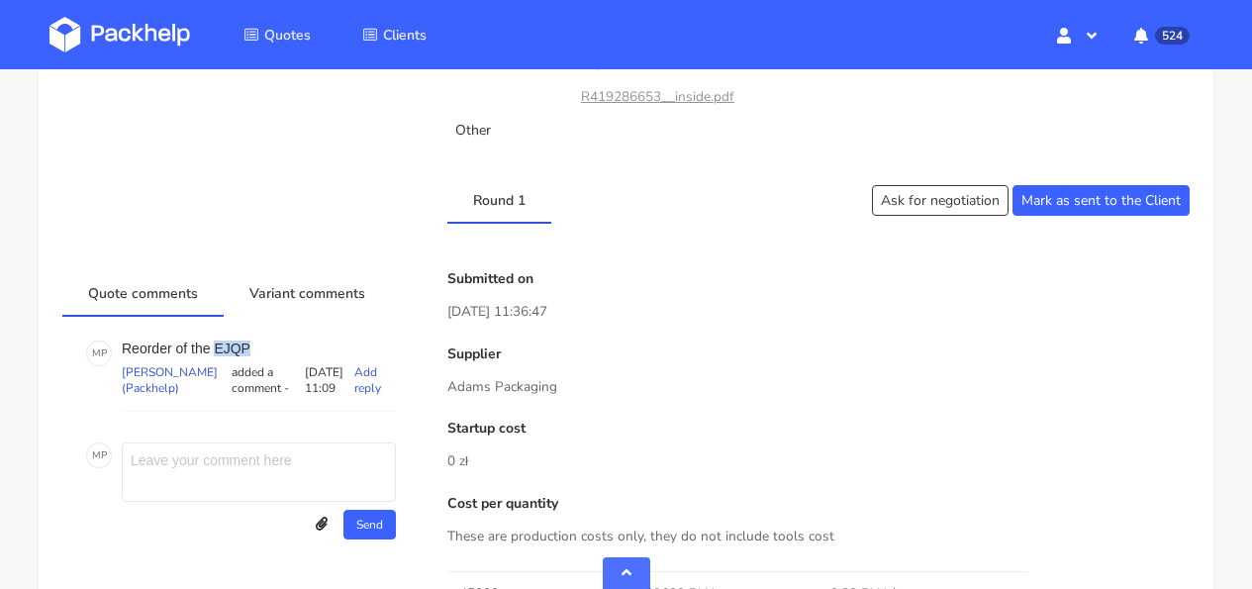
drag, startPoint x: 256, startPoint y: 343, endPoint x: 216, endPoint y: 344, distance: 40.6
click at [216, 344] on p "Reorder of the EJQP" at bounding box center [259, 348] width 274 height 16
copy p "EJQP"
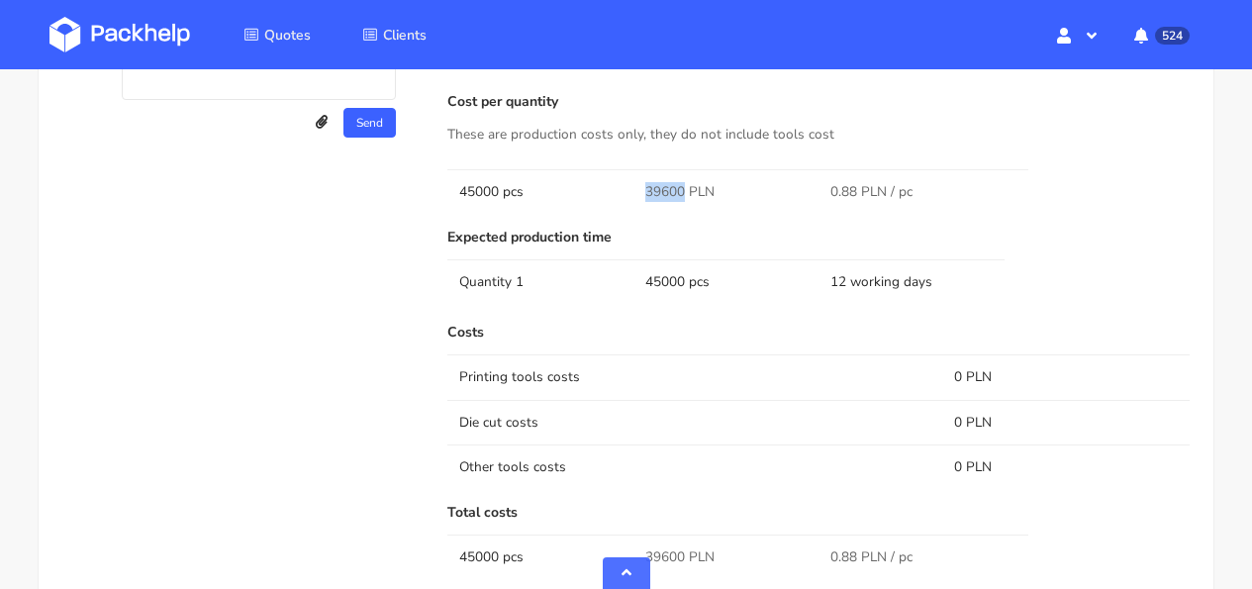
drag, startPoint x: 681, startPoint y: 189, endPoint x: 648, endPoint y: 189, distance: 32.7
click at [642, 190] on td "39600 PLN" at bounding box center [726, 191] width 186 height 45
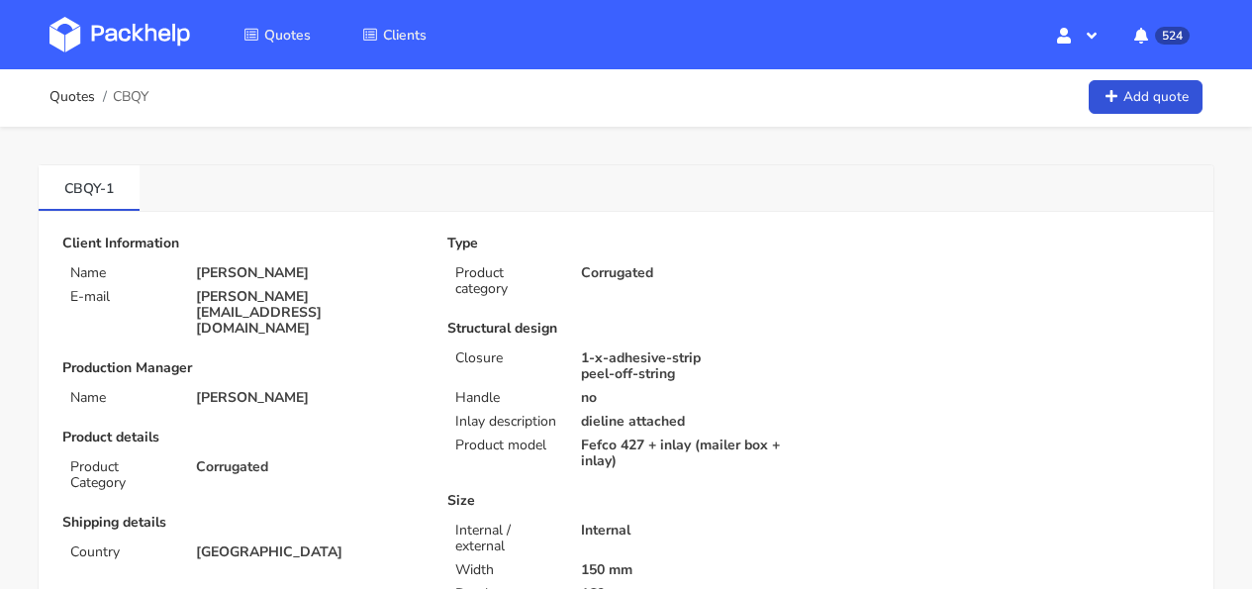
scroll to position [0, 0]
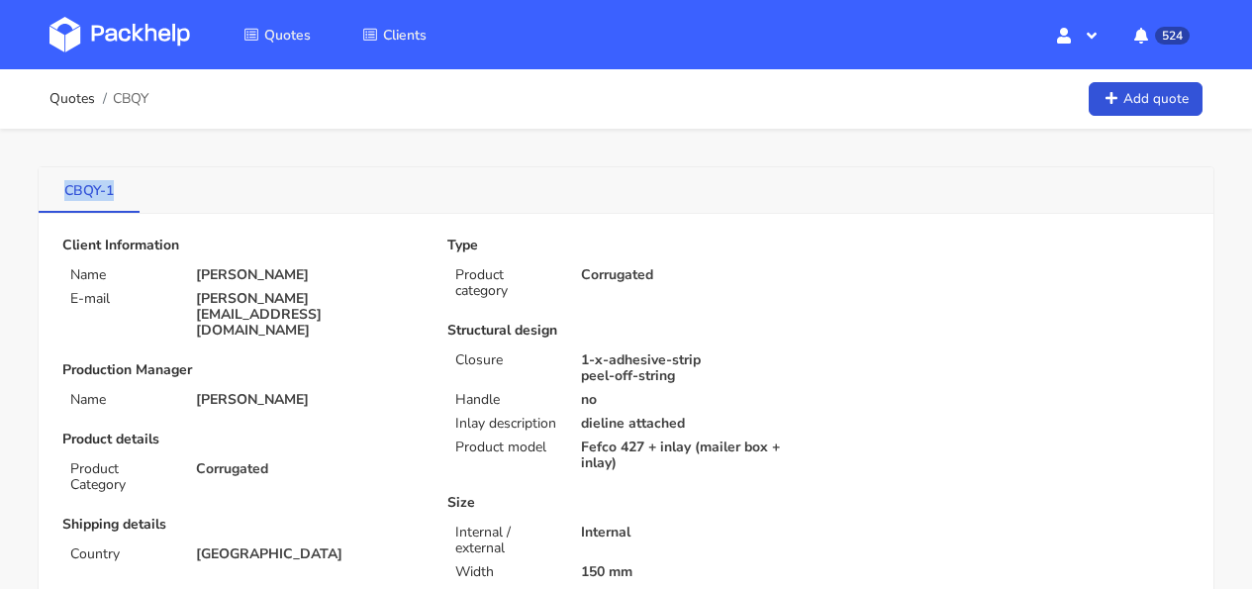
drag, startPoint x: 82, startPoint y: 187, endPoint x: 53, endPoint y: 190, distance: 28.9
click at [53, 190] on link "CBQY-1" at bounding box center [89, 189] width 101 height 44
copy link "CBQY-1"
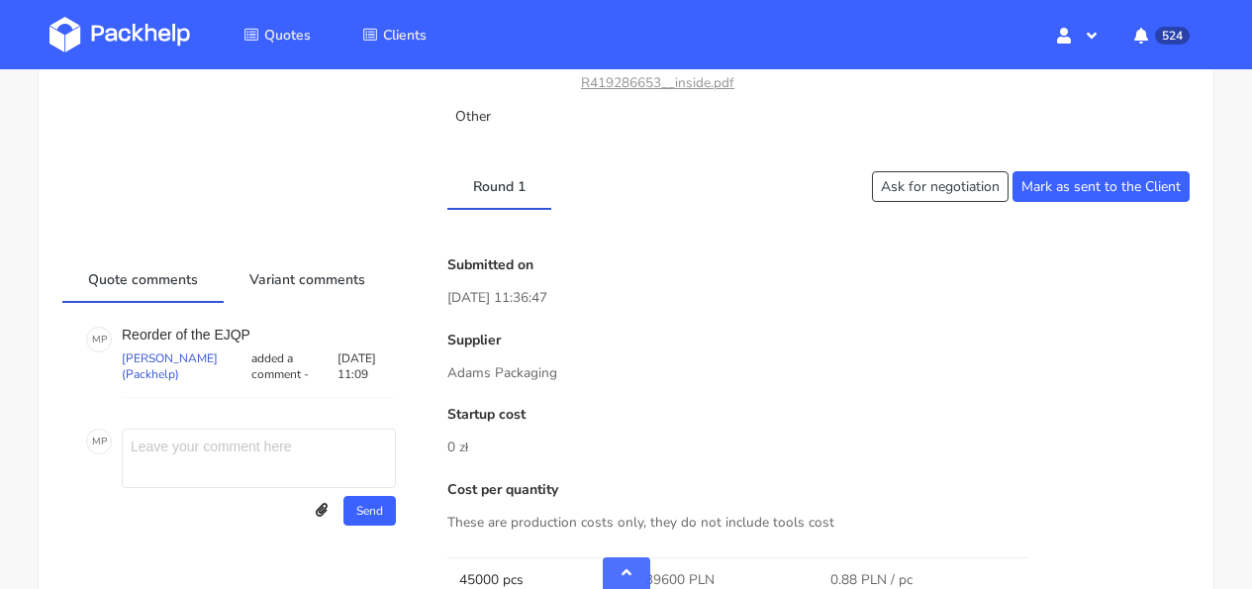
scroll to position [2012, 0]
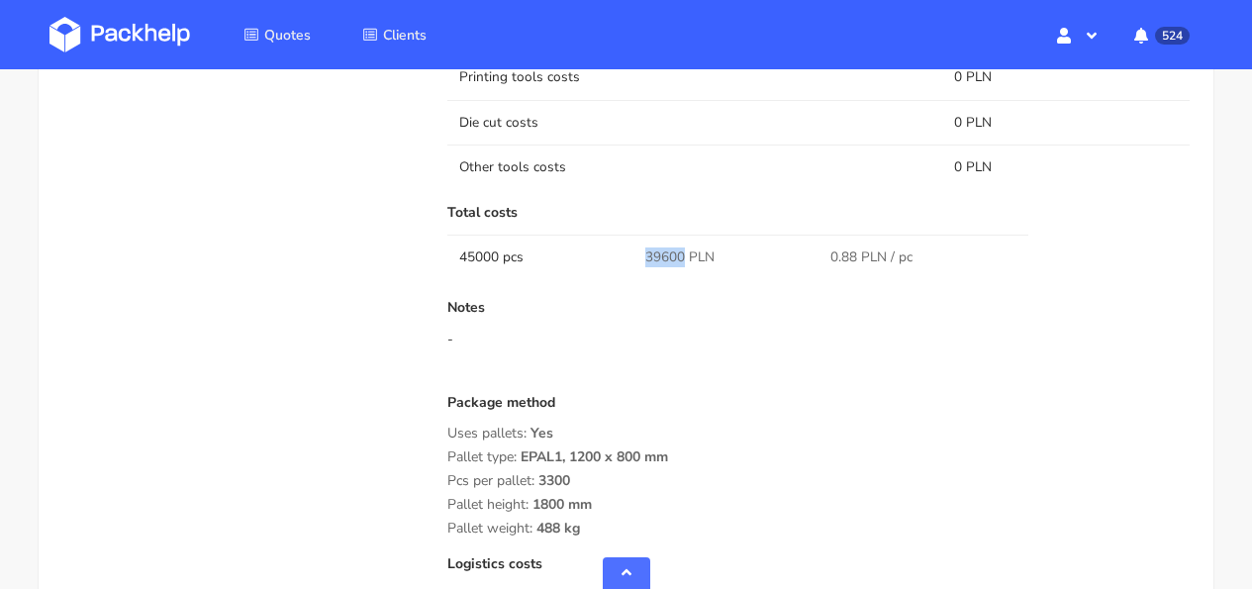
drag, startPoint x: 681, startPoint y: 257, endPoint x: 623, endPoint y: 257, distance: 58.4
click at [623, 257] on tr "45000 pcs 39600 PLN 0.88 PLN / pc" at bounding box center [818, 257] width 742 height 45
copy tr "39600"
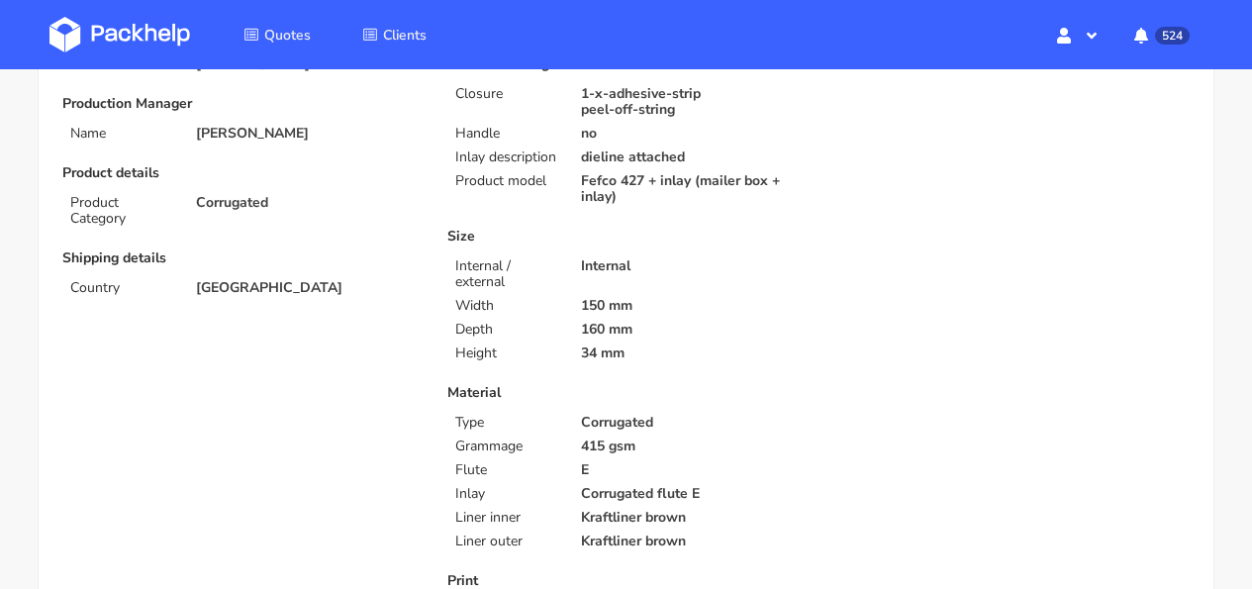
scroll to position [0, 0]
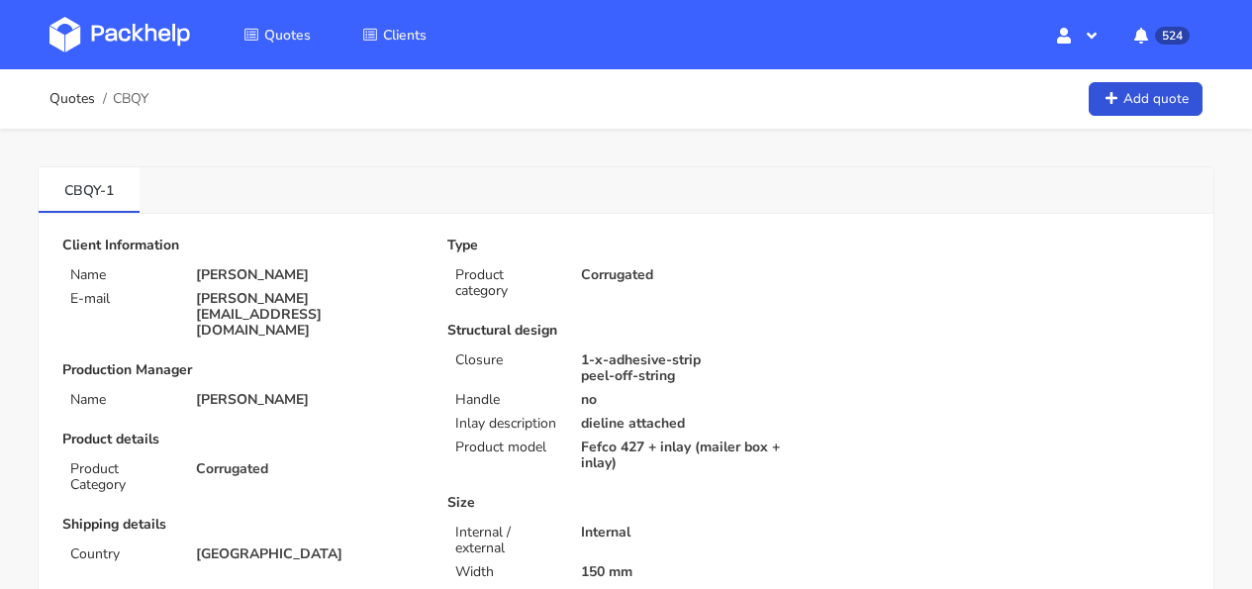
click at [144, 24] on img at bounding box center [119, 35] width 141 height 36
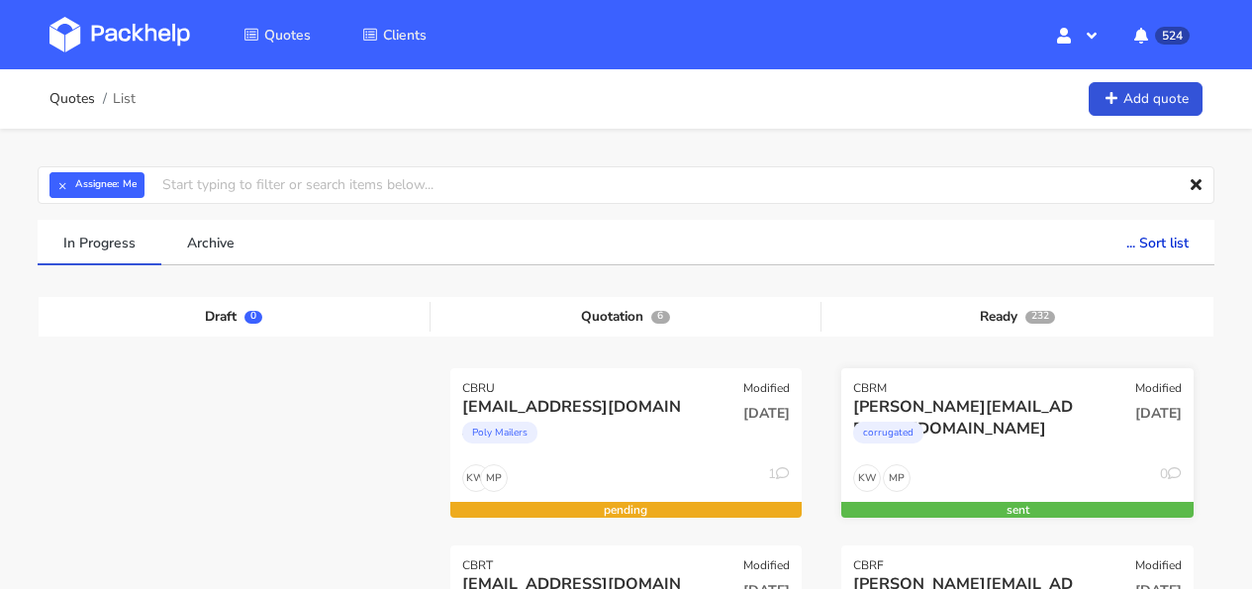
click at [1034, 377] on div "CBRM Modified" at bounding box center [1017, 382] width 352 height 28
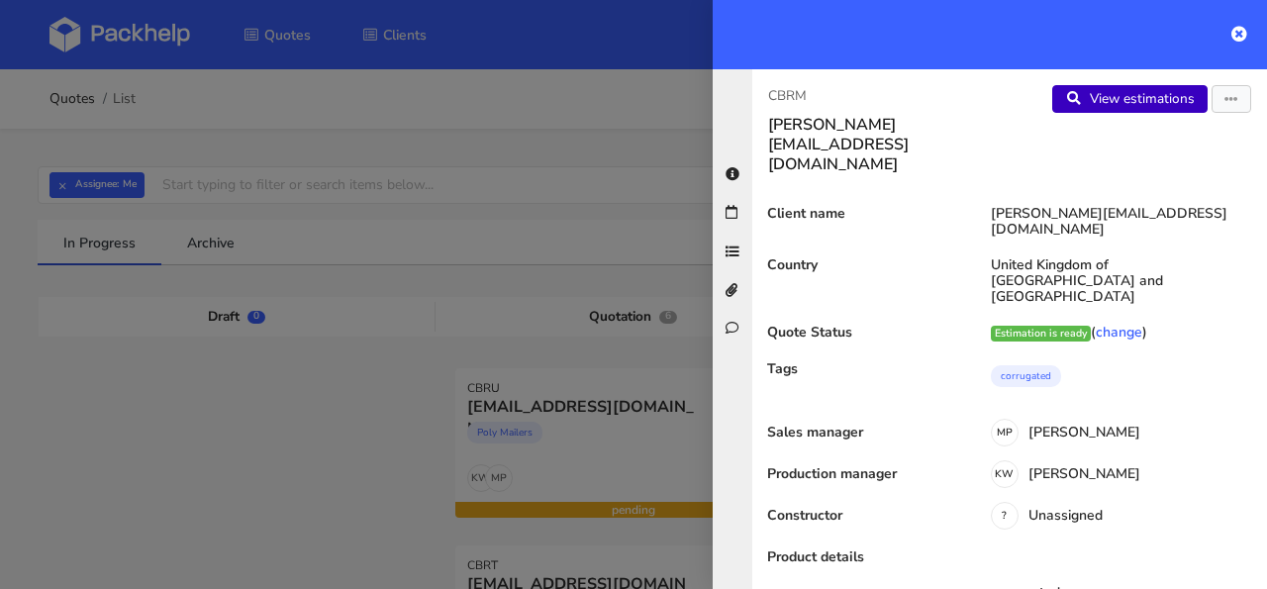
click at [1128, 107] on link "View estimations" at bounding box center [1129, 99] width 155 height 28
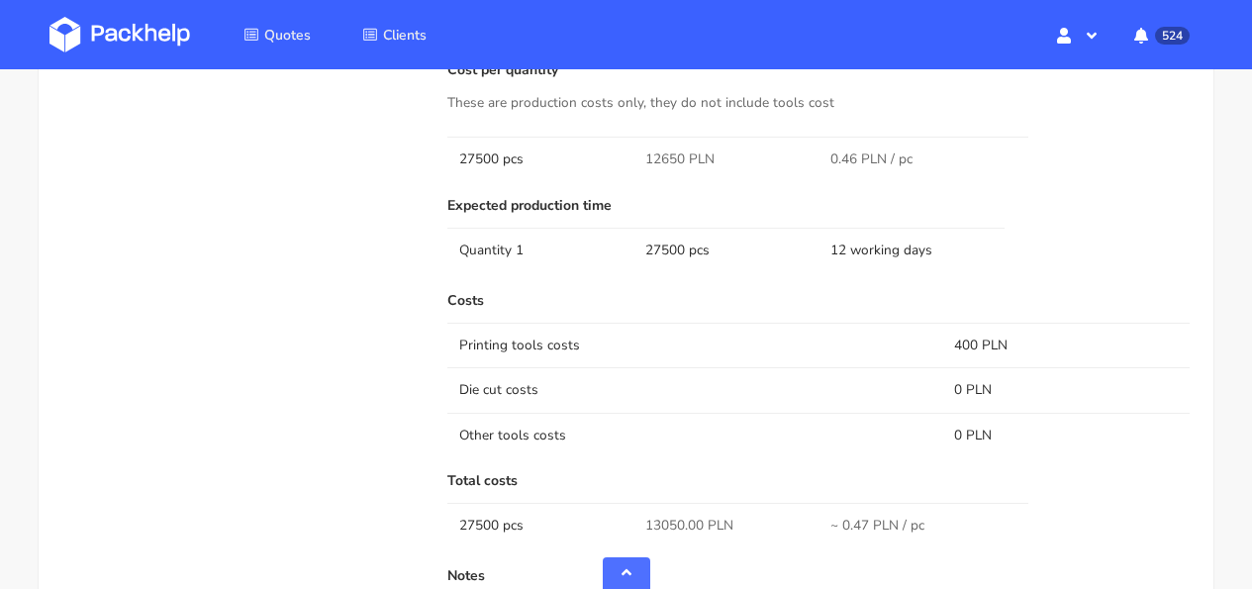
scroll to position [1765, 0]
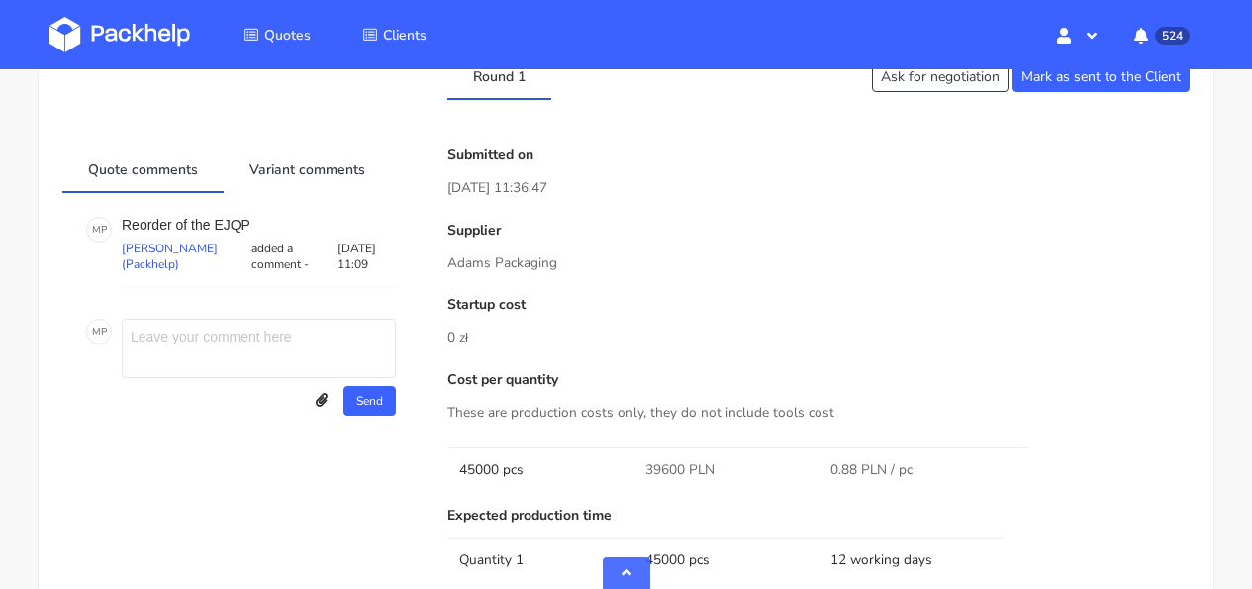
scroll to position [1755, 0]
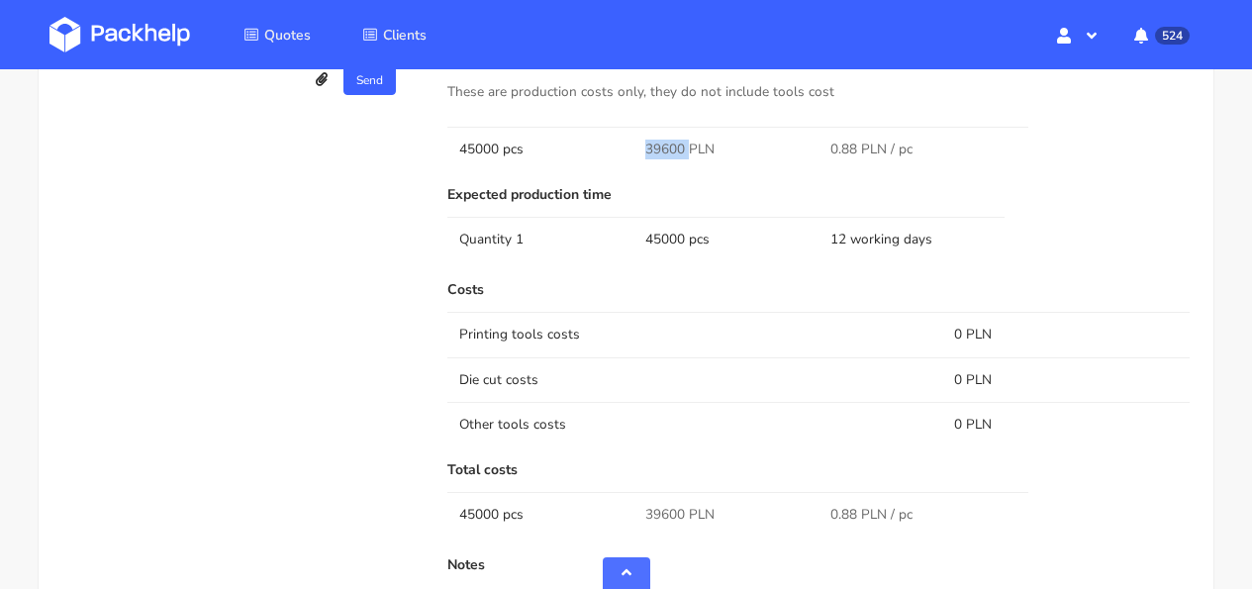
drag, startPoint x: 686, startPoint y: 146, endPoint x: 638, endPoint y: 146, distance: 47.5
click at [638, 146] on td "39600 PLN" at bounding box center [726, 149] width 186 height 45
copy span "39600"
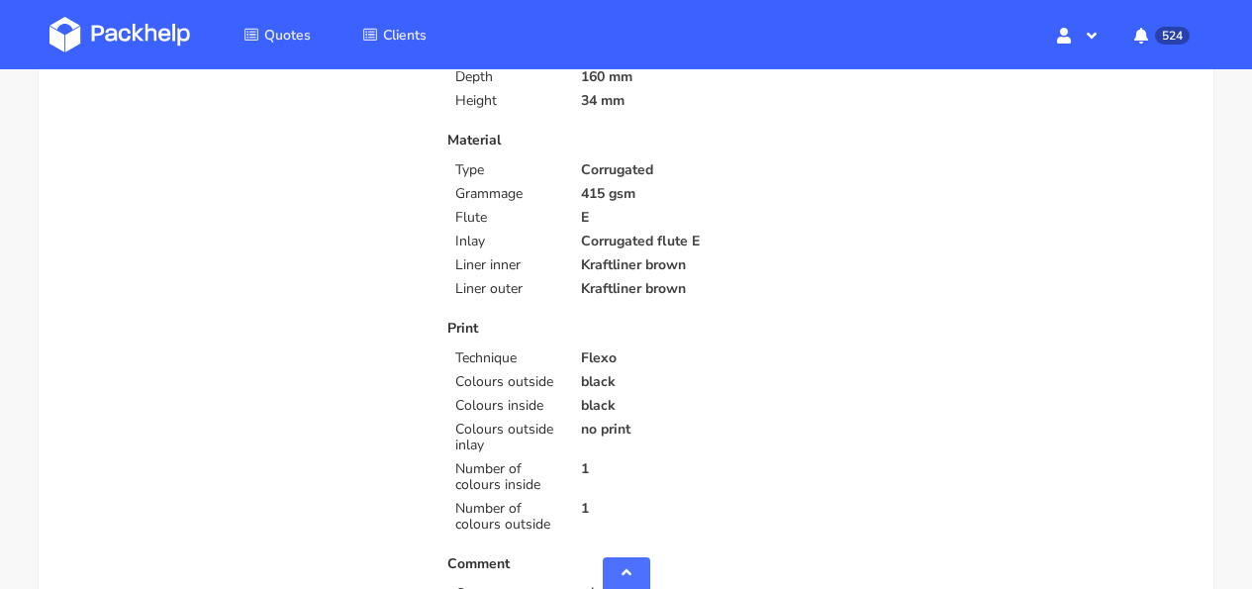
scroll to position [516, 0]
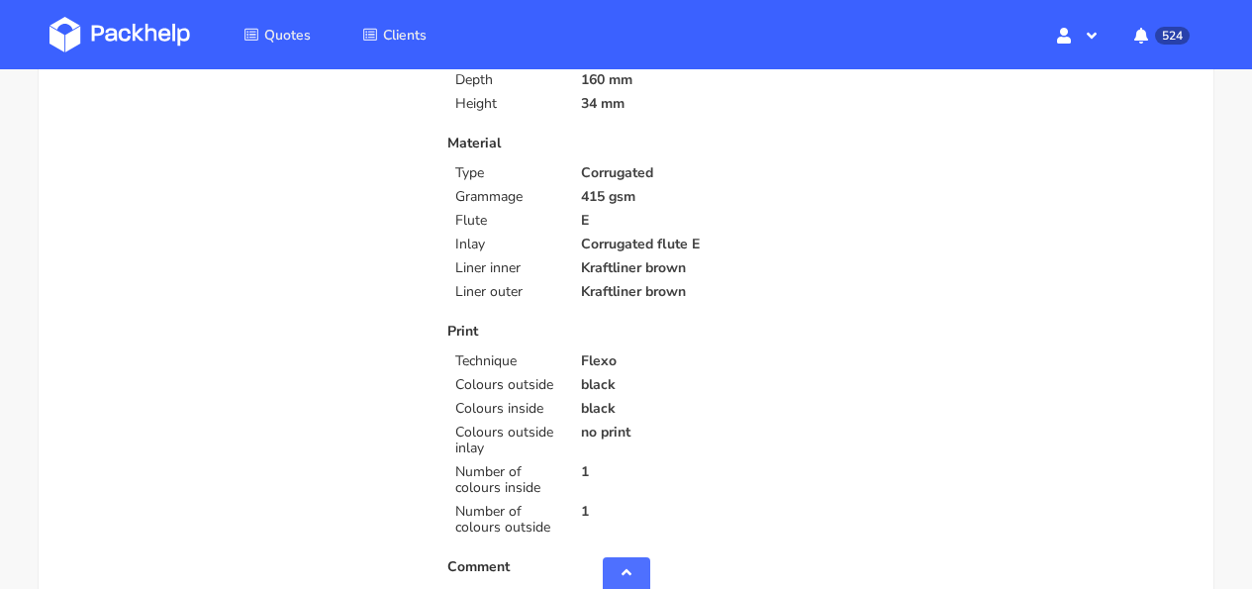
click at [159, 18] on img at bounding box center [119, 35] width 141 height 36
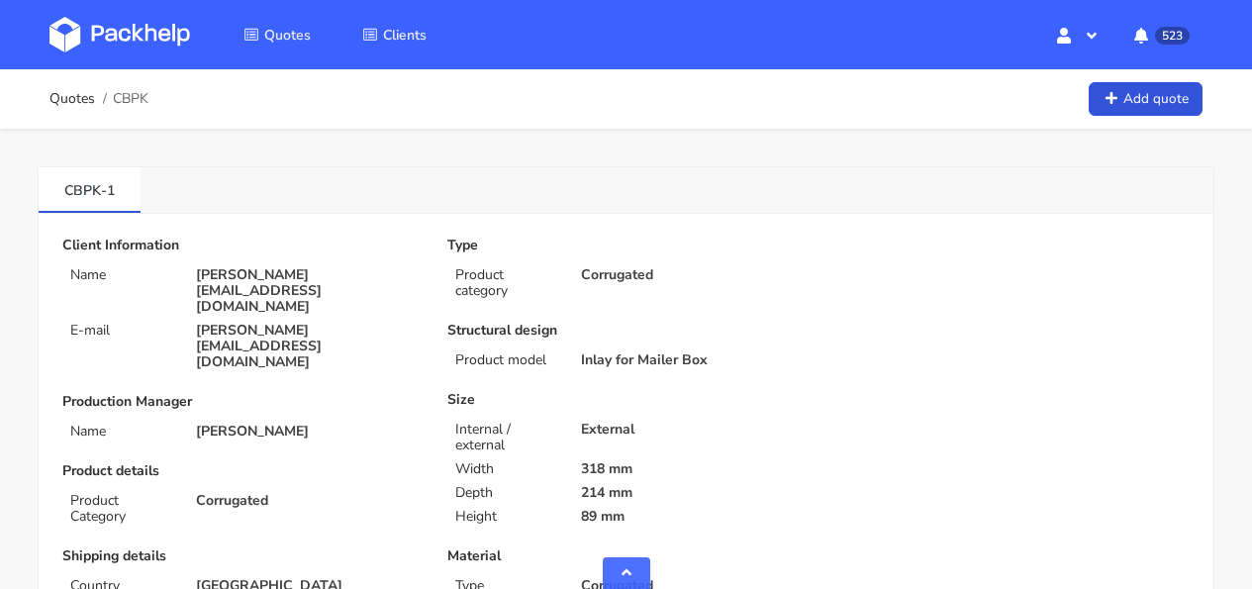
scroll to position [1942, 0]
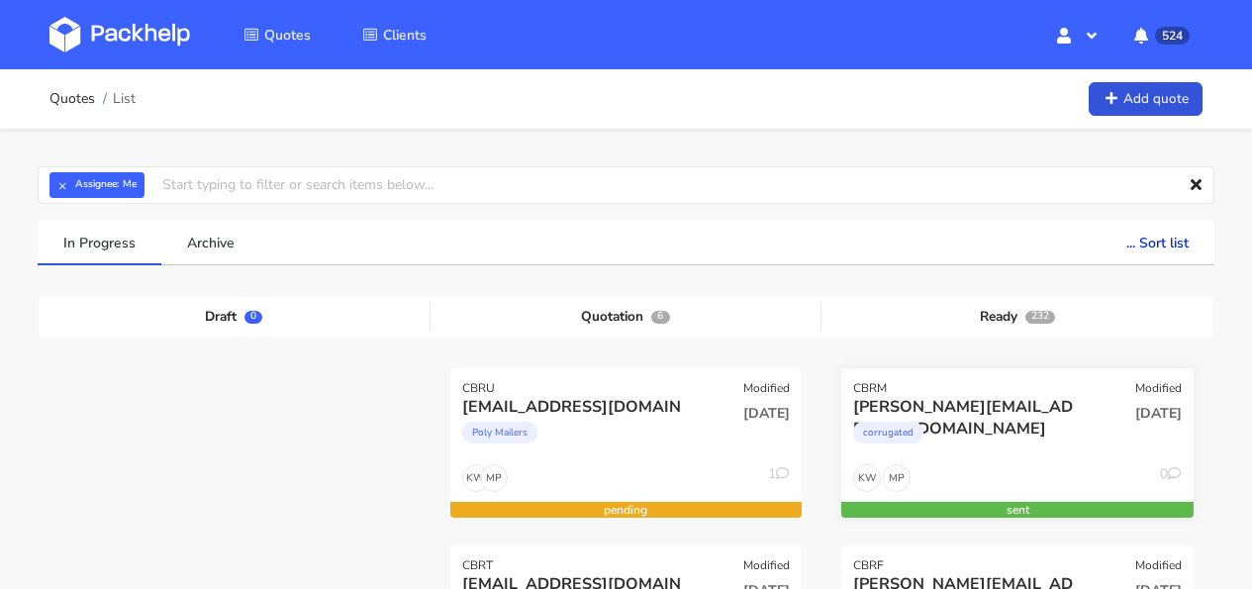
click at [1006, 427] on div "corrugated" at bounding box center [965, 438] width 224 height 40
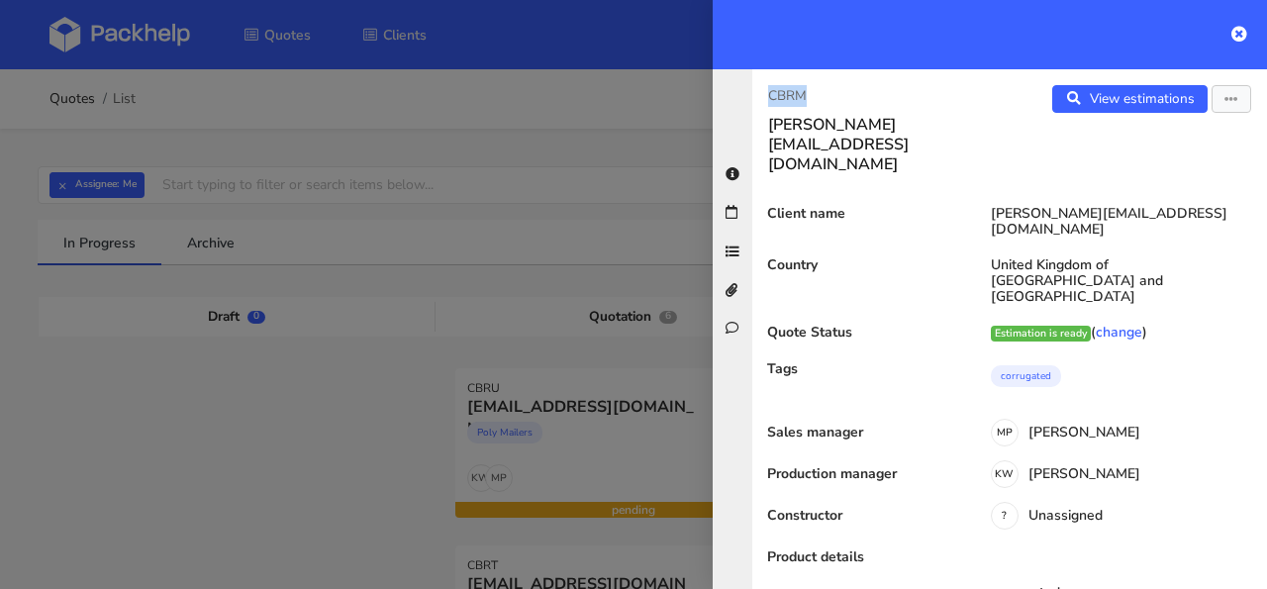
drag, startPoint x: 829, startPoint y: 96, endPoint x: 741, endPoint y: 96, distance: 88.1
click at [741, 96] on div "CBRM jessica@thecaninemenu.co.uk View estimations View quote Edit quote Reject …" at bounding box center [990, 329] width 554 height 520
copy p "CBRM"
click at [1090, 104] on link "View estimations" at bounding box center [1129, 99] width 155 height 28
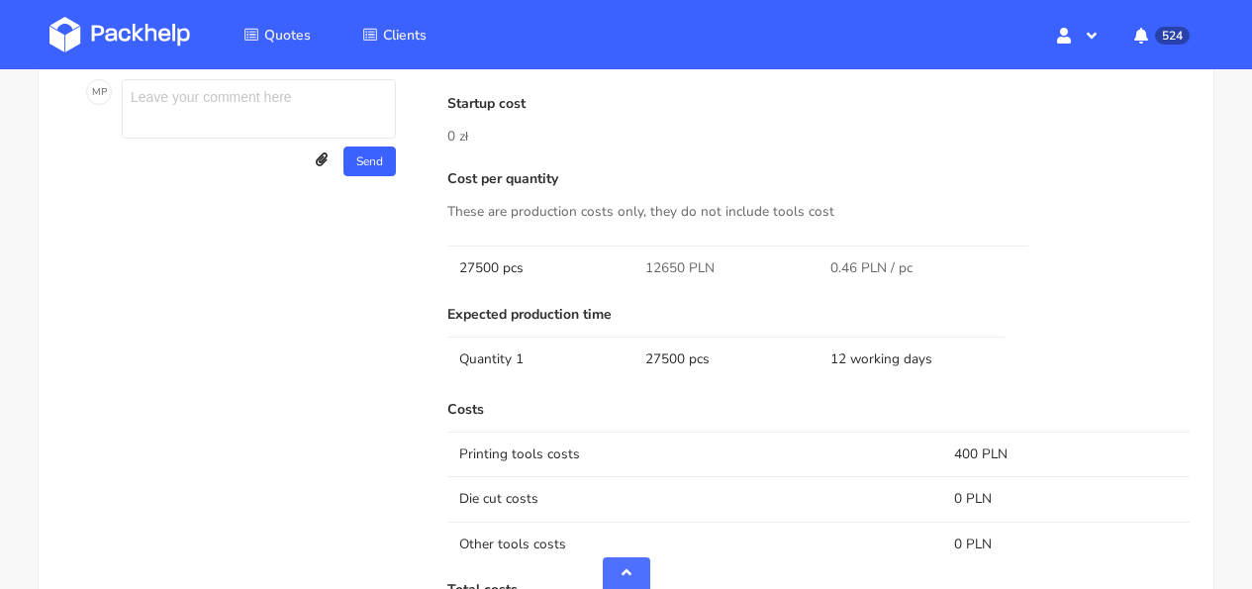
scroll to position [1113, 0]
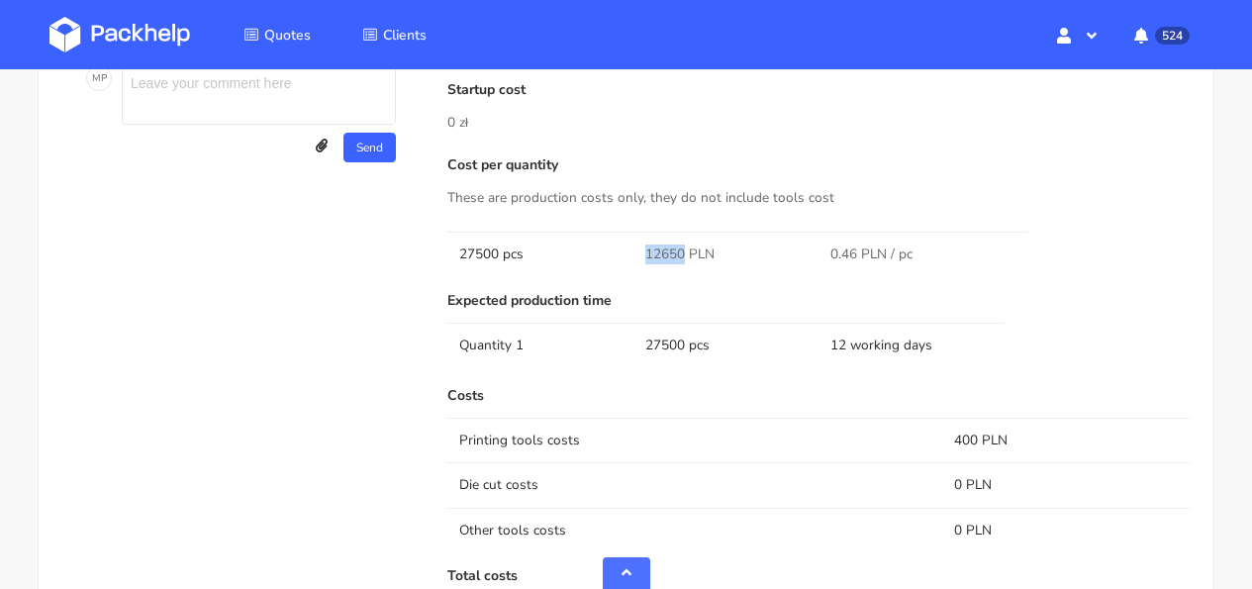
drag, startPoint x: 682, startPoint y: 252, endPoint x: 643, endPoint y: 251, distance: 38.6
click at [643, 251] on td "12650 PLN" at bounding box center [726, 254] width 186 height 45
copy span "12650"
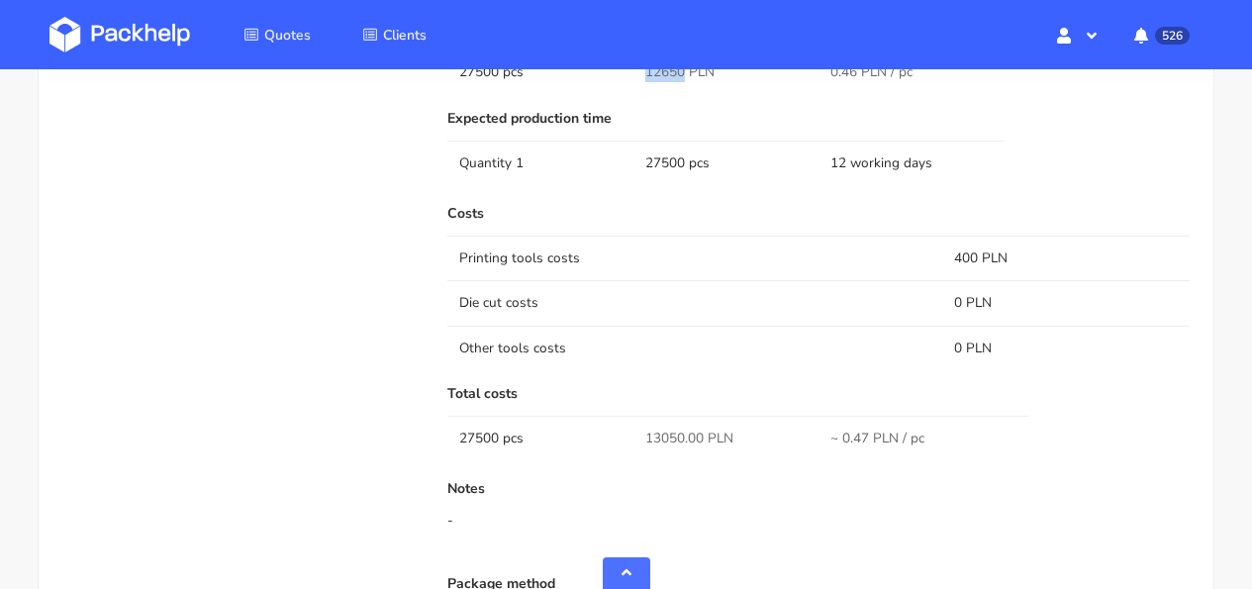
scroll to position [1270, 0]
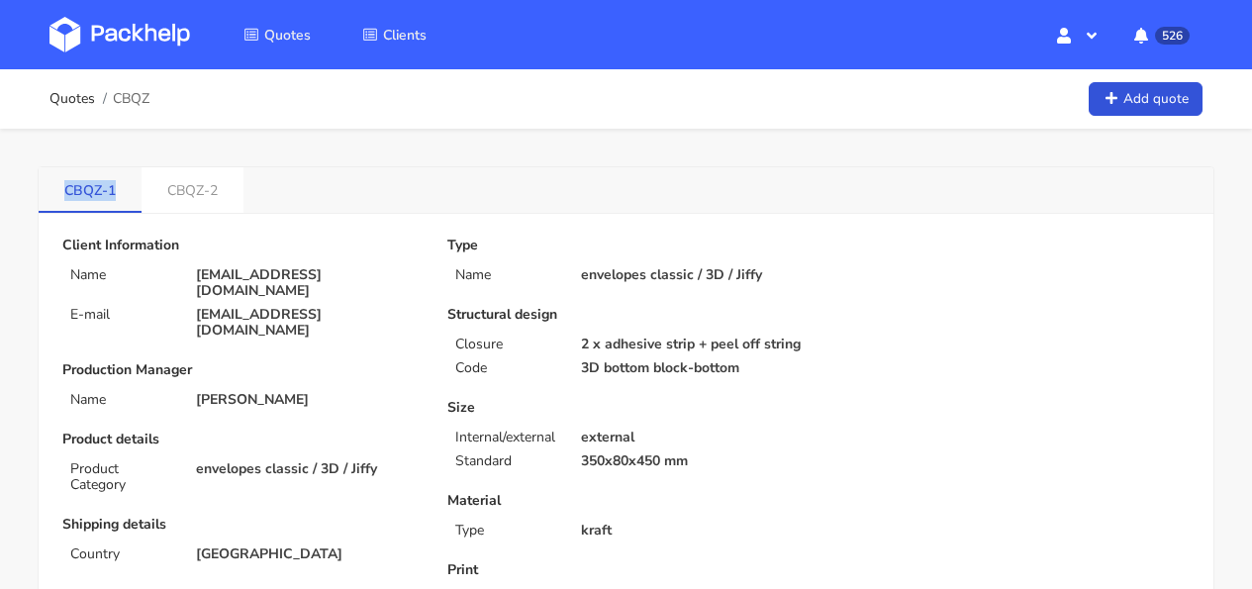
drag, startPoint x: 123, startPoint y: 189, endPoint x: 63, endPoint y: 197, distance: 59.9
click at [63, 197] on link "CBQZ-1" at bounding box center [90, 189] width 103 height 44
copy link "CBQZ-1"
click at [204, 184] on link "CBQZ-2" at bounding box center [193, 189] width 102 height 44
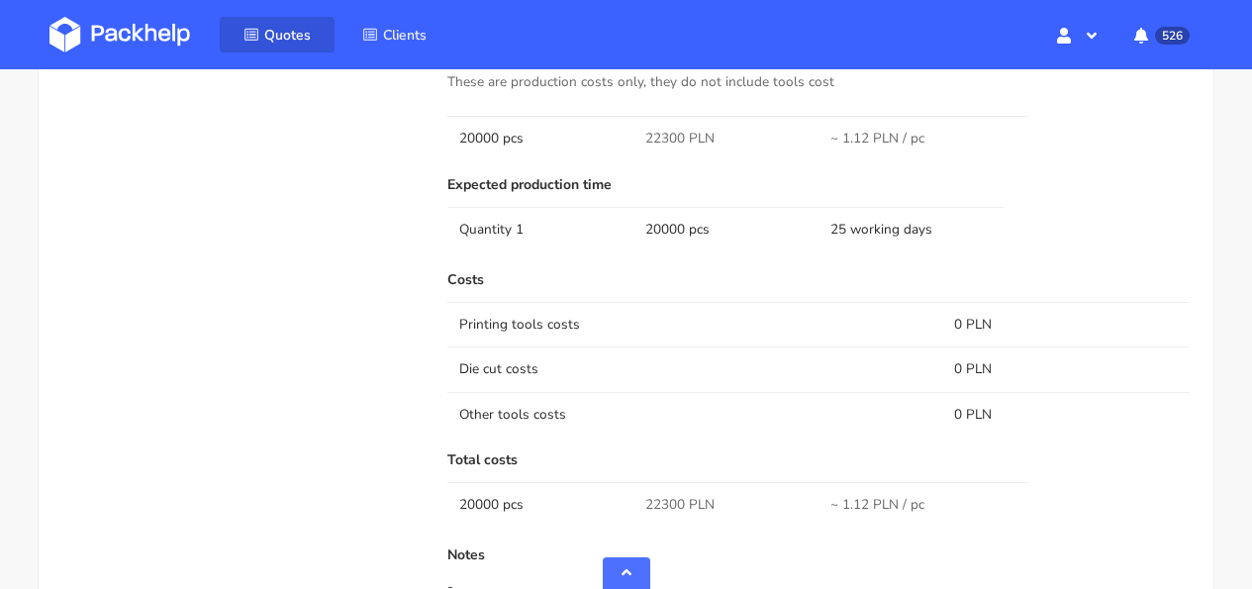
scroll to position [1024, 0]
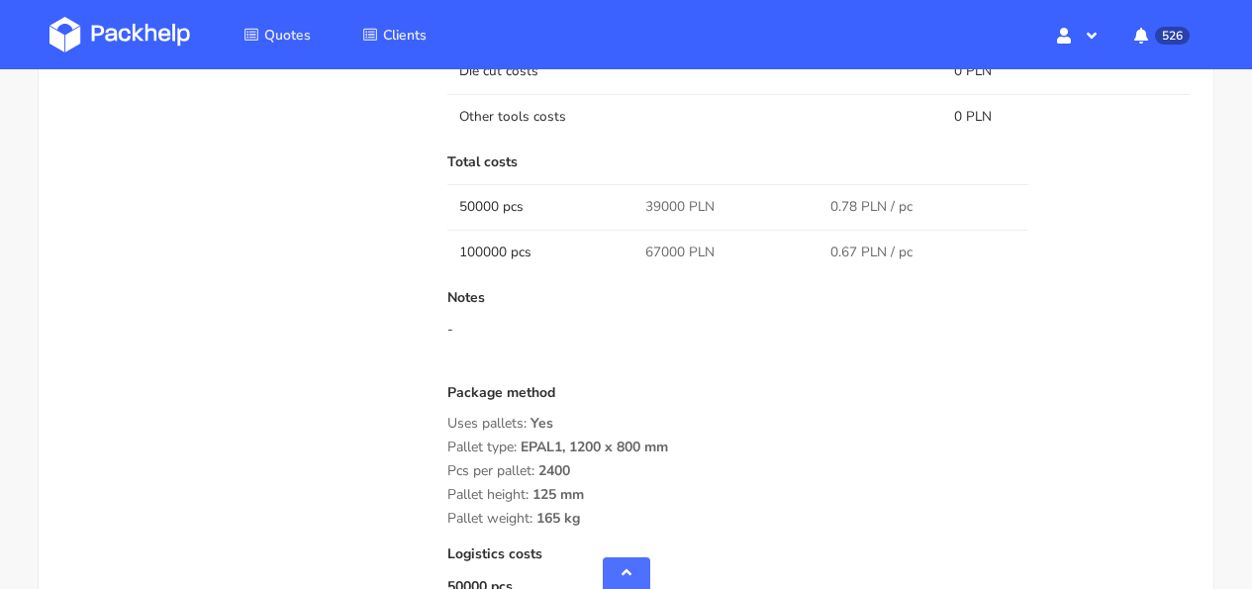
scroll to position [1577, 0]
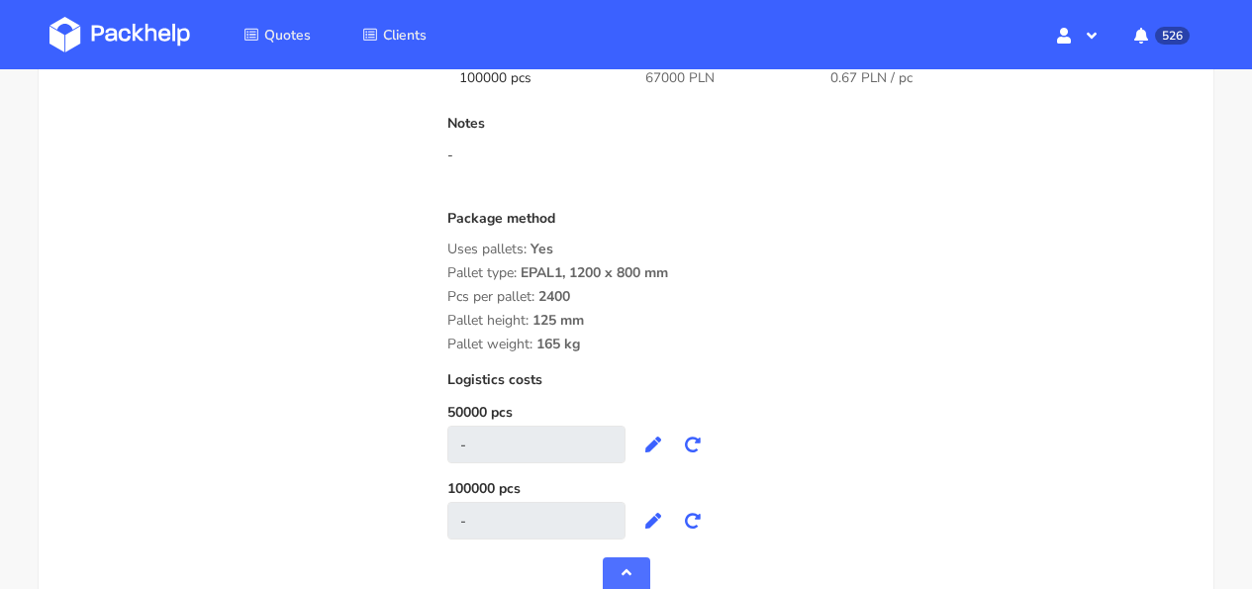
drag, startPoint x: 585, startPoint y: 348, endPoint x: 437, endPoint y: 276, distance: 164.2
copy div "Pallet type: EPAL1, 1200 x 800 mm Pcs per pallet: 2400 Pallet height: 125 mm Pa…"
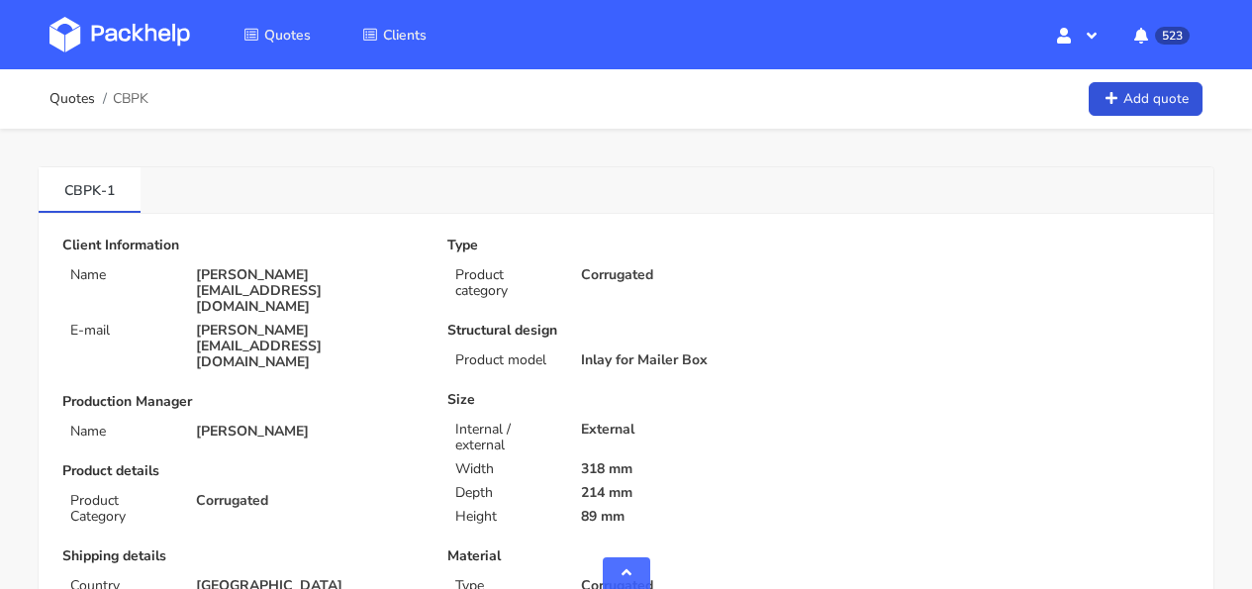
scroll to position [1942, 0]
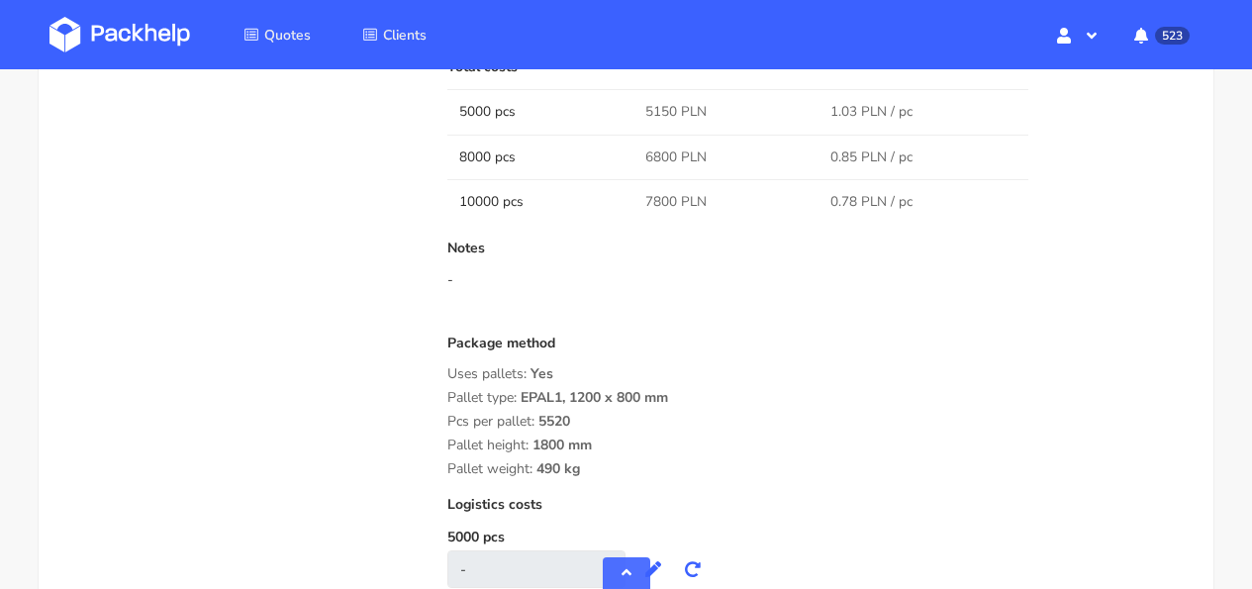
click at [181, 29] on img at bounding box center [119, 35] width 141 height 36
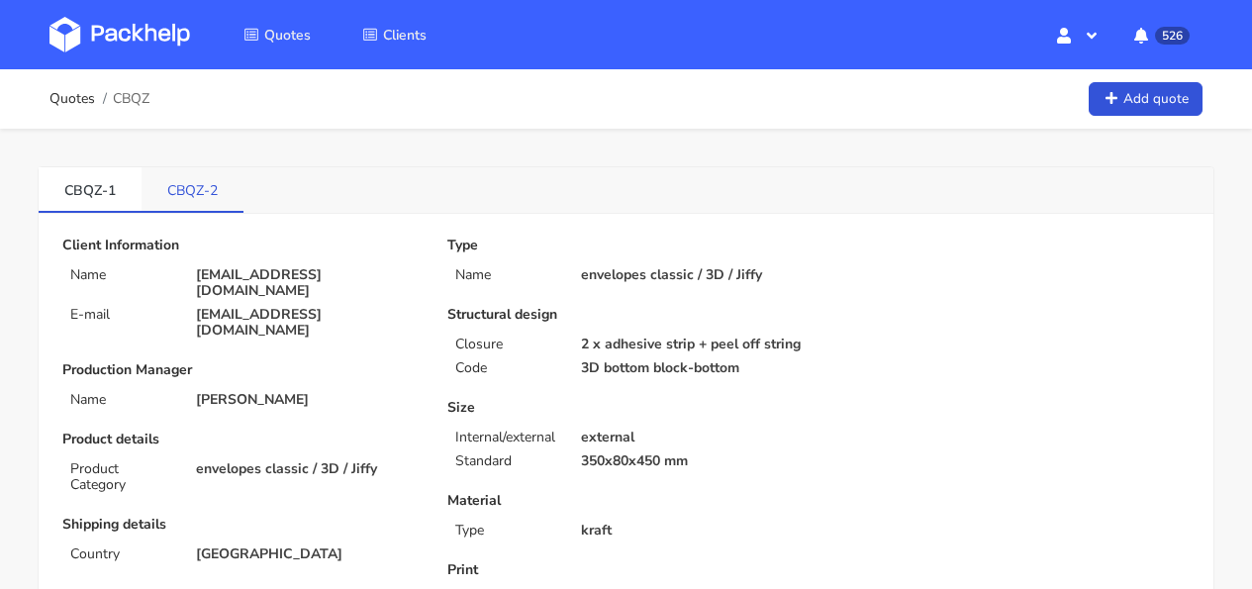
click at [204, 198] on link "CBQZ-2" at bounding box center [193, 189] width 102 height 44
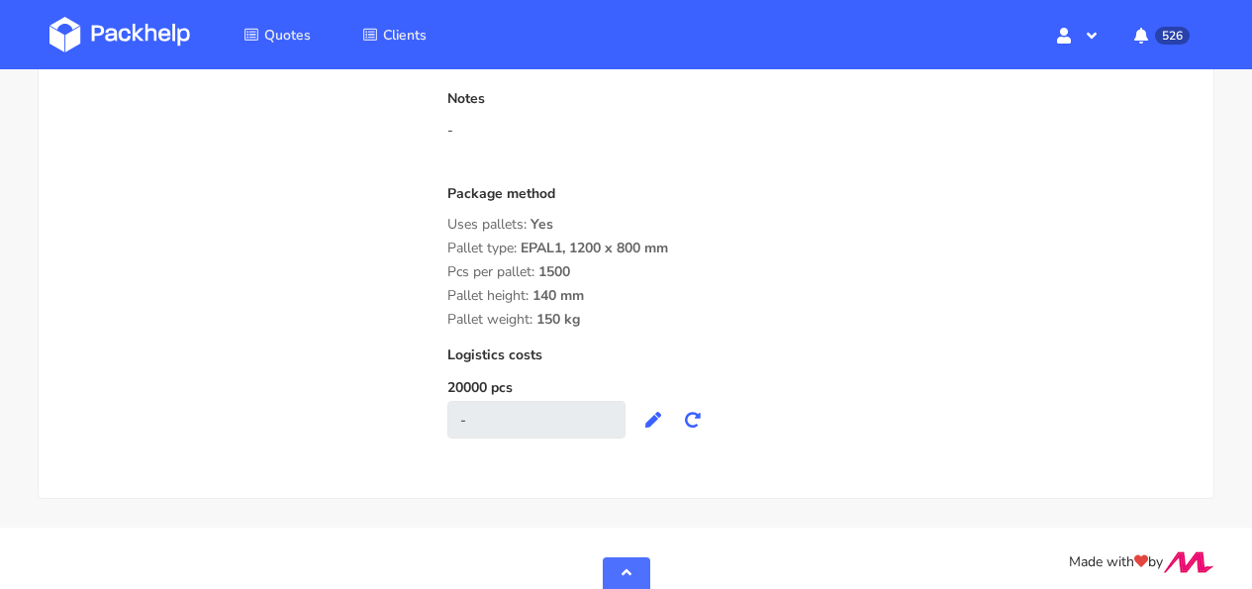
scroll to position [1484, 0]
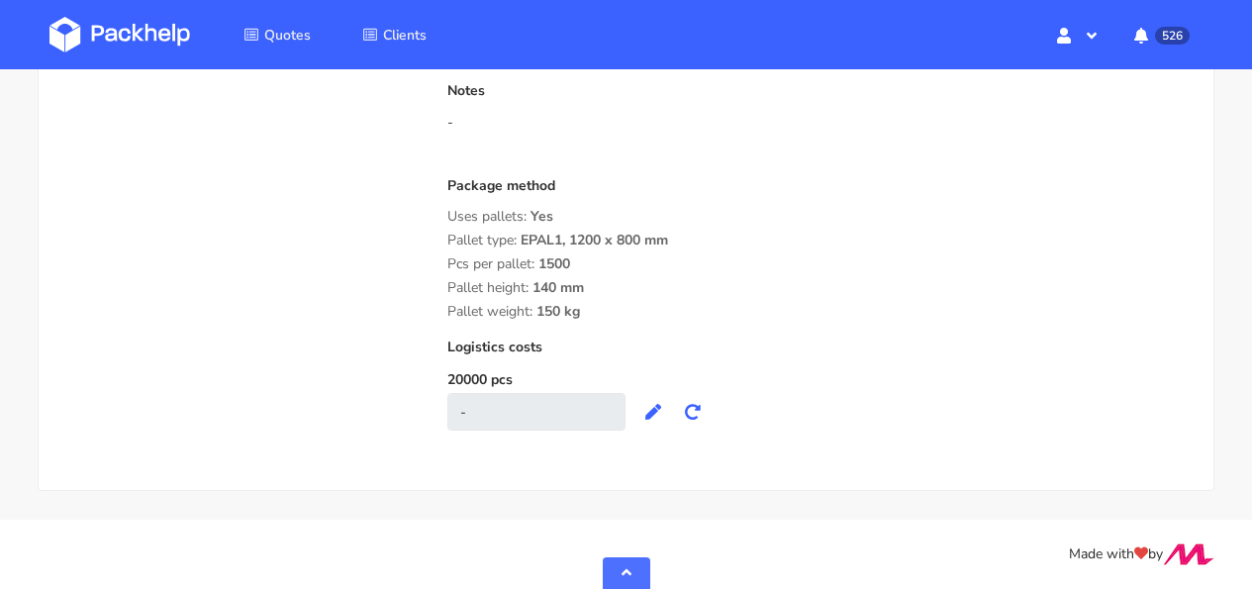
drag, startPoint x: 572, startPoint y: 310, endPoint x: 442, endPoint y: 227, distance: 154.0
copy div "Pallet type: EPAL1, 1200 x 800 mm Pcs per pallet: 1500 Pallet height: 140 mm Pa…"
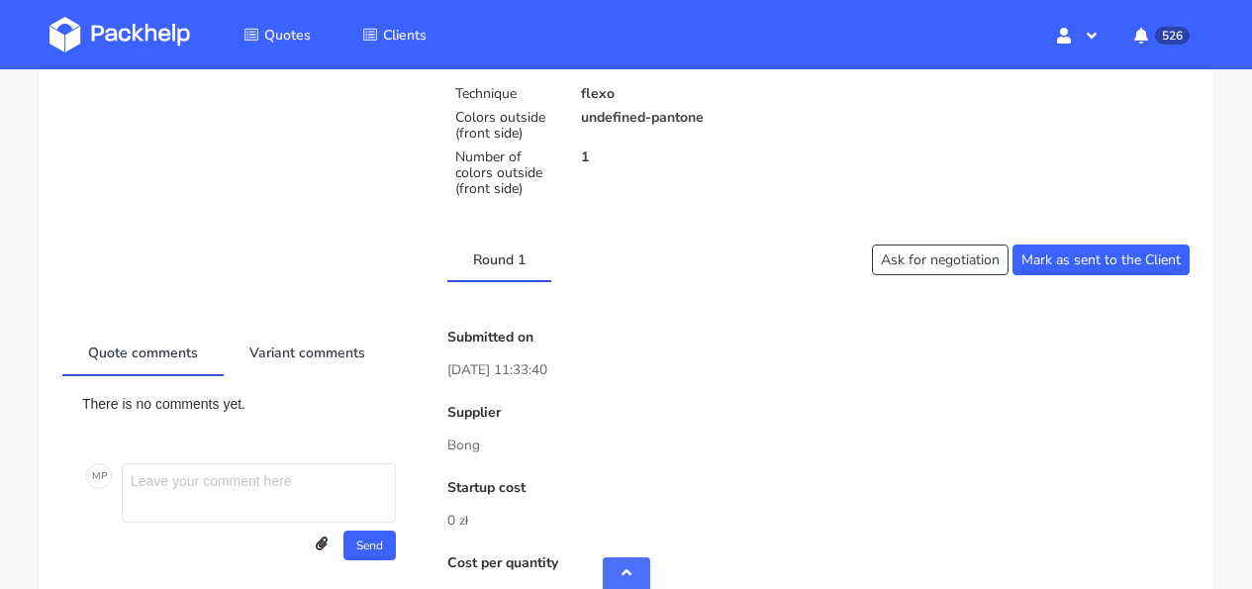
scroll to position [675, 0]
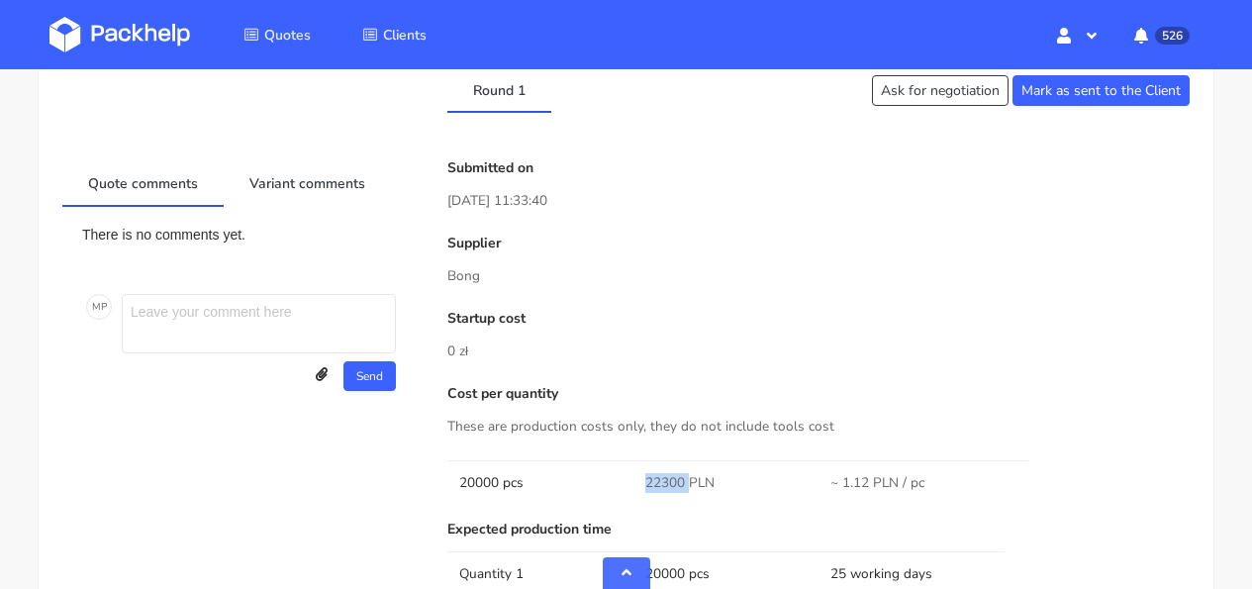
drag, startPoint x: 688, startPoint y: 478, endPoint x: 661, endPoint y: 482, distance: 27.0
click at [629, 481] on tr "20000 pcs 22300 PLN ~ 1.12 PLN / pc" at bounding box center [818, 482] width 742 height 45
copy tr "22300"
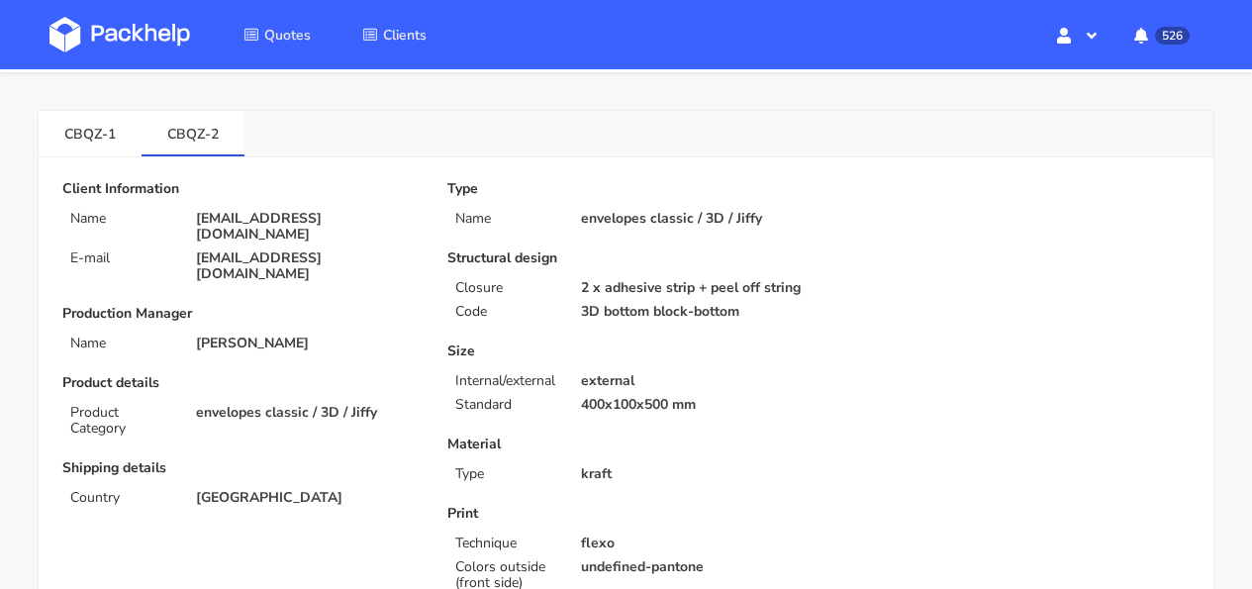
scroll to position [0, 0]
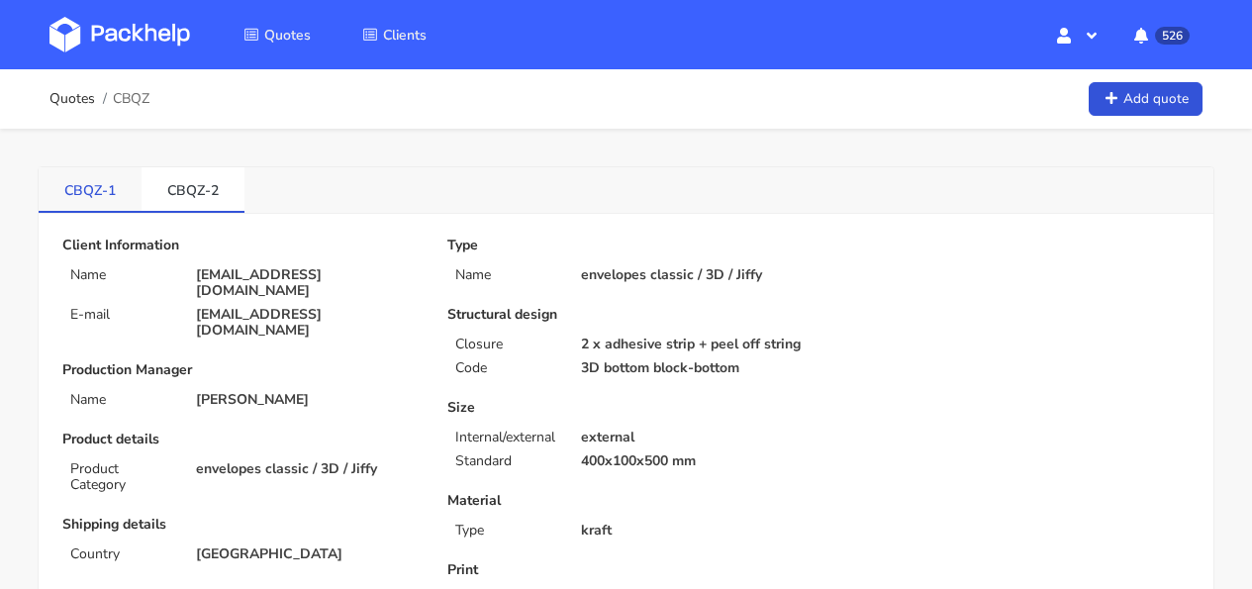
click at [115, 191] on link "CBQZ-1" at bounding box center [90, 189] width 103 height 44
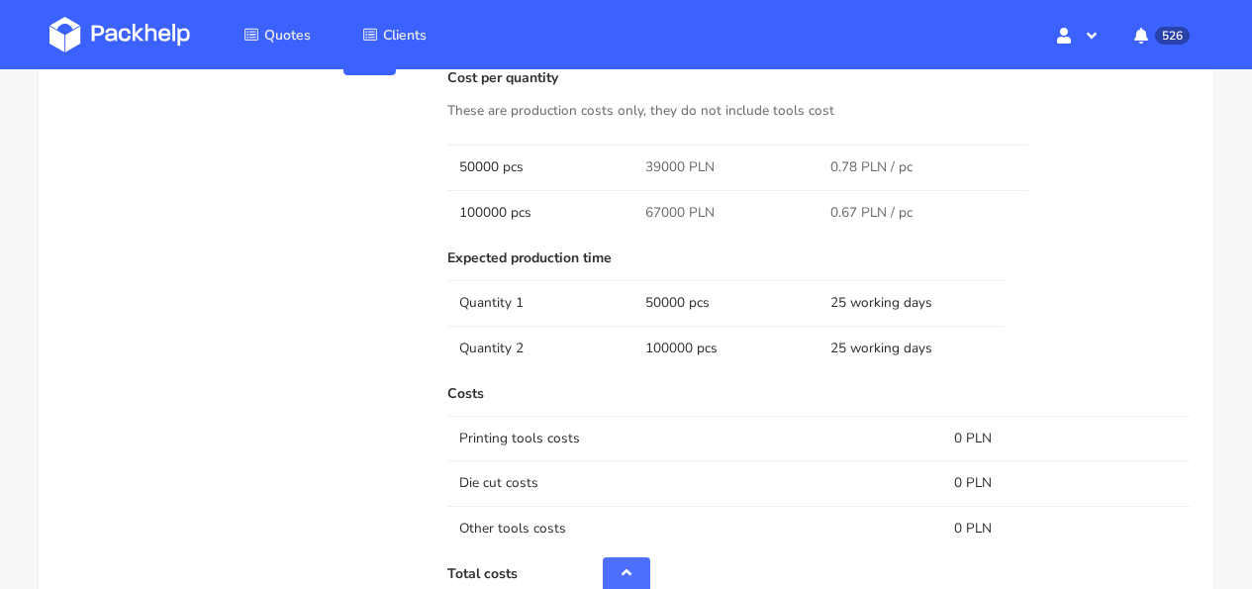
scroll to position [991, 0]
drag, startPoint x: 647, startPoint y: 166, endPoint x: 635, endPoint y: 166, distance: 11.9
click at [635, 166] on td "39000 PLN" at bounding box center [726, 167] width 186 height 45
copy span "39000"
drag, startPoint x: 680, startPoint y: 204, endPoint x: 639, endPoint y: 209, distance: 40.9
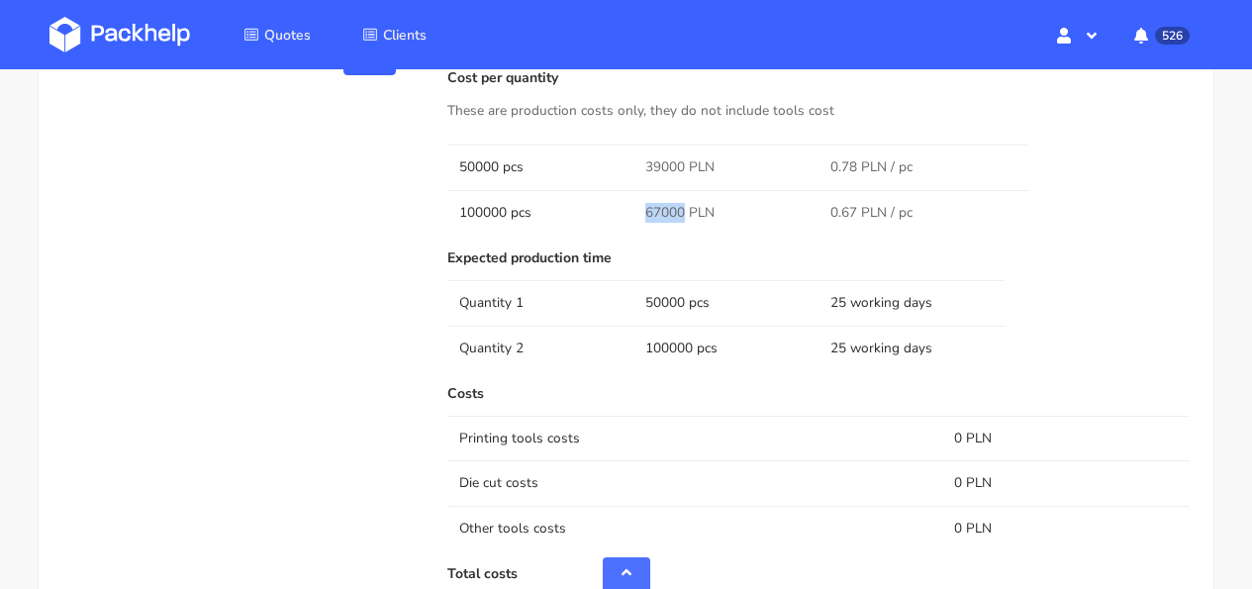
click at [639, 209] on td "67000 PLN" at bounding box center [726, 212] width 186 height 45
copy span "67000"
